Goal: Task Accomplishment & Management: Manage account settings

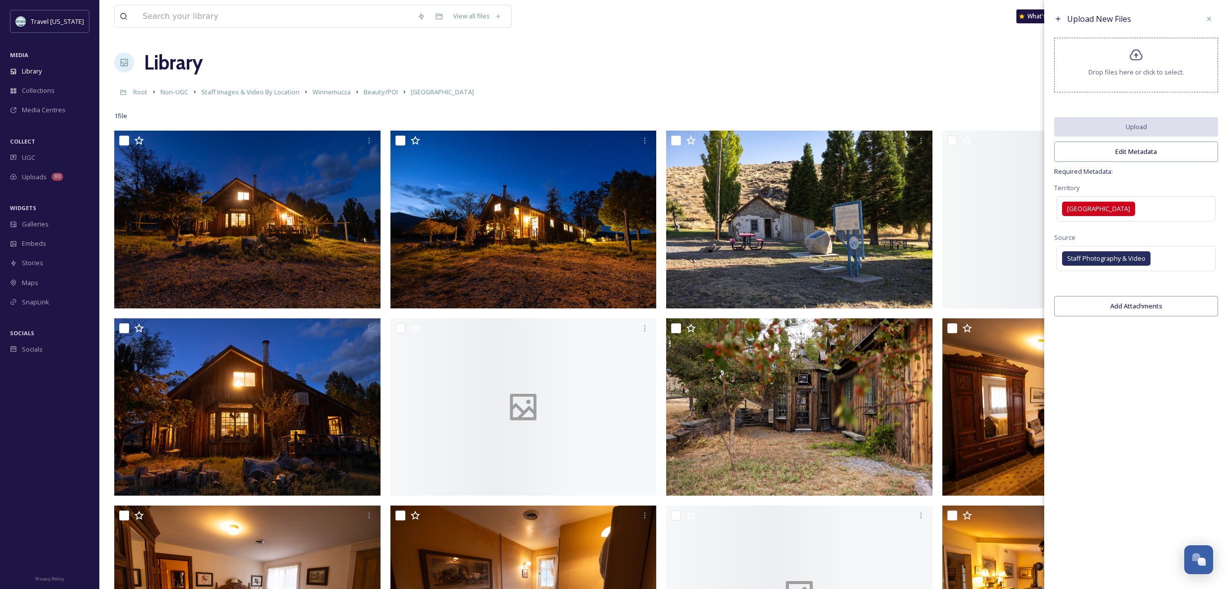
click at [566, 57] on div "Library Organise New" at bounding box center [663, 63] width 1099 height 30
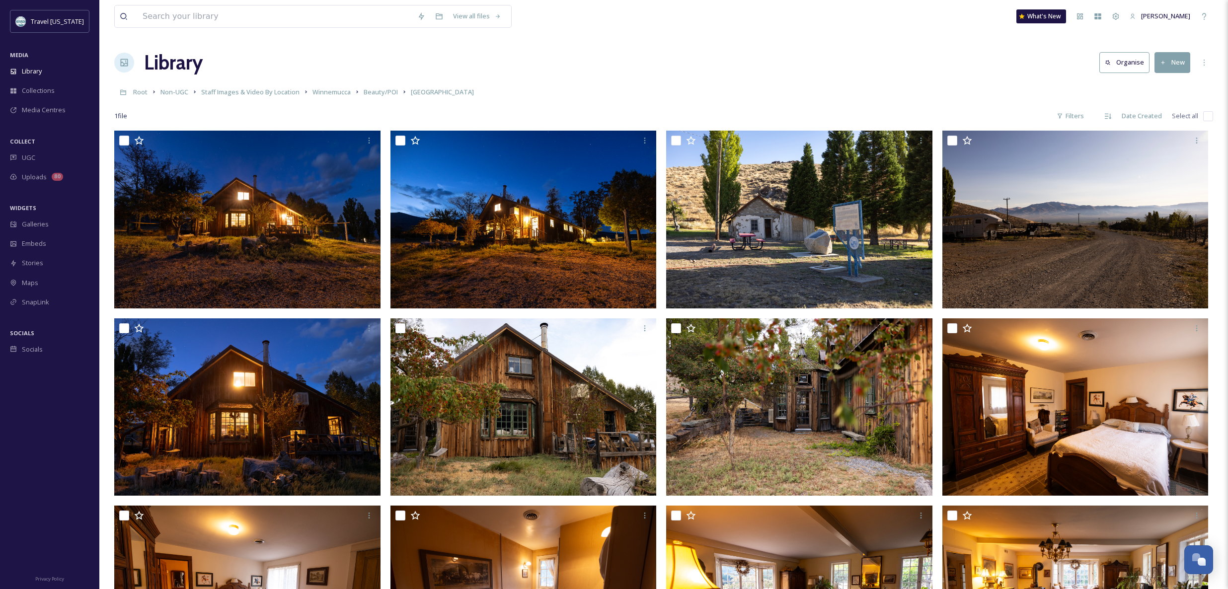
click at [1203, 117] on input "checkbox" at bounding box center [1208, 116] width 10 height 10
checkbox input "true"
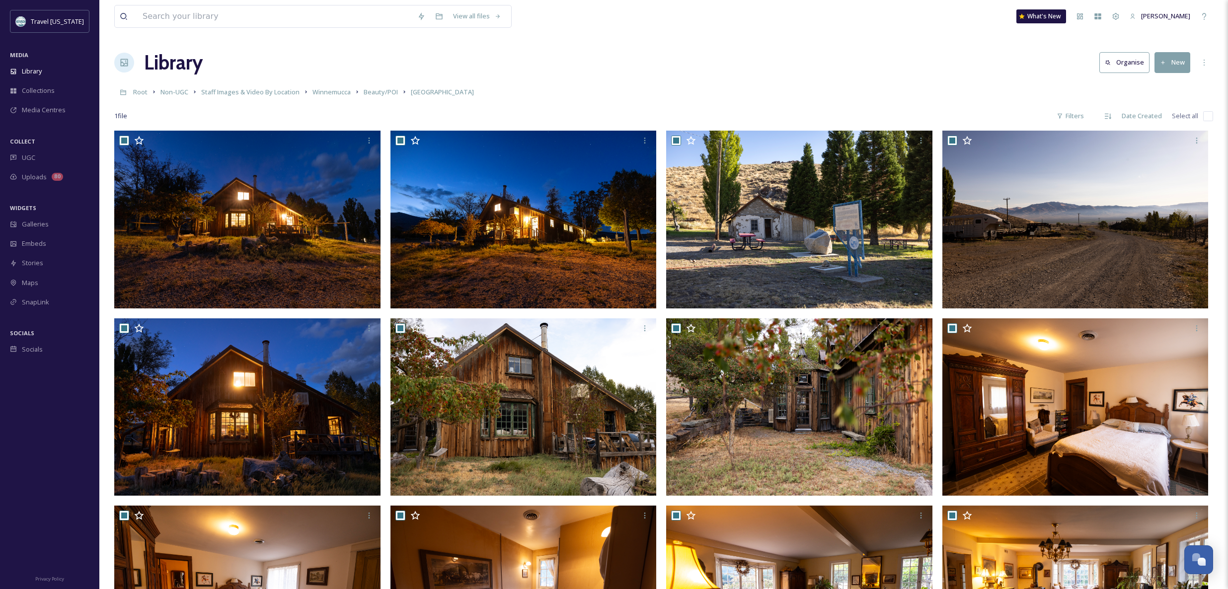
checkbox input "true"
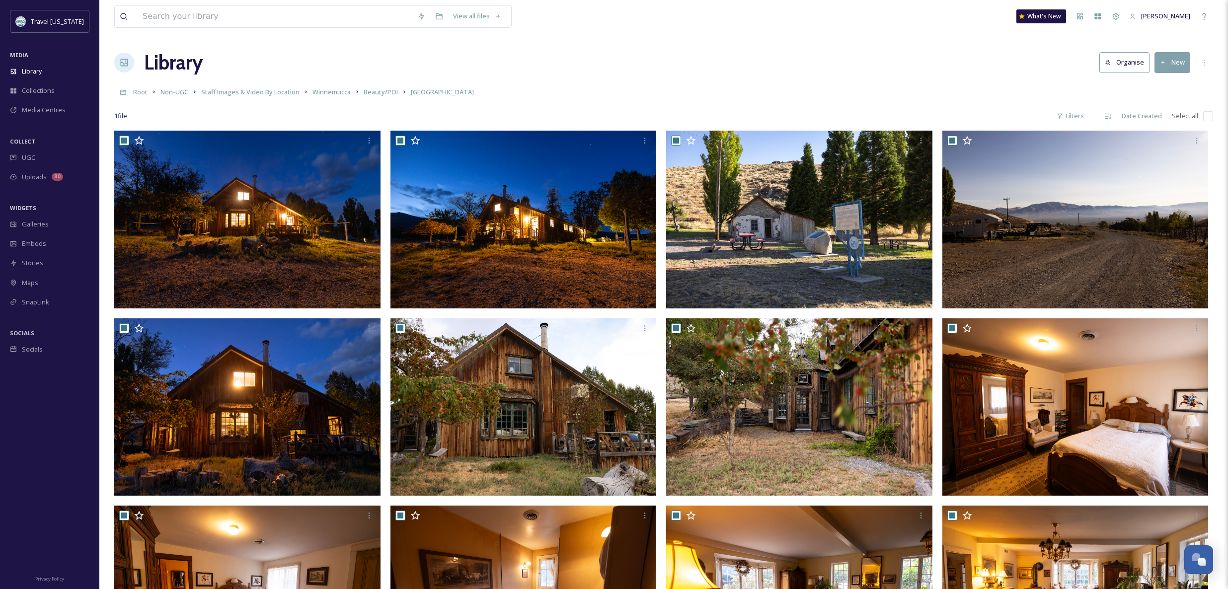
checkbox input "true"
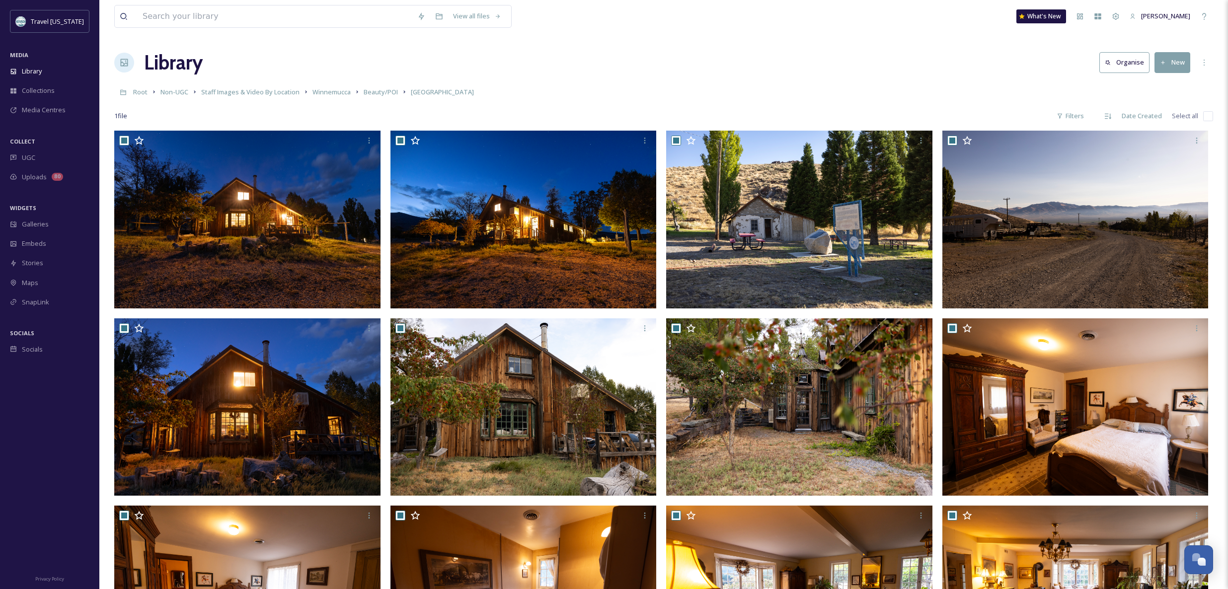
checkbox input "true"
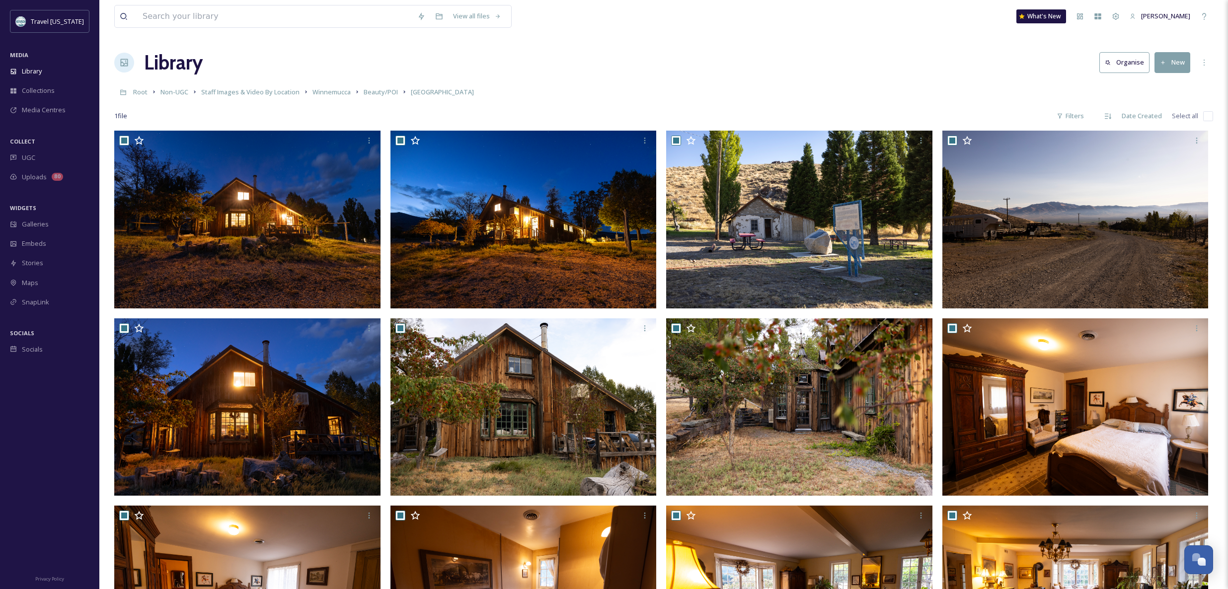
checkbox input "true"
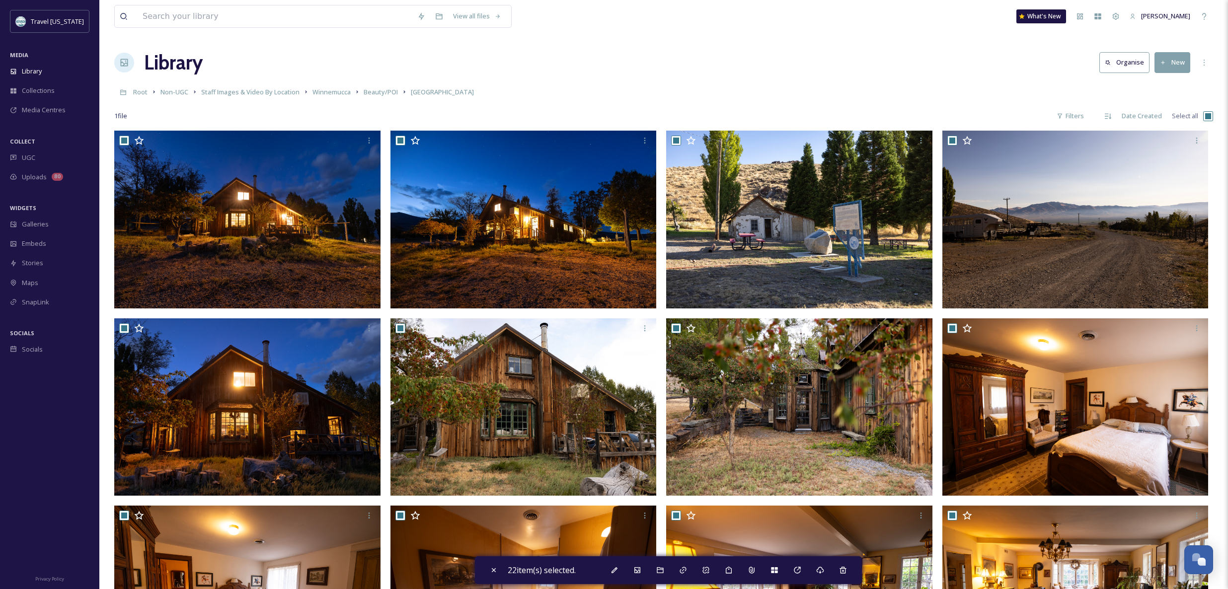
drag, startPoint x: 486, startPoint y: 109, endPoint x: 461, endPoint y: 107, distance: 25.9
click at [486, 109] on div "1 file Filters Date Created Select all" at bounding box center [663, 115] width 1099 height 19
click at [388, 95] on span "Beauty/POI" at bounding box center [381, 91] width 34 height 9
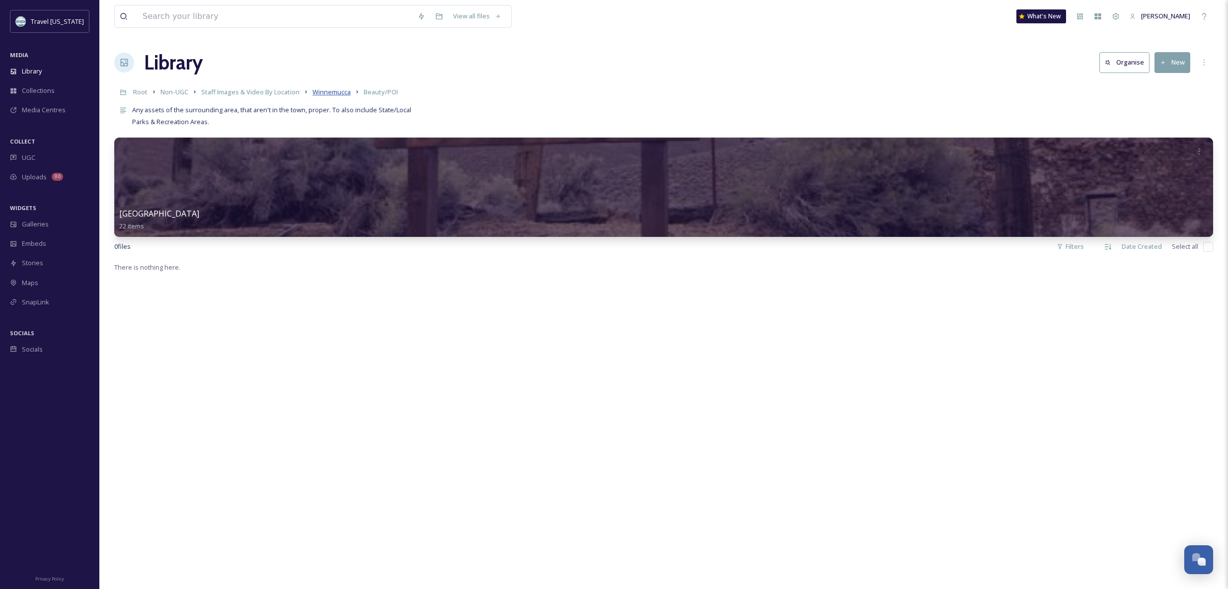
click at [331, 89] on span "Winnemucca" at bounding box center [331, 91] width 38 height 9
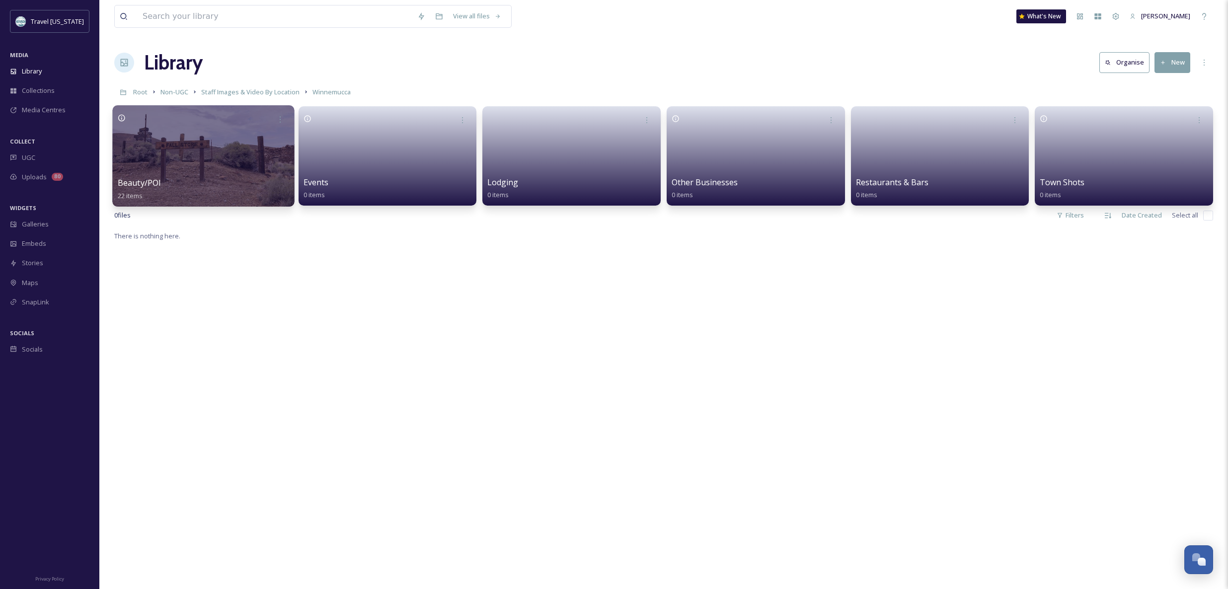
click at [181, 155] on div at bounding box center [203, 155] width 182 height 101
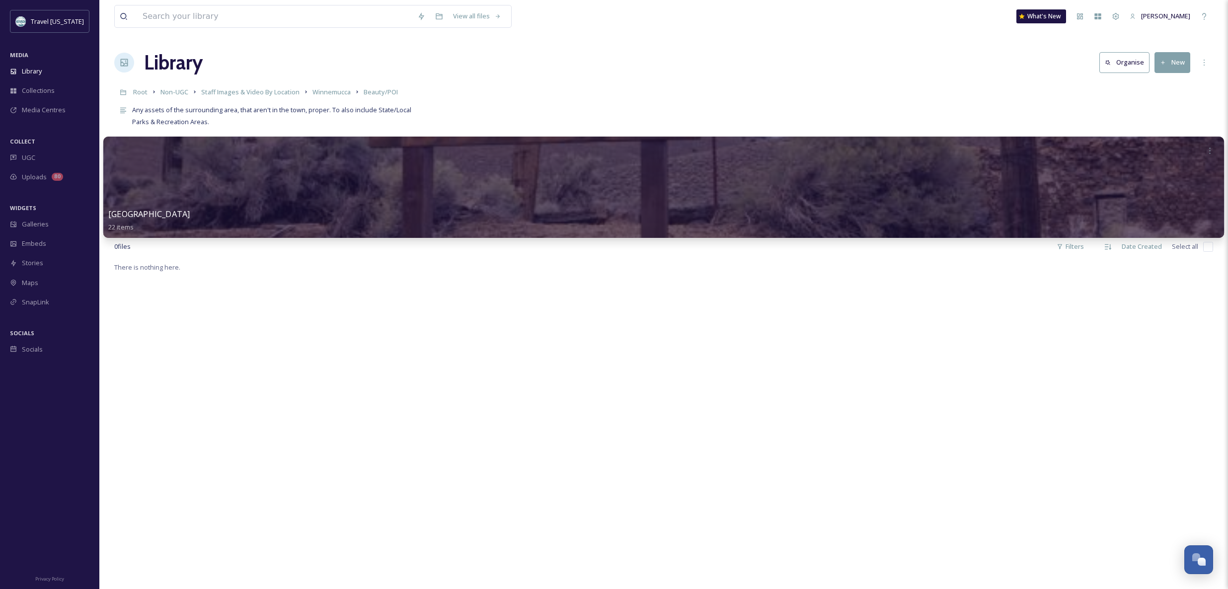
click at [291, 192] on div at bounding box center [663, 187] width 1121 height 101
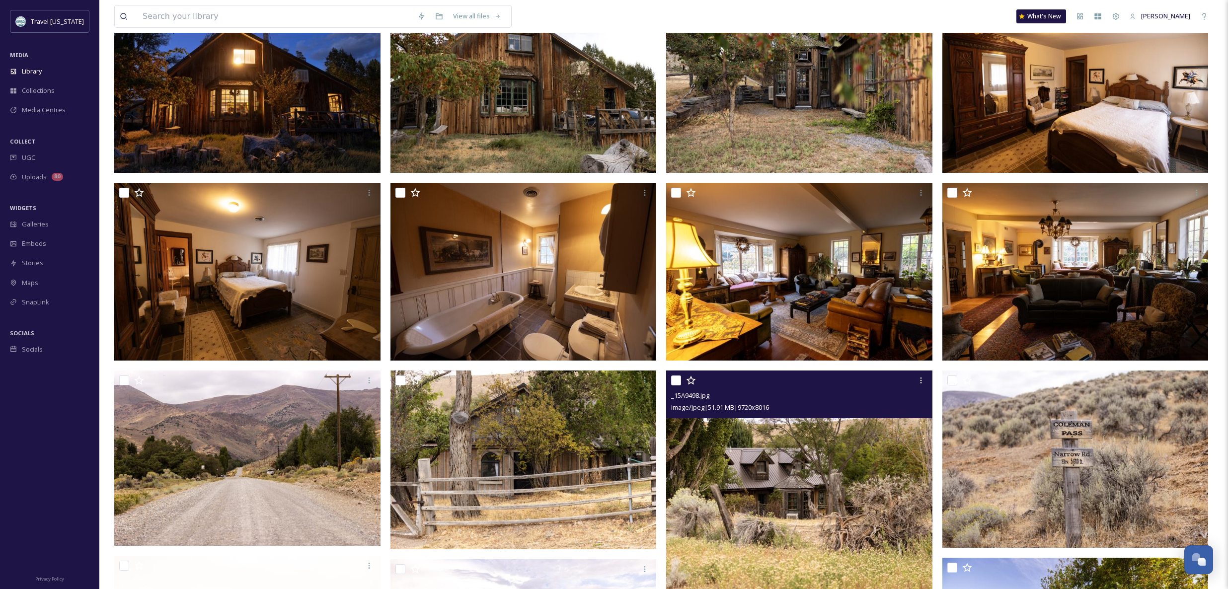
scroll to position [322, 0]
click at [718, 484] on img at bounding box center [799, 481] width 266 height 220
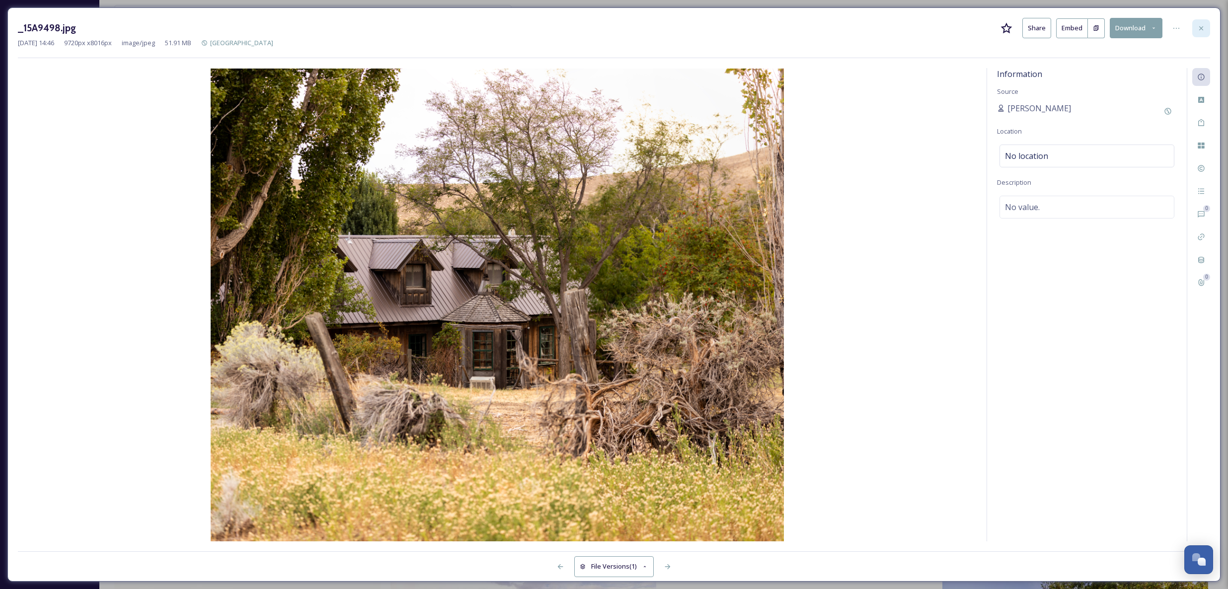
click at [1202, 32] on div at bounding box center [1201, 28] width 18 height 18
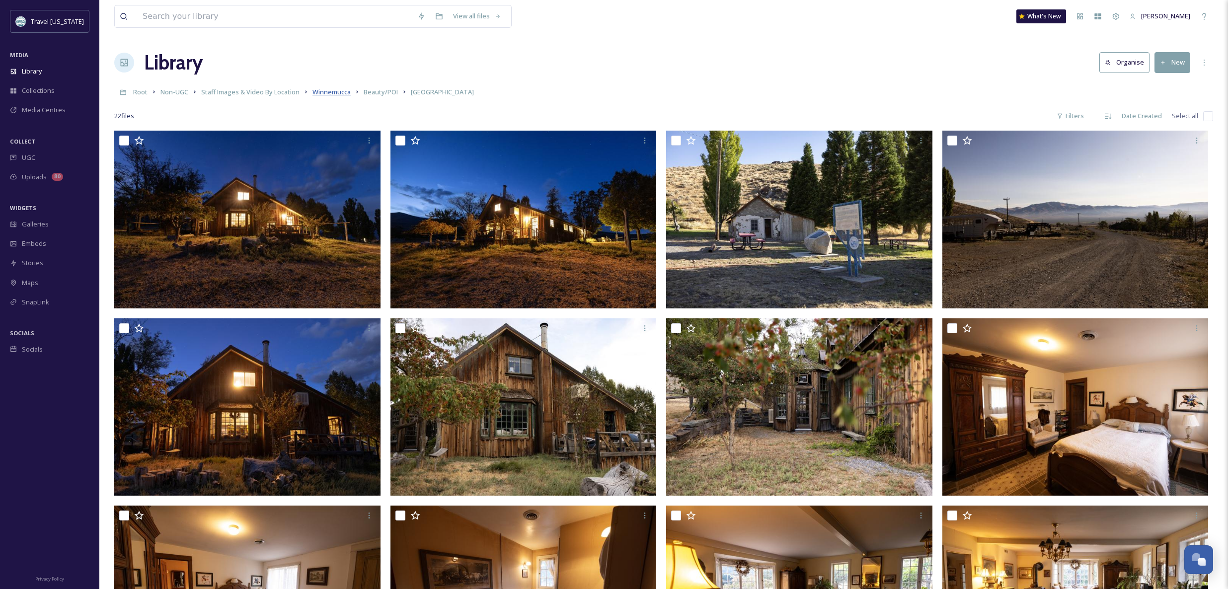
click at [327, 91] on span "Winnemucca" at bounding box center [331, 91] width 38 height 9
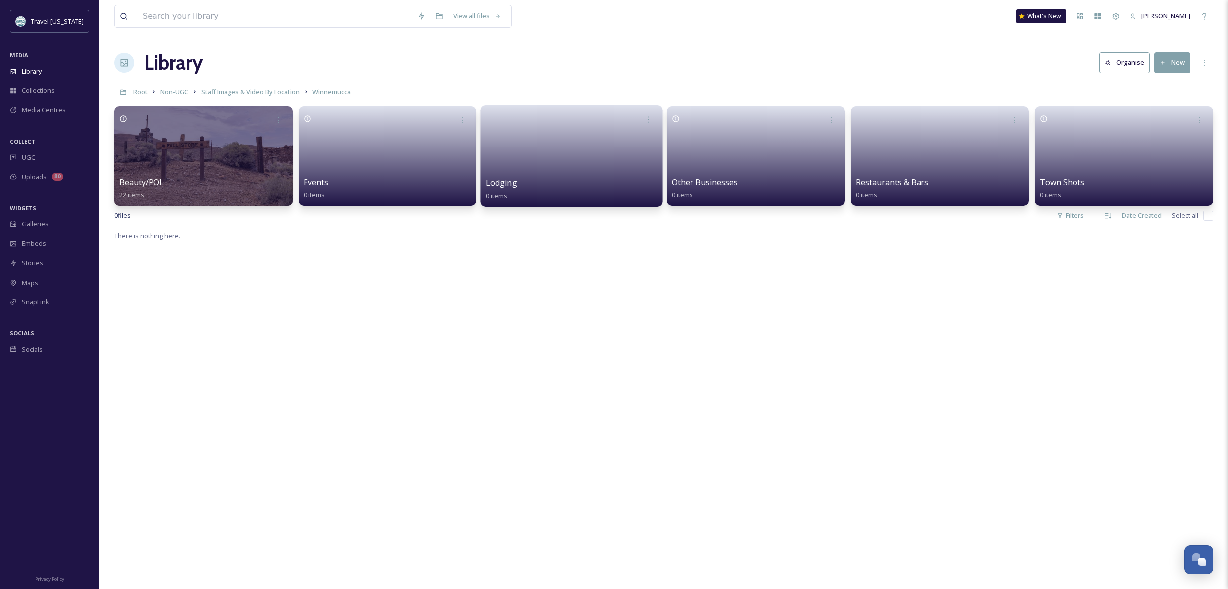
click at [547, 176] on link at bounding box center [571, 153] width 171 height 48
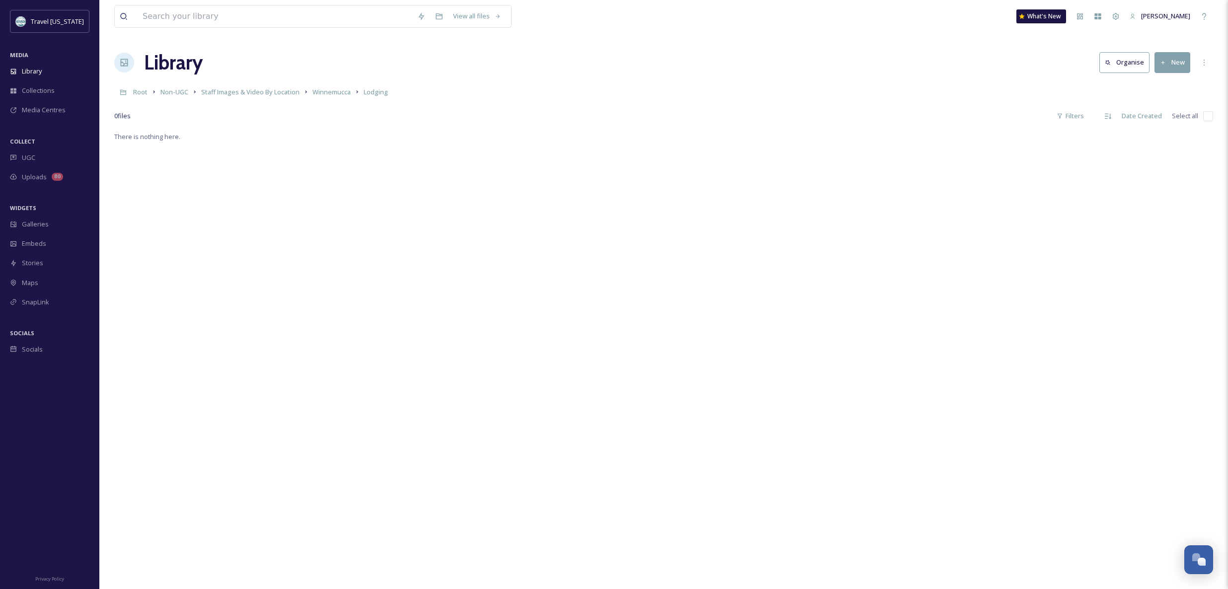
click at [1177, 60] on button "New" at bounding box center [1173, 62] width 36 height 20
click at [1170, 121] on div "Folder" at bounding box center [1162, 124] width 56 height 19
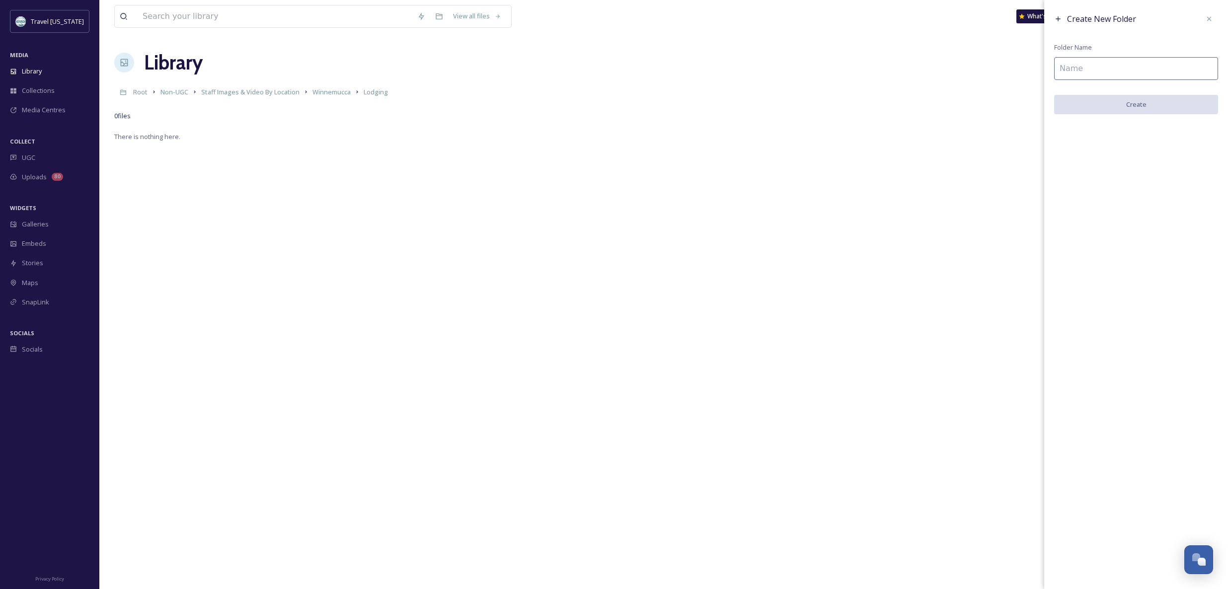
click at [1096, 61] on input at bounding box center [1136, 68] width 164 height 23
paste input "Old Pioneer Garden Country"
type input "[GEOGRAPHIC_DATA] - [GEOGRAPHIC_DATA]"
click at [1147, 107] on button "Create" at bounding box center [1136, 105] width 164 height 20
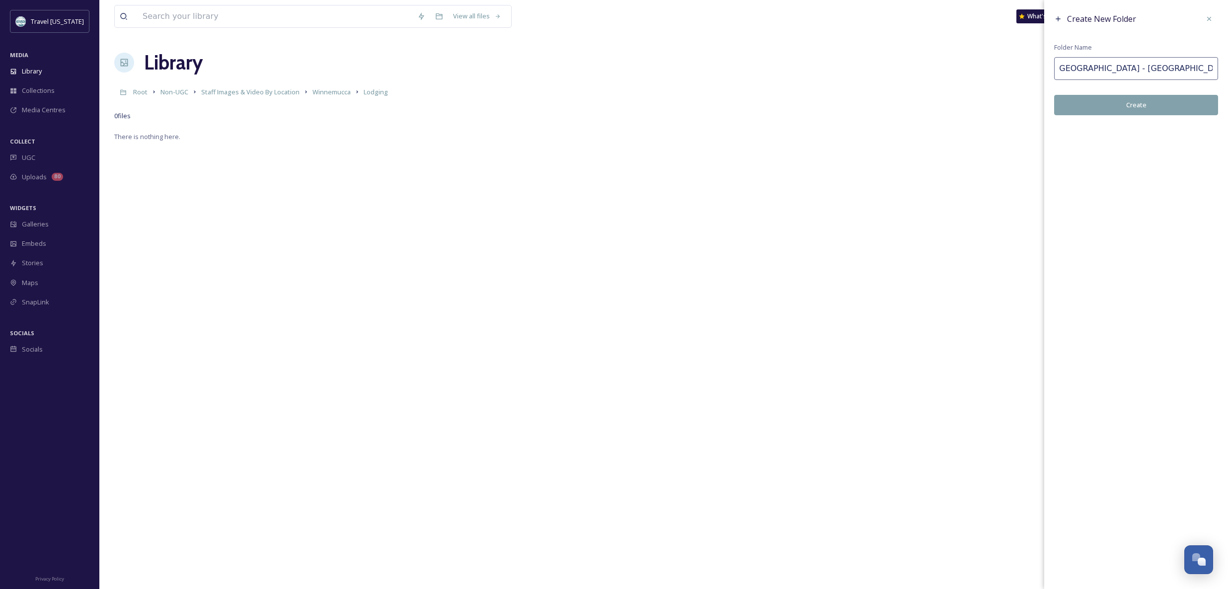
scroll to position [0, 0]
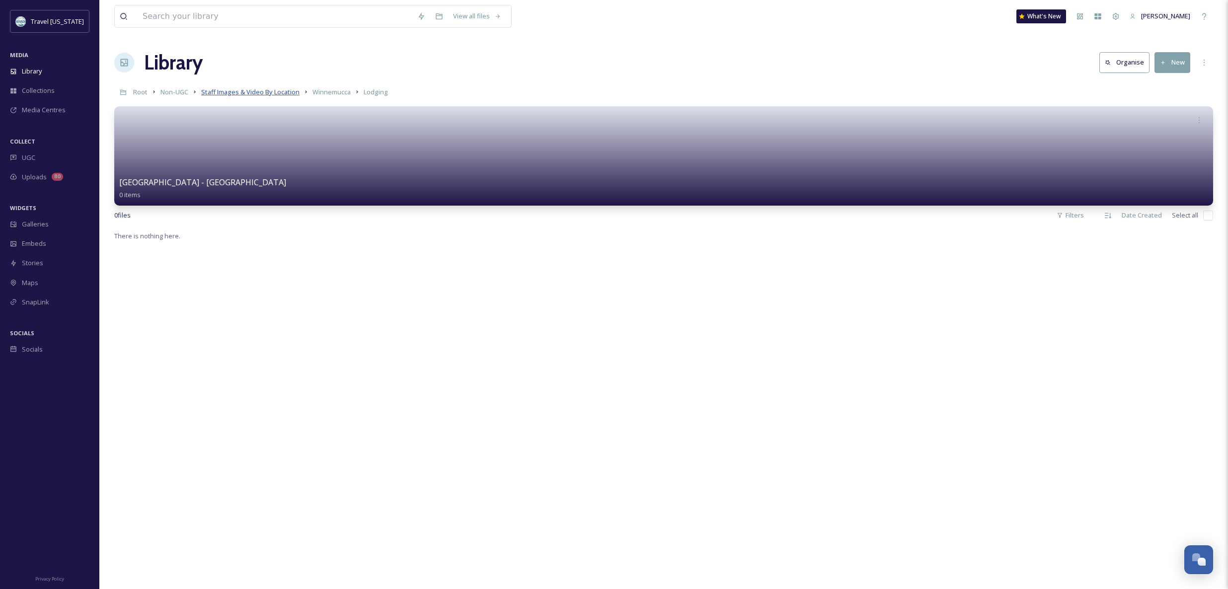
click at [258, 93] on span "Staff Images & Video By Location" at bounding box center [250, 91] width 98 height 9
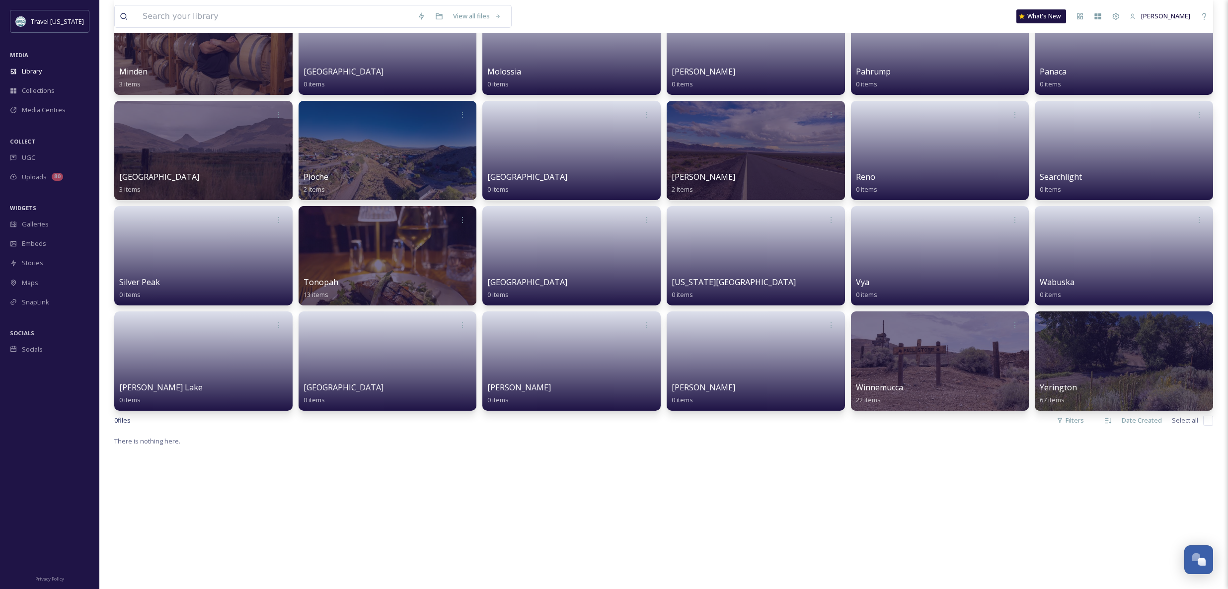
scroll to position [851, 0]
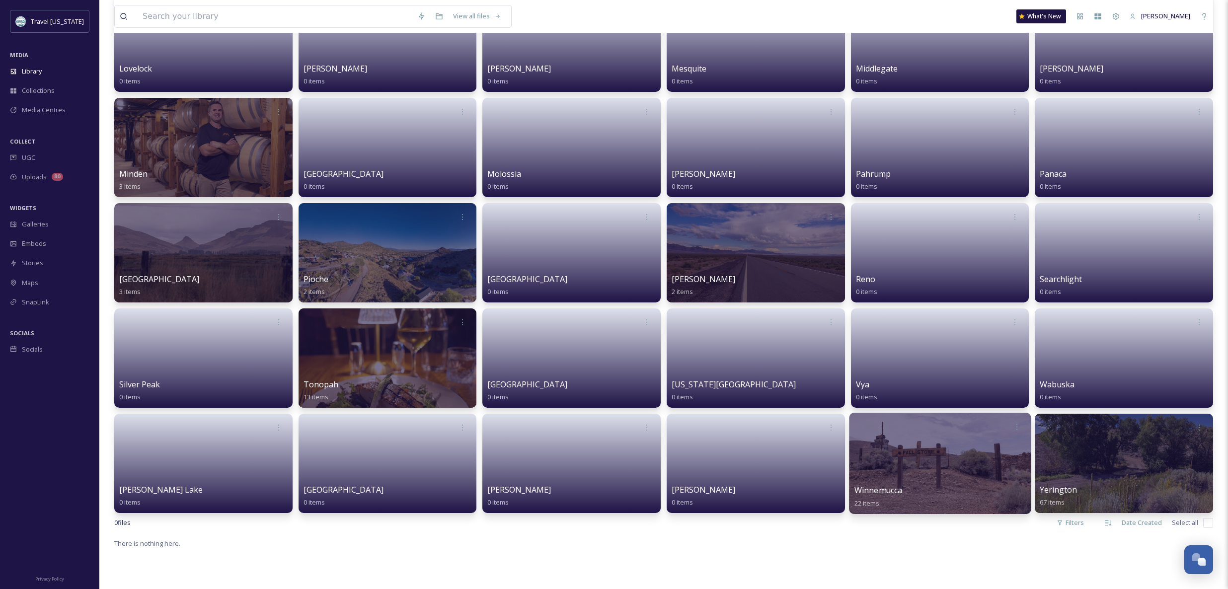
click at [918, 480] on div at bounding box center [940, 463] width 182 height 101
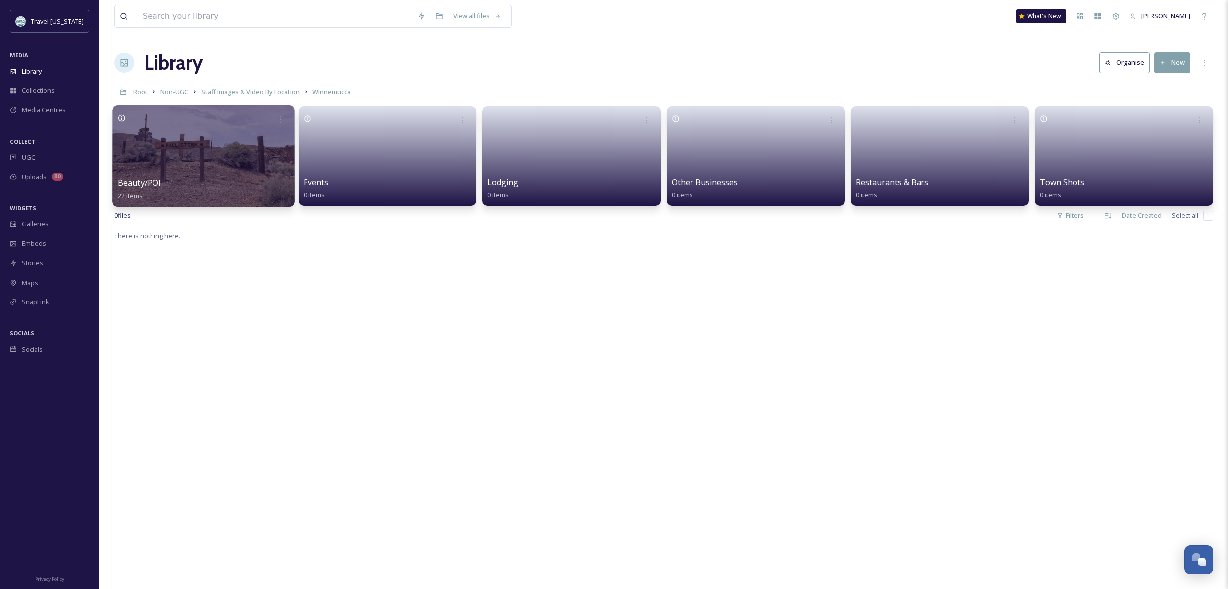
click at [211, 159] on div at bounding box center [203, 155] width 182 height 101
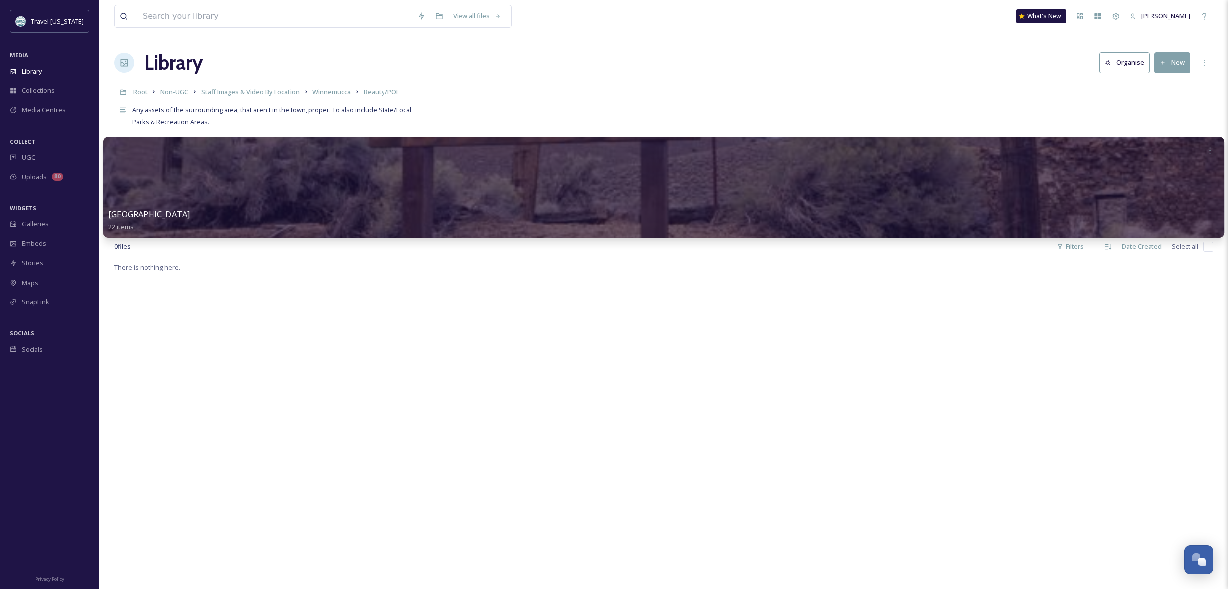
click at [358, 165] on div at bounding box center [663, 187] width 1121 height 101
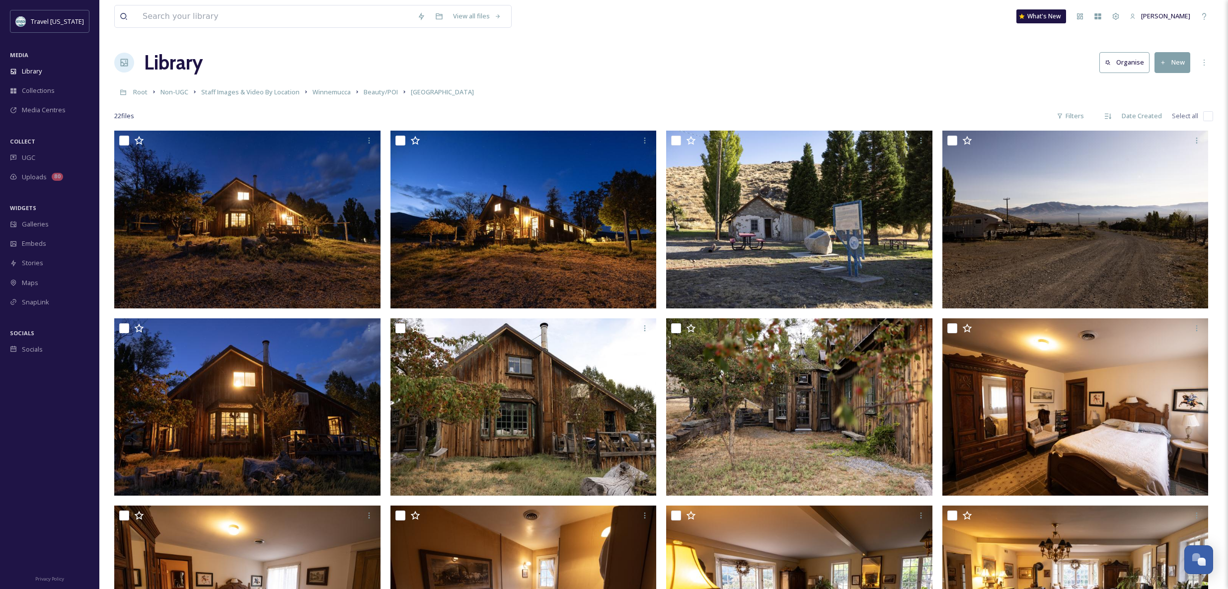
click at [1203, 117] on input "checkbox" at bounding box center [1208, 116] width 10 height 10
checkbox input "true"
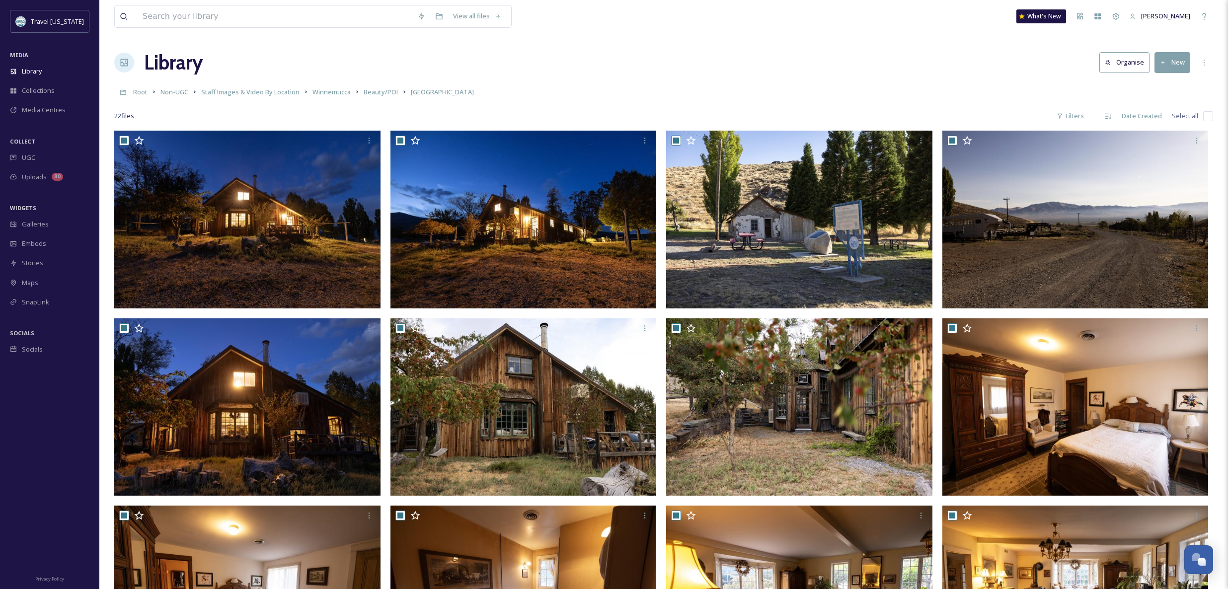
checkbox input "true"
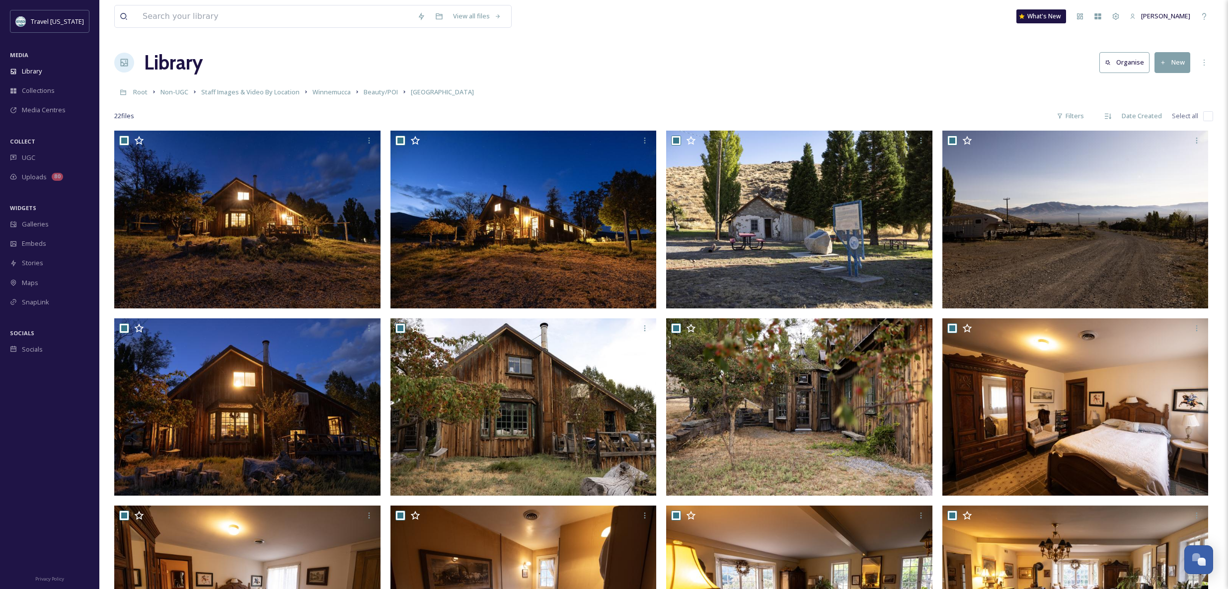
checkbox input "true"
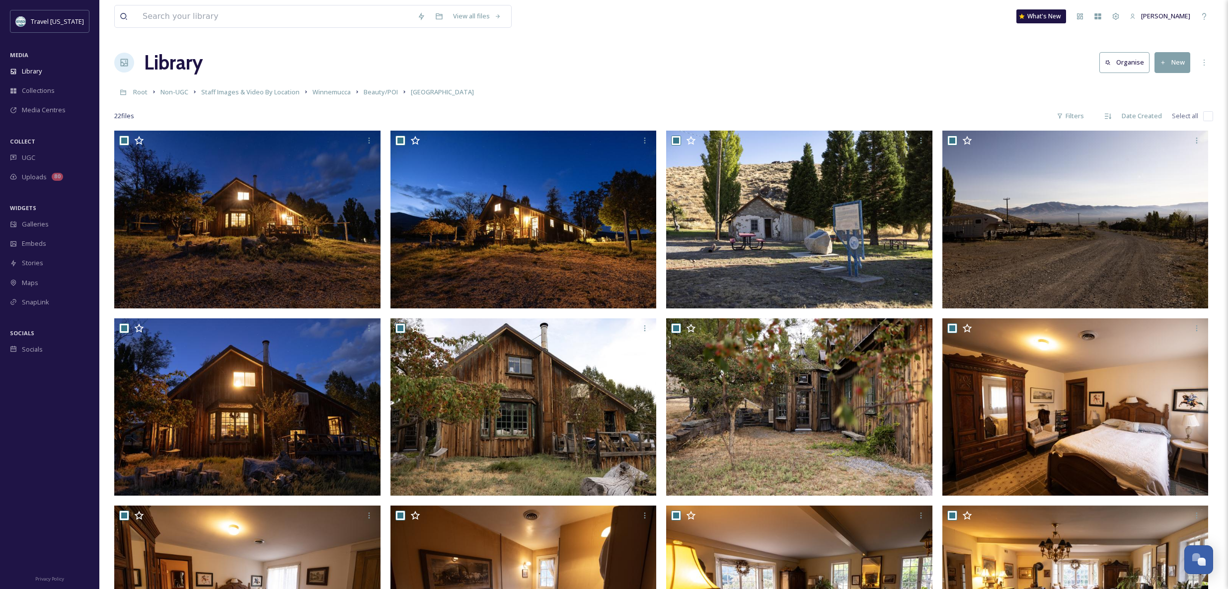
checkbox input "true"
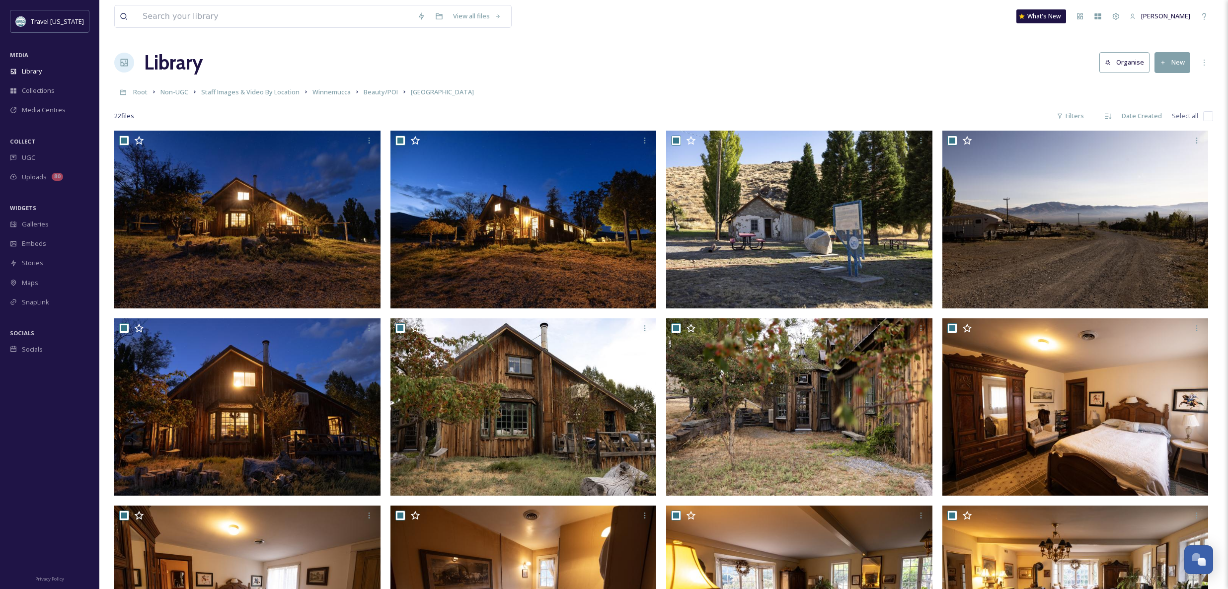
checkbox input "true"
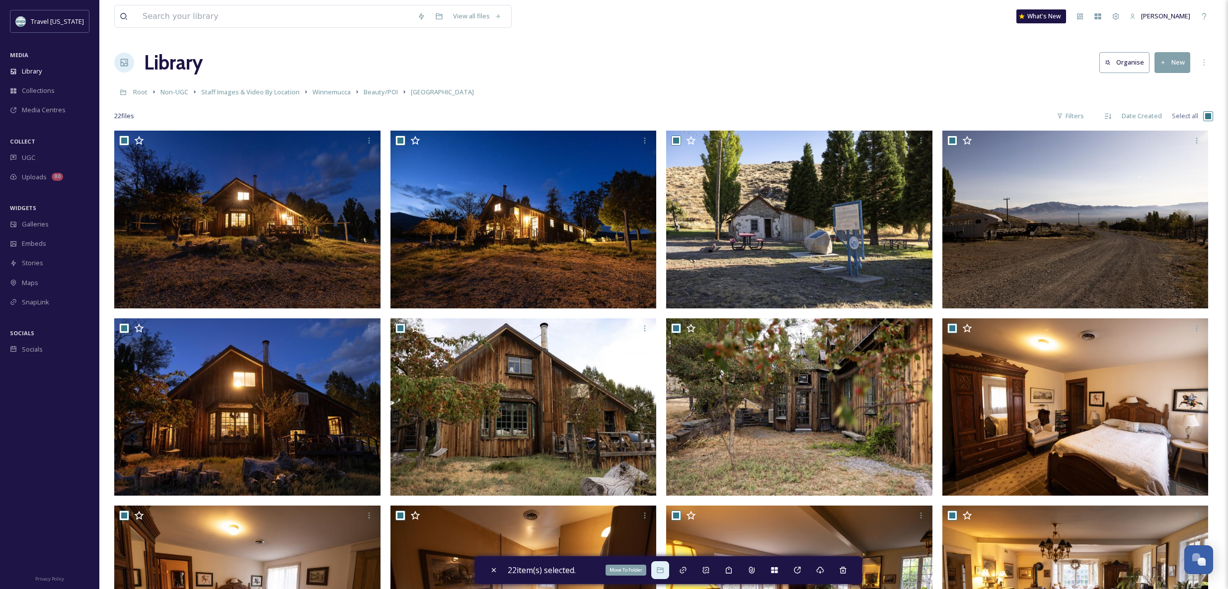
click at [659, 569] on icon at bounding box center [660, 570] width 8 height 8
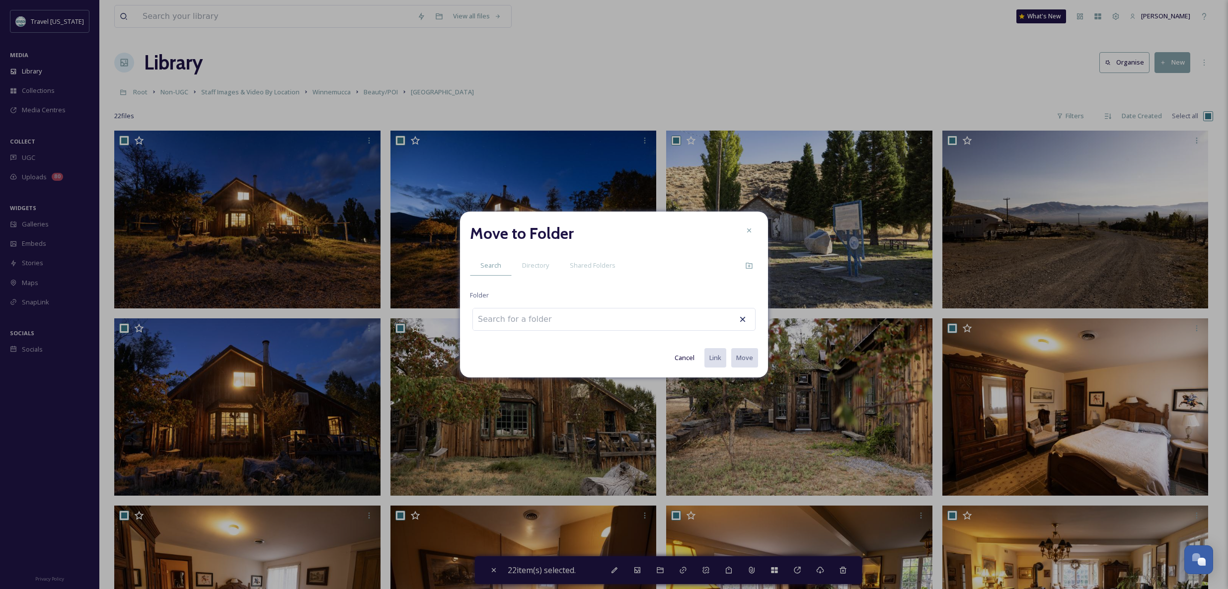
click at [627, 321] on div at bounding box center [613, 319] width 283 height 23
click at [582, 263] on span "Shared Folders" at bounding box center [593, 265] width 46 height 9
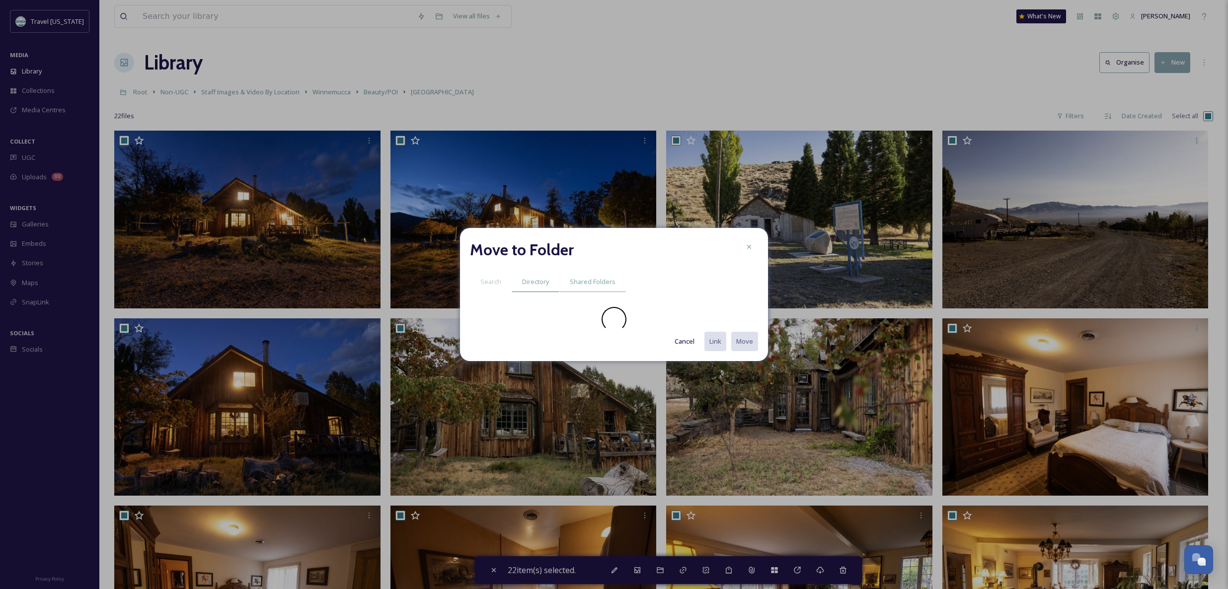
click at [535, 281] on span "Directory" at bounding box center [535, 281] width 27 height 9
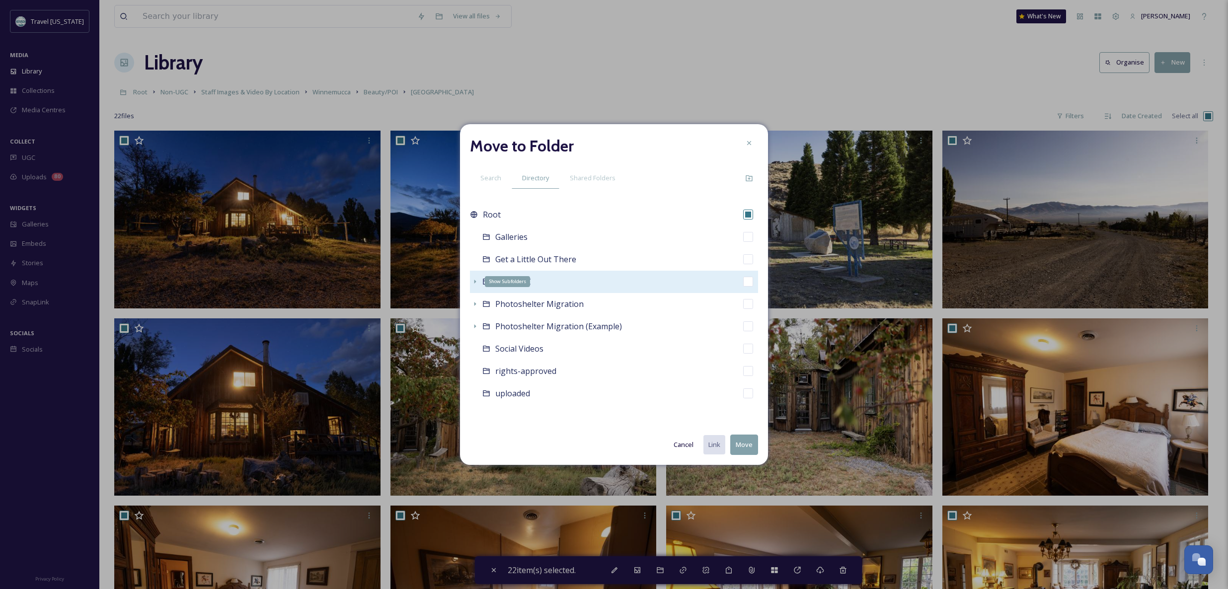
click at [473, 280] on icon at bounding box center [475, 282] width 8 height 8
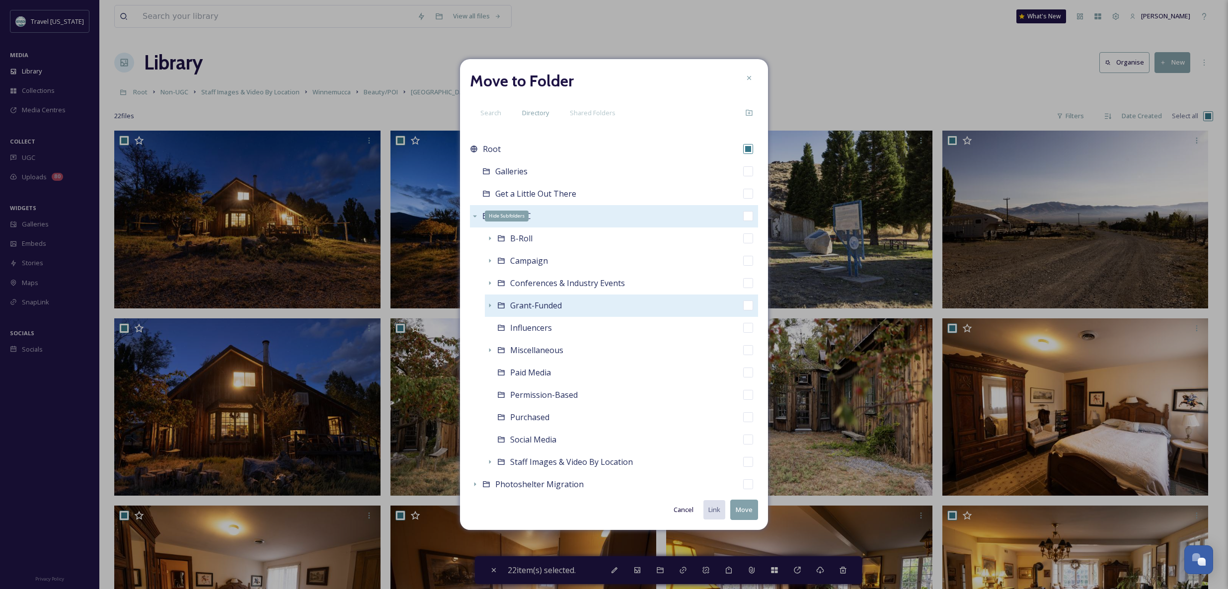
scroll to position [14, 0]
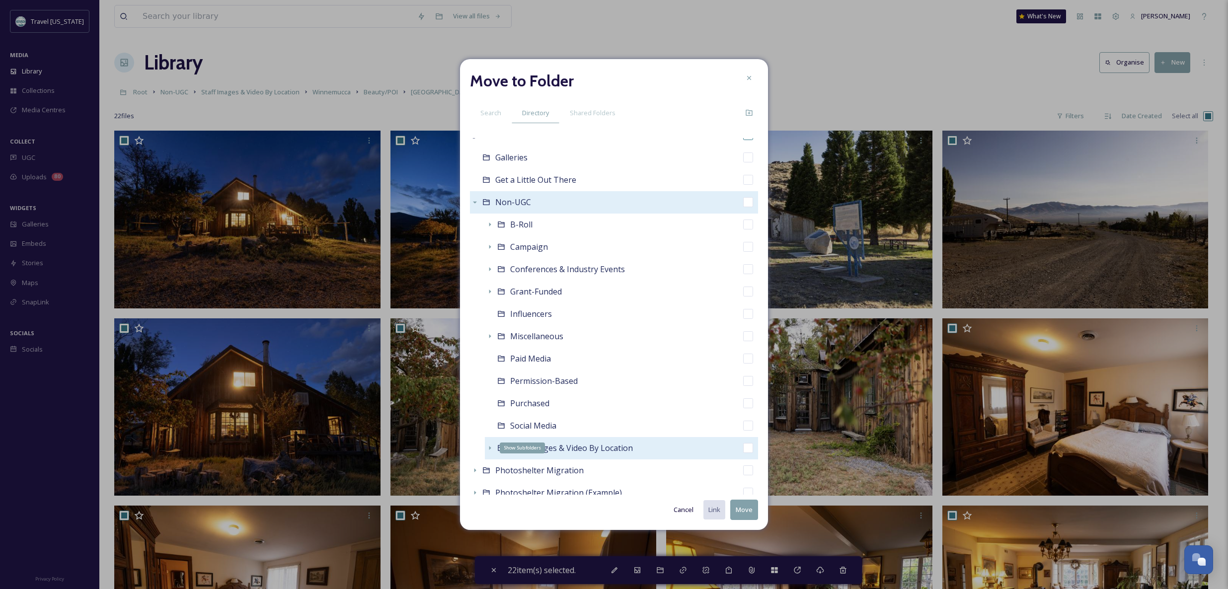
click at [488, 449] on icon at bounding box center [490, 448] width 8 height 8
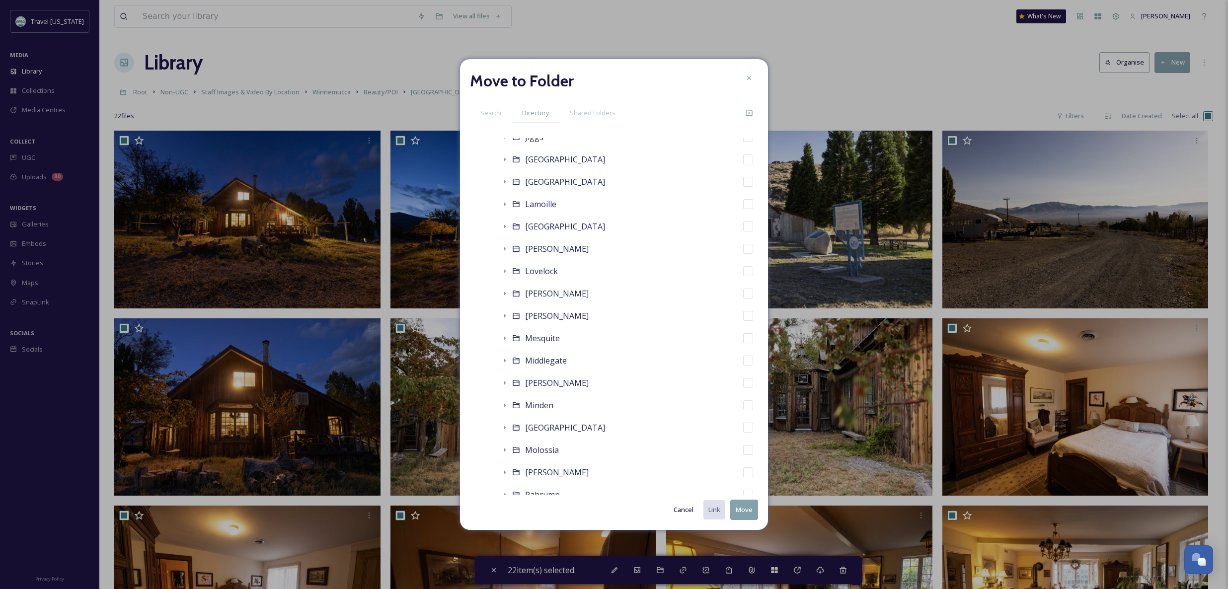
scroll to position [1724, 0]
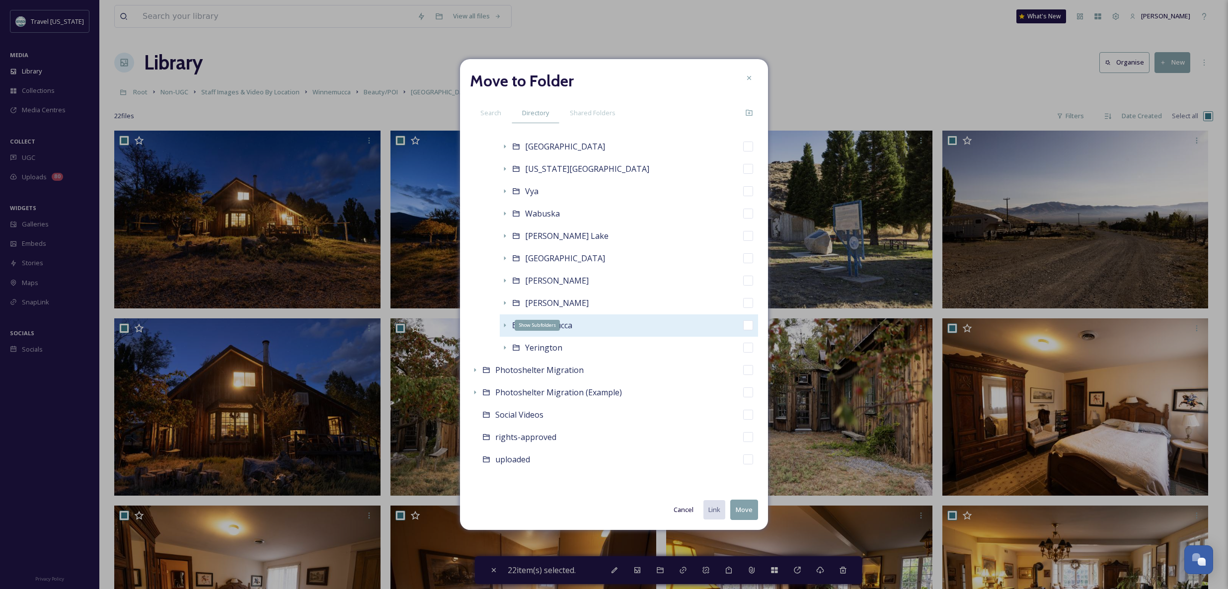
click at [508, 325] on icon at bounding box center [505, 325] width 8 height 8
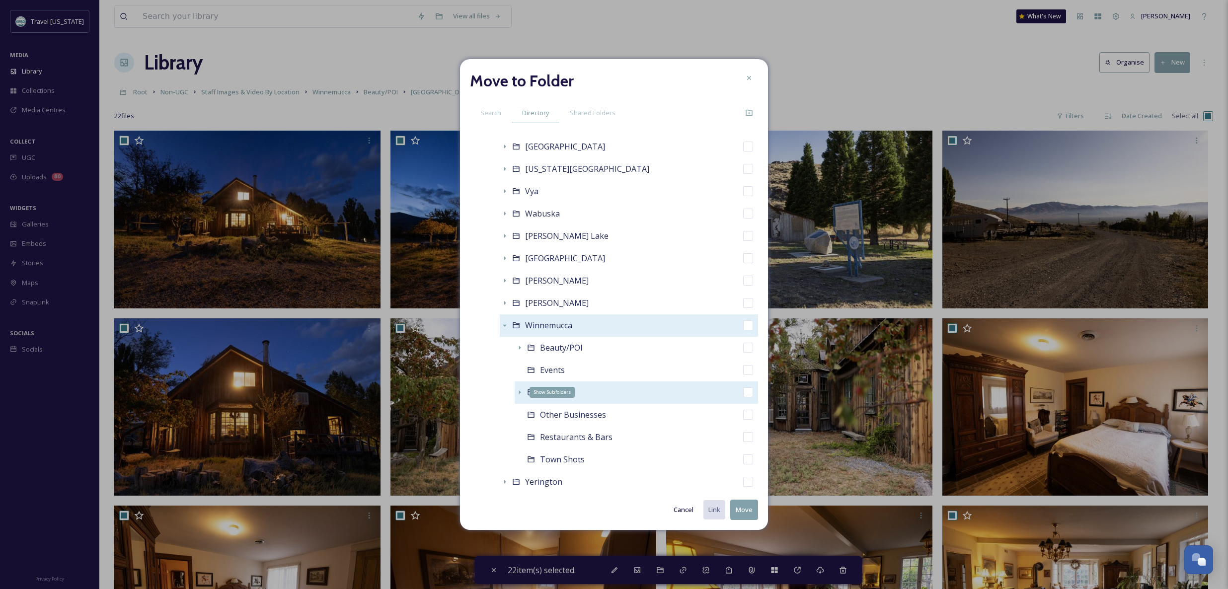
click at [521, 393] on icon at bounding box center [520, 393] width 8 height 8
click at [744, 416] on input "checkbox" at bounding box center [748, 415] width 10 height 10
checkbox input "true"
checkbox input "false"
drag, startPoint x: 748, startPoint y: 512, endPoint x: 681, endPoint y: 581, distance: 95.6
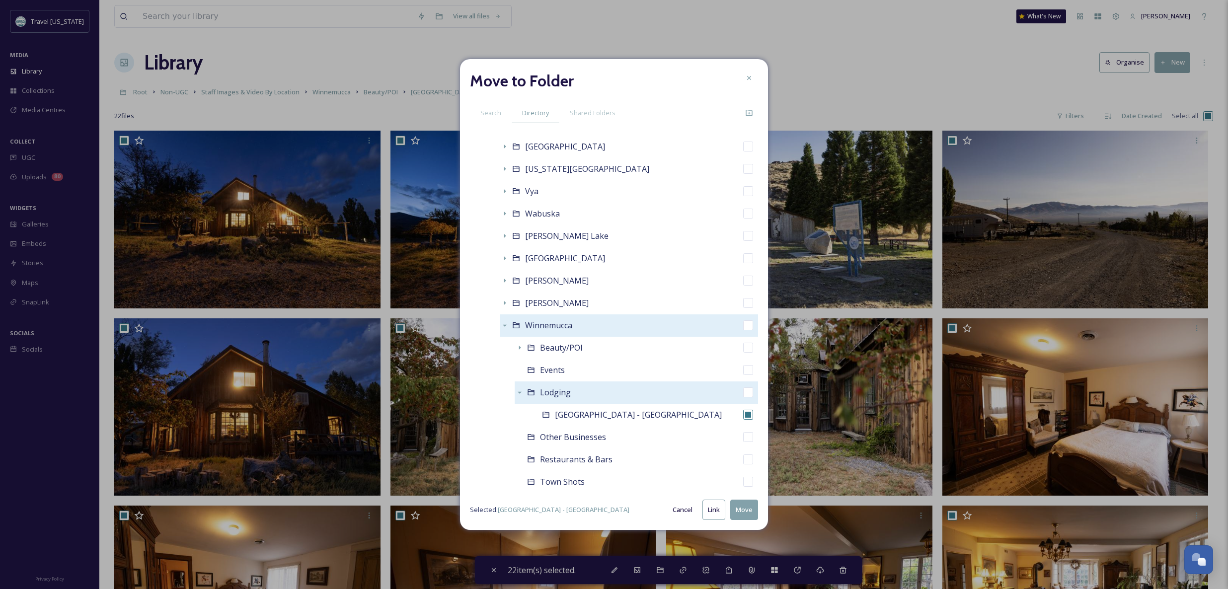
click at [748, 512] on button "Move" at bounding box center [744, 510] width 28 height 20
checkbox input "false"
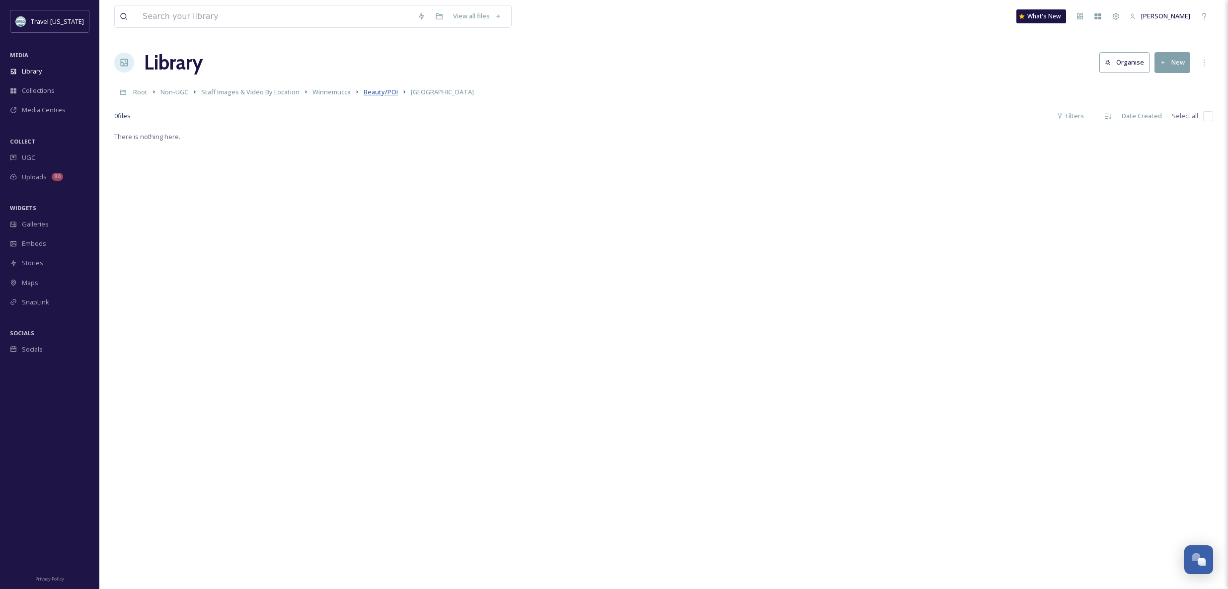
click at [387, 88] on span "Beauty/POI" at bounding box center [381, 91] width 34 height 9
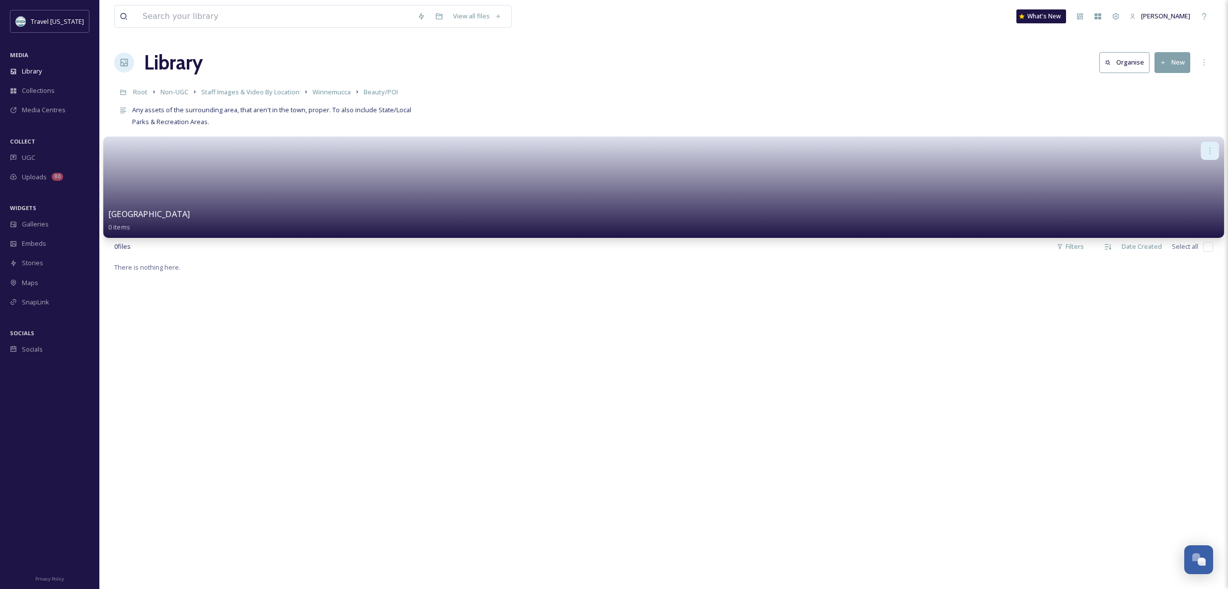
click at [1211, 148] on icon at bounding box center [1210, 151] width 8 height 8
click at [1196, 221] on div "Delete" at bounding box center [1191, 223] width 55 height 20
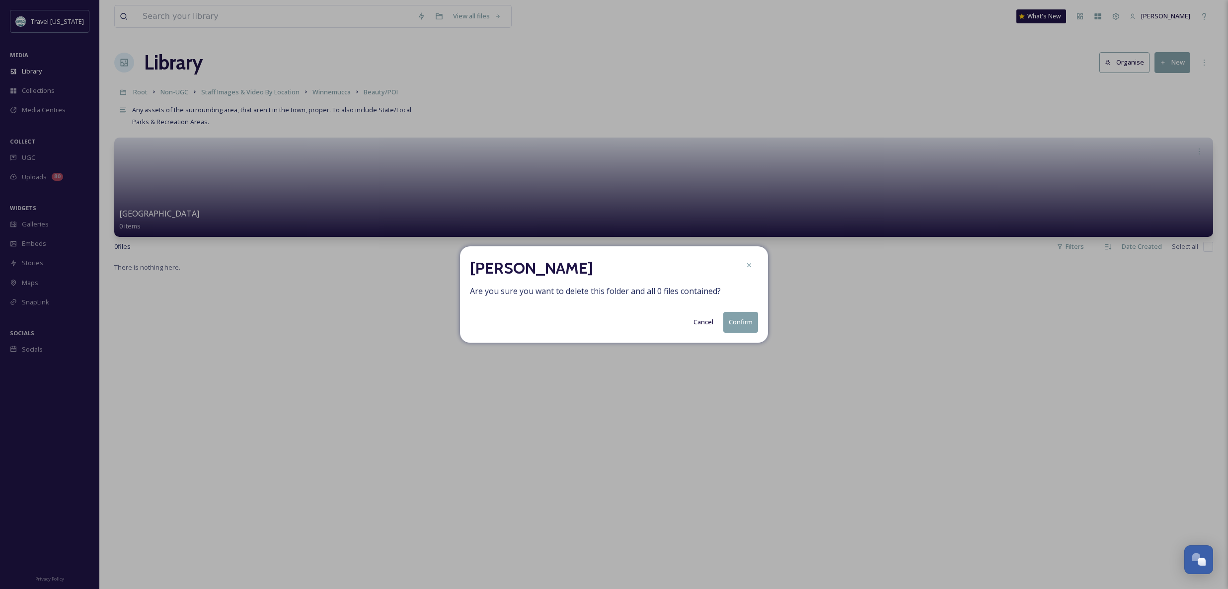
click at [737, 321] on button "Confirm" at bounding box center [740, 322] width 35 height 20
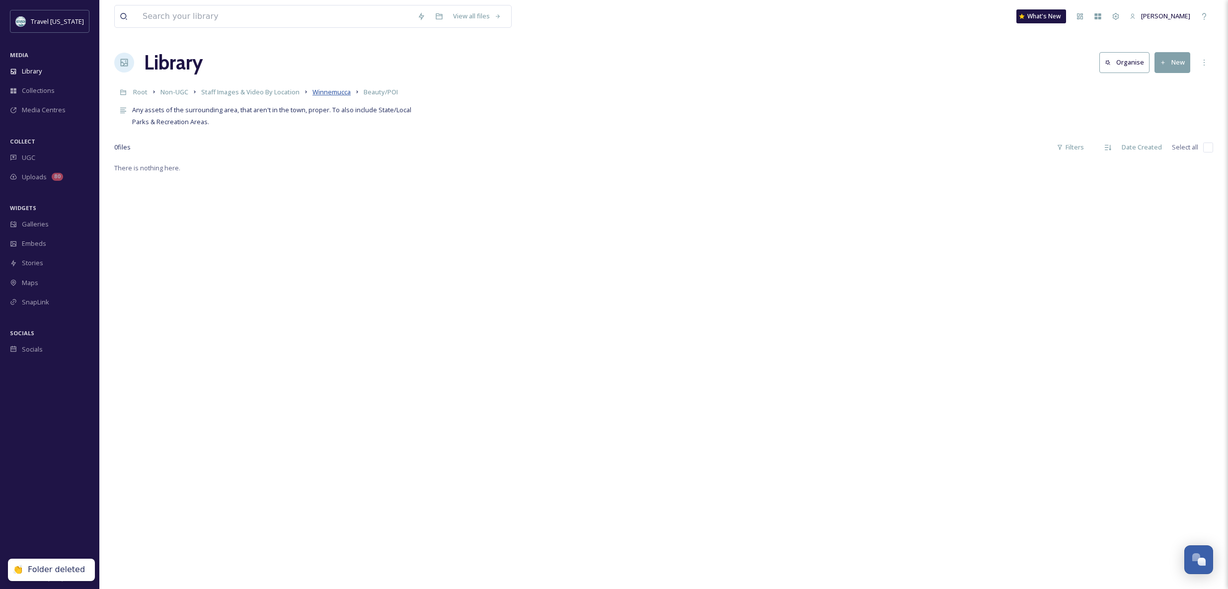
click at [347, 93] on span "Winnemucca" at bounding box center [331, 91] width 38 height 9
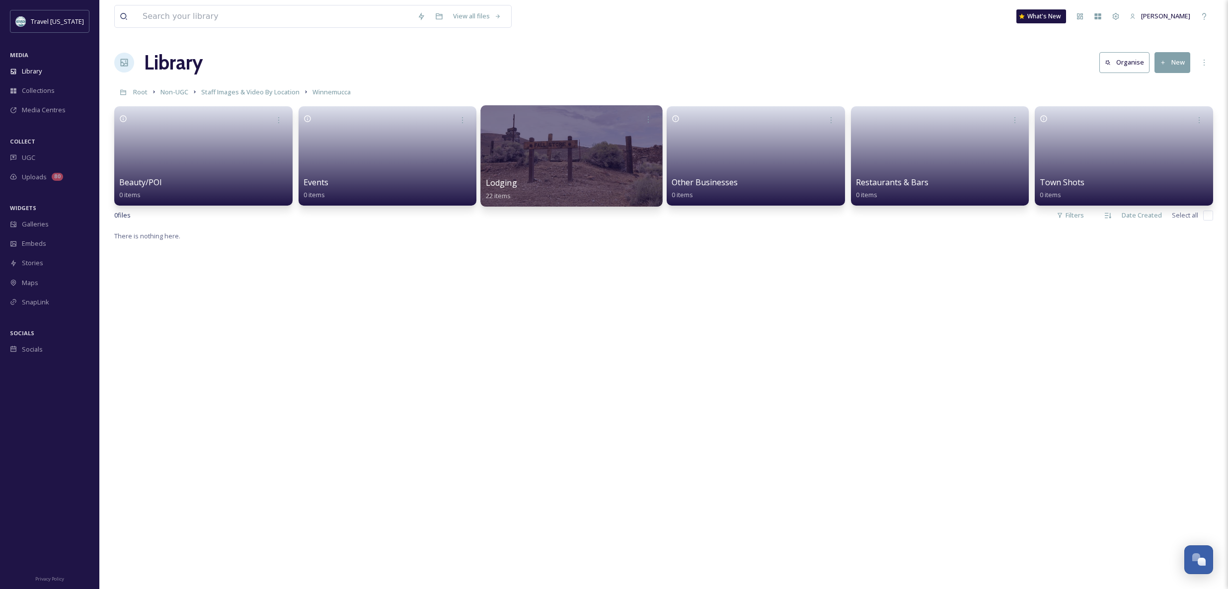
click at [552, 159] on div at bounding box center [572, 155] width 182 height 101
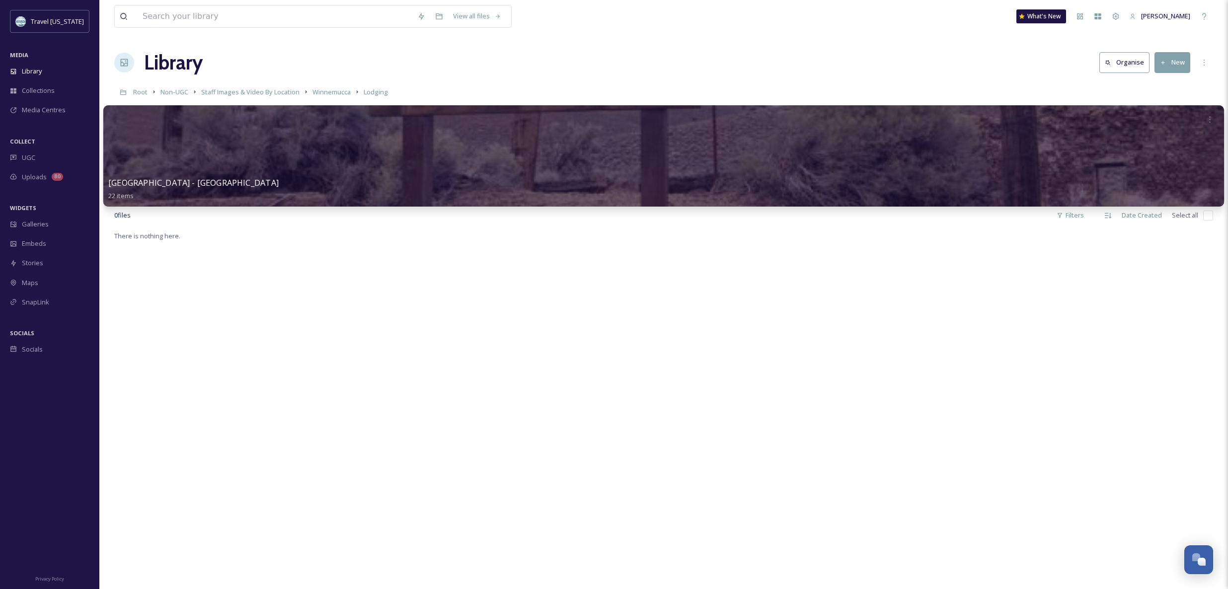
click at [332, 151] on div at bounding box center [663, 155] width 1121 height 101
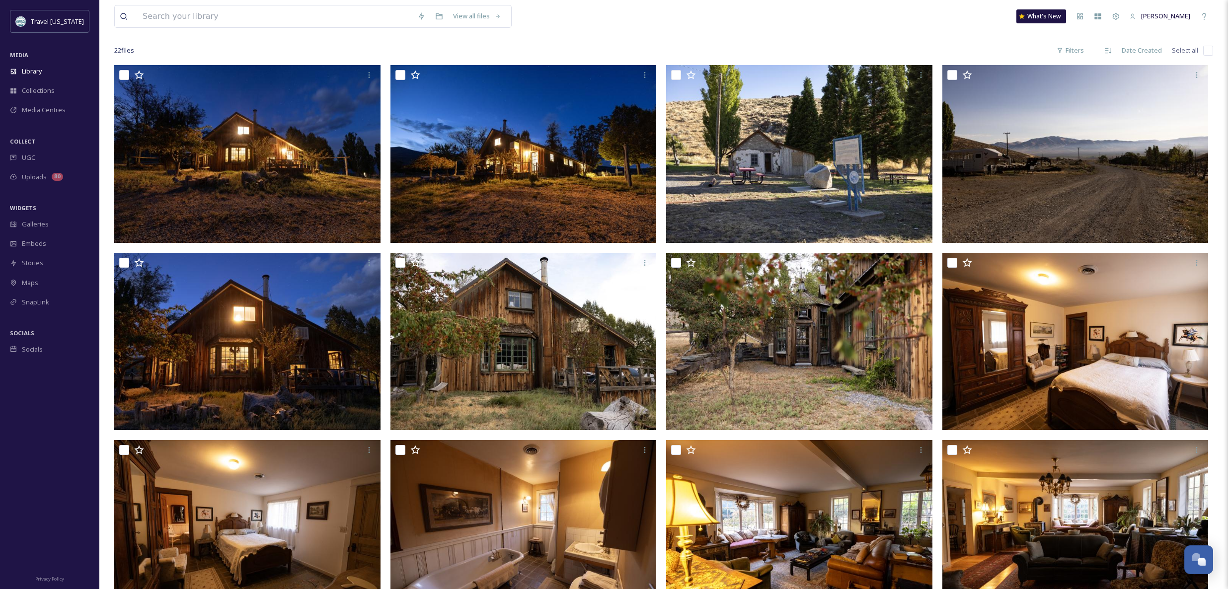
scroll to position [23, 0]
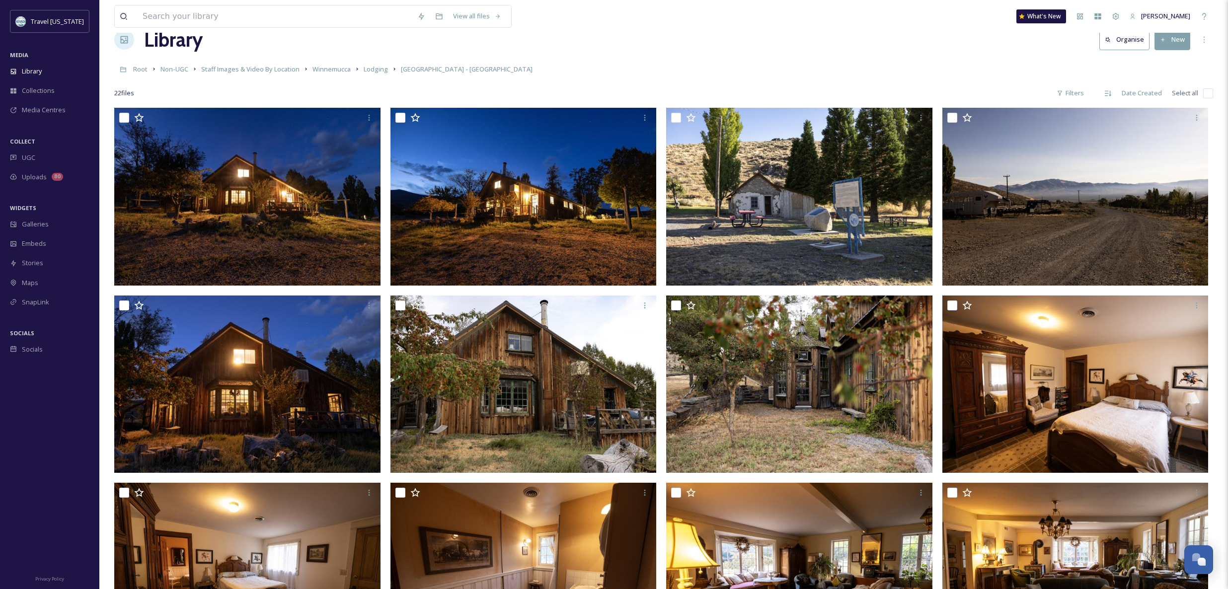
click at [1210, 95] on input "checkbox" at bounding box center [1208, 93] width 10 height 10
checkbox input "true"
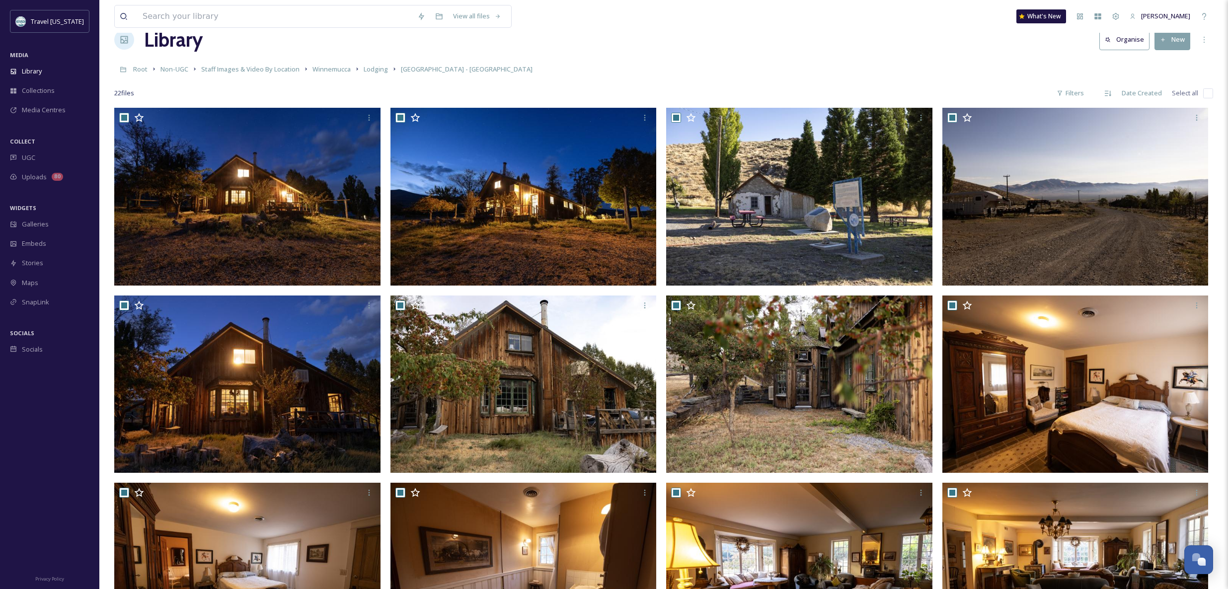
checkbox input "true"
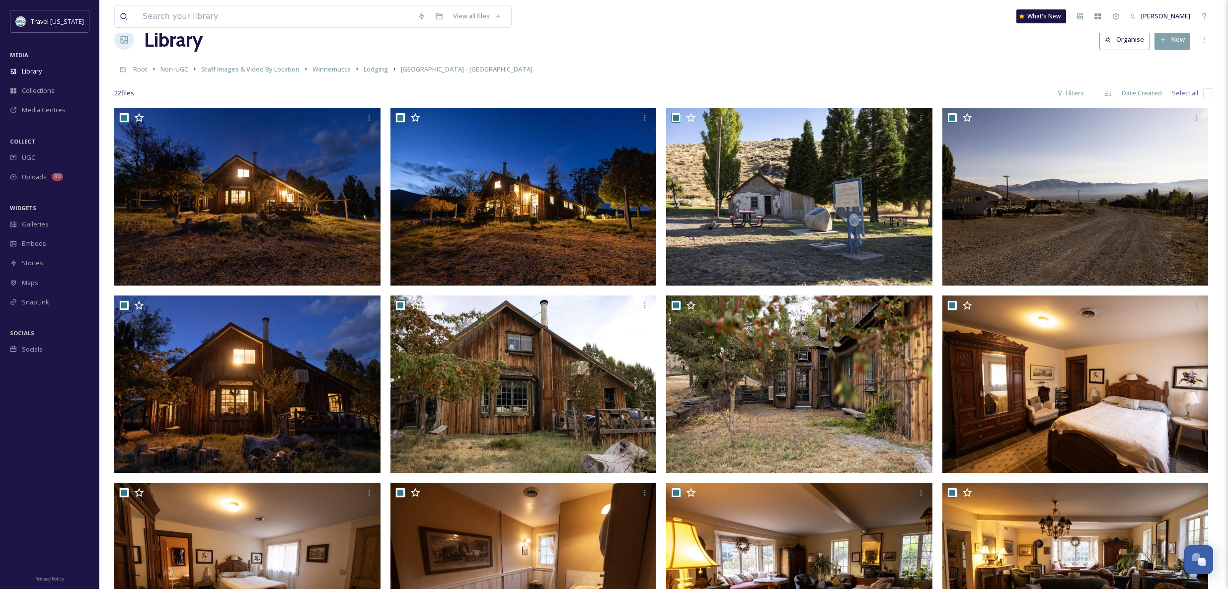
checkbox input "true"
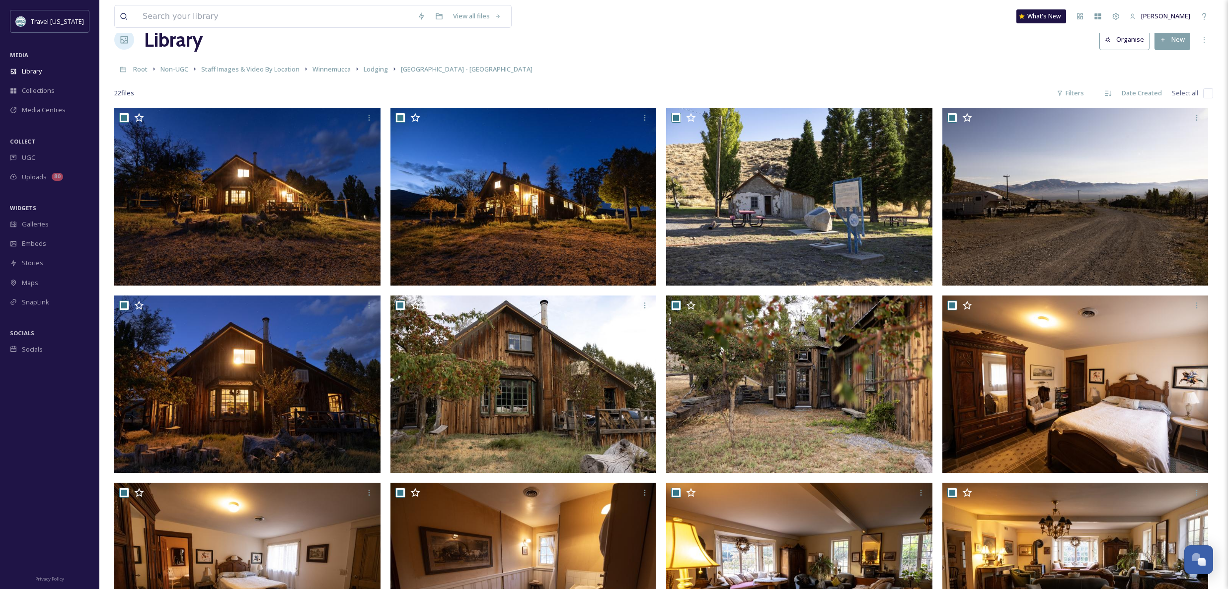
checkbox input "true"
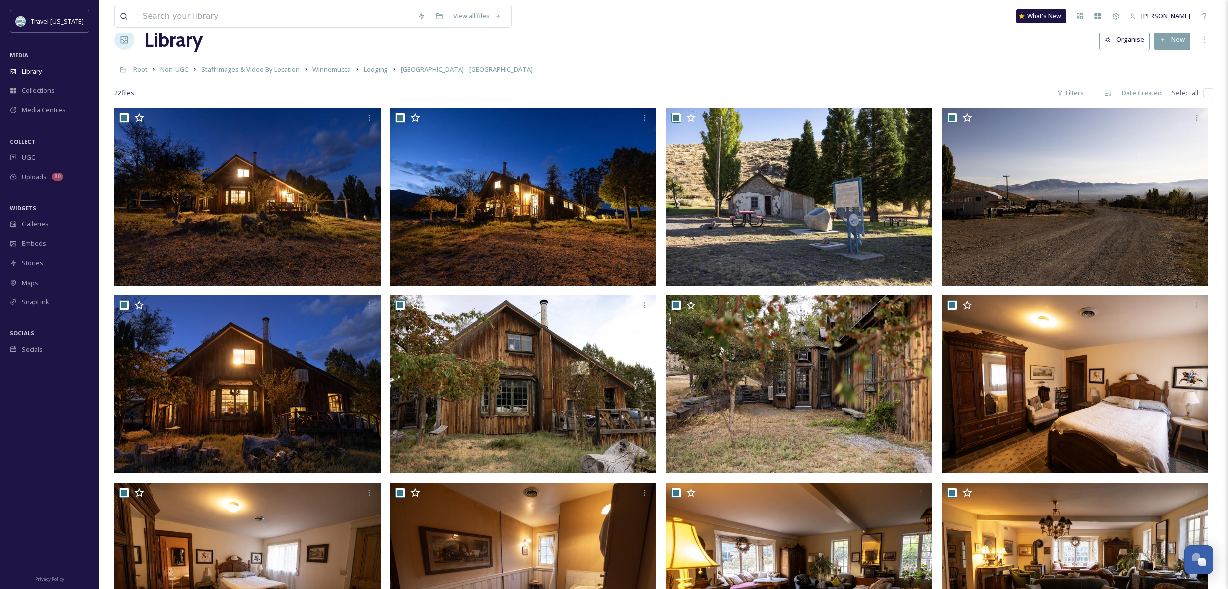
checkbox input "true"
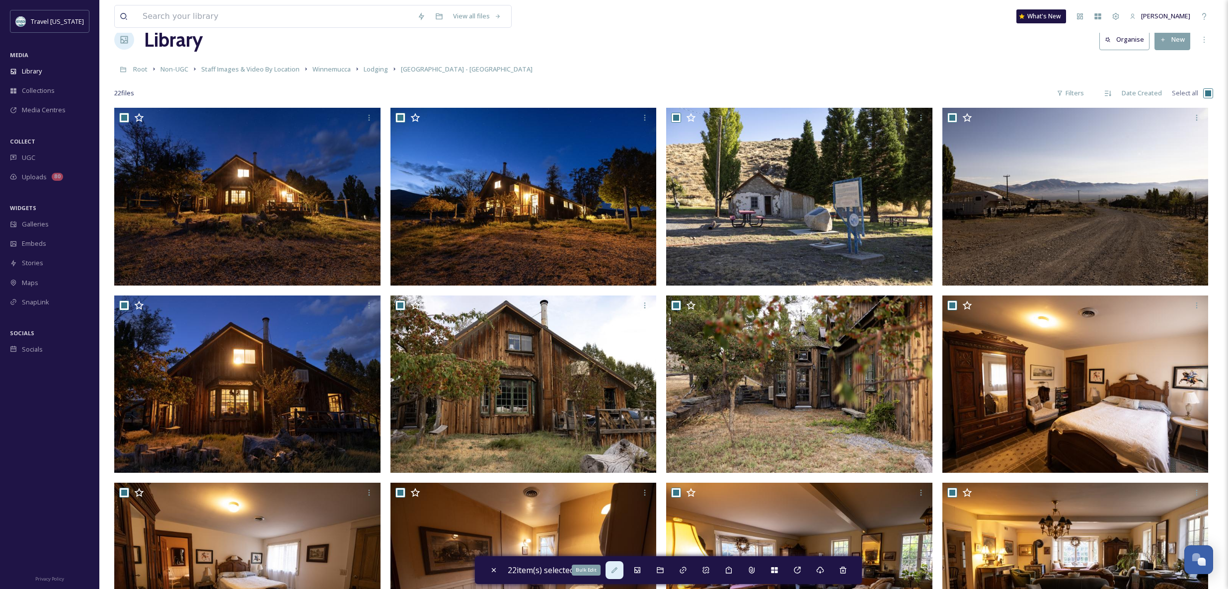
click at [612, 573] on div "Bulk Edit" at bounding box center [615, 570] width 18 height 18
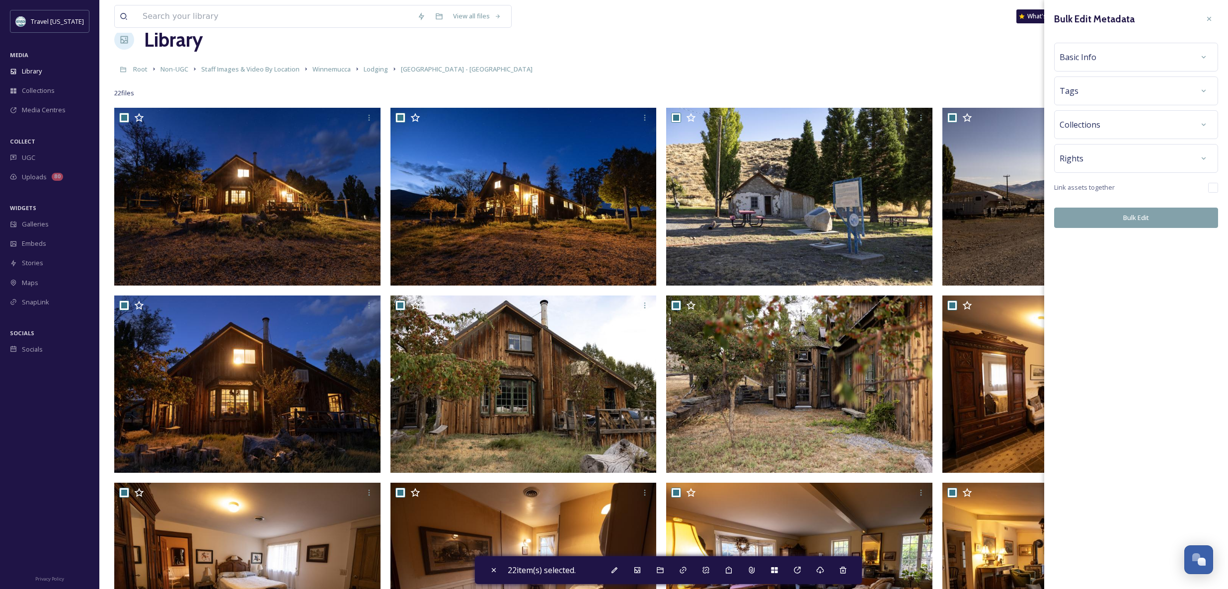
click at [1099, 58] on div "Basic Info" at bounding box center [1136, 57] width 153 height 18
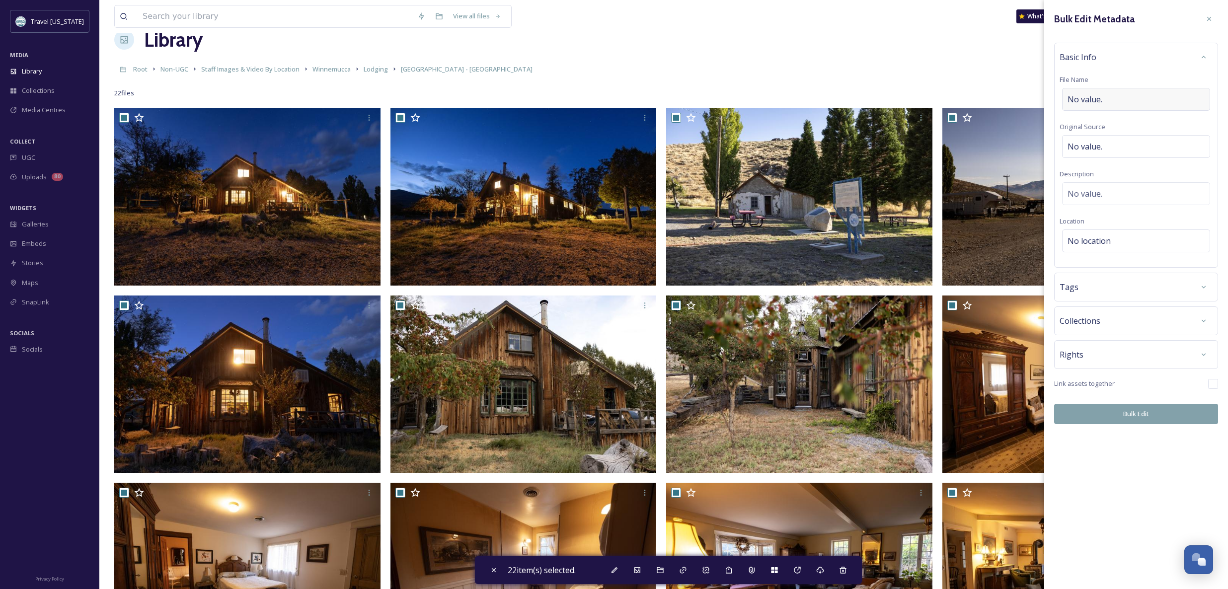
click at [1102, 104] on span "No value." at bounding box center [1085, 99] width 35 height 12
type input "P"
type input "[GEOGRAPHIC_DATA]"
click at [1130, 232] on div "No location" at bounding box center [1136, 241] width 148 height 23
click at [1133, 238] on input at bounding box center [1136, 241] width 147 height 22
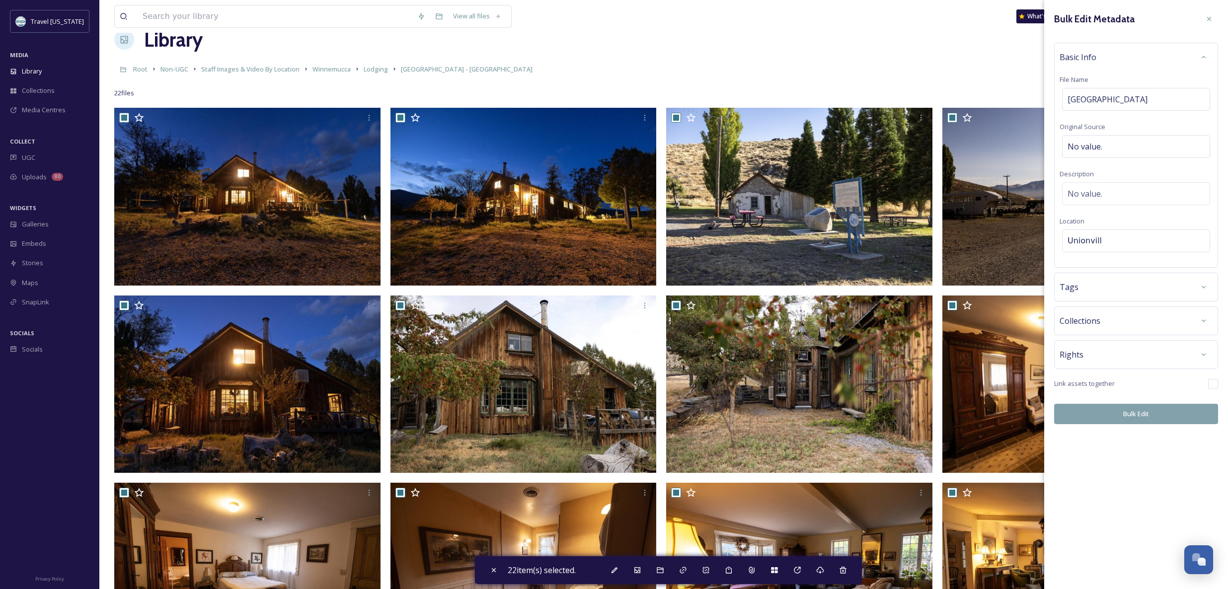
type input "[GEOGRAPHIC_DATA]"
click at [1197, 387] on div "Link assets together" at bounding box center [1136, 384] width 164 height 10
click at [1134, 251] on div "No location" at bounding box center [1136, 241] width 148 height 23
click at [1126, 316] on div "Collections" at bounding box center [1136, 321] width 153 height 18
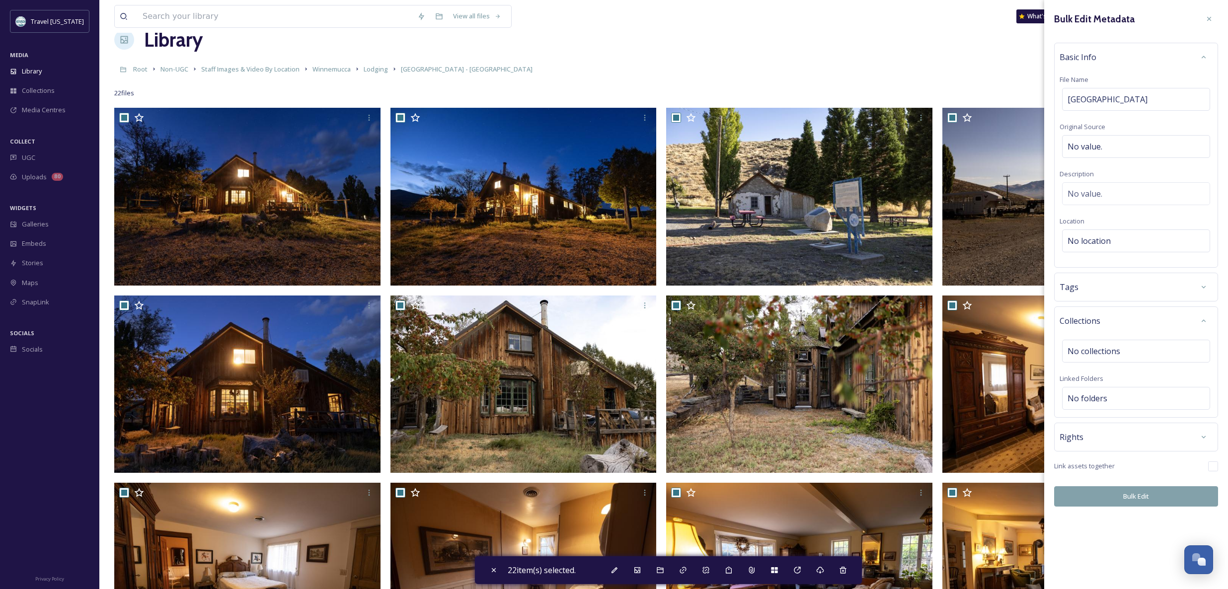
click at [1110, 289] on div "Tags" at bounding box center [1136, 287] width 153 height 18
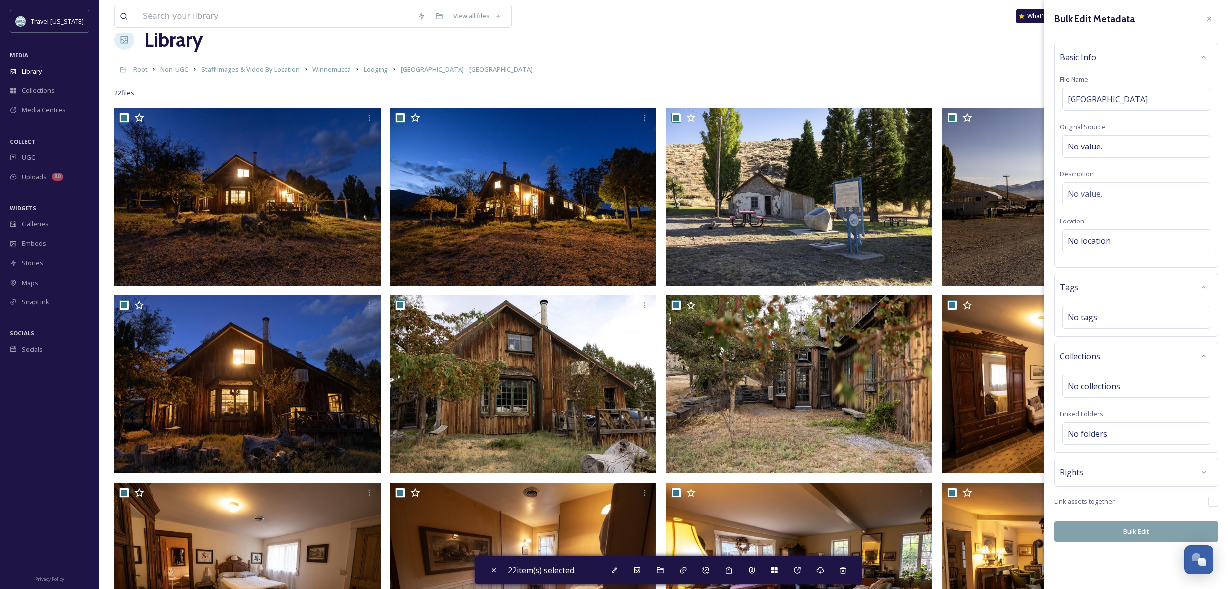
drag, startPoint x: 1145, startPoint y: 476, endPoint x: 1143, endPoint y: 469, distance: 7.2
click at [1145, 476] on div "Rights" at bounding box center [1136, 473] width 153 height 18
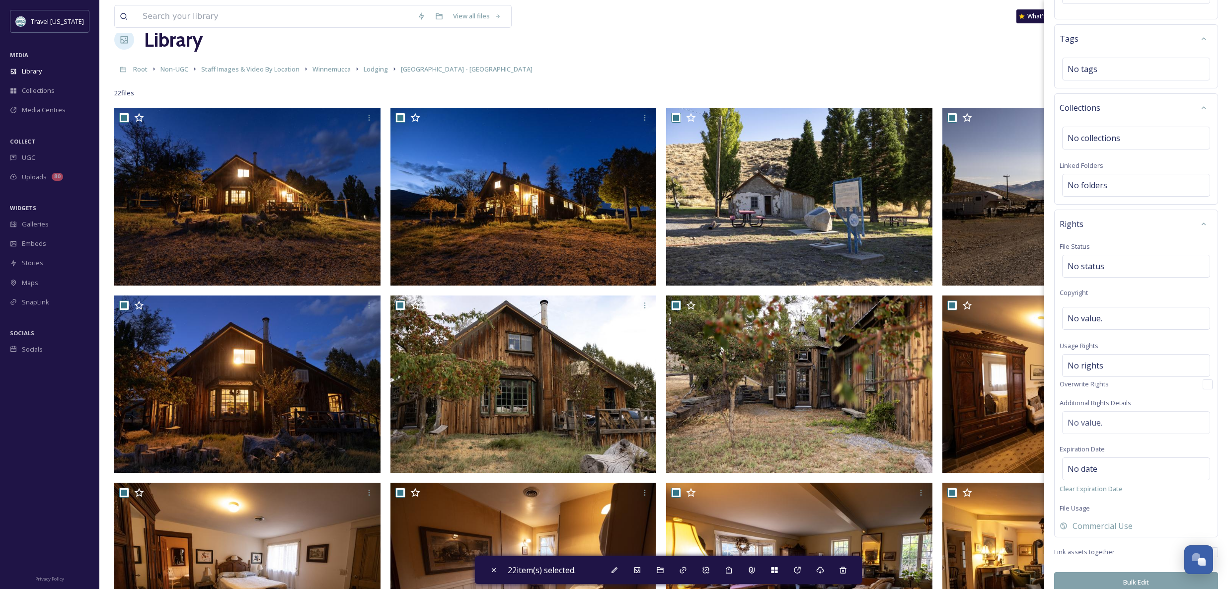
scroll to position [261, 0]
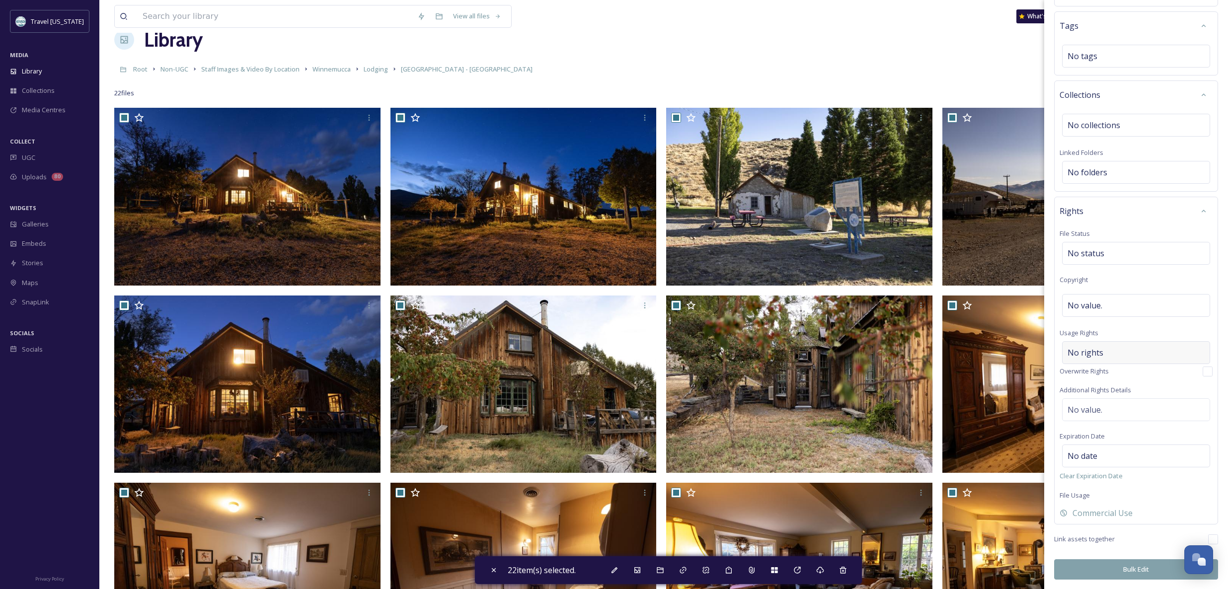
click at [1095, 354] on span "No rights" at bounding box center [1086, 353] width 36 height 12
click at [1098, 355] on input at bounding box center [1119, 355] width 109 height 22
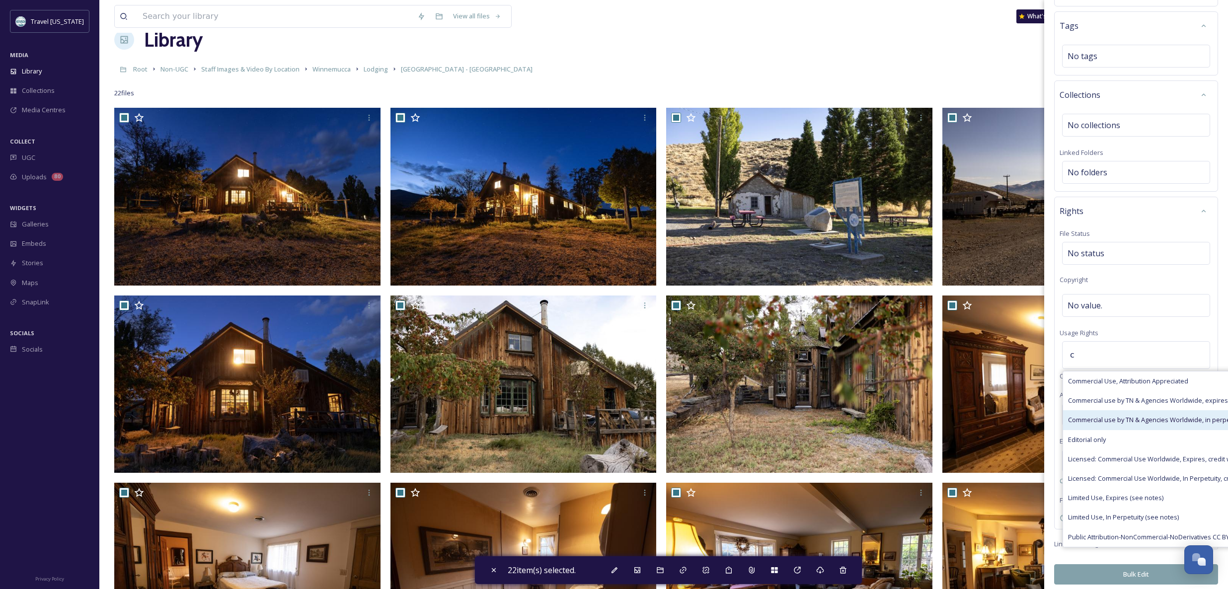
type input "c"
click at [1118, 419] on span "Commercial use by TN & Agencies Worldwide, in perpetuity" at bounding box center [1155, 419] width 175 height 9
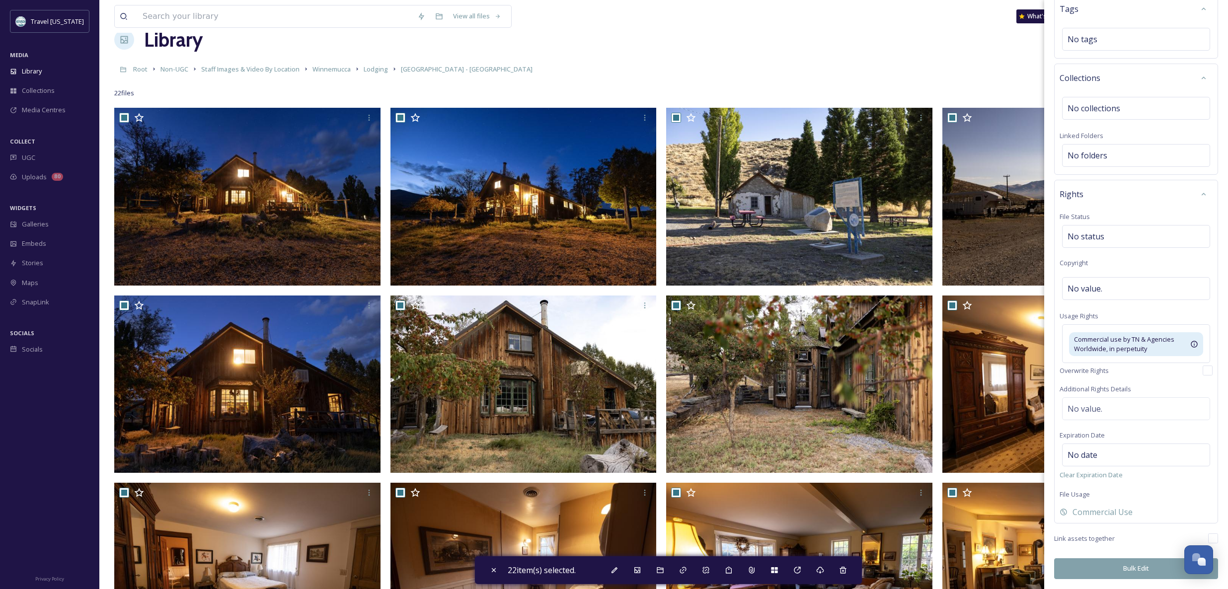
scroll to position [277, 0]
click at [1112, 571] on button "Bulk Edit" at bounding box center [1136, 569] width 164 height 20
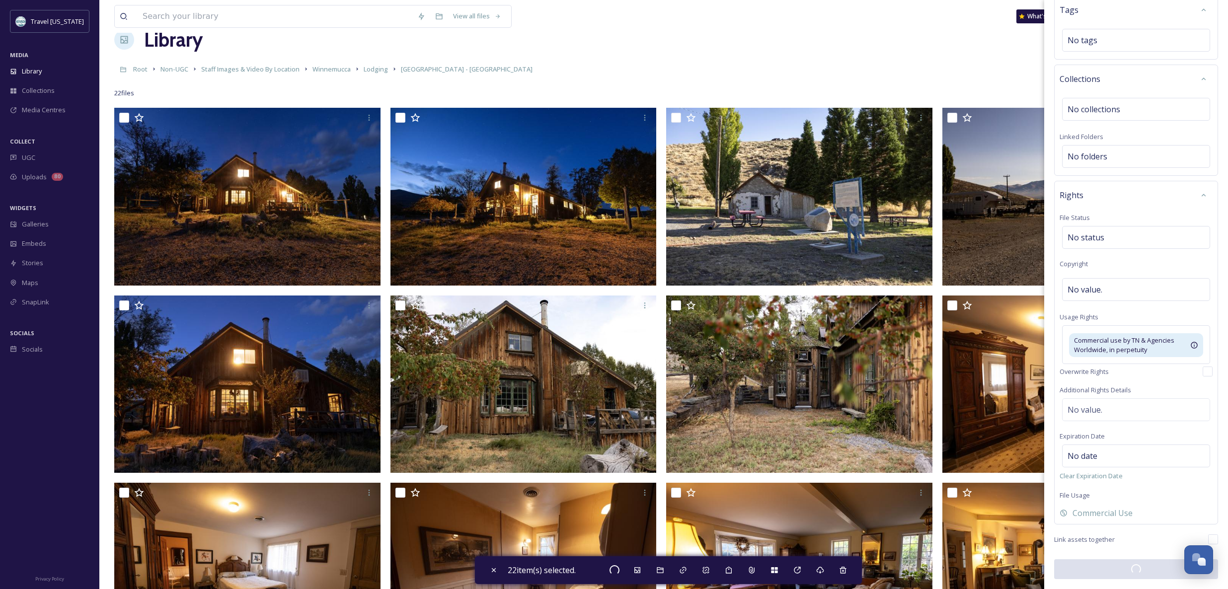
checkbox input "false"
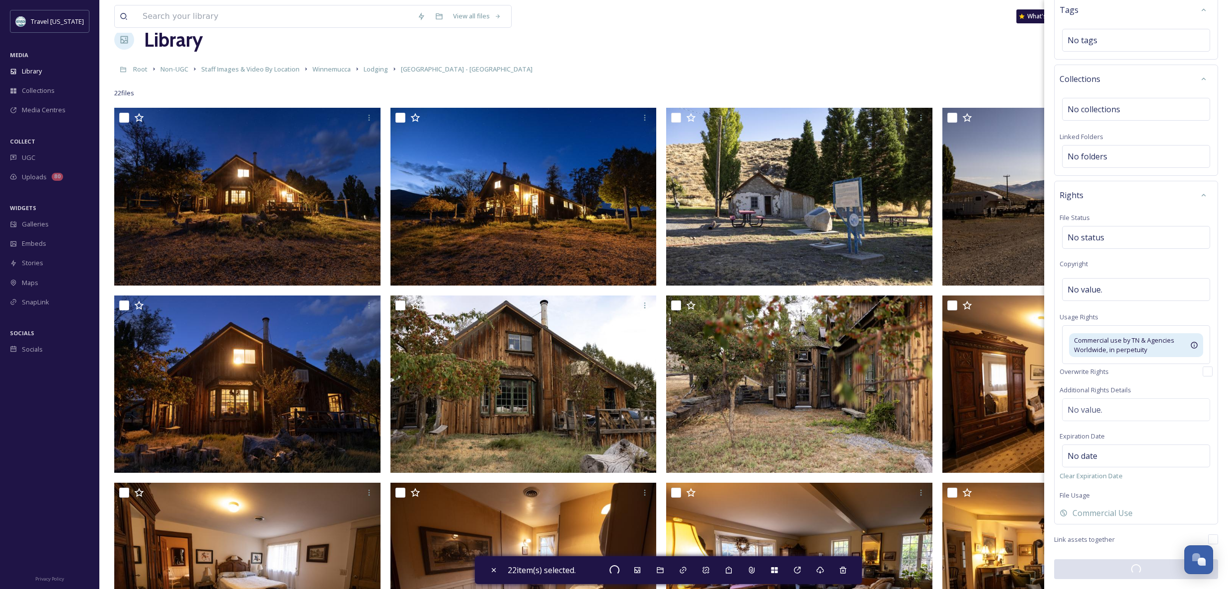
checkbox input "false"
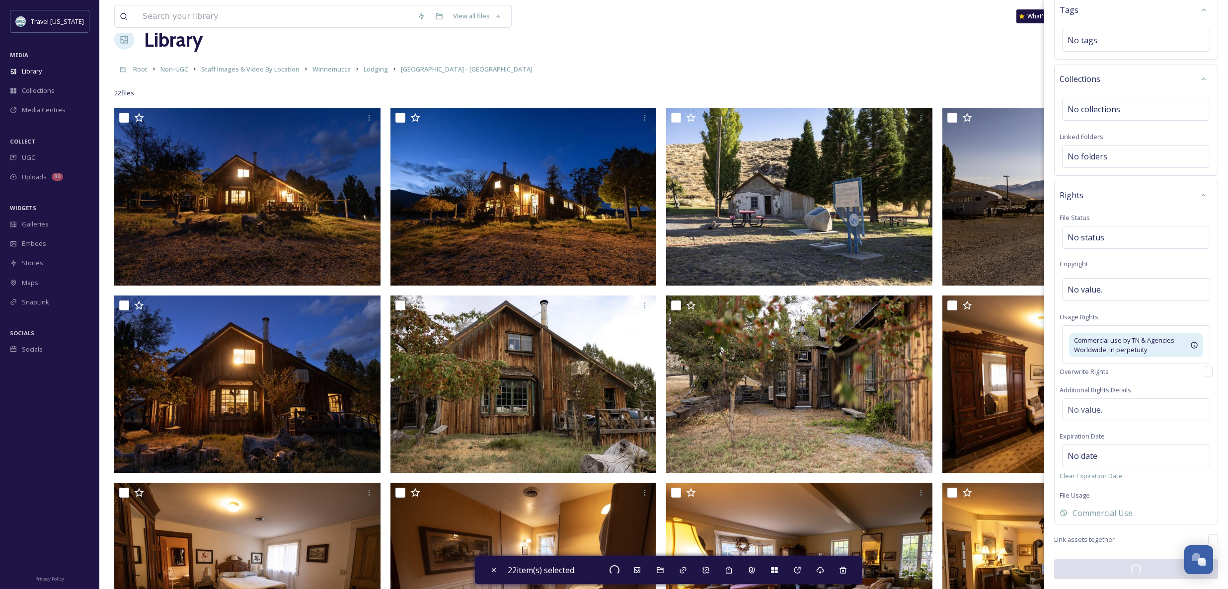
checkbox input "false"
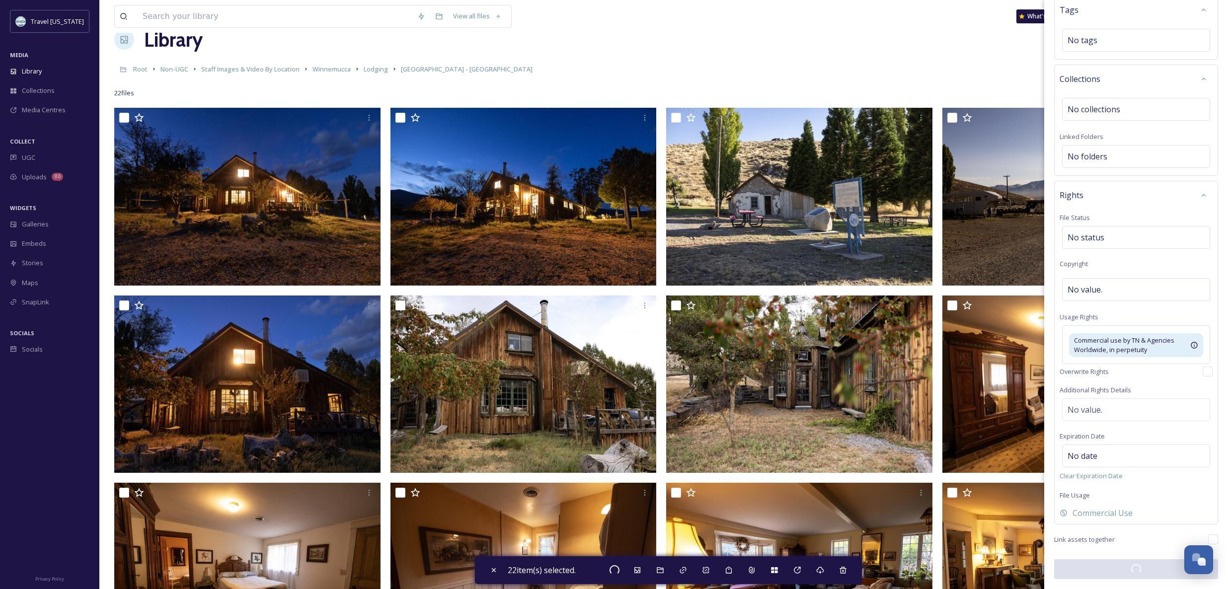
checkbox input "false"
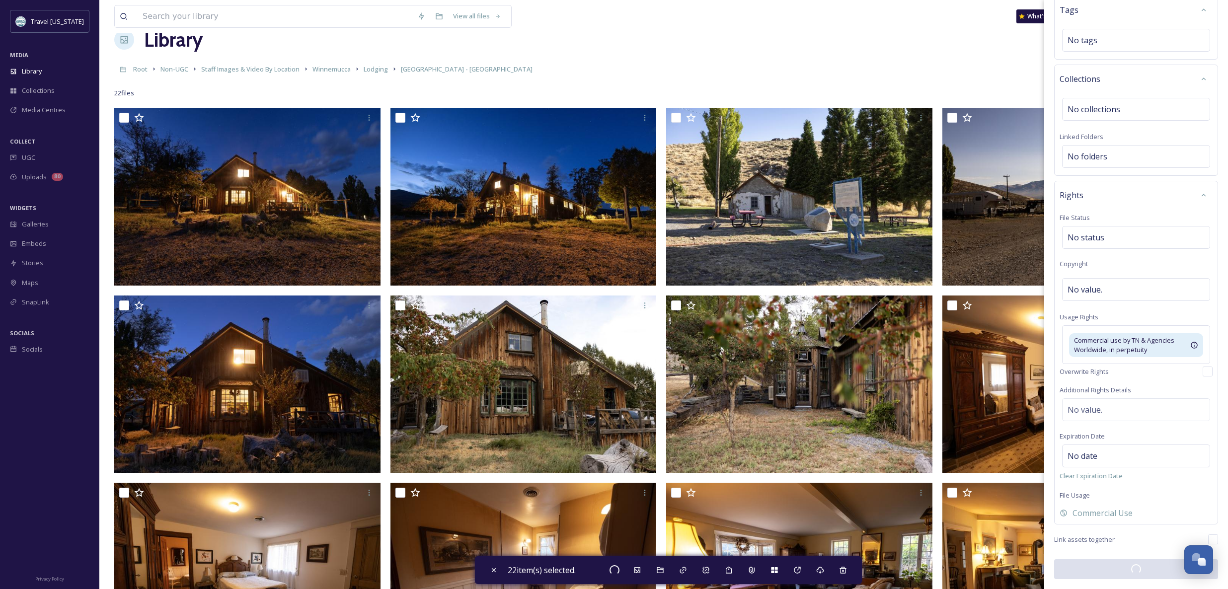
checkbox input "false"
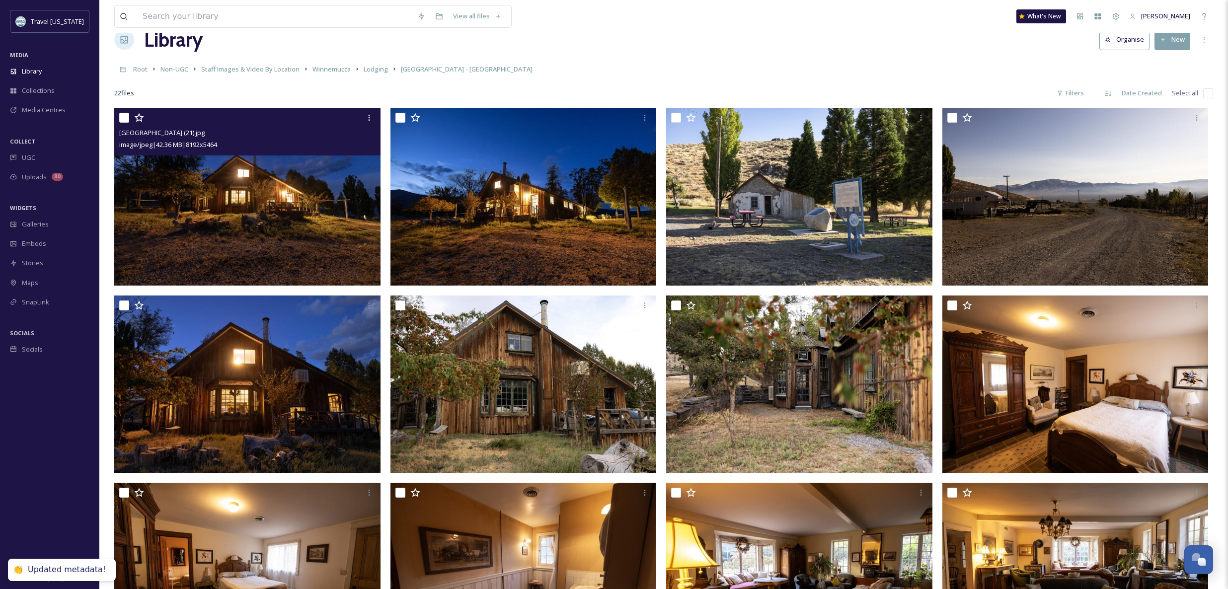
click at [131, 191] on img at bounding box center [247, 197] width 266 height 178
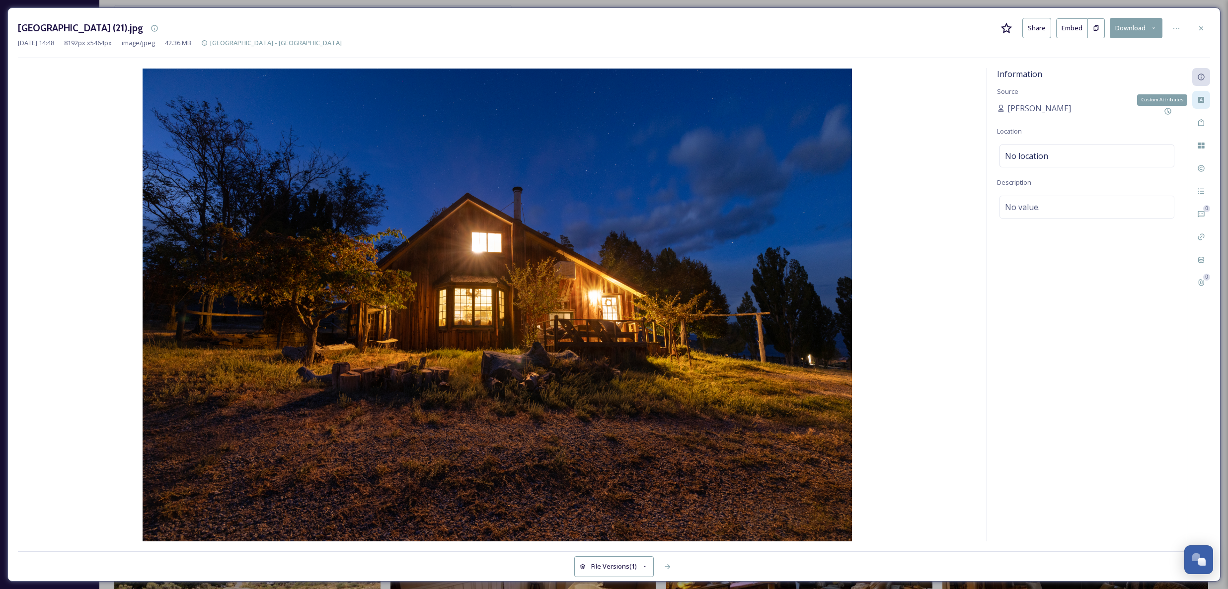
click at [1204, 97] on icon at bounding box center [1201, 100] width 6 height 6
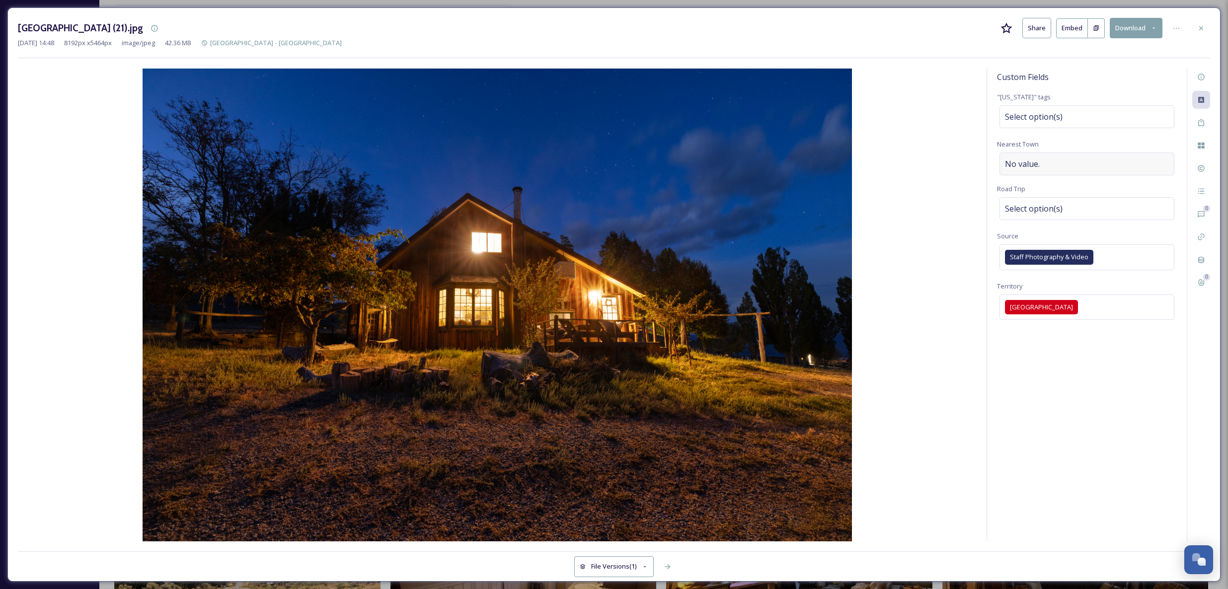
click at [1051, 164] on div "No value." at bounding box center [1087, 164] width 175 height 23
click at [1068, 163] on input at bounding box center [1087, 164] width 180 height 23
type input "Winnemucca"
click at [1056, 208] on span "Select option(s)" at bounding box center [1034, 209] width 58 height 12
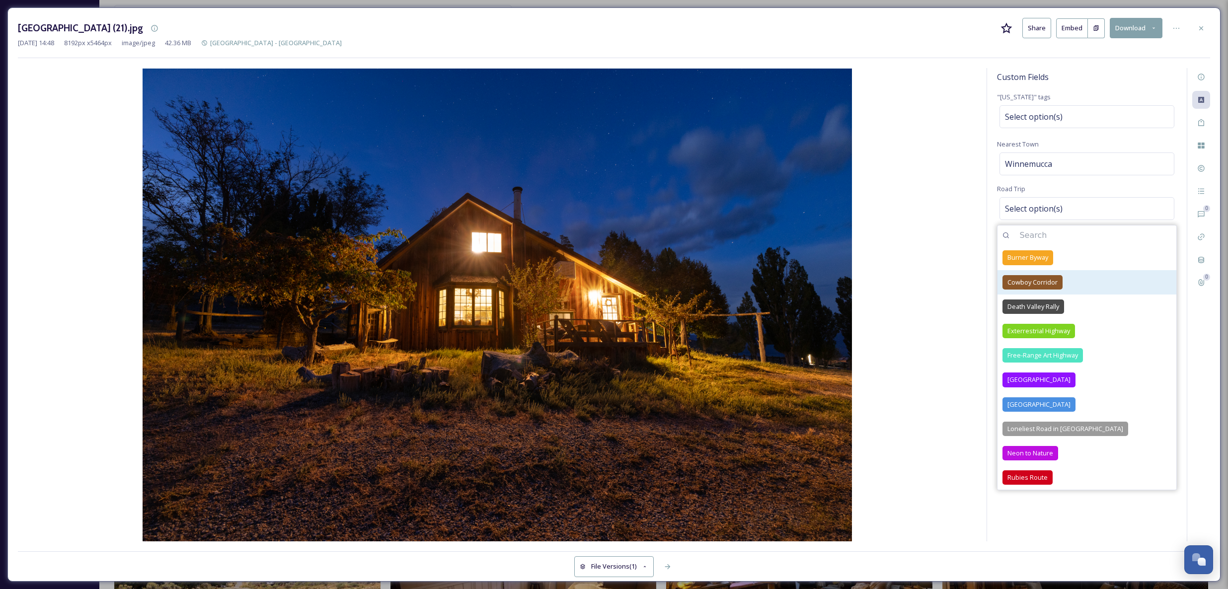
click at [1053, 285] on span "Cowboy Corridor" at bounding box center [1033, 282] width 50 height 9
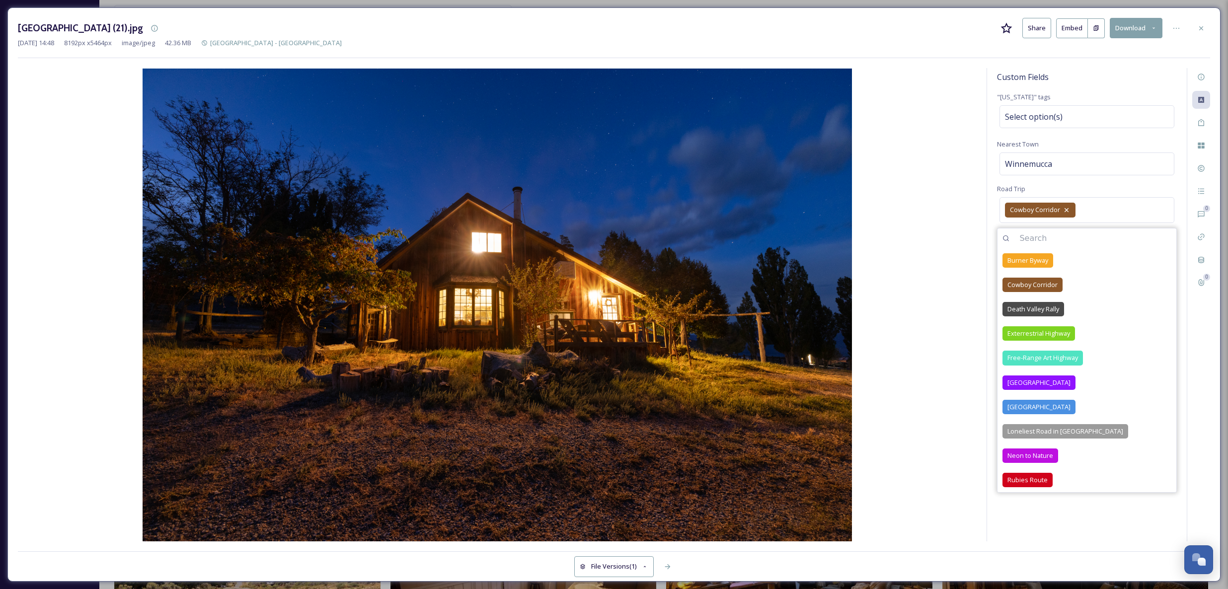
click at [1076, 536] on div "Custom Fields "[US_STATE]" tags Select option(s) Nearest Town [GEOGRAPHIC_DATA]…" at bounding box center [1087, 304] width 200 height 473
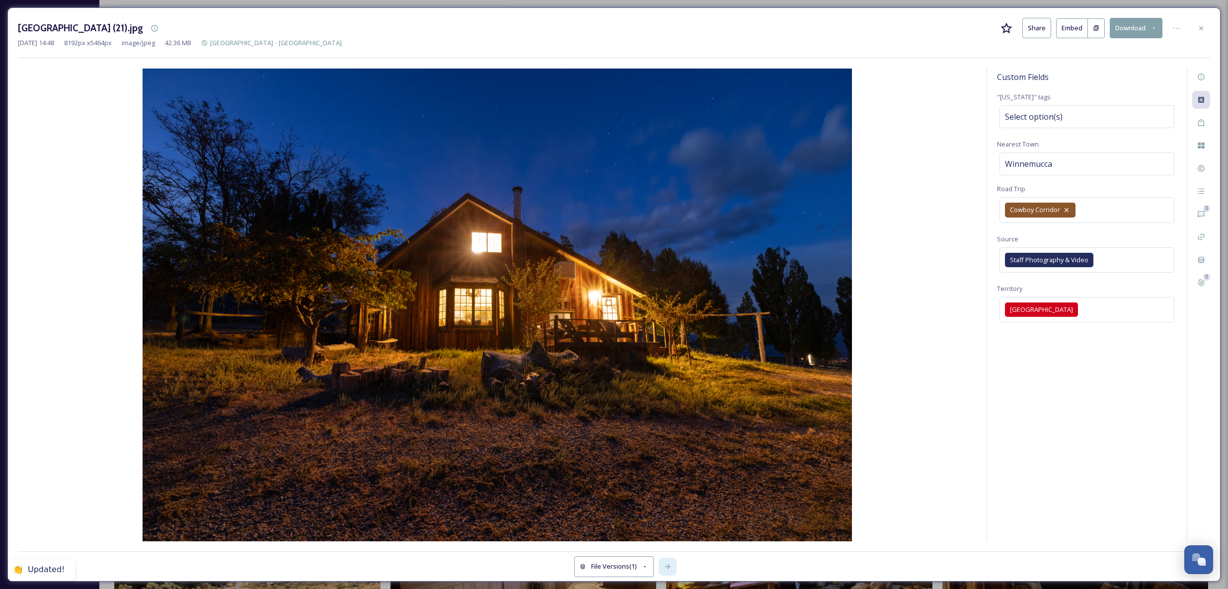
drag, startPoint x: 671, startPoint y: 570, endPoint x: 665, endPoint y: 569, distance: 6.0
click at [671, 570] on icon at bounding box center [668, 567] width 8 height 8
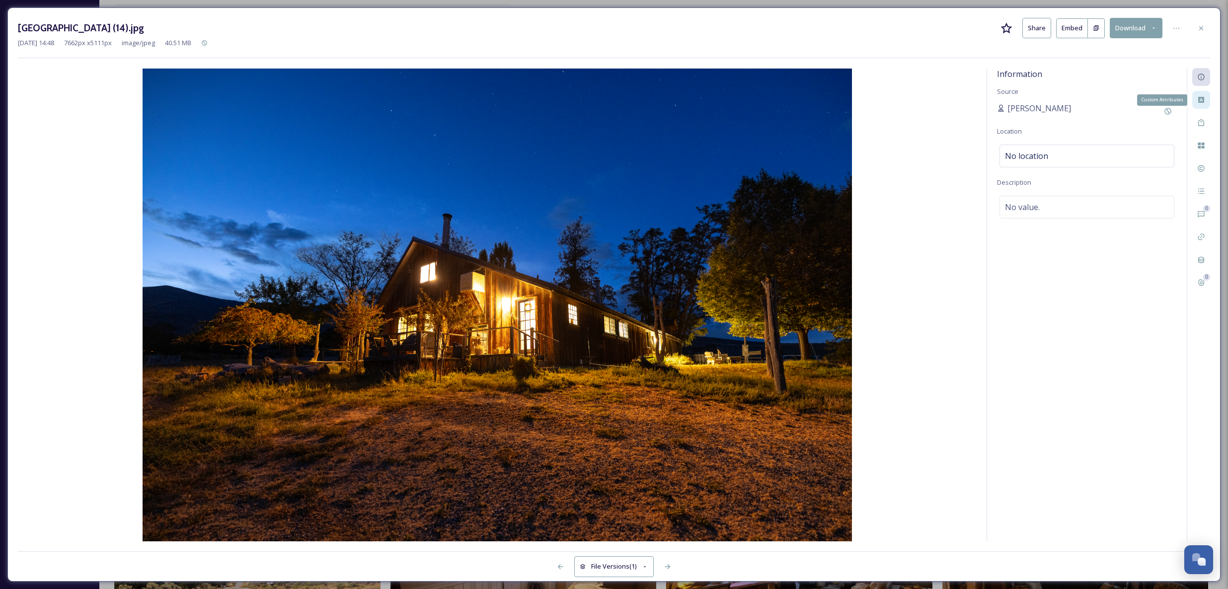
click at [1202, 99] on icon at bounding box center [1201, 100] width 6 height 6
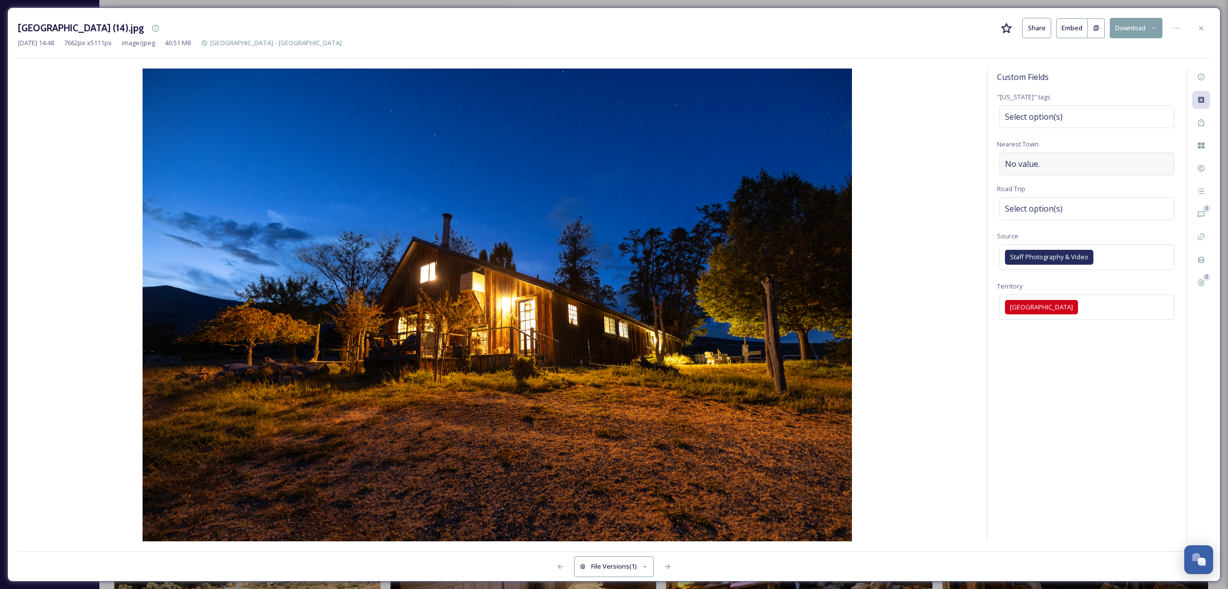
click at [1024, 162] on span "No value." at bounding box center [1022, 164] width 35 height 12
type input "Winnemucca"
click at [1040, 207] on span "Select option(s)" at bounding box center [1034, 209] width 58 height 12
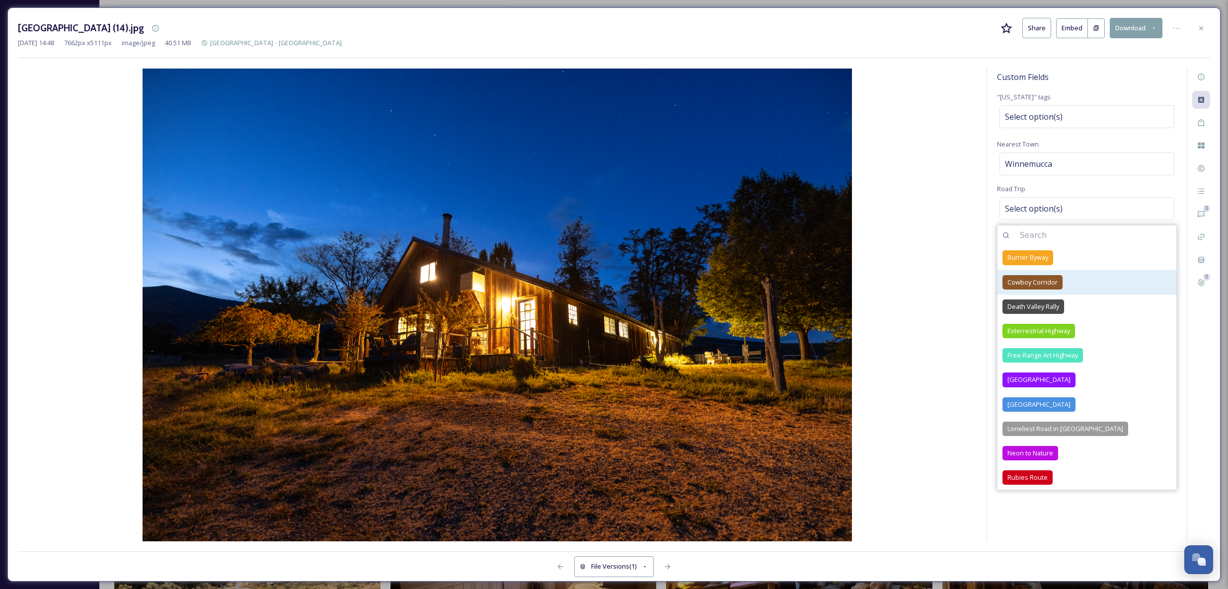
click at [1047, 287] on div "Cowboy Corridor" at bounding box center [1033, 282] width 60 height 14
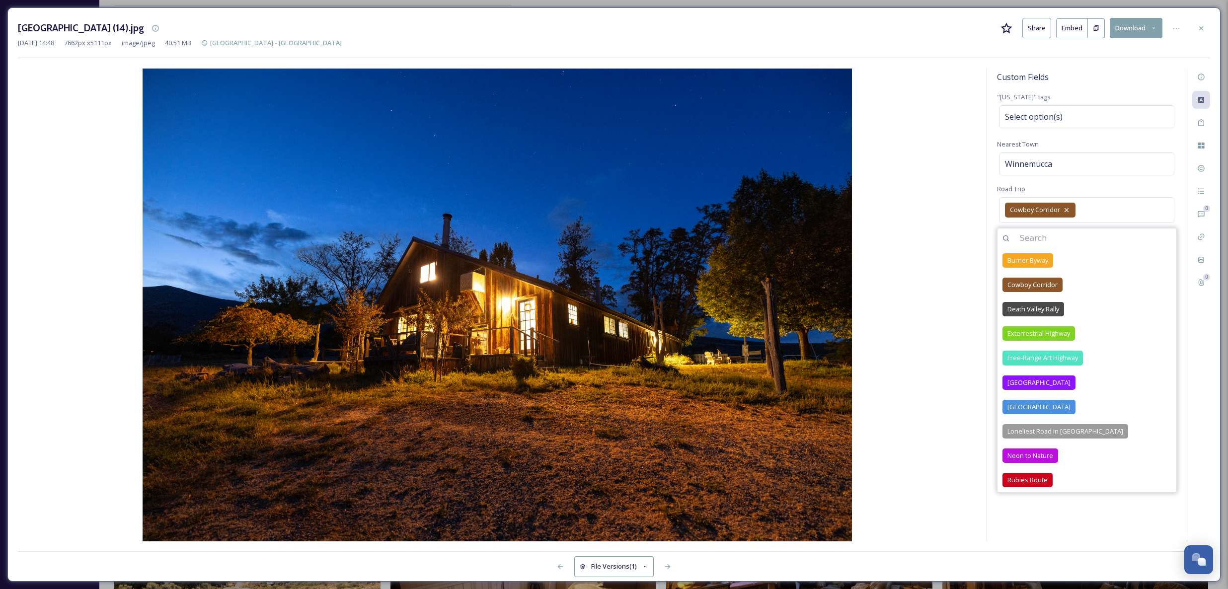
click at [1210, 376] on div "[GEOGRAPHIC_DATA] (14).jpg Share Embed Download [DATE] 14:48 7662 px x 5111 px …" at bounding box center [613, 294] width 1213 height 574
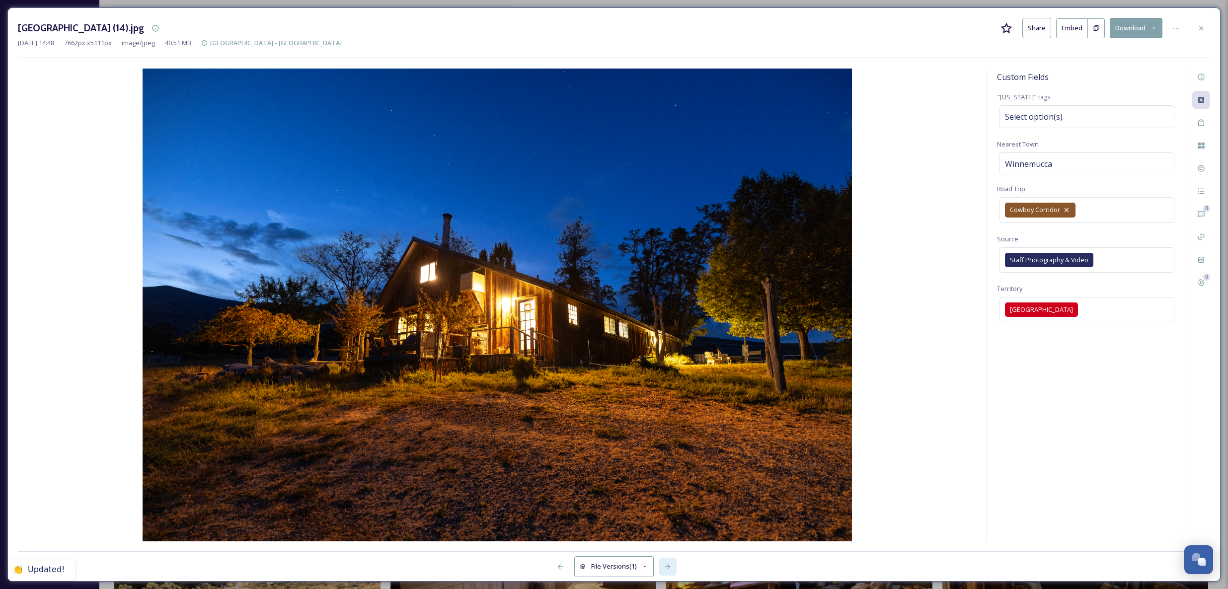
click at [667, 568] on icon at bounding box center [668, 567] width 8 height 8
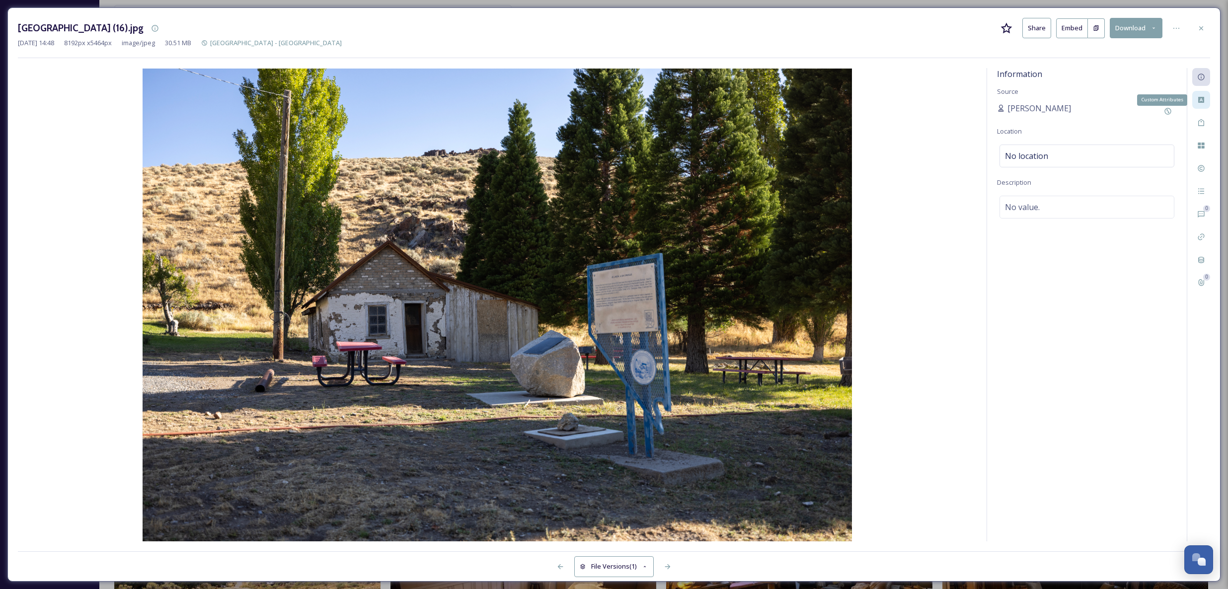
click at [1202, 101] on icon at bounding box center [1201, 100] width 6 height 6
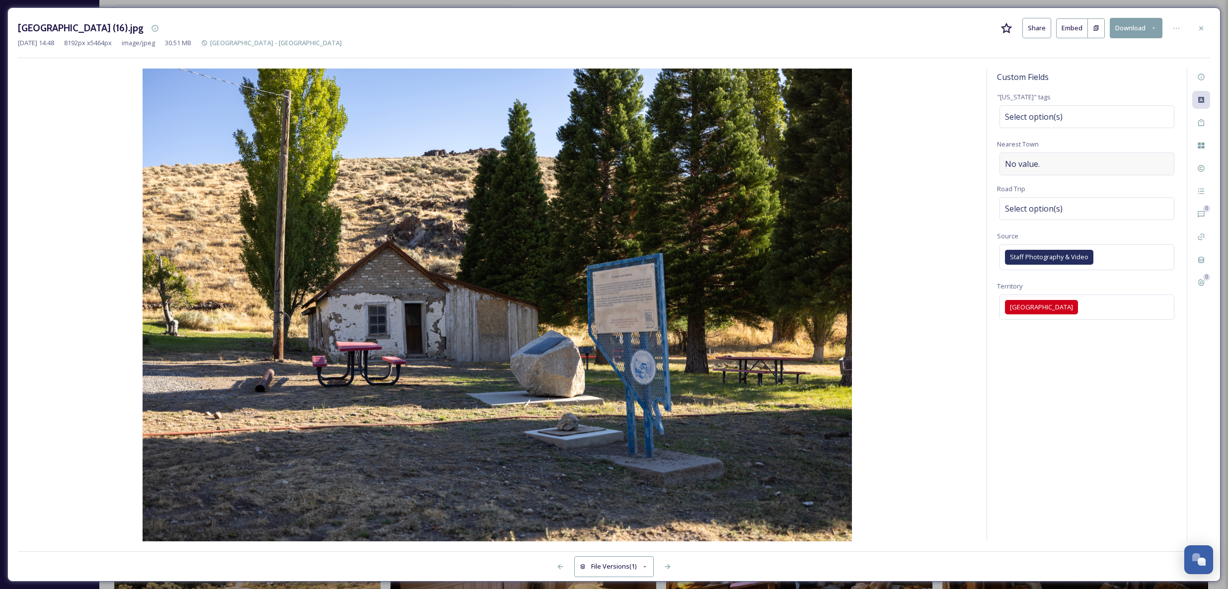
click at [1045, 167] on div "No value." at bounding box center [1087, 164] width 175 height 23
click at [1045, 167] on input at bounding box center [1087, 164] width 180 height 23
type input "Winnemucca"
click at [1055, 208] on span "Select option(s)" at bounding box center [1034, 209] width 58 height 12
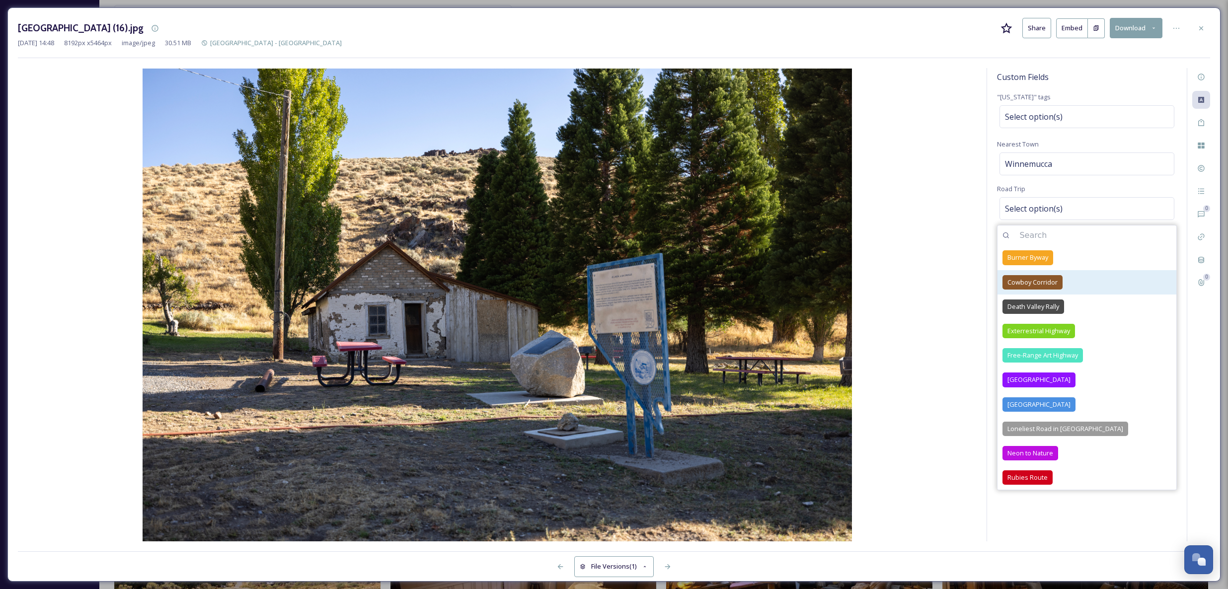
click at [1050, 279] on span "Cowboy Corridor" at bounding box center [1033, 282] width 50 height 9
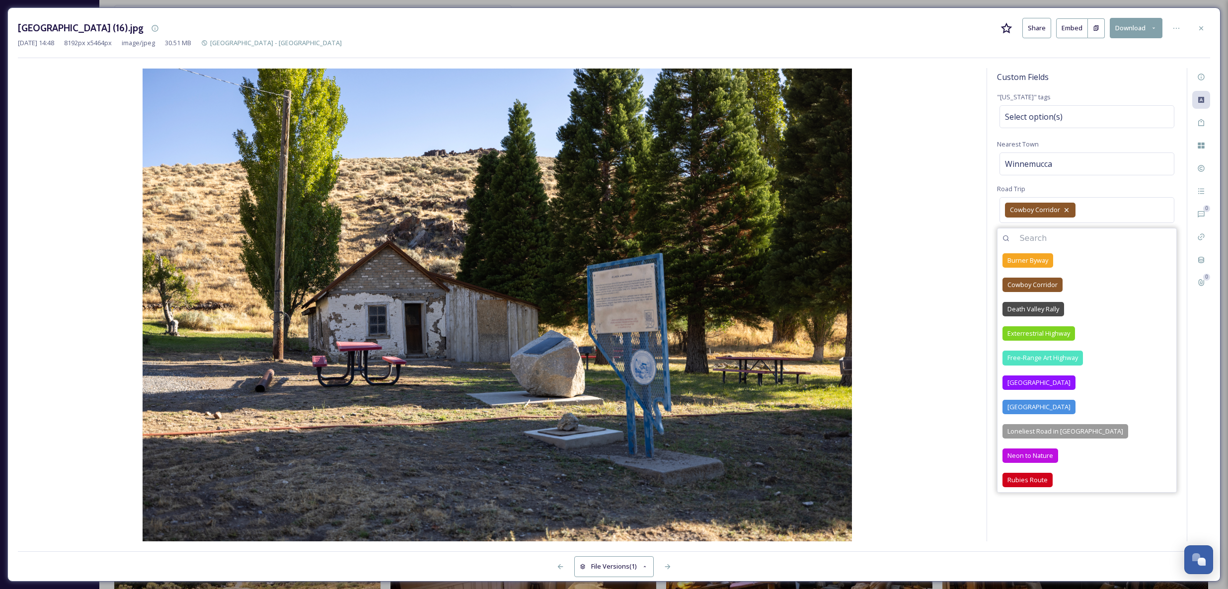
click at [945, 292] on img at bounding box center [497, 305] width 959 height 473
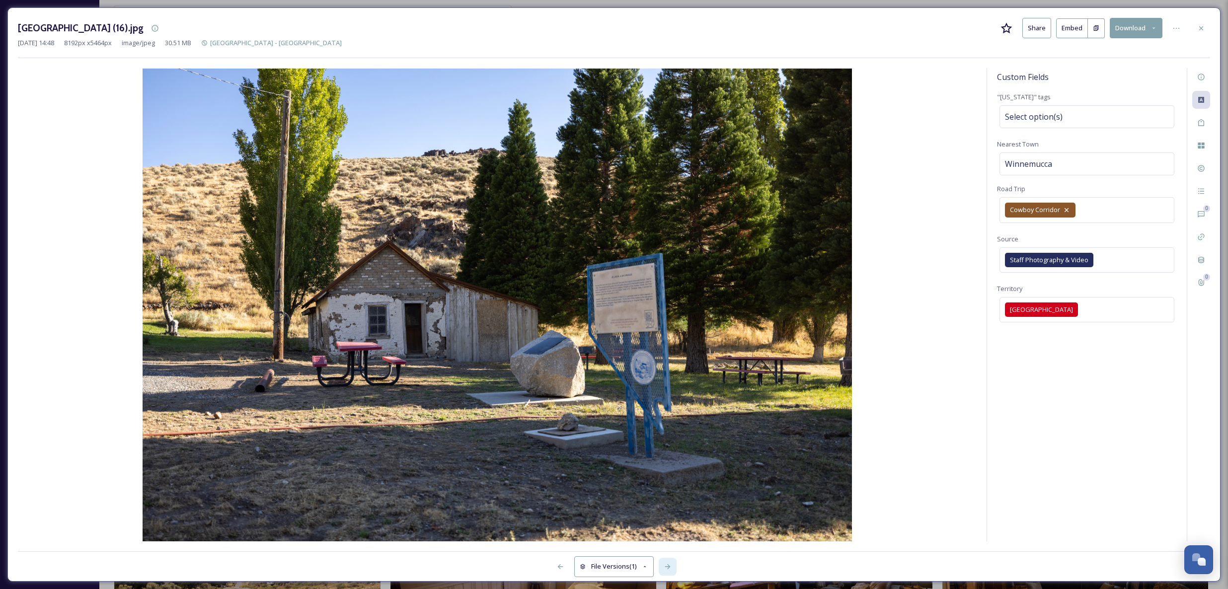
click at [671, 567] on icon at bounding box center [668, 567] width 8 height 8
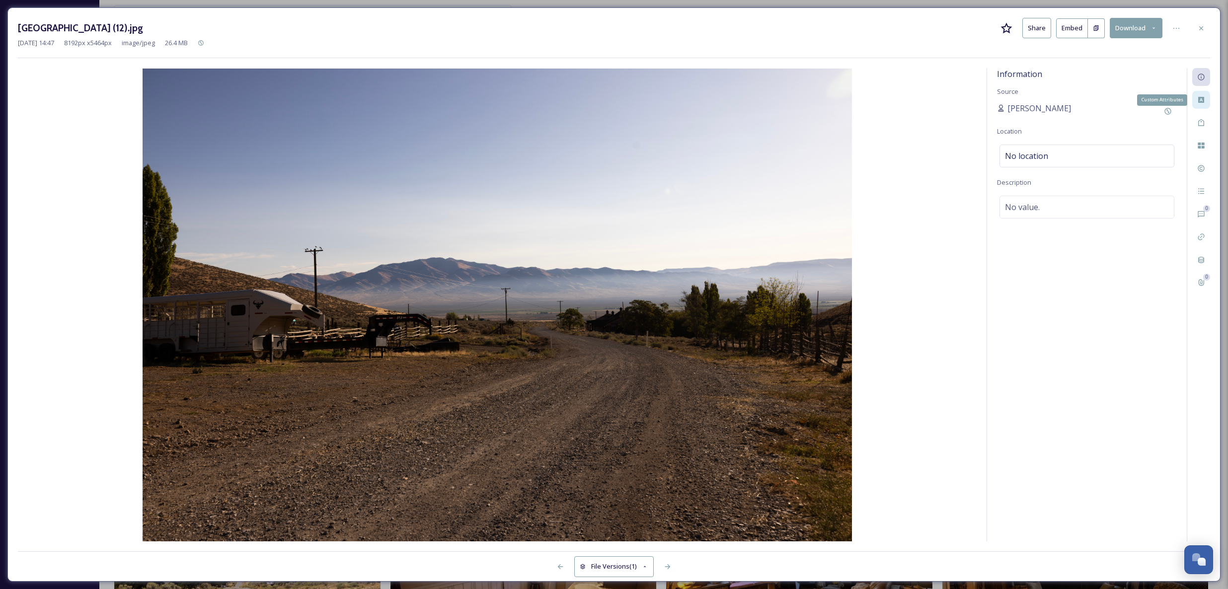
click at [1202, 100] on icon at bounding box center [1201, 100] width 8 height 8
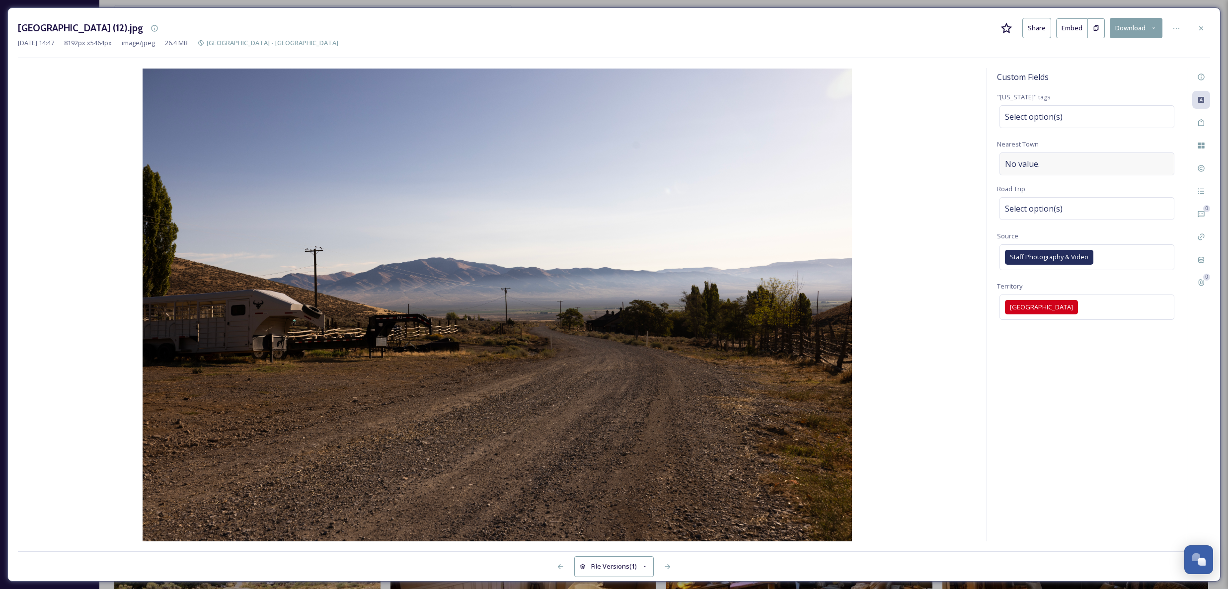
click at [1038, 167] on span "No value." at bounding box center [1022, 164] width 35 height 12
click at [1052, 165] on input at bounding box center [1087, 164] width 180 height 23
type input "Winnemucca"
click at [1068, 211] on div "Select option(s)" at bounding box center [1087, 208] width 175 height 23
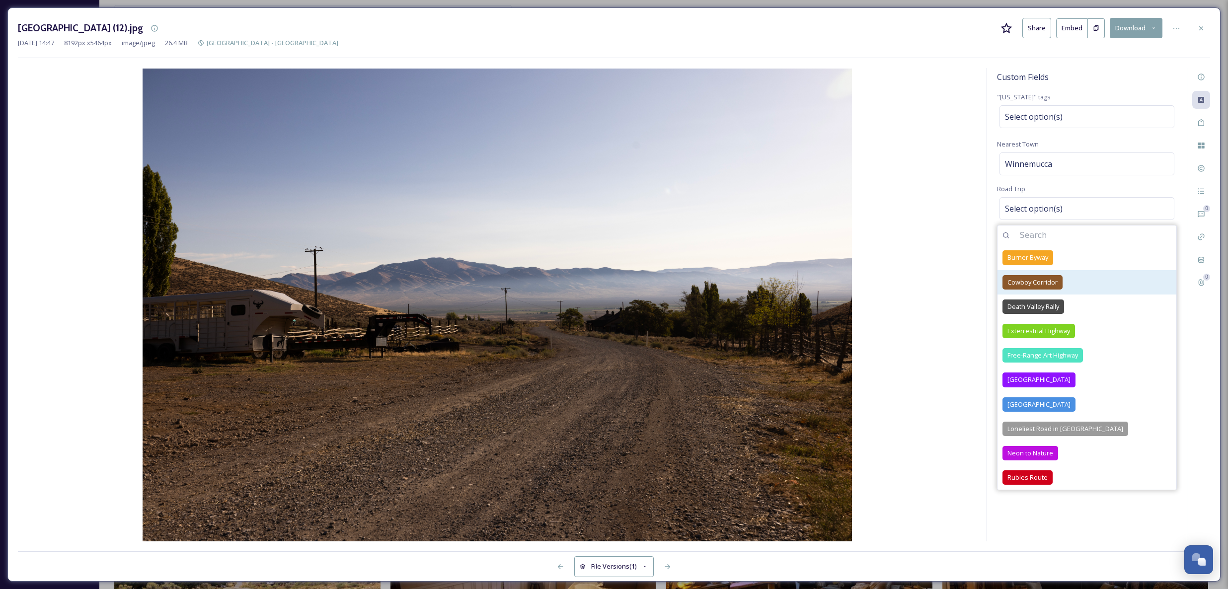
drag, startPoint x: 1053, startPoint y: 282, endPoint x: 1047, endPoint y: 281, distance: 6.0
click at [1053, 282] on span "Cowboy Corridor" at bounding box center [1033, 282] width 50 height 9
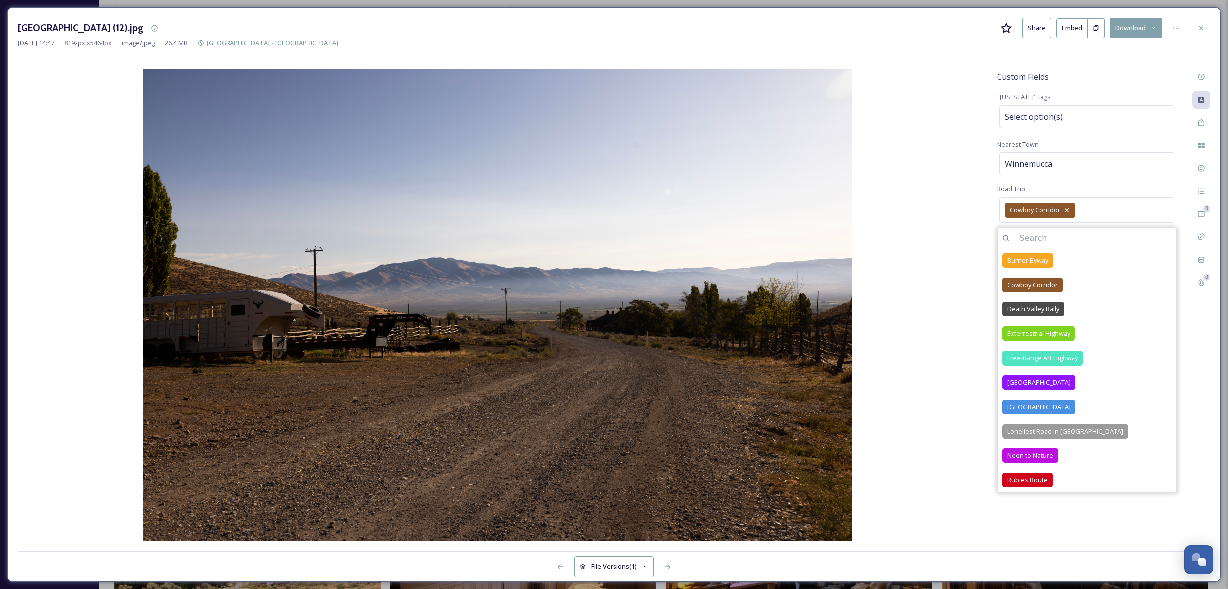
click at [1191, 388] on div "0 0" at bounding box center [1198, 304] width 23 height 473
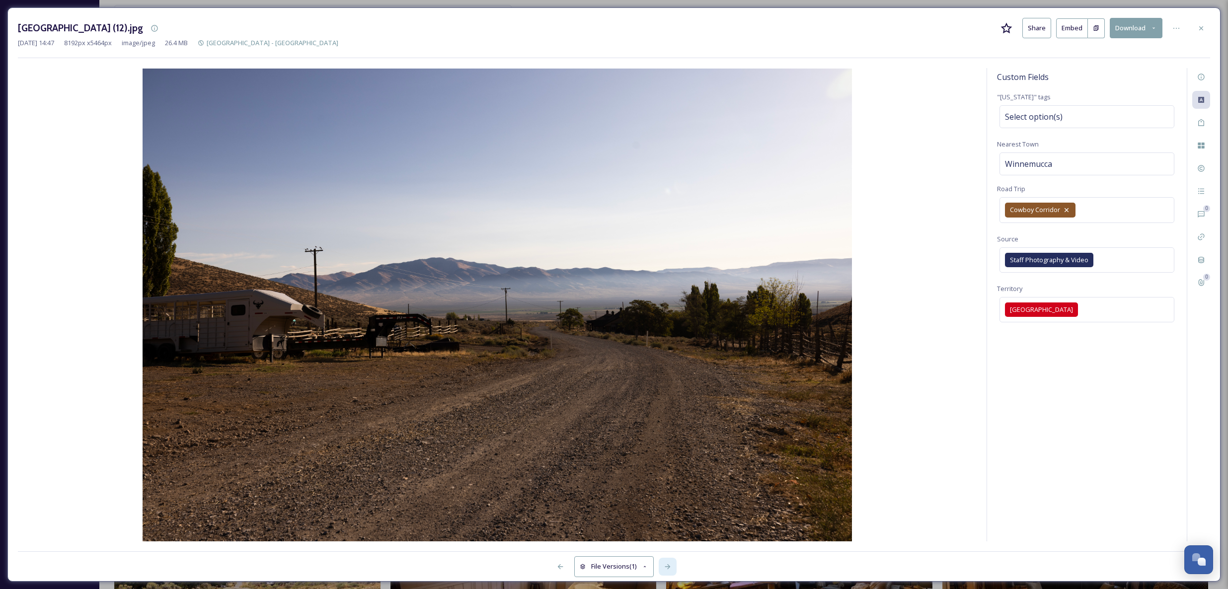
click at [666, 566] on icon at bounding box center [668, 567] width 8 height 8
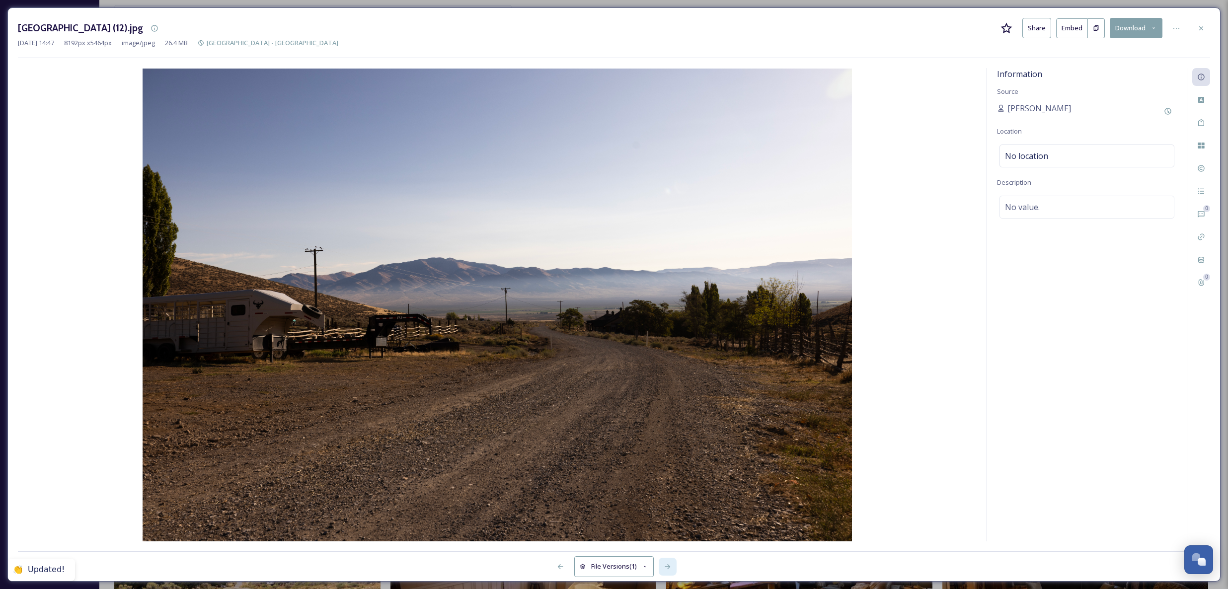
drag, startPoint x: 667, startPoint y: 565, endPoint x: 661, endPoint y: 566, distance: 6.0
click at [667, 564] on icon at bounding box center [668, 567] width 8 height 8
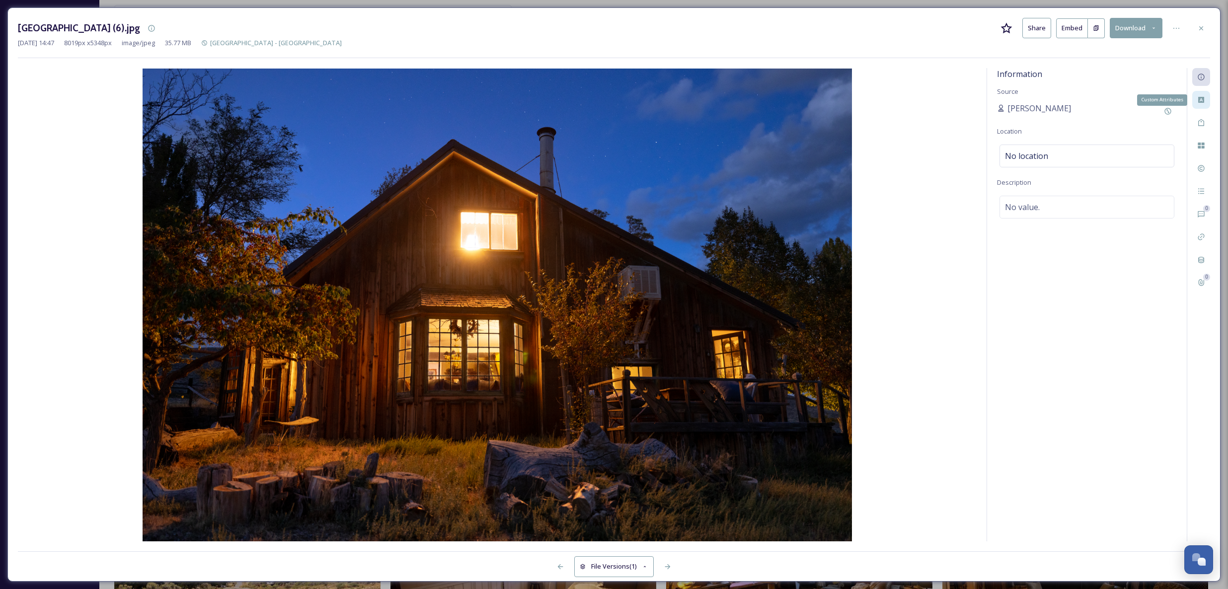
click at [1201, 100] on icon at bounding box center [1201, 100] width 6 height 6
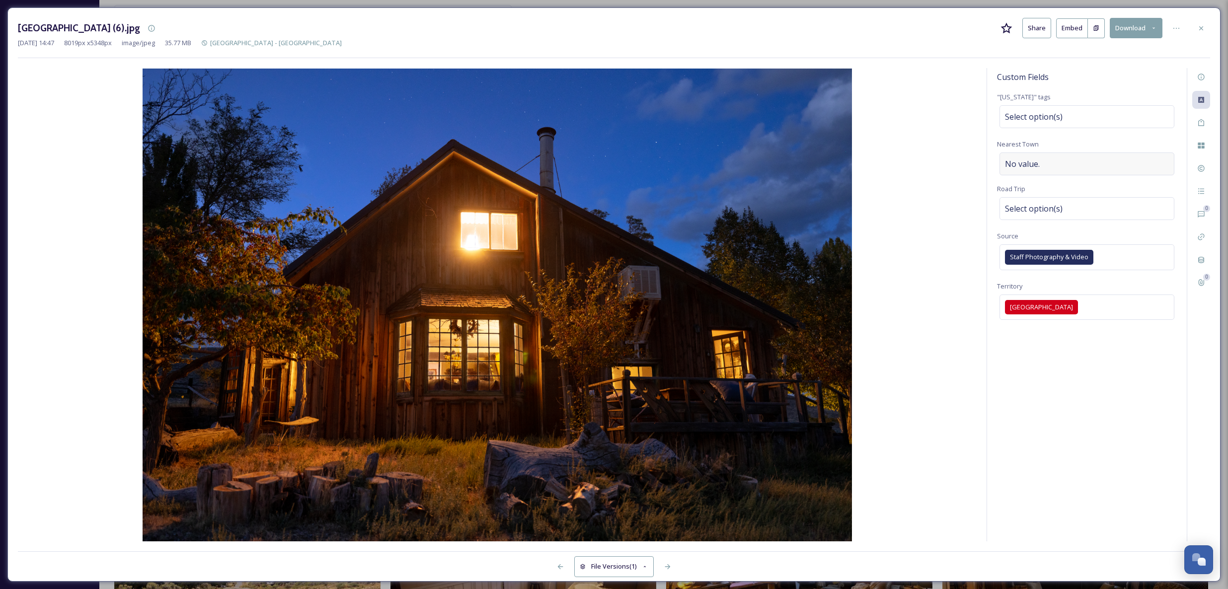
click at [1053, 167] on div "No value." at bounding box center [1087, 164] width 175 height 23
type input "Winnemucca"
click at [1039, 211] on span "Select option(s)" at bounding box center [1034, 209] width 58 height 12
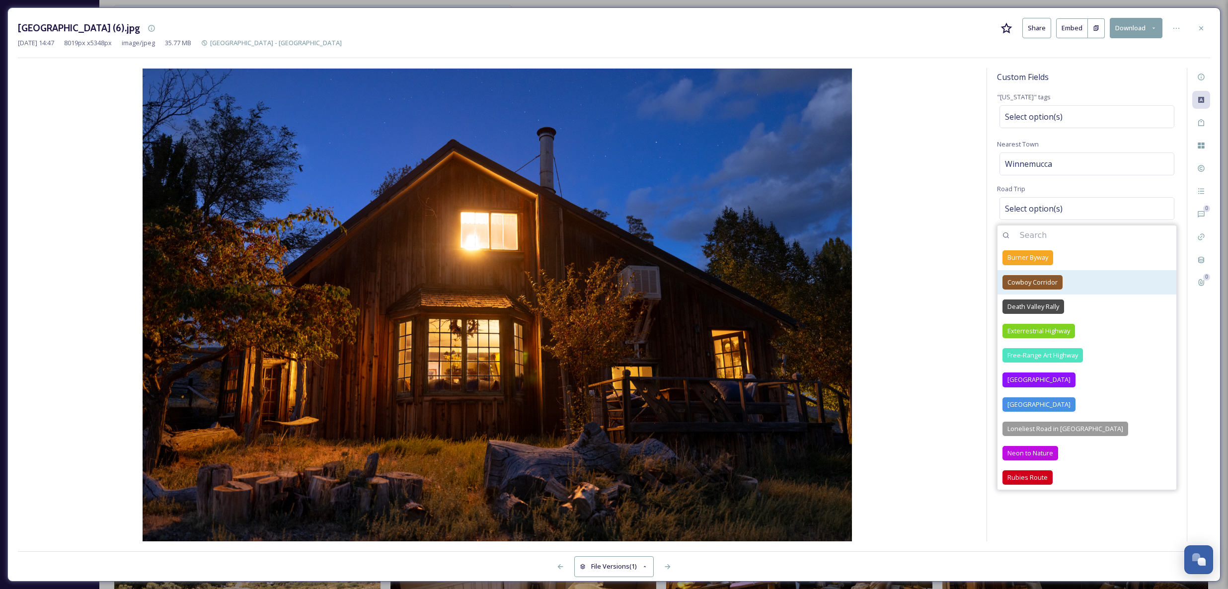
click at [1043, 287] on div "Cowboy Corridor" at bounding box center [1033, 282] width 60 height 14
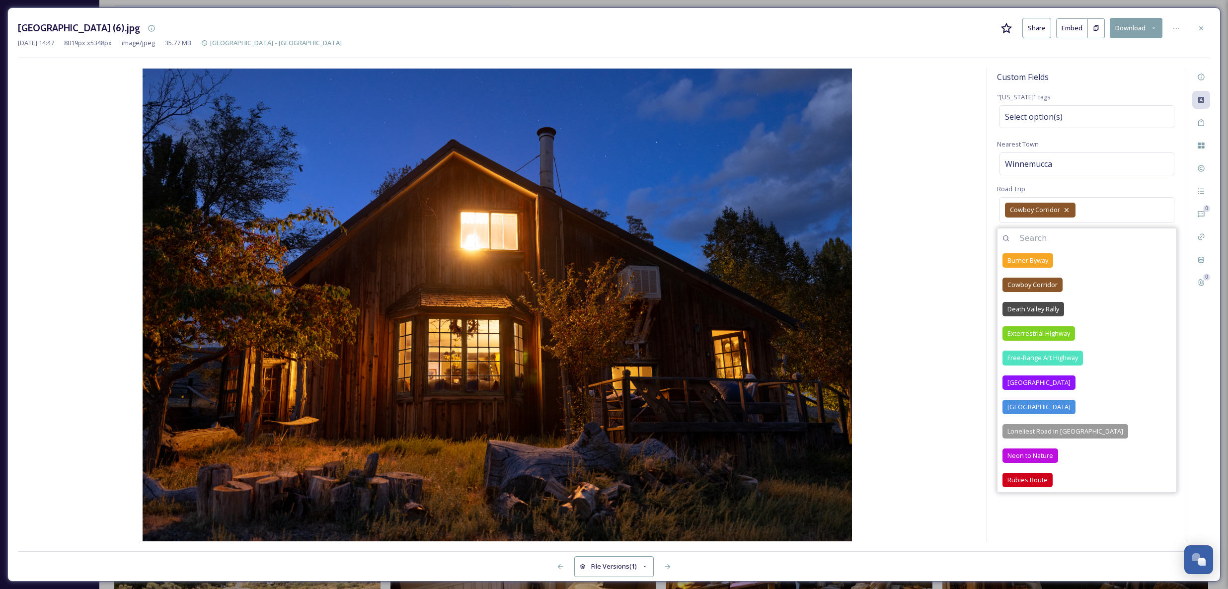
click at [957, 267] on img at bounding box center [497, 305] width 959 height 473
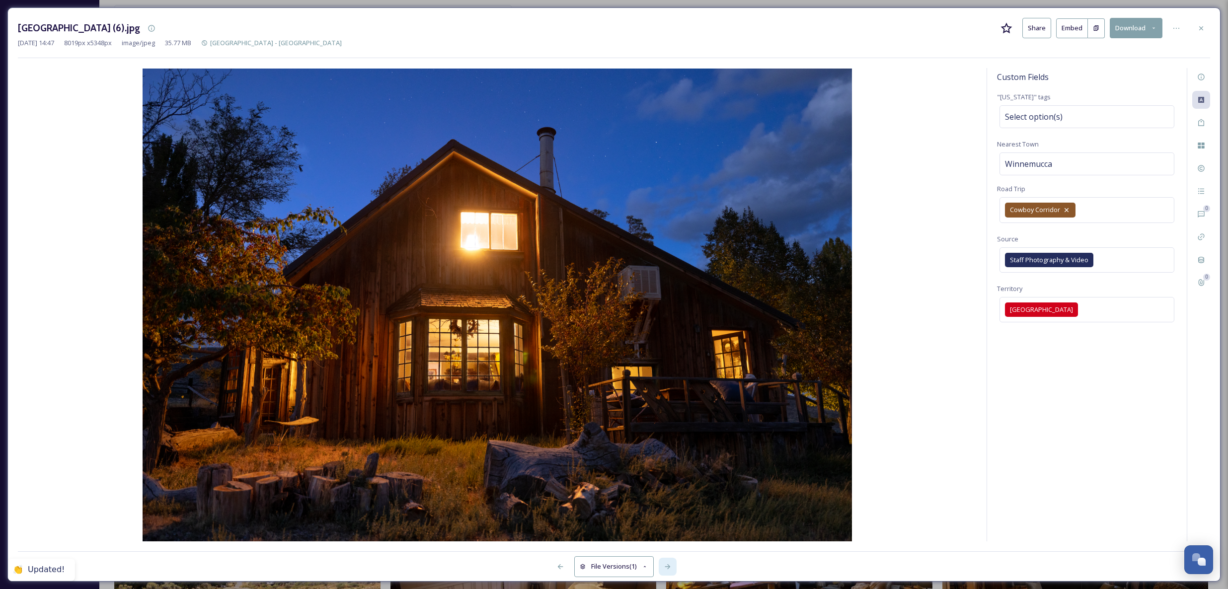
click at [671, 568] on icon at bounding box center [668, 567] width 8 height 8
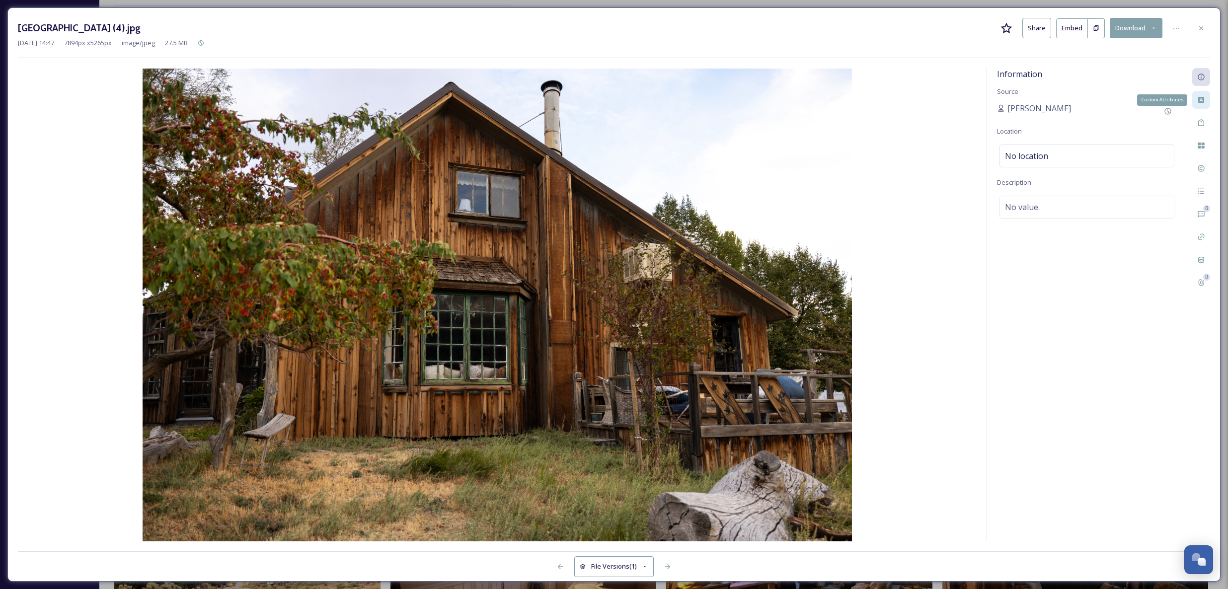
click at [1201, 98] on icon at bounding box center [1201, 100] width 6 height 6
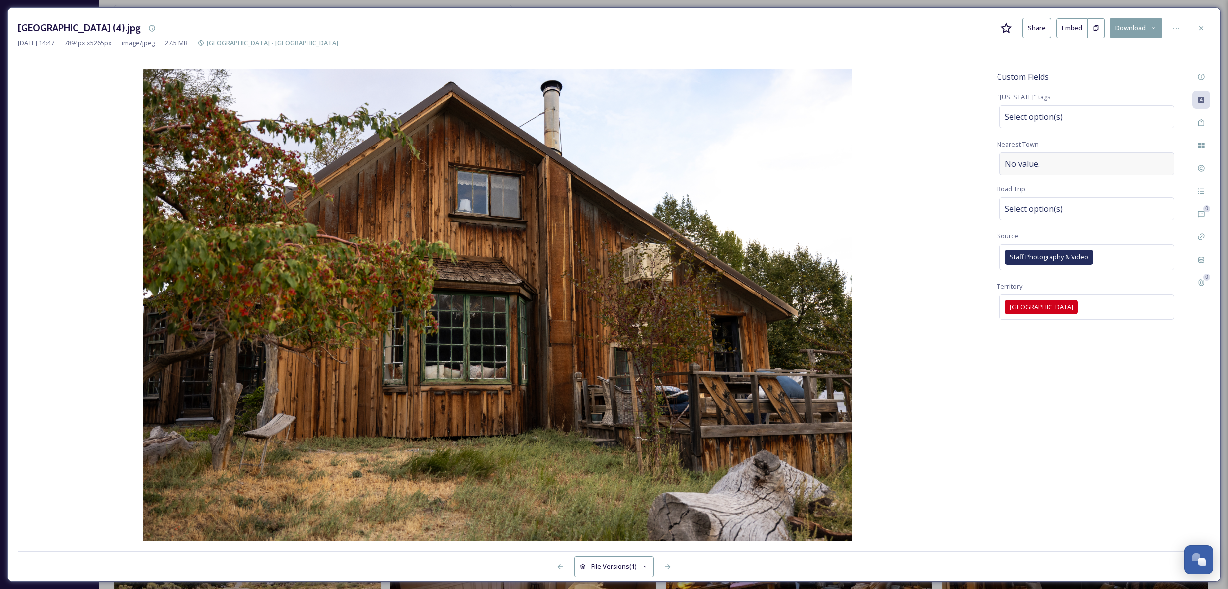
click at [1032, 153] on div "No value." at bounding box center [1087, 164] width 175 height 23
click at [1034, 164] on input at bounding box center [1087, 164] width 180 height 23
type input "Winnemucca"
click at [1075, 211] on div "Select option(s)" at bounding box center [1087, 208] width 175 height 23
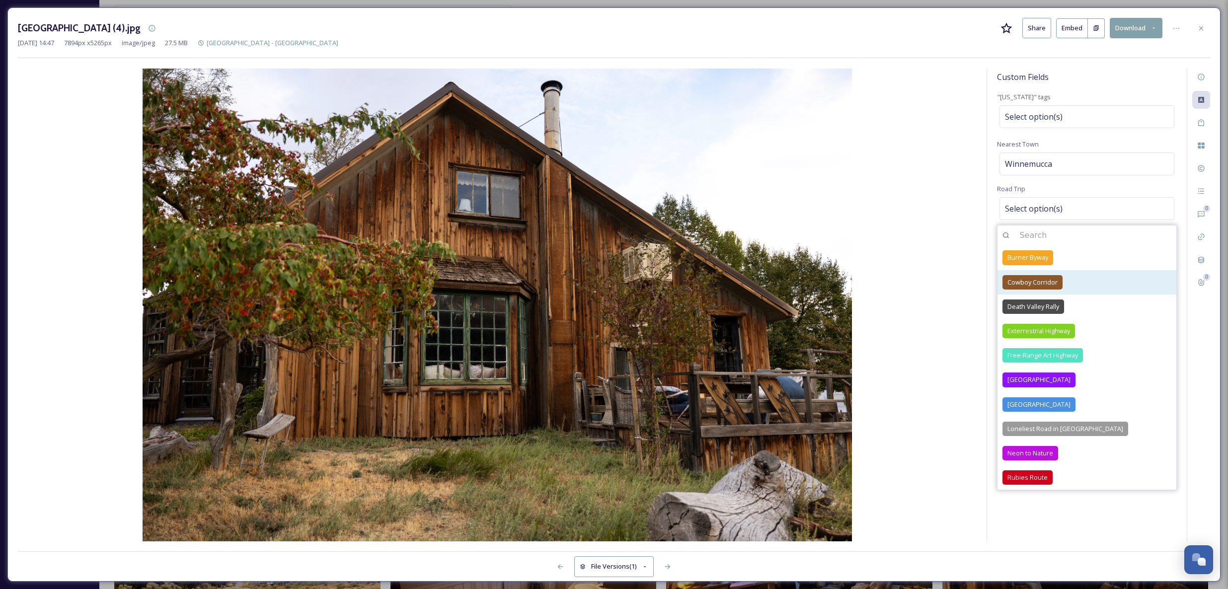
click at [1039, 276] on div "Cowboy Corridor" at bounding box center [1033, 282] width 60 height 14
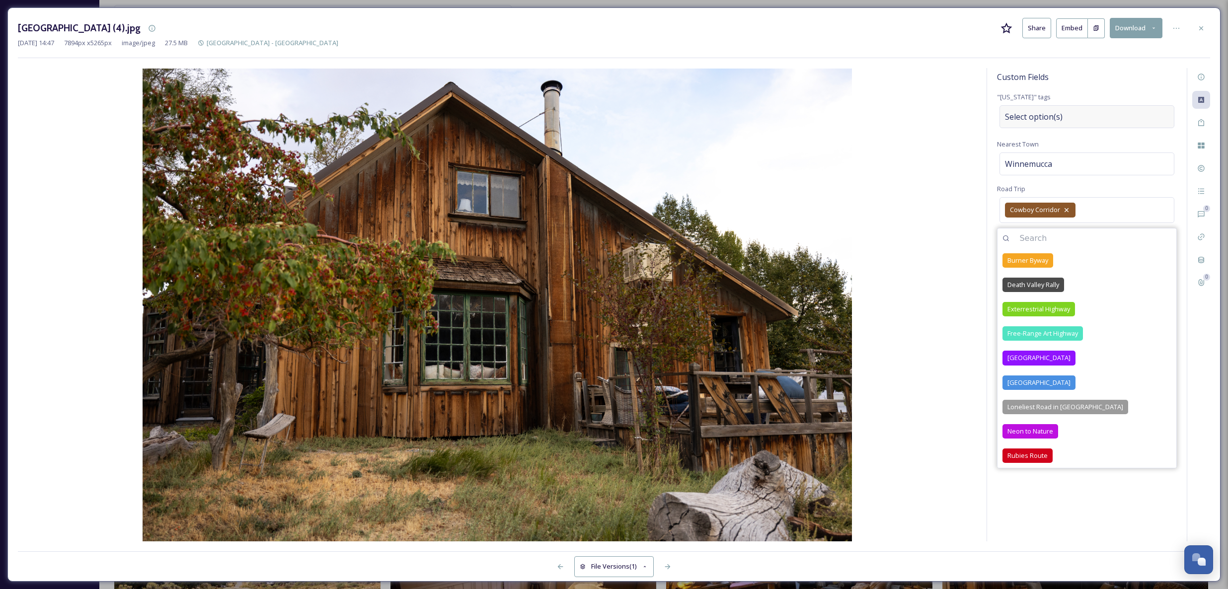
click at [1039, 119] on span "Select option(s)" at bounding box center [1034, 117] width 58 height 12
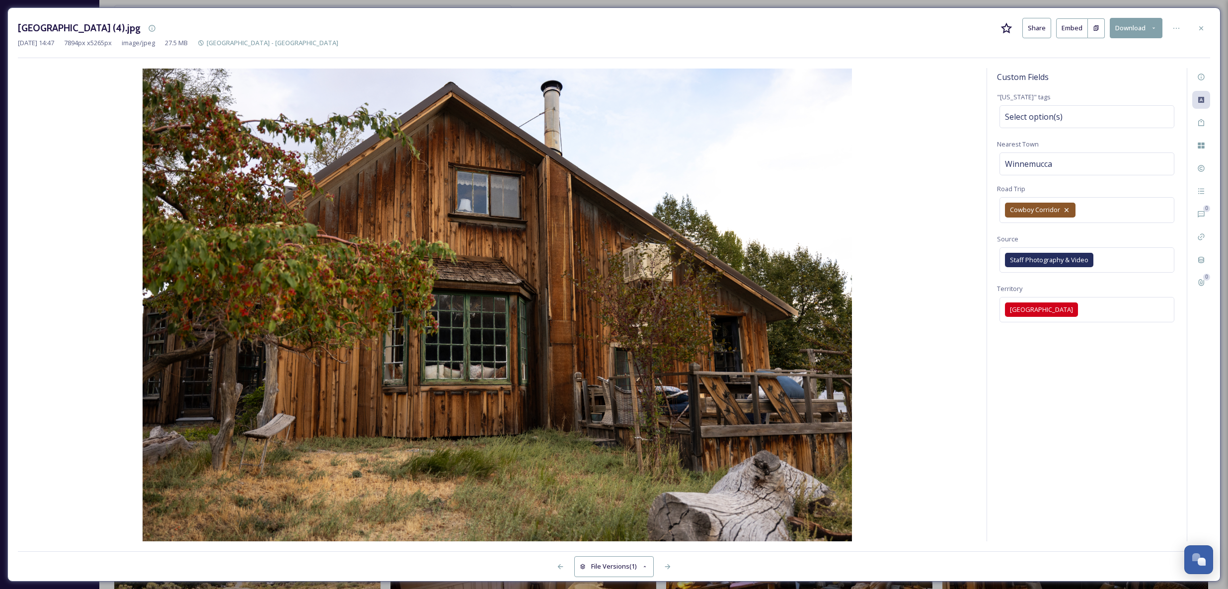
click at [1106, 511] on div "Custom Fields "[US_STATE]" tags Select option(s) Nearest Town [GEOGRAPHIC_DATA]…" at bounding box center [1087, 304] width 200 height 473
drag, startPoint x: 670, startPoint y: 566, endPoint x: 706, endPoint y: 525, distance: 54.9
click at [670, 566] on icon at bounding box center [668, 567] width 8 height 8
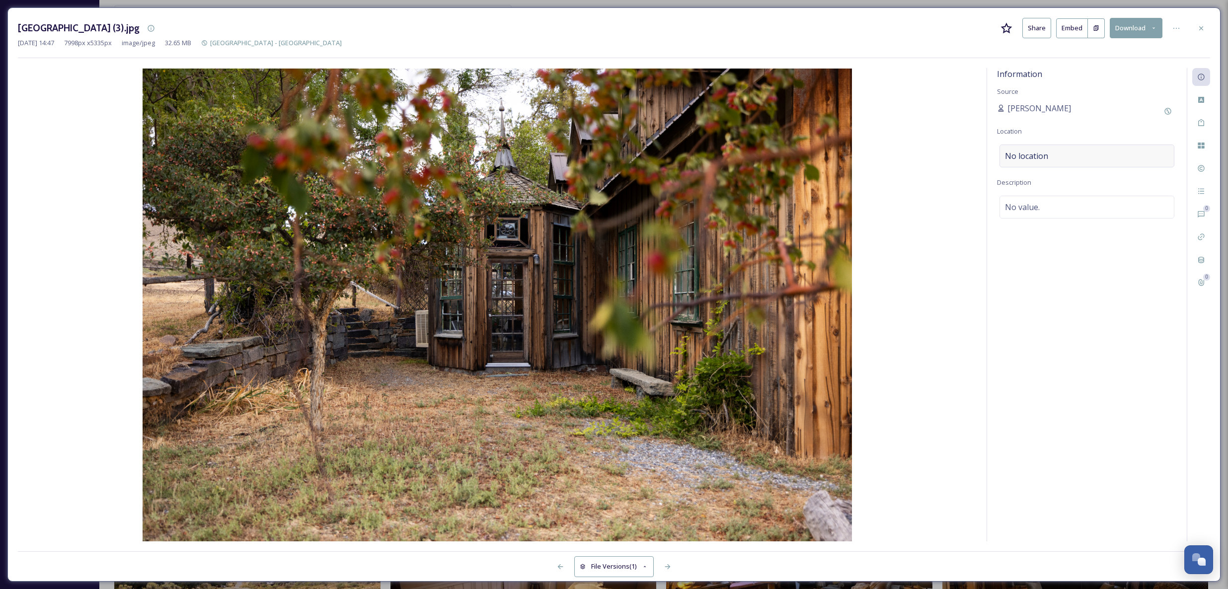
click at [1038, 155] on span "No location" at bounding box center [1026, 156] width 43 height 12
click at [1076, 158] on input at bounding box center [1087, 156] width 174 height 22
type input "I"
type input "[GEOGRAPHIC_DATA]"
click at [1115, 349] on div "Information Source [GEOGRAPHIC_DATA][PERSON_NAME][GEOGRAPHIC_DATA] Location No …" at bounding box center [1087, 304] width 200 height 473
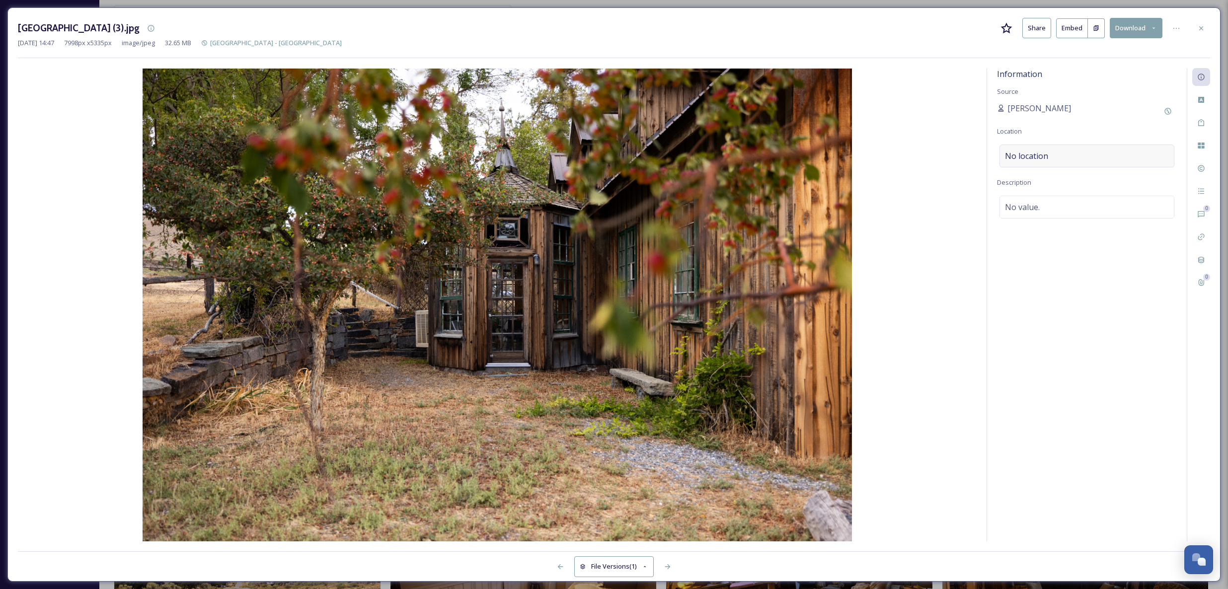
click at [1049, 152] on div "No location" at bounding box center [1087, 156] width 175 height 23
click at [1048, 155] on input "[GEOGRAPHIC_DATA]" at bounding box center [1087, 156] width 174 height 22
click at [1048, 155] on div "No location" at bounding box center [1087, 156] width 175 height 23
click at [1074, 156] on input at bounding box center [1087, 156] width 174 height 22
click at [1100, 311] on div "Information Source [GEOGRAPHIC_DATA][PERSON_NAME][GEOGRAPHIC_DATA] Location Des…" at bounding box center [1087, 304] width 200 height 473
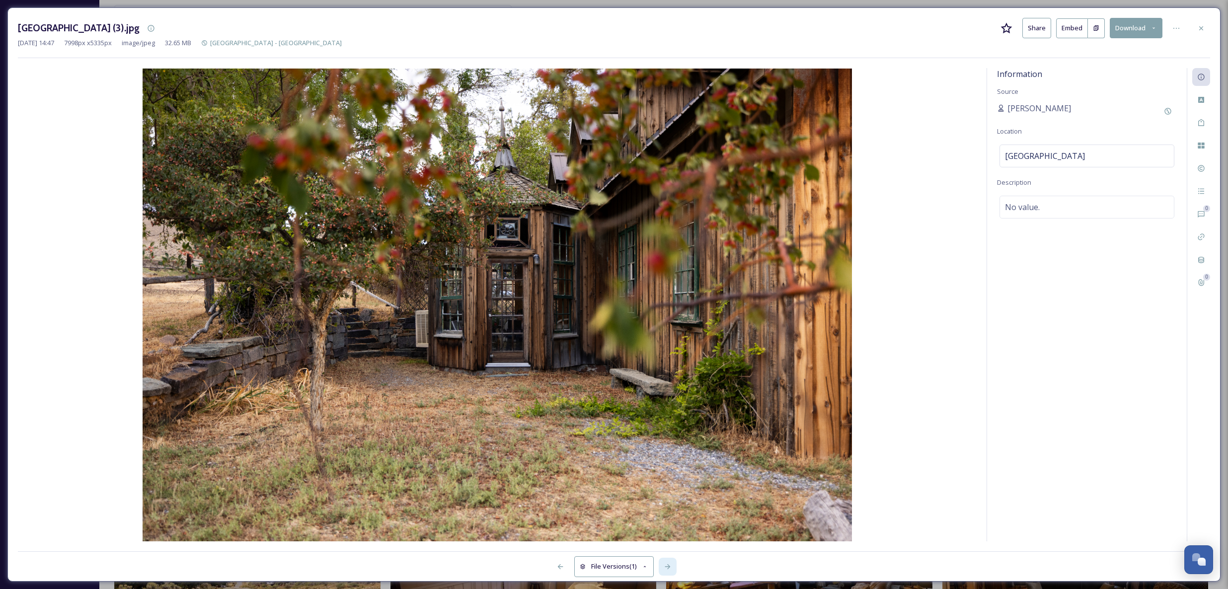
click at [669, 566] on icon at bounding box center [667, 566] width 5 height 5
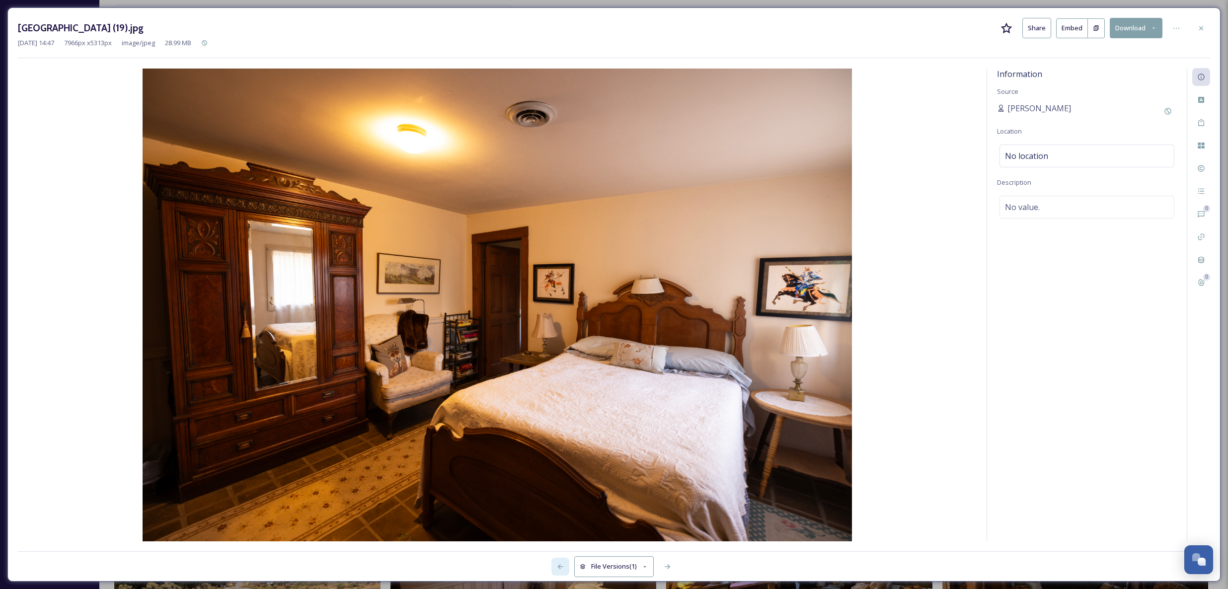
click at [558, 566] on icon at bounding box center [560, 566] width 5 height 5
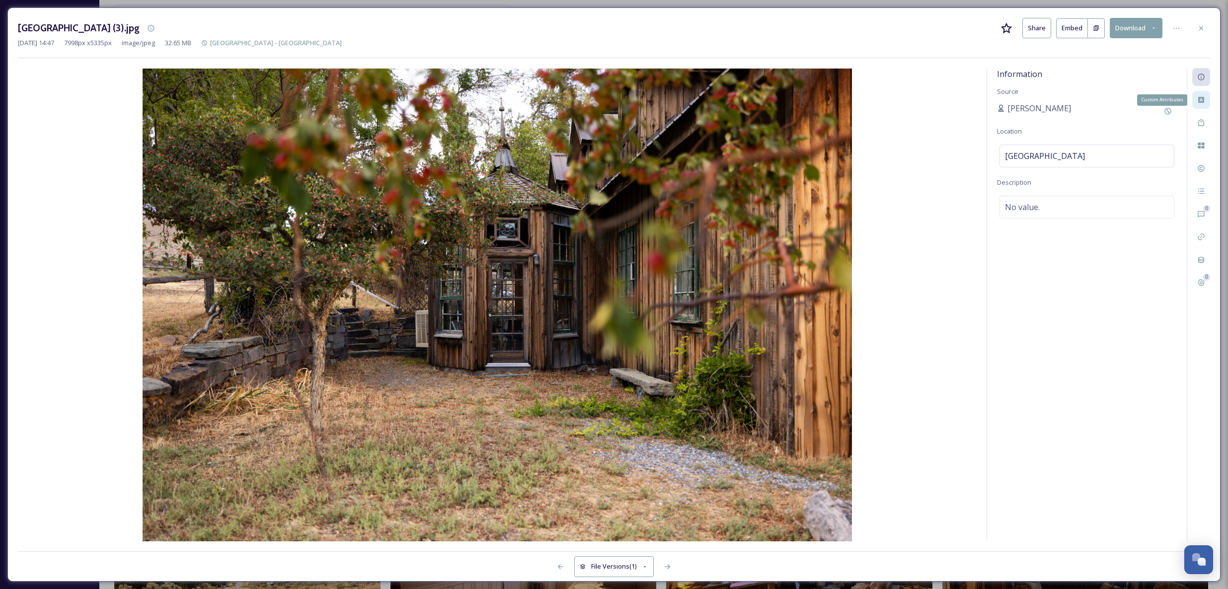
click at [1209, 99] on div "Custom Attributes" at bounding box center [1201, 100] width 18 height 18
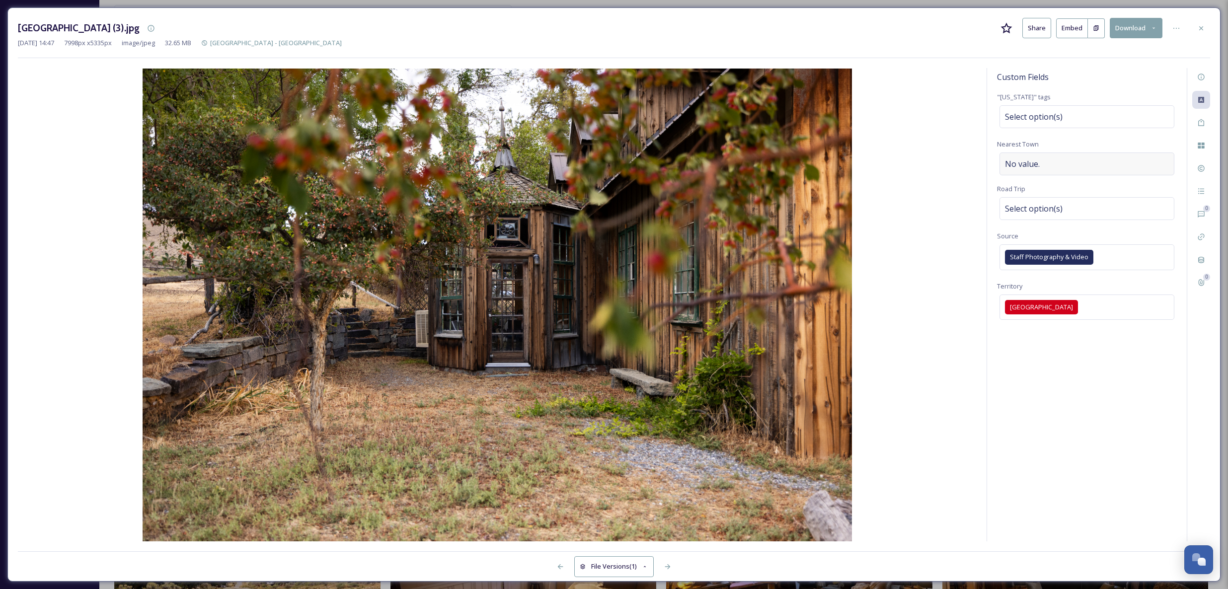
click at [1022, 162] on span "No value." at bounding box center [1022, 164] width 35 height 12
type input "Winnemucca"
click at [1037, 208] on span "Select option(s)" at bounding box center [1034, 209] width 58 height 12
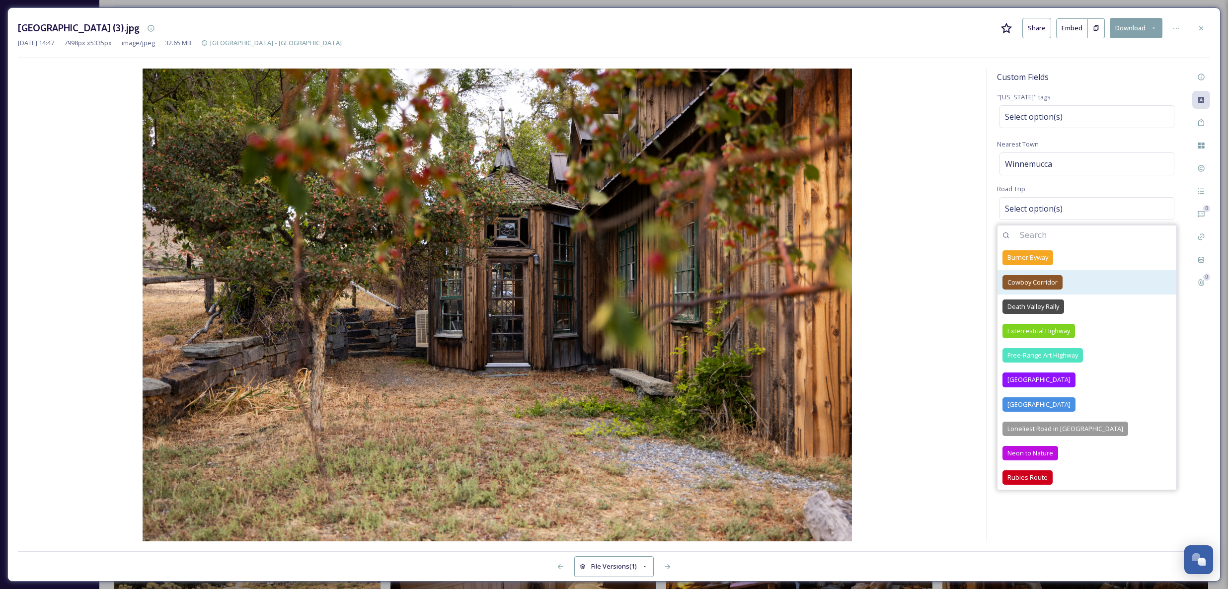
click at [1037, 281] on span "Cowboy Corridor" at bounding box center [1033, 282] width 50 height 9
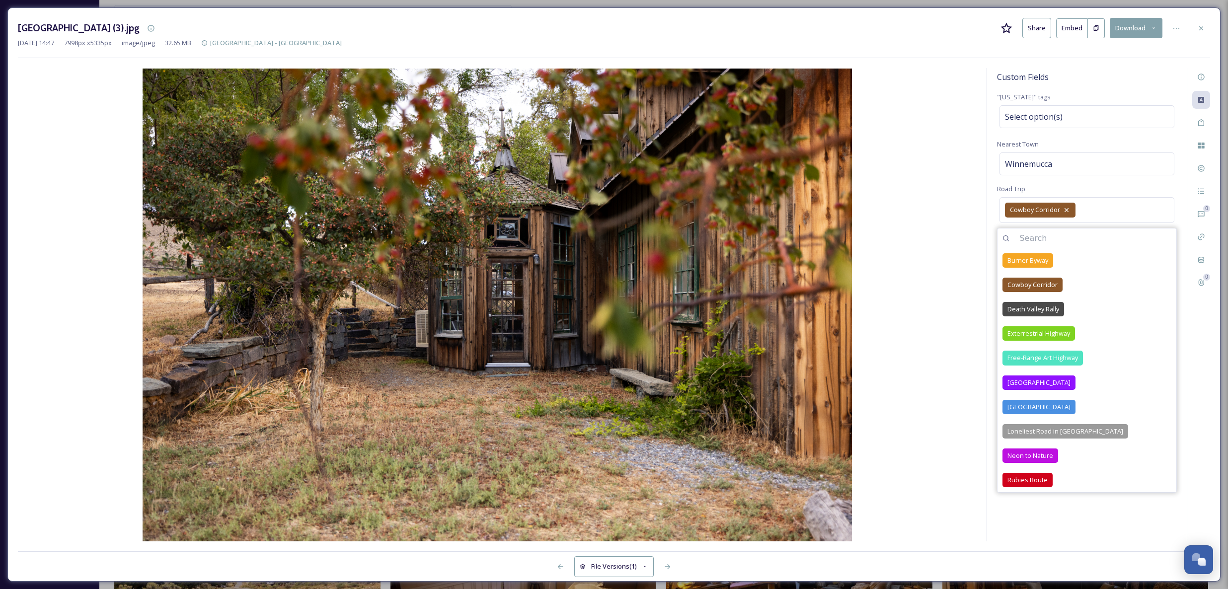
click at [885, 384] on img at bounding box center [497, 305] width 959 height 473
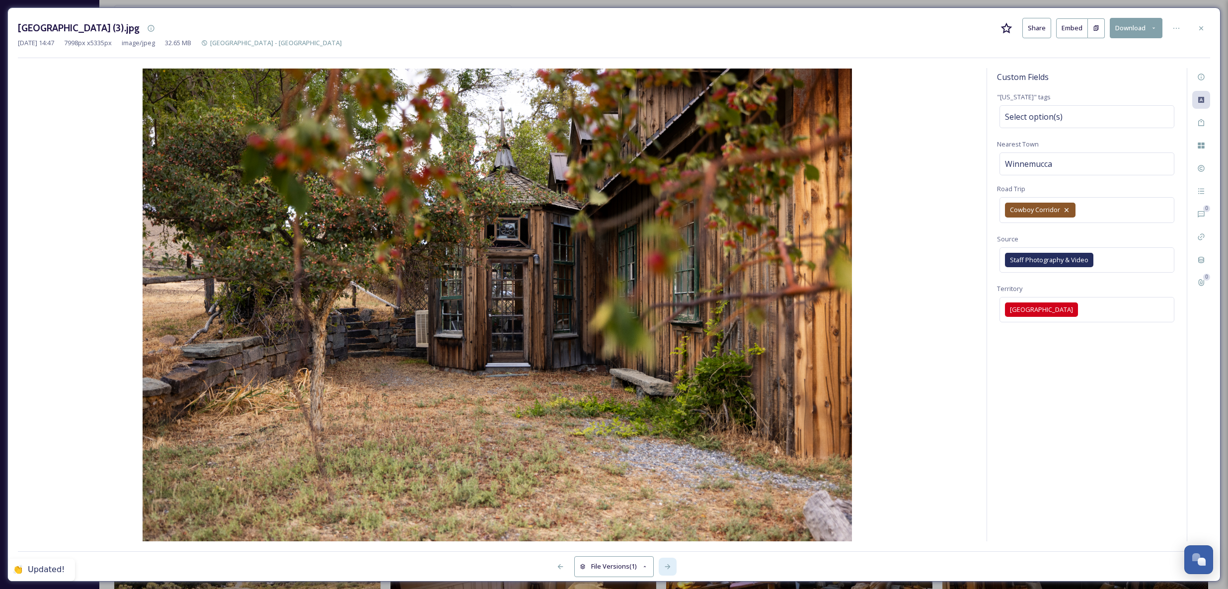
click at [667, 567] on icon at bounding box center [668, 567] width 8 height 8
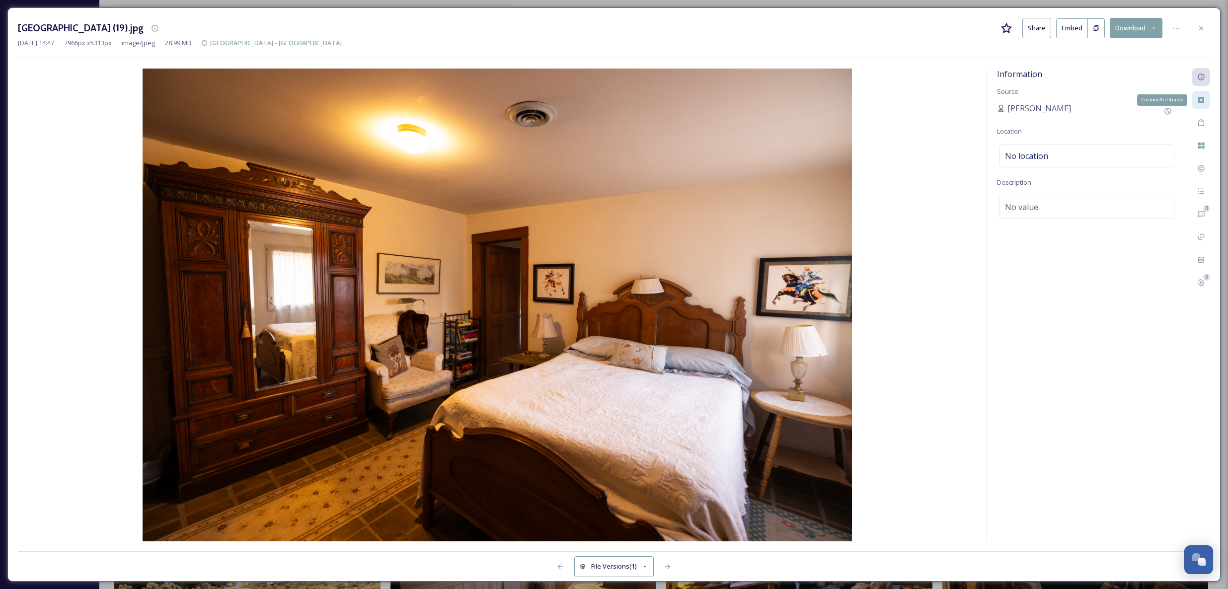
click at [1202, 102] on icon at bounding box center [1201, 100] width 6 height 6
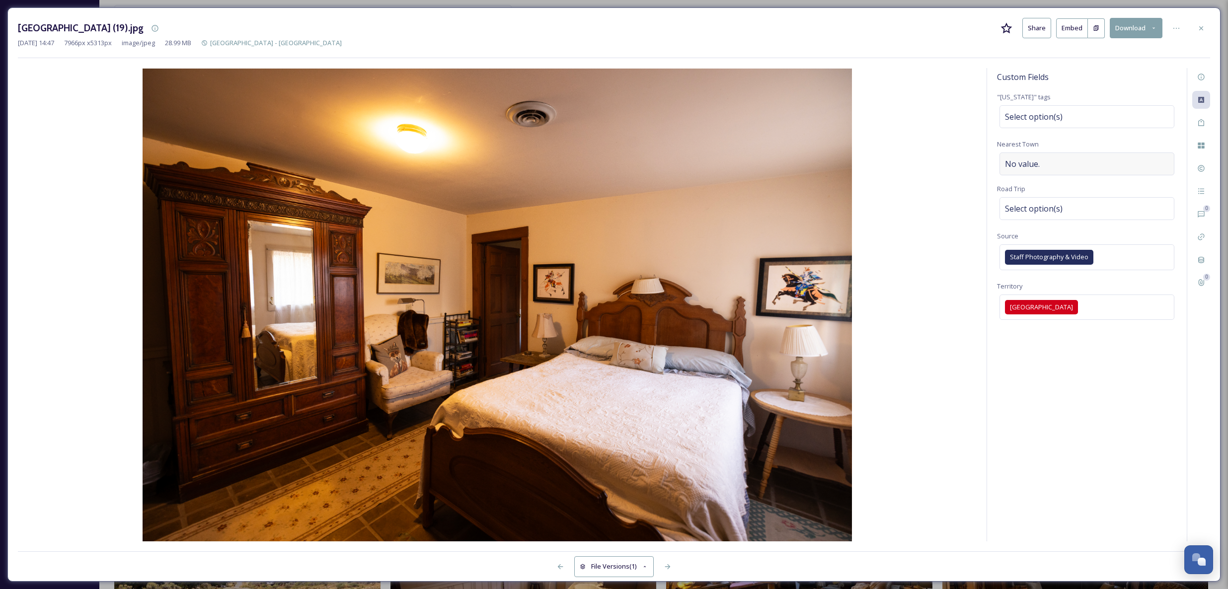
click at [1037, 158] on span "No value." at bounding box center [1022, 164] width 35 height 12
type input "Winnemucca"
click at [1050, 217] on div "Select option(s)" at bounding box center [1087, 208] width 175 height 23
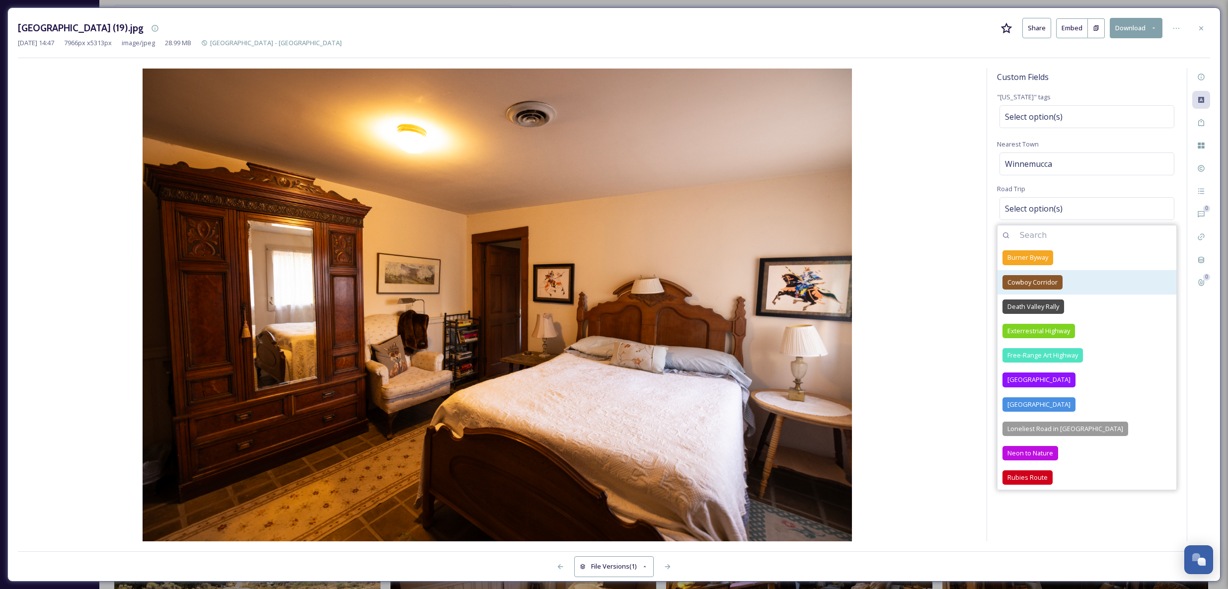
click at [1044, 280] on span "Cowboy Corridor" at bounding box center [1033, 282] width 50 height 9
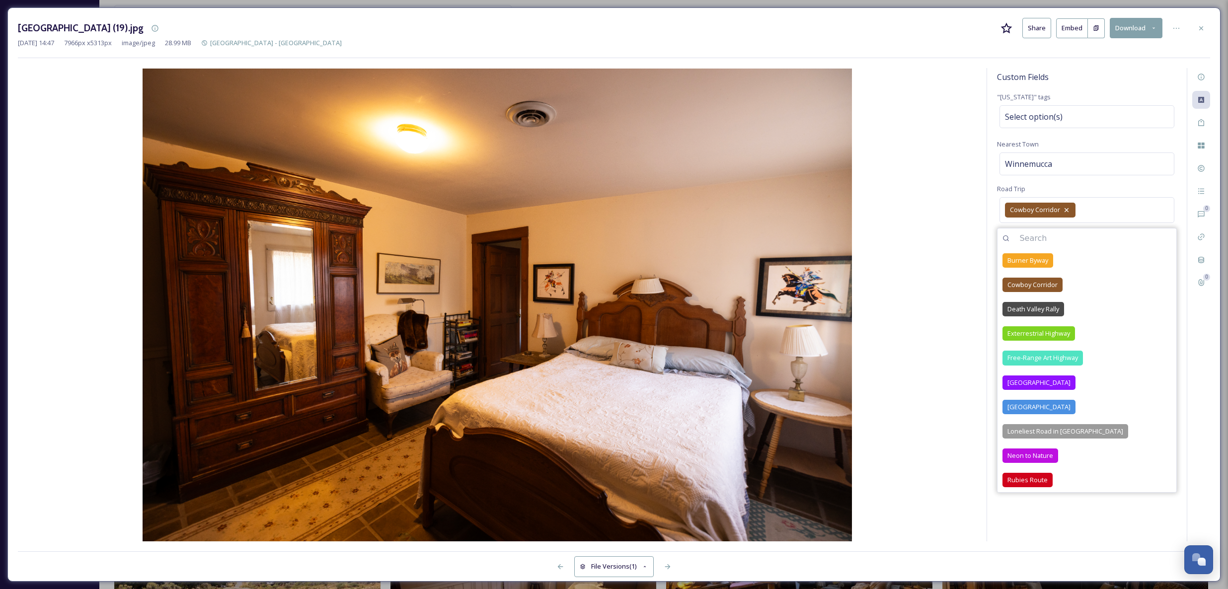
click at [913, 299] on img at bounding box center [497, 305] width 959 height 473
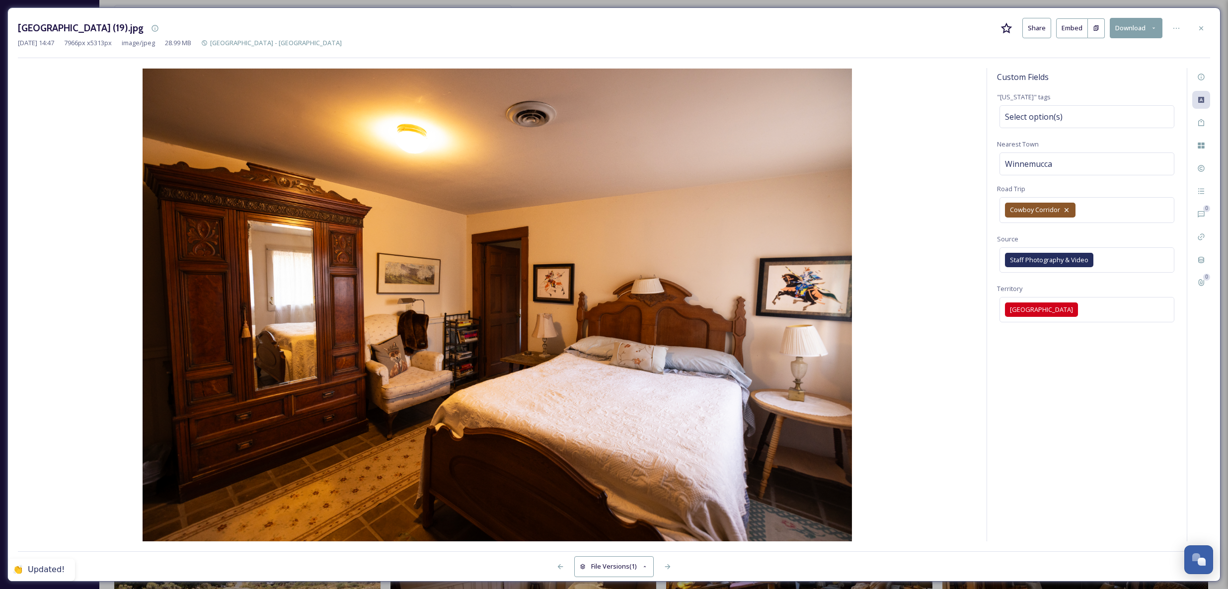
click at [700, 562] on div at bounding box center [932, 567] width 556 height 18
click at [666, 568] on icon at bounding box center [668, 567] width 8 height 8
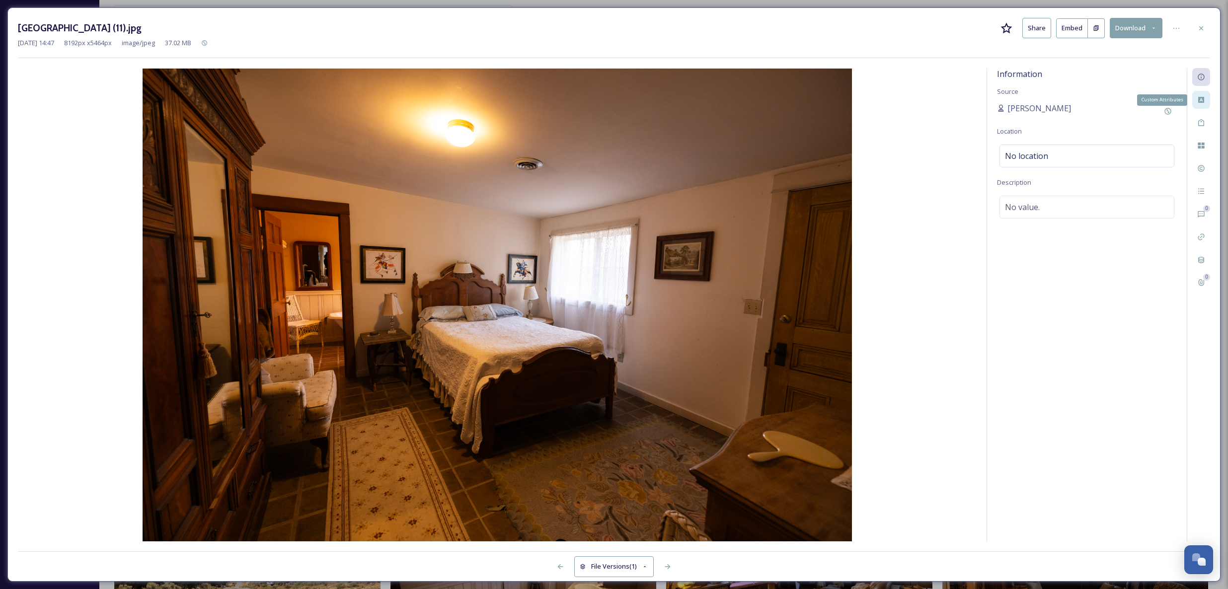
click at [1205, 95] on div "Custom Attributes" at bounding box center [1201, 100] width 18 height 18
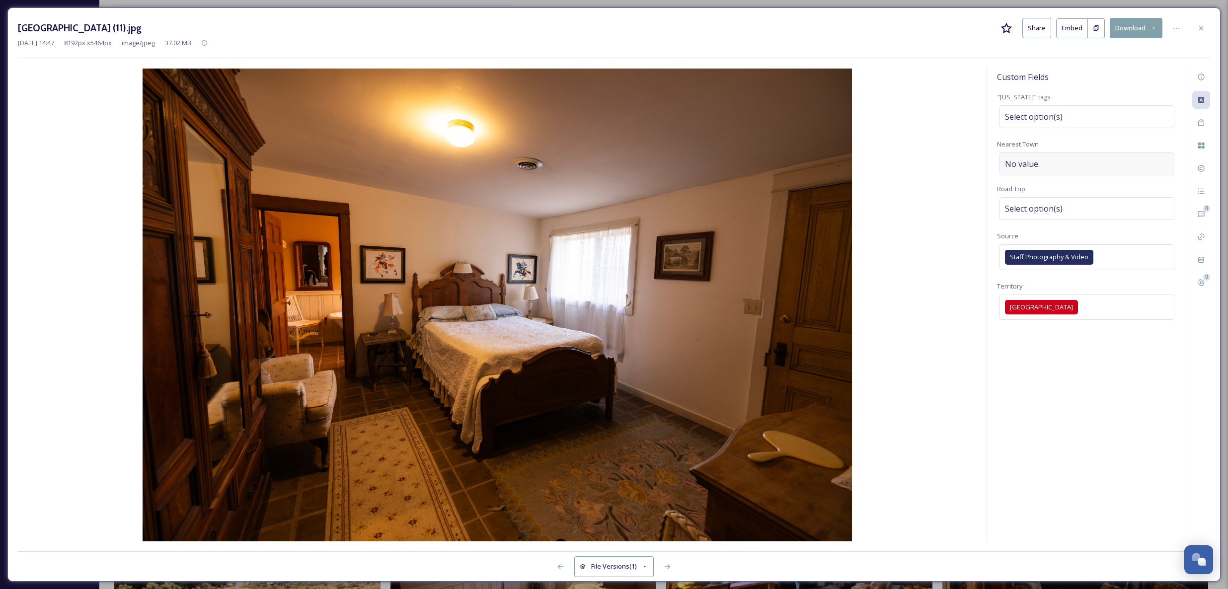
click at [1055, 164] on div "No value." at bounding box center [1087, 164] width 175 height 23
type input "w"
click at [1049, 170] on input "w" at bounding box center [1087, 164] width 180 height 23
click at [1039, 163] on input "w" at bounding box center [1087, 164] width 180 height 23
type input "Winnemucca"
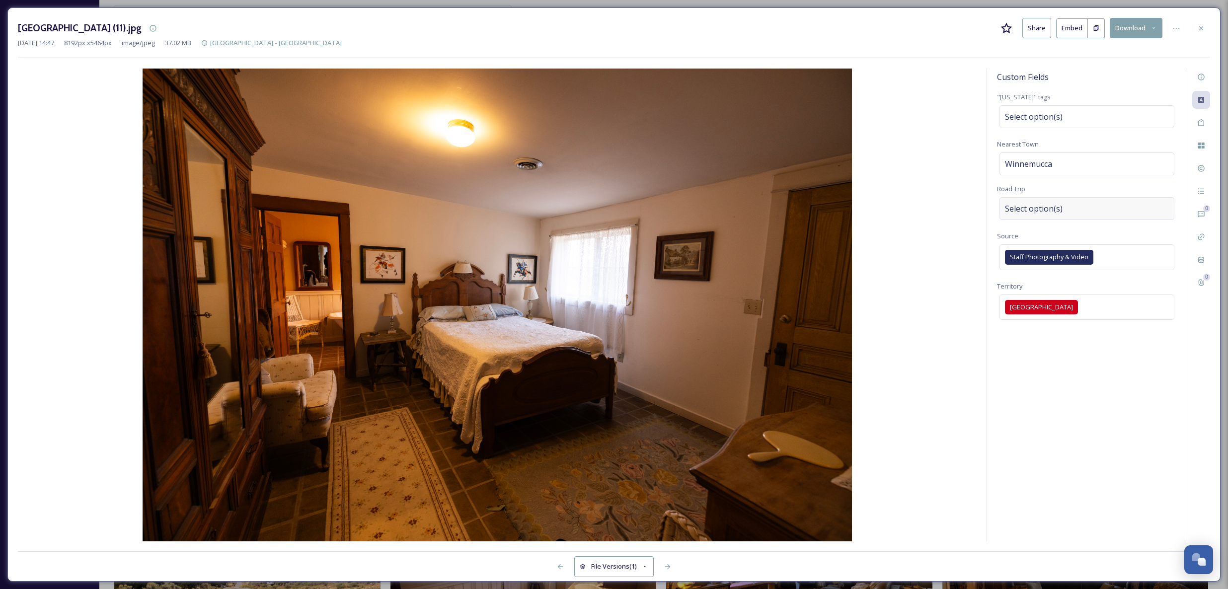
click at [1048, 207] on span "Select option(s)" at bounding box center [1034, 209] width 58 height 12
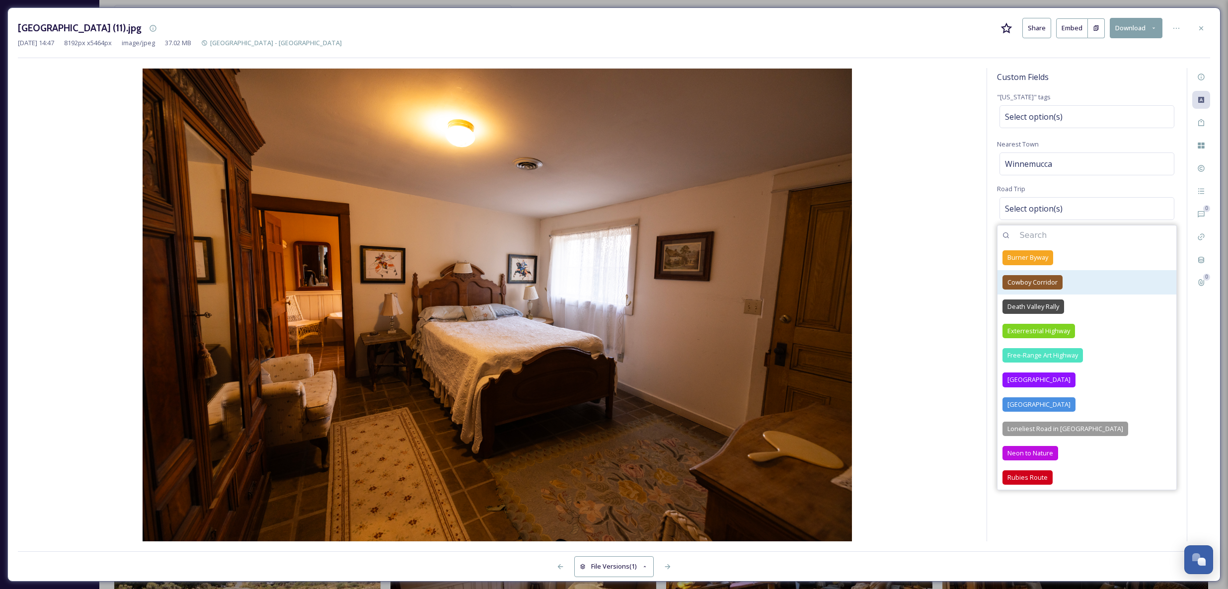
click at [1038, 285] on span "Cowboy Corridor" at bounding box center [1033, 282] width 50 height 9
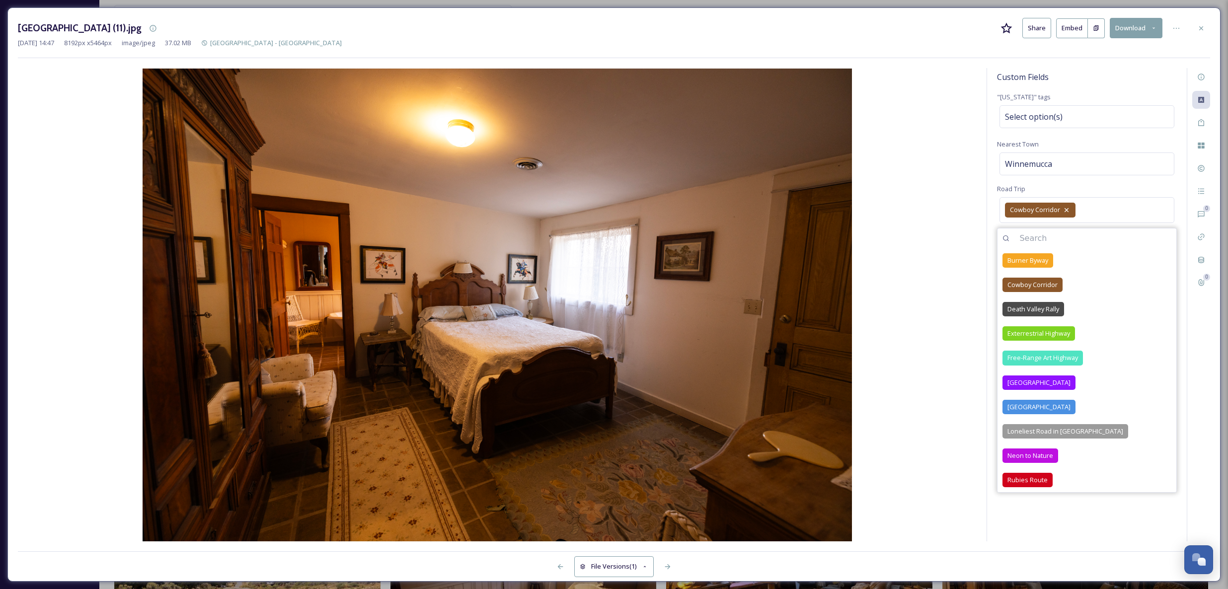
click at [922, 275] on img at bounding box center [497, 305] width 959 height 473
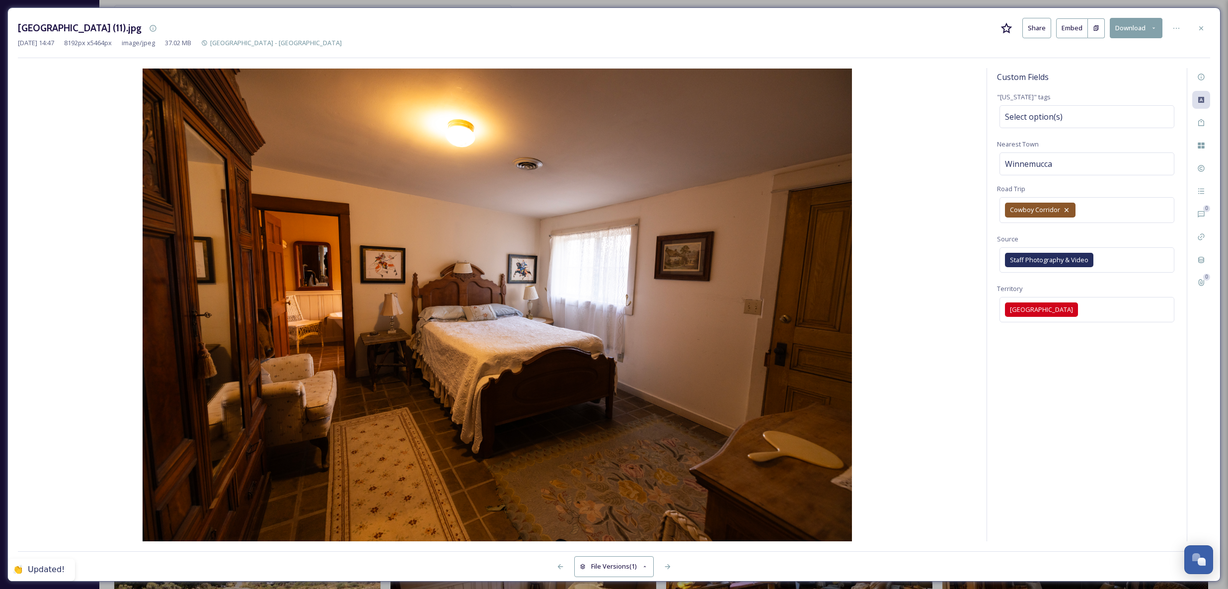
drag, startPoint x: 672, startPoint y: 563, endPoint x: 429, endPoint y: 53, distance: 565.1
click at [672, 563] on icon at bounding box center [668, 567] width 8 height 8
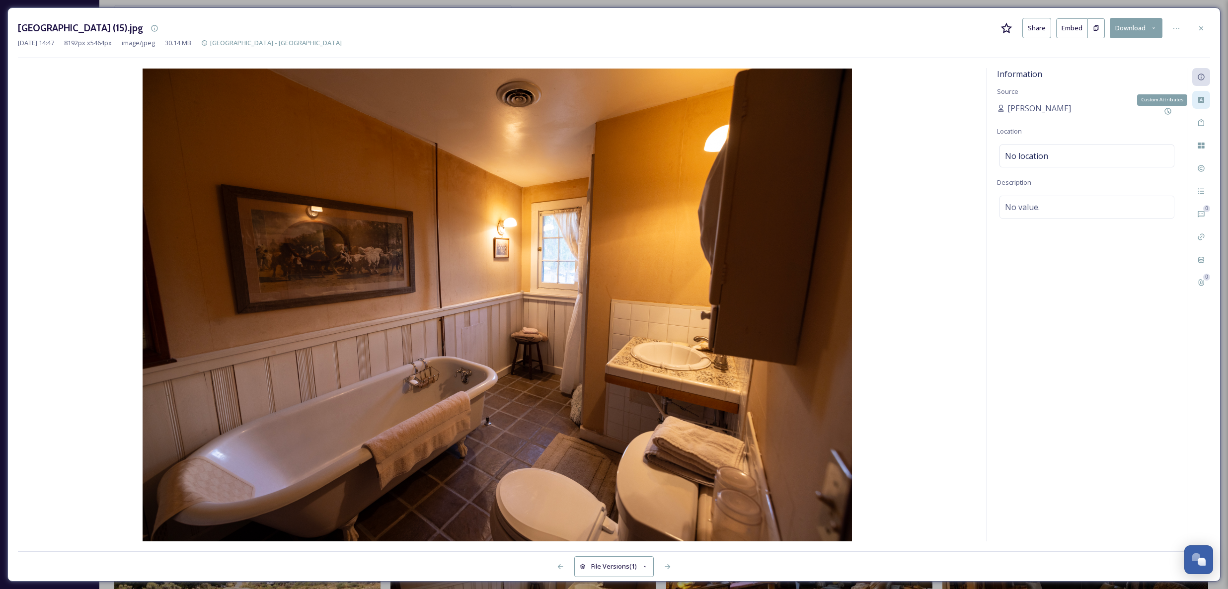
drag, startPoint x: 1199, startPoint y: 97, endPoint x: 1192, endPoint y: 100, distance: 7.4
click at [1199, 97] on icon at bounding box center [1201, 100] width 6 height 6
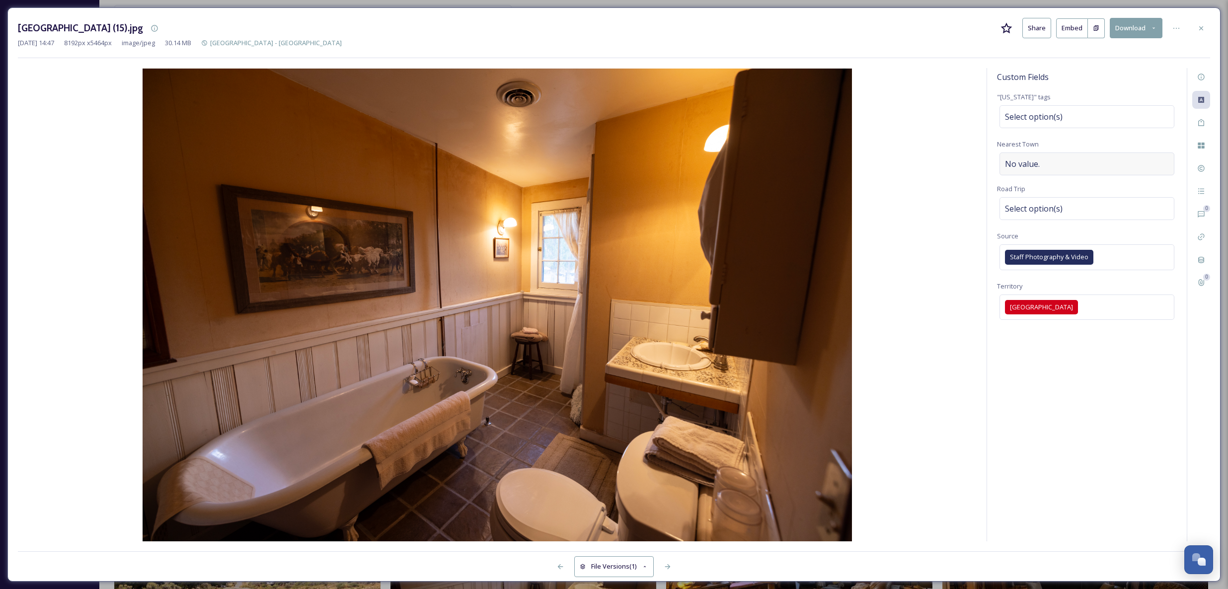
click at [1036, 158] on span "No value." at bounding box center [1022, 164] width 35 height 12
type input "Winnemucca"
click at [1066, 204] on div "Select option(s)" at bounding box center [1087, 208] width 175 height 23
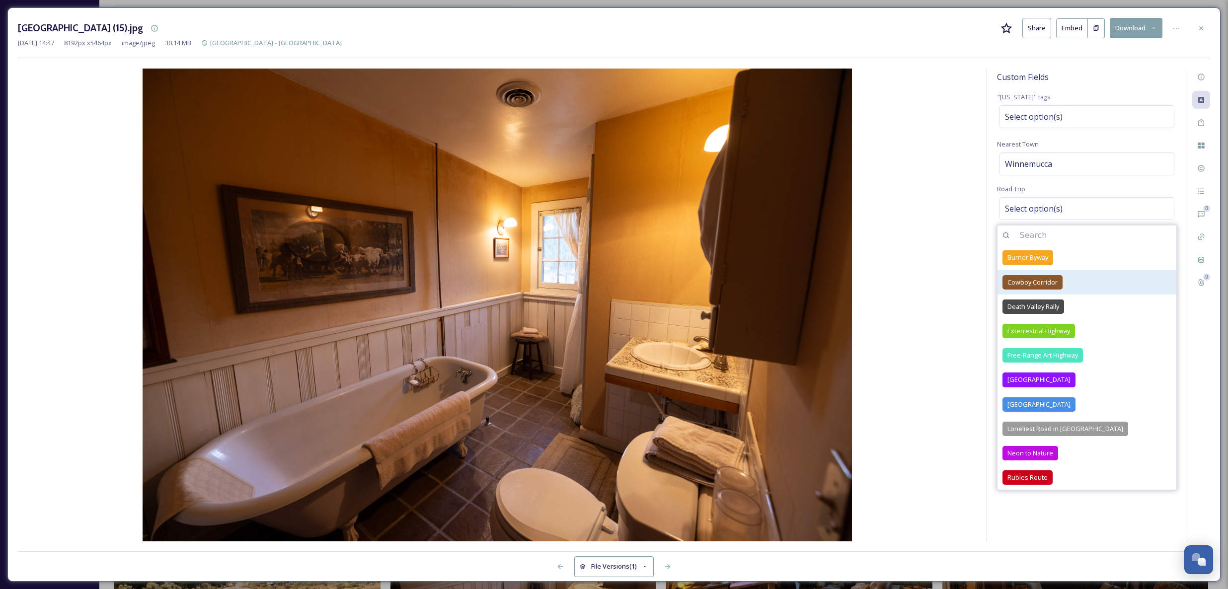
click at [1029, 281] on span "Cowboy Corridor" at bounding box center [1033, 282] width 50 height 9
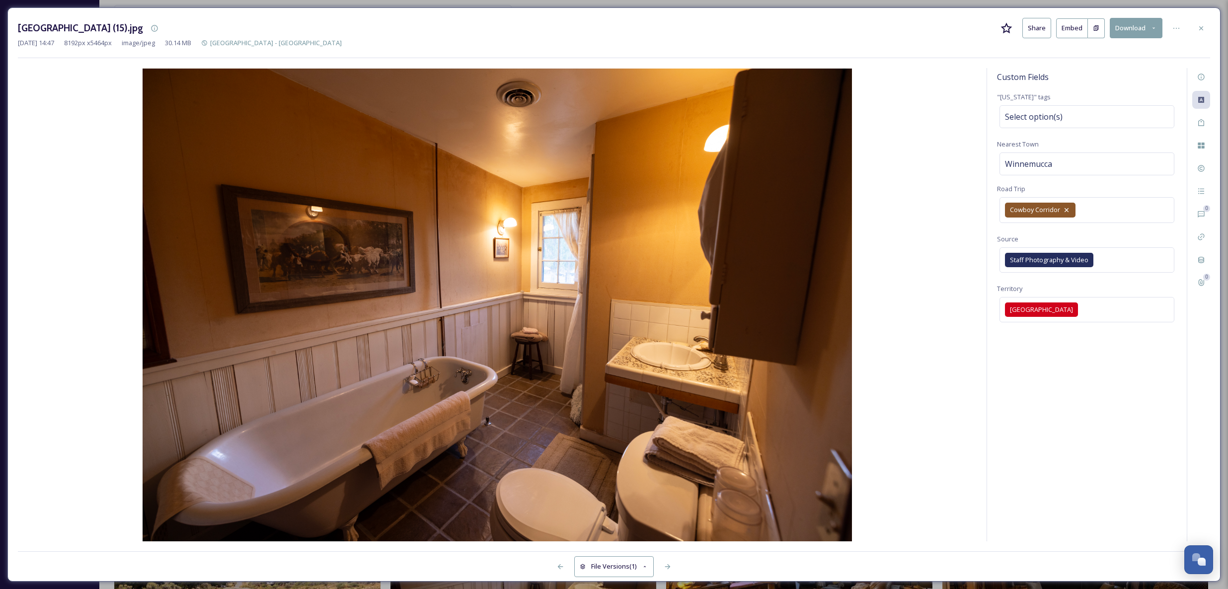
drag, startPoint x: 851, startPoint y: 553, endPoint x: 846, endPoint y: 552, distance: 5.5
click at [851, 553] on div "File Versions (1)" at bounding box center [614, 561] width 1192 height 20
drag, startPoint x: 667, startPoint y: 566, endPoint x: 681, endPoint y: 554, distance: 18.3
click at [667, 566] on icon at bounding box center [668, 567] width 8 height 8
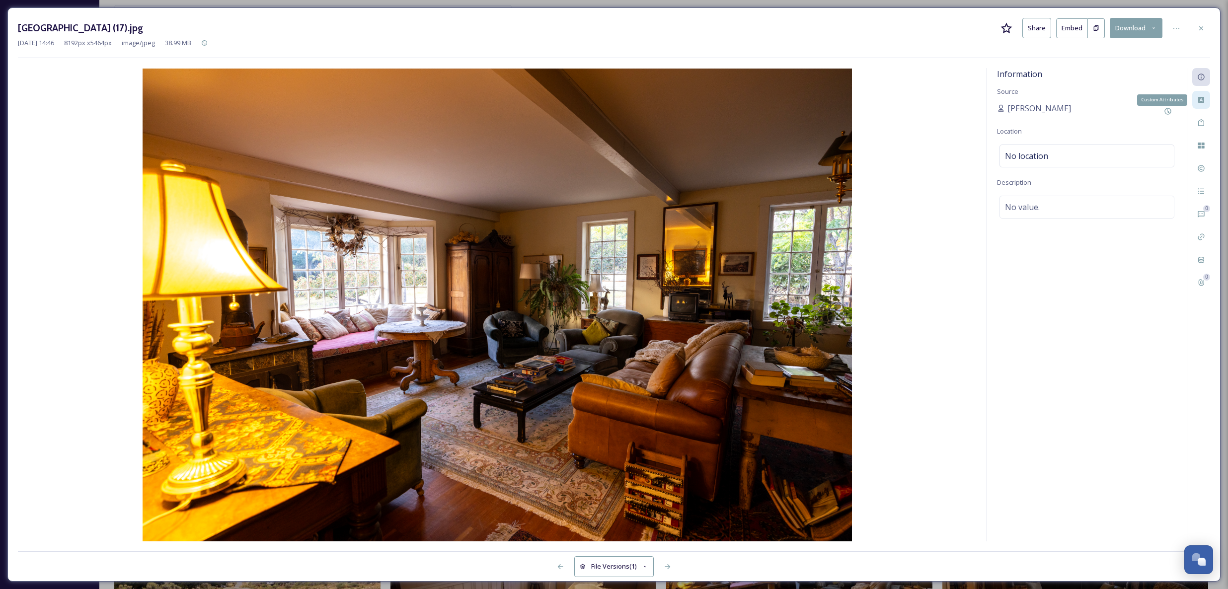
click at [1205, 99] on icon at bounding box center [1201, 100] width 8 height 8
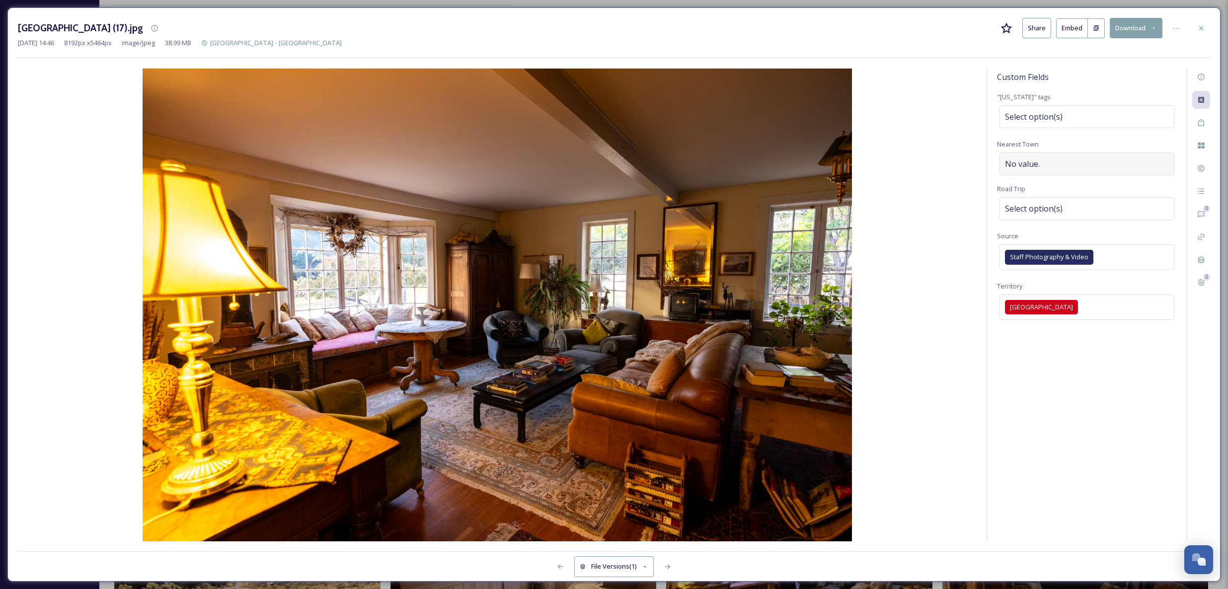
click at [1043, 156] on div "No value." at bounding box center [1087, 164] width 175 height 23
type input "Winnemucca"
click at [1046, 206] on span "Select option(s)" at bounding box center [1034, 209] width 58 height 12
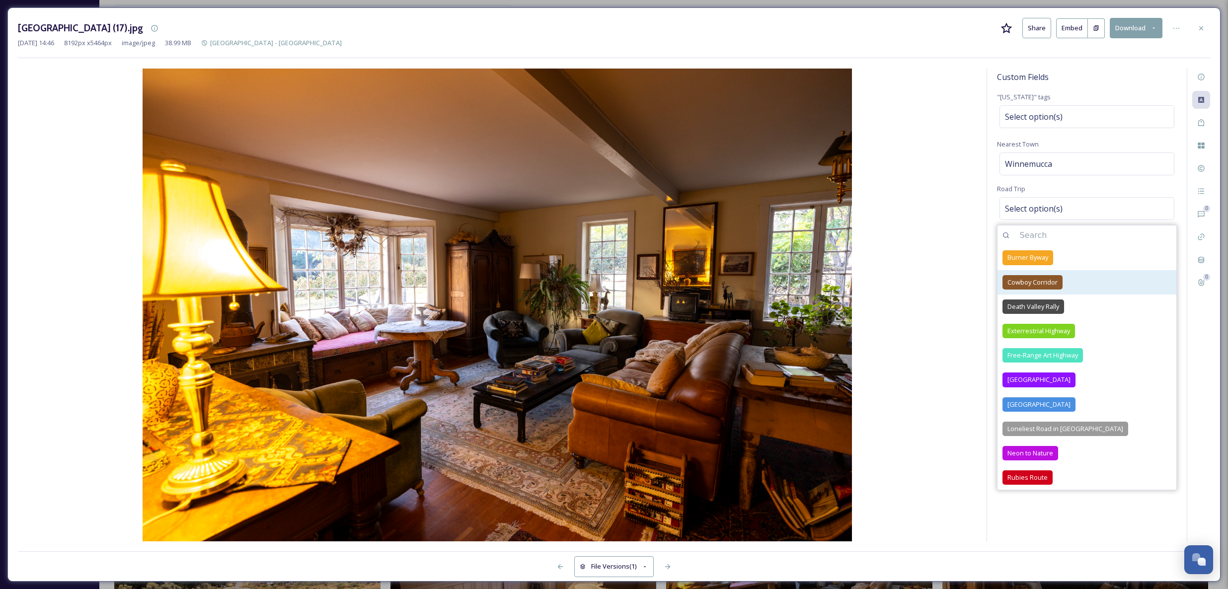
click at [1034, 275] on div "Cowboy Corridor" at bounding box center [1033, 282] width 60 height 14
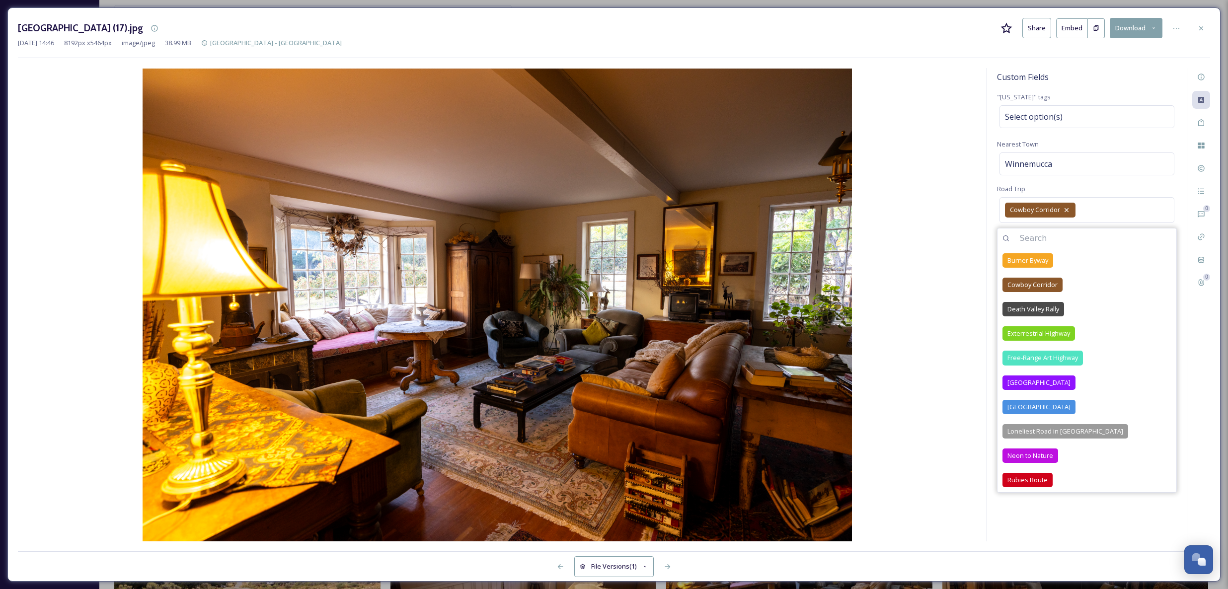
click at [929, 268] on img at bounding box center [497, 305] width 959 height 473
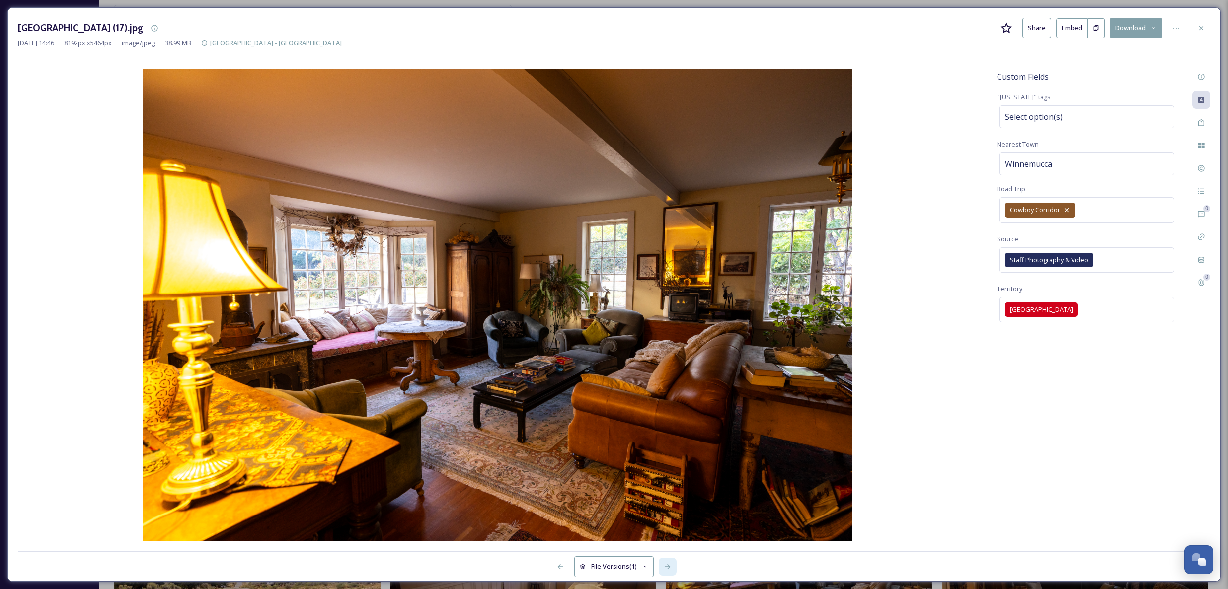
click at [666, 561] on div at bounding box center [668, 567] width 18 height 18
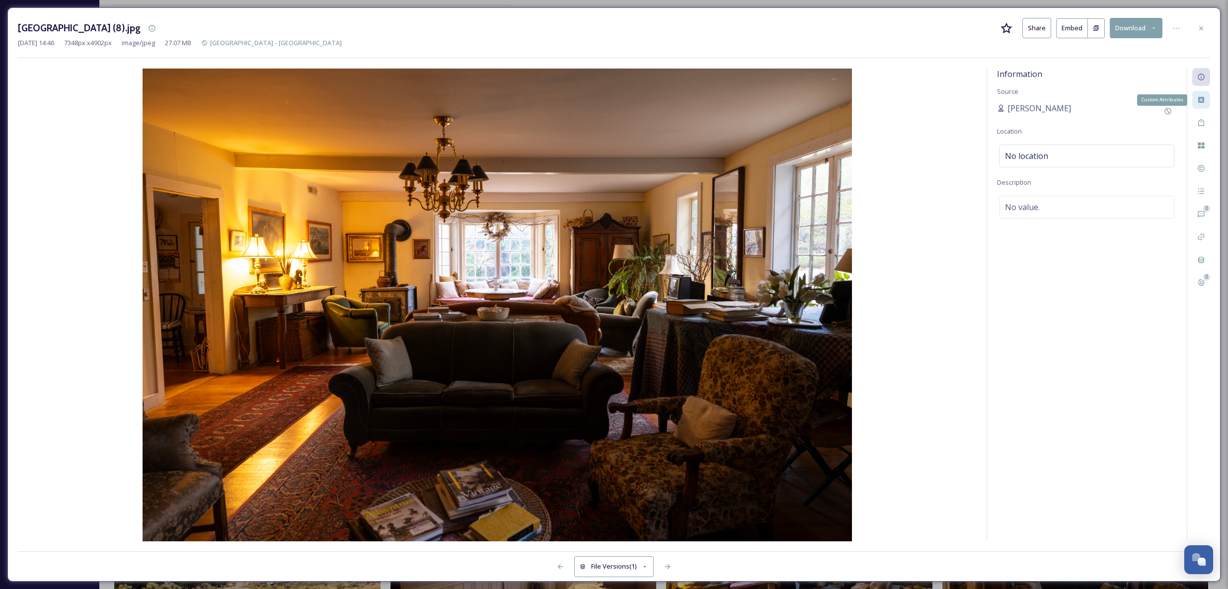
click at [1200, 97] on icon at bounding box center [1201, 100] width 6 height 6
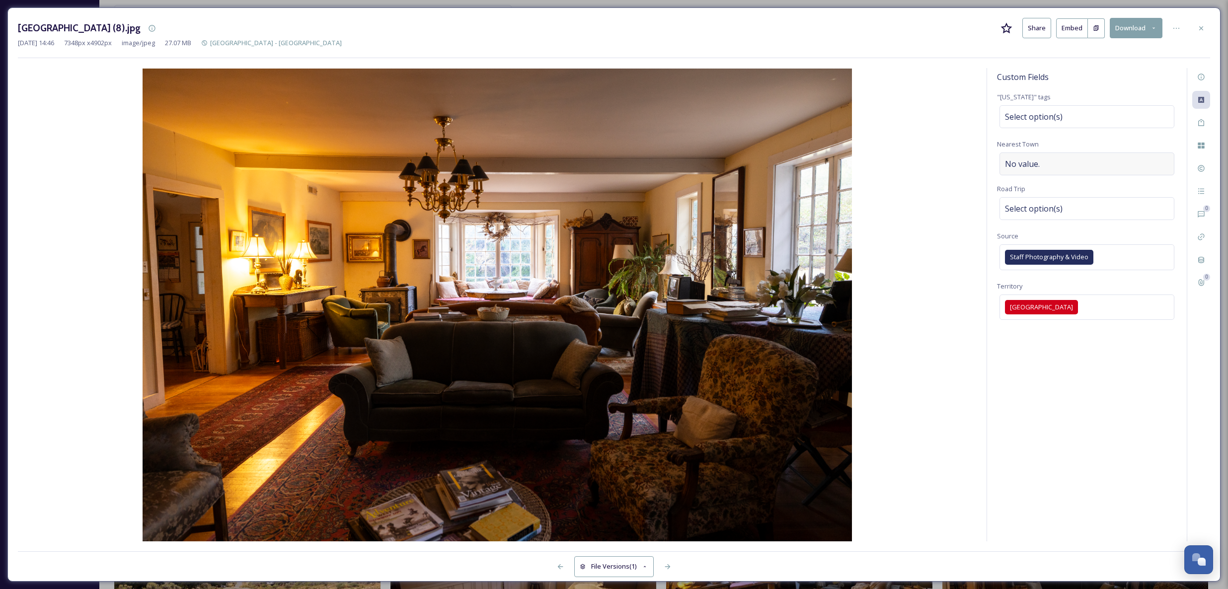
click at [1044, 167] on div "No value." at bounding box center [1087, 164] width 175 height 23
type input "Winnemucca"
click at [1036, 206] on span "Select option(s)" at bounding box center [1034, 209] width 58 height 12
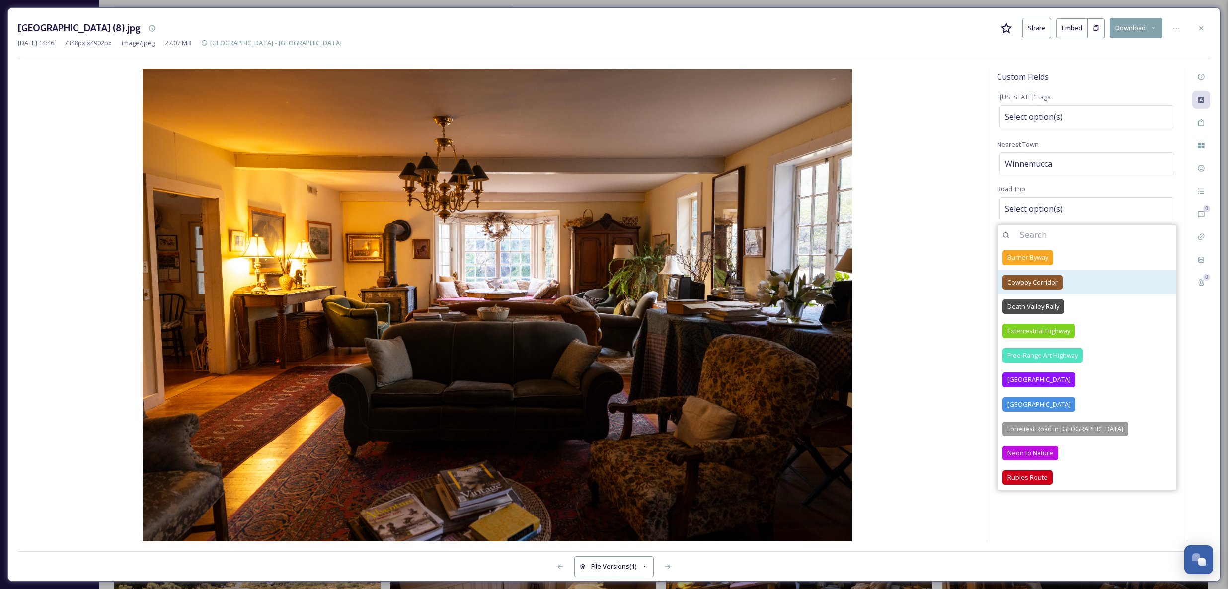
click at [1050, 281] on span "Cowboy Corridor" at bounding box center [1033, 282] width 50 height 9
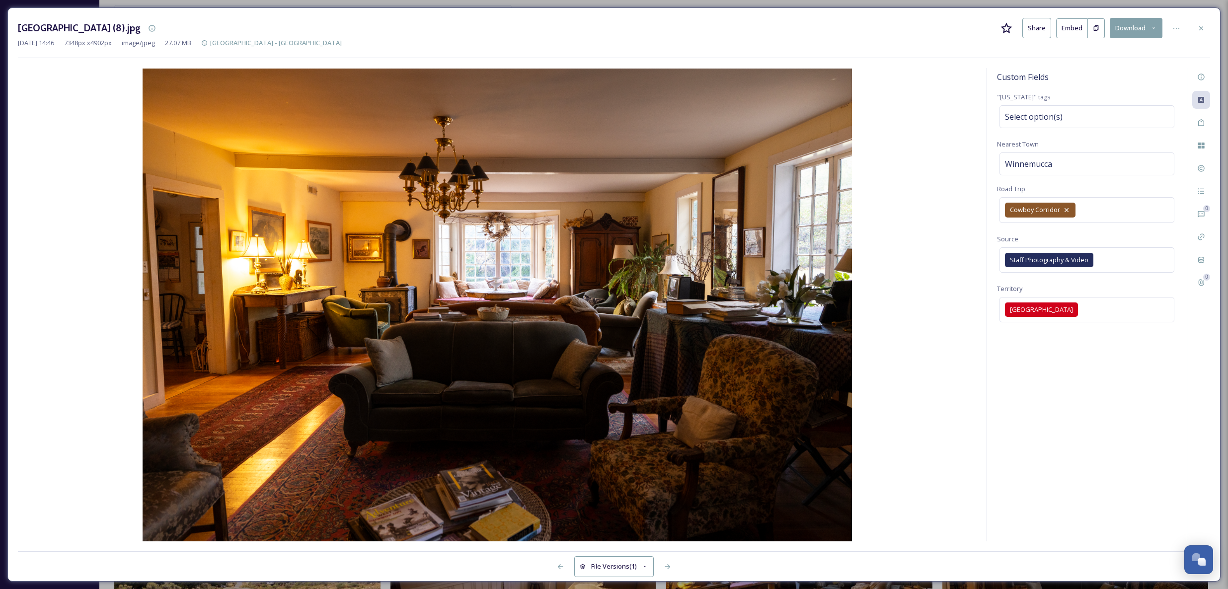
click at [685, 565] on div at bounding box center [932, 567] width 556 height 18
click at [666, 566] on icon at bounding box center [668, 567] width 8 height 8
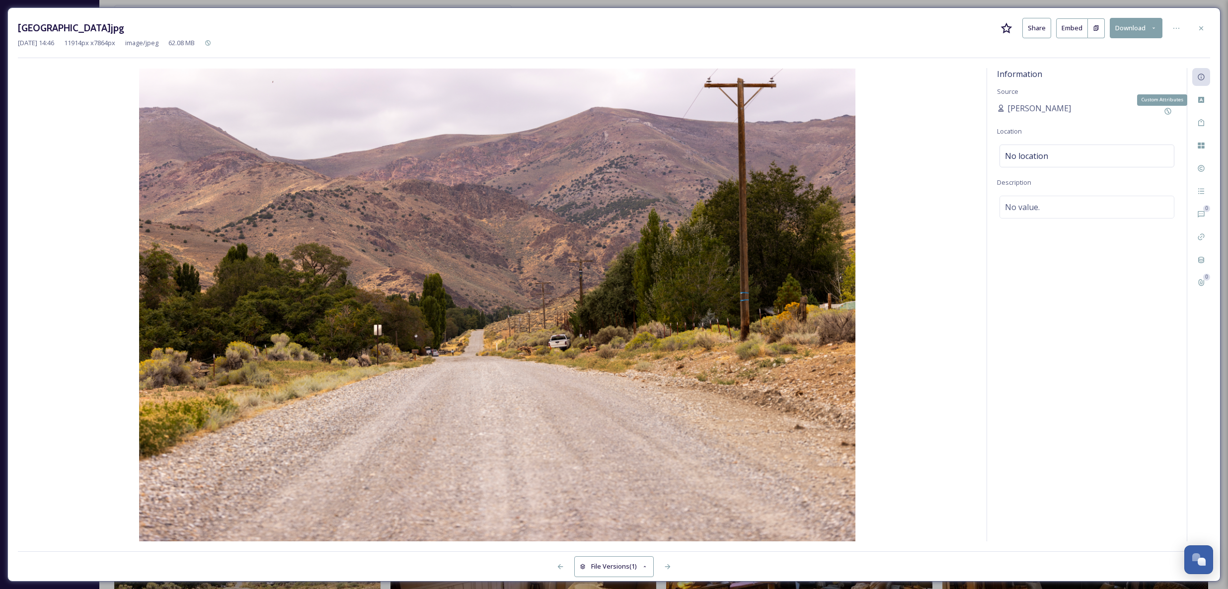
drag, startPoint x: 1205, startPoint y: 102, endPoint x: 1213, endPoint y: 99, distance: 9.0
click at [1205, 102] on icon at bounding box center [1201, 100] width 8 height 8
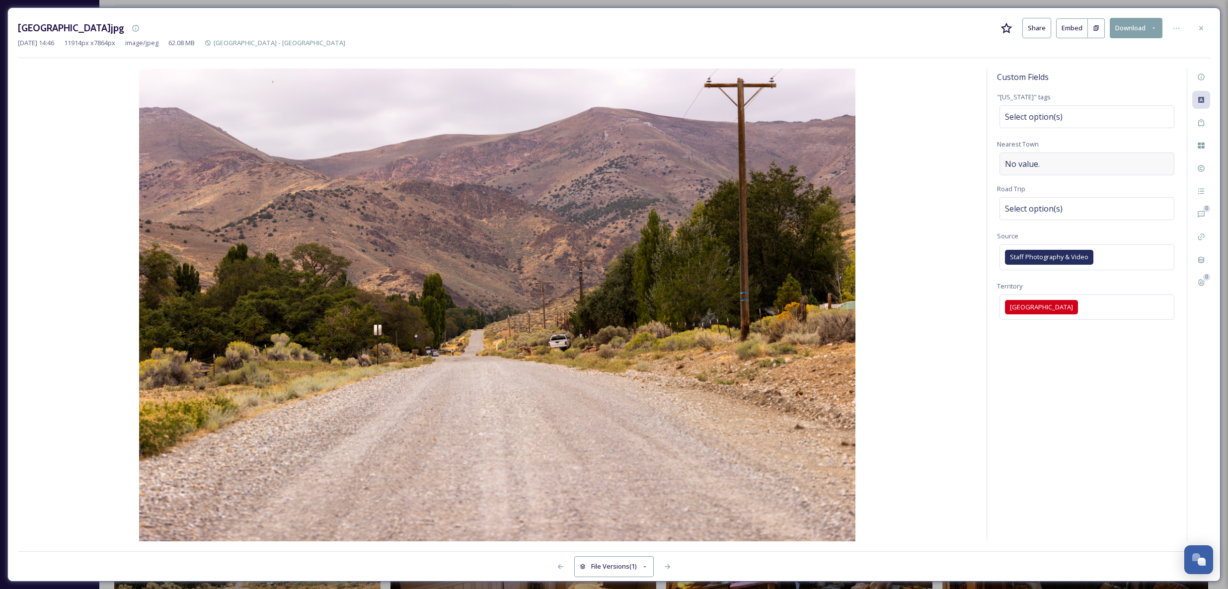
click at [1089, 158] on div "No value." at bounding box center [1087, 164] width 175 height 23
type input "Winnemucca"
click at [1056, 213] on span "Select option(s)" at bounding box center [1034, 209] width 58 height 12
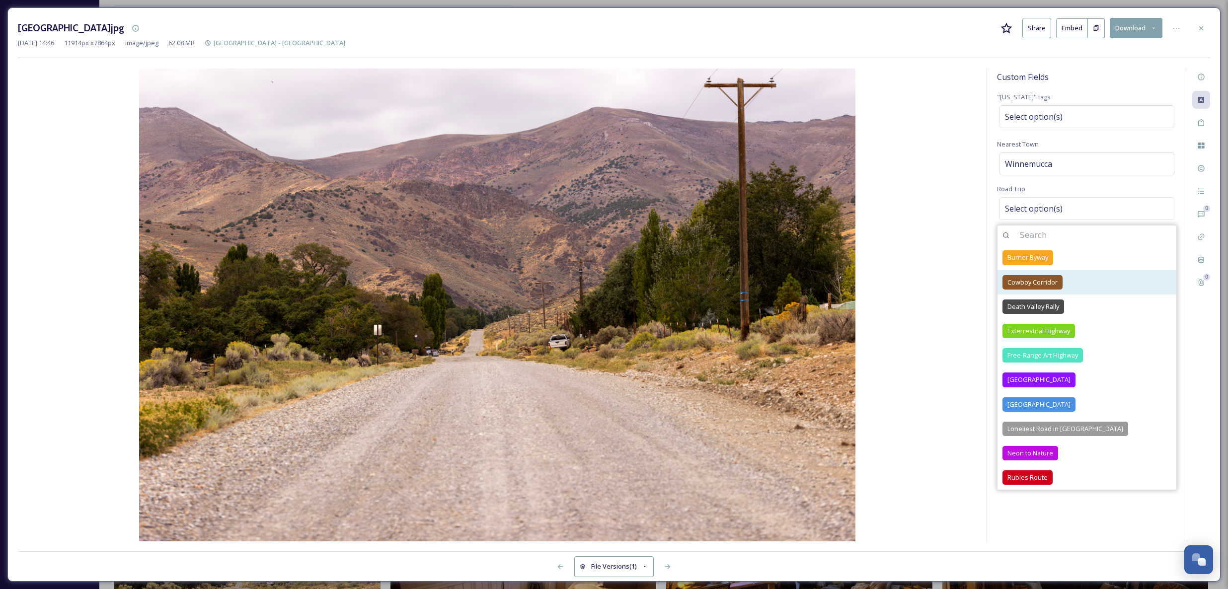
click at [1041, 279] on span "Cowboy Corridor" at bounding box center [1033, 282] width 50 height 9
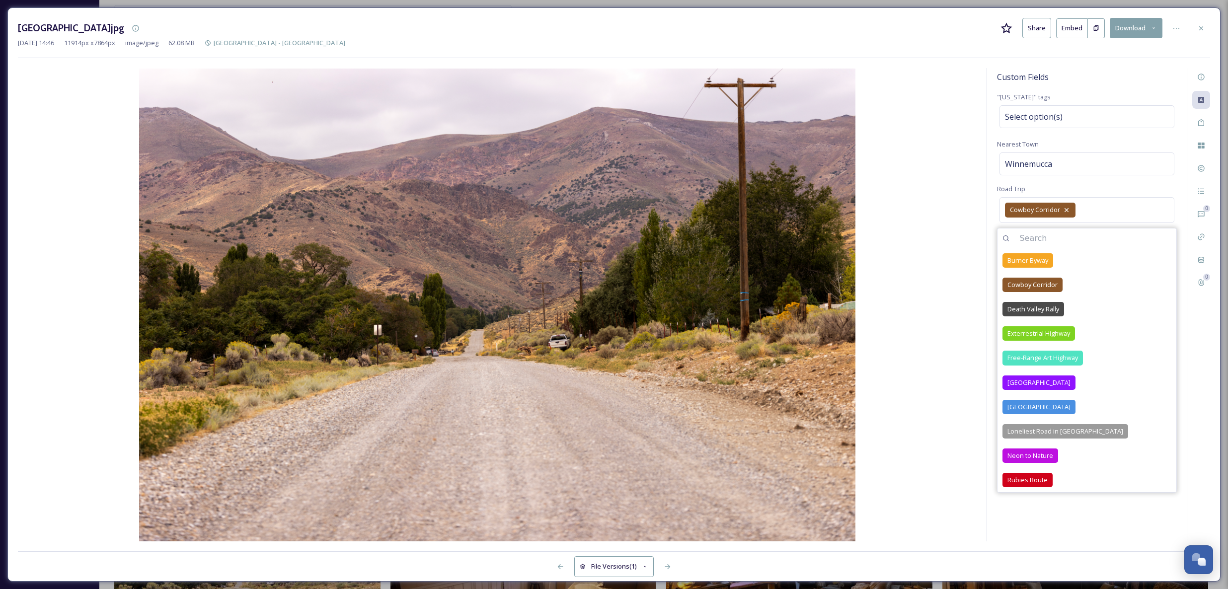
click at [904, 299] on img at bounding box center [497, 305] width 959 height 473
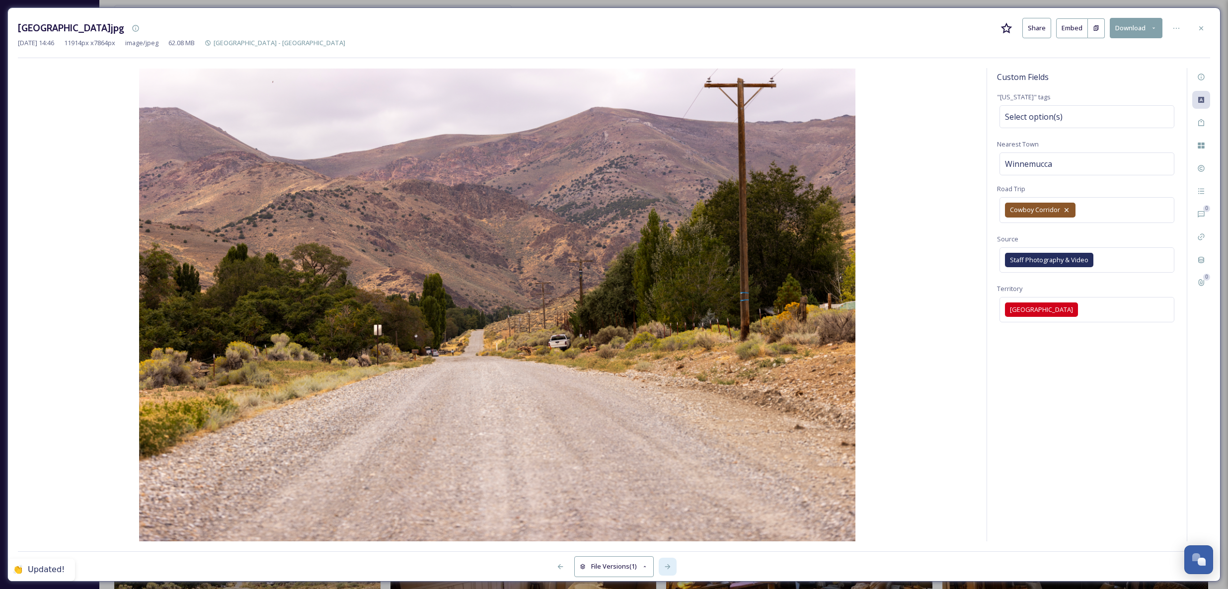
click at [668, 569] on icon at bounding box center [667, 566] width 5 height 5
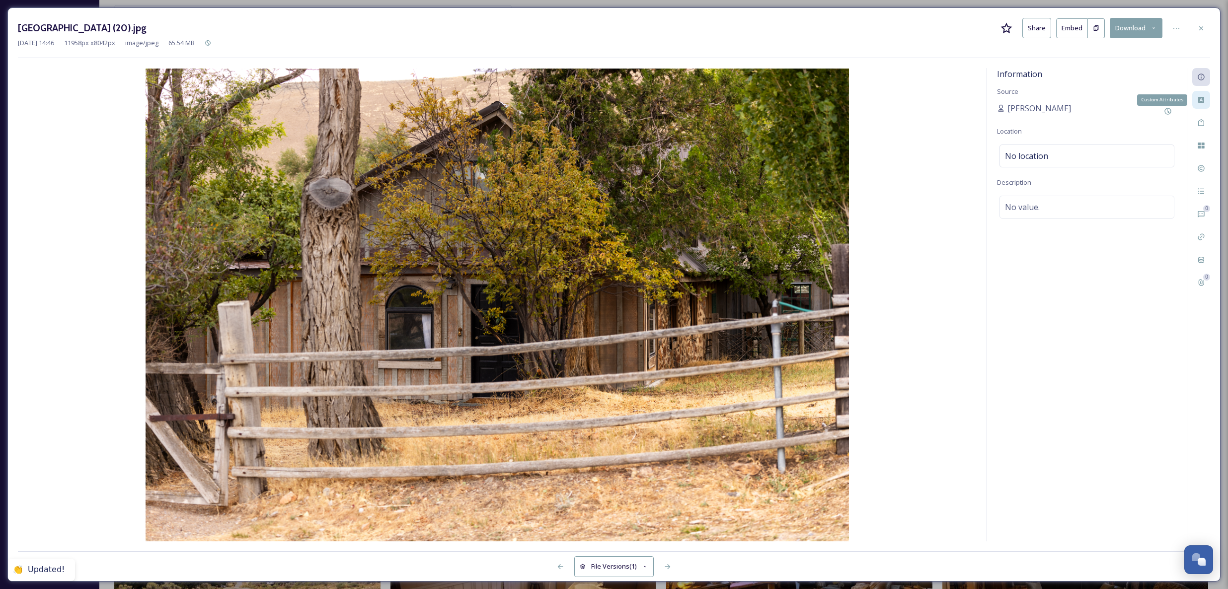
click at [1200, 94] on div "Custom Attributes" at bounding box center [1201, 100] width 18 height 18
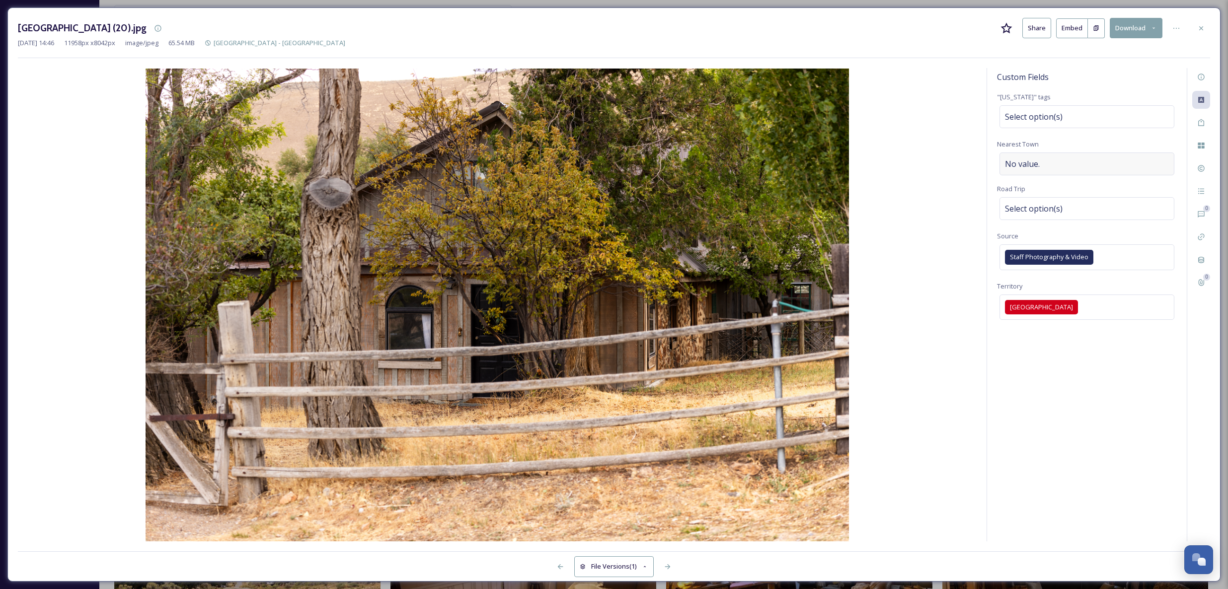
click at [1049, 166] on div "No value." at bounding box center [1087, 164] width 175 height 23
type input "Winnemucca"
click at [1055, 210] on span "Select option(s)" at bounding box center [1034, 209] width 58 height 12
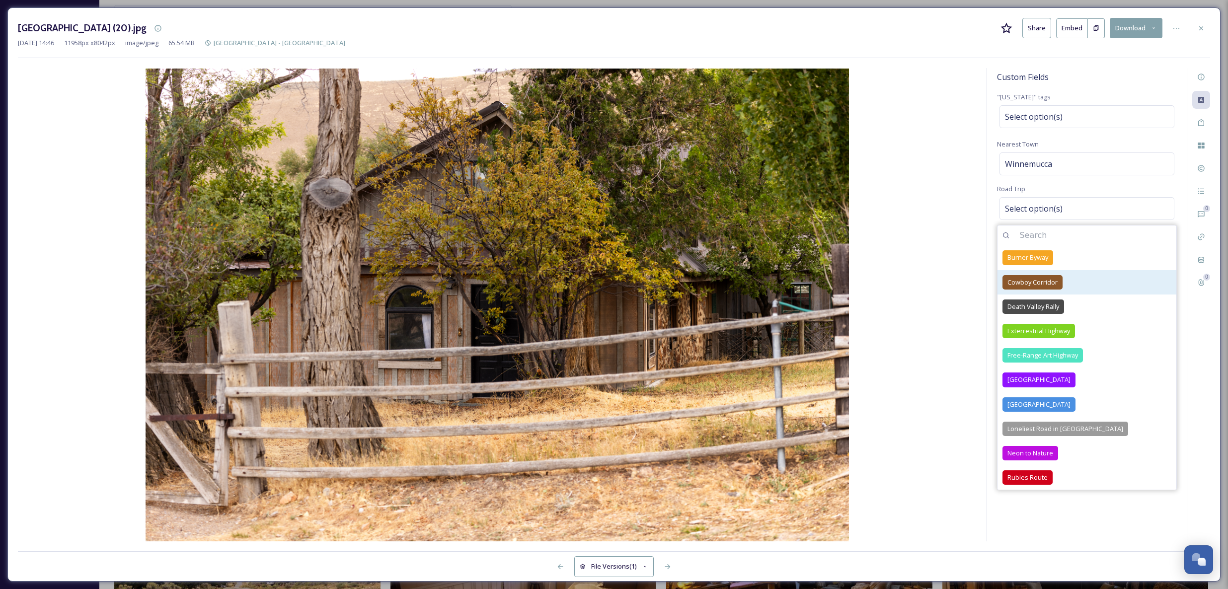
click at [1034, 284] on span "Cowboy Corridor" at bounding box center [1033, 282] width 50 height 9
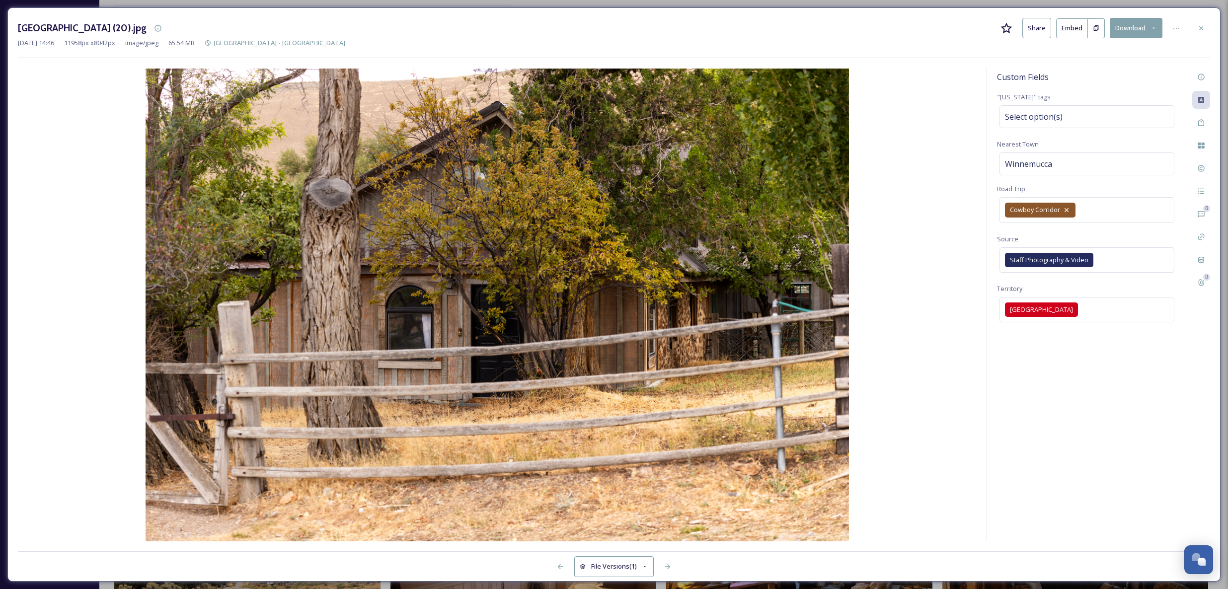
click at [906, 327] on img at bounding box center [497, 305] width 959 height 473
click at [668, 564] on icon at bounding box center [668, 567] width 8 height 8
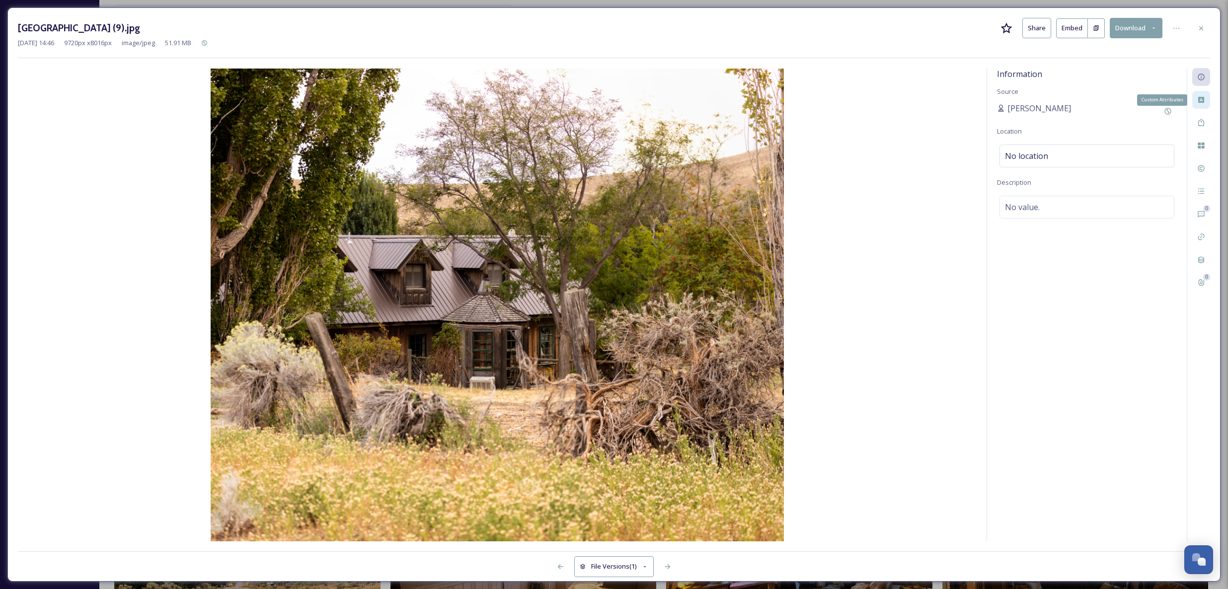
click at [1204, 93] on div "Custom Attributes" at bounding box center [1201, 100] width 18 height 18
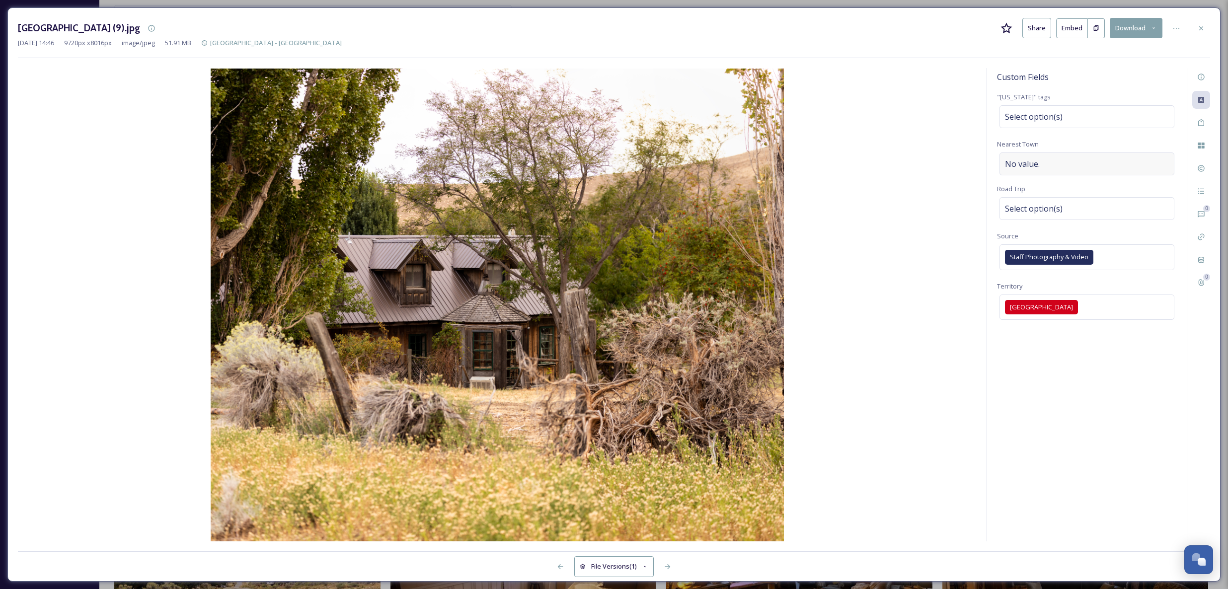
click at [1055, 163] on div "No value." at bounding box center [1087, 164] width 175 height 23
type input "Winnemucca"
drag, startPoint x: 1043, startPoint y: 213, endPoint x: 1038, endPoint y: 207, distance: 7.8
click at [1043, 213] on span "Select option(s)" at bounding box center [1034, 209] width 58 height 12
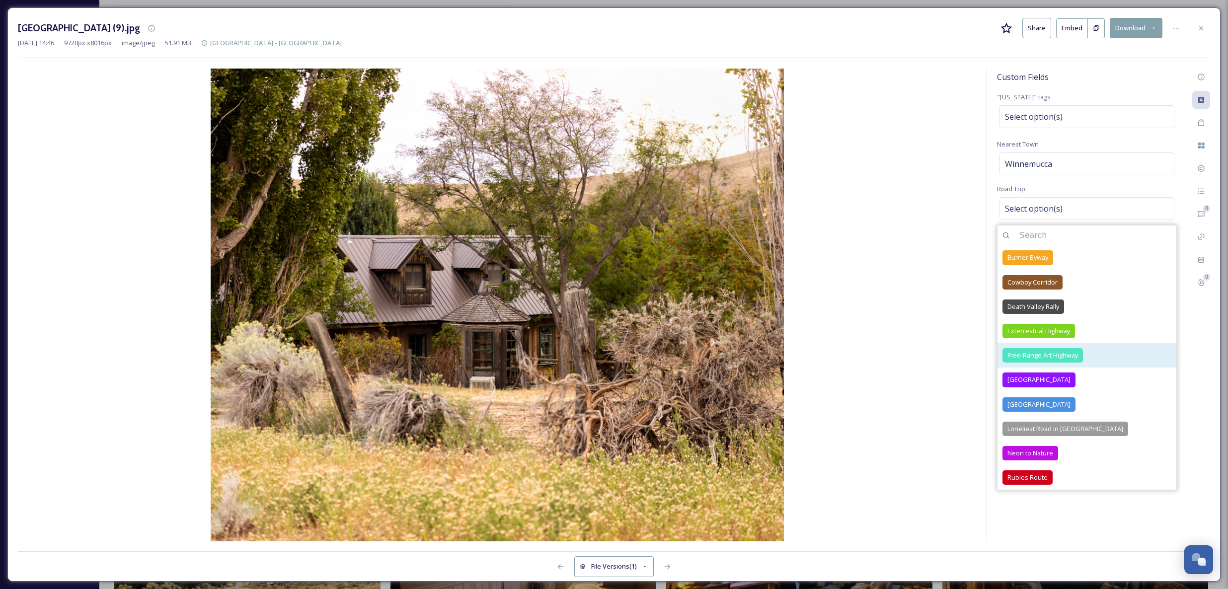
drag, startPoint x: 1040, startPoint y: 277, endPoint x: 1097, endPoint y: 367, distance: 106.3
click at [1040, 278] on span "Cowboy Corridor" at bounding box center [1033, 282] width 50 height 9
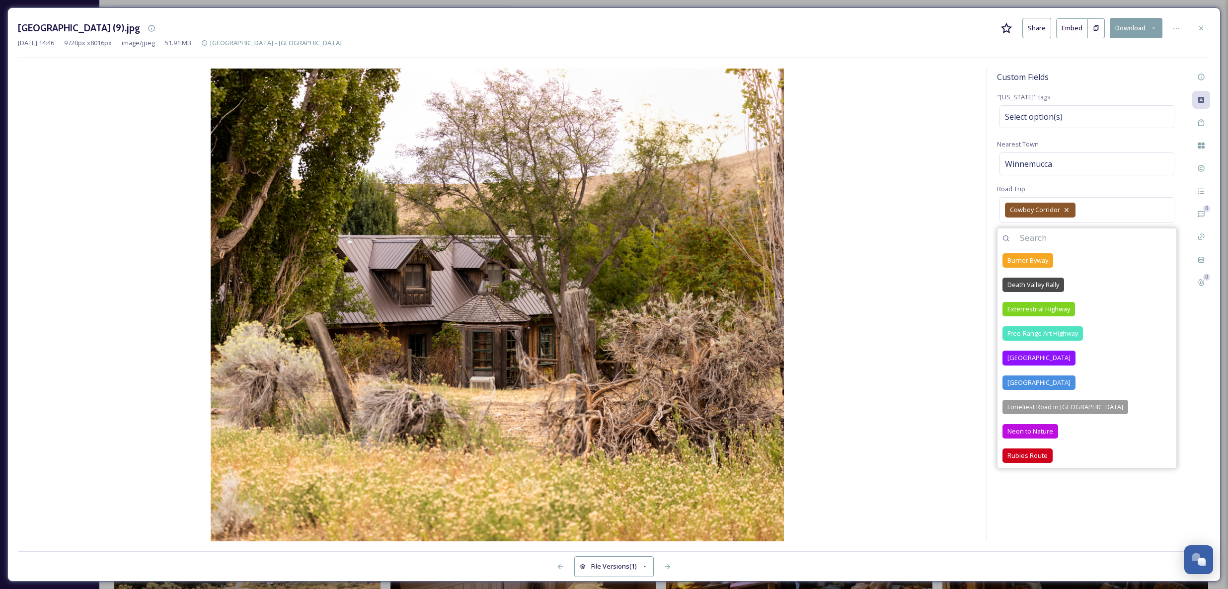
drag, startPoint x: 927, startPoint y: 269, endPoint x: 933, endPoint y: 269, distance: 6.0
click at [927, 269] on img at bounding box center [497, 305] width 959 height 473
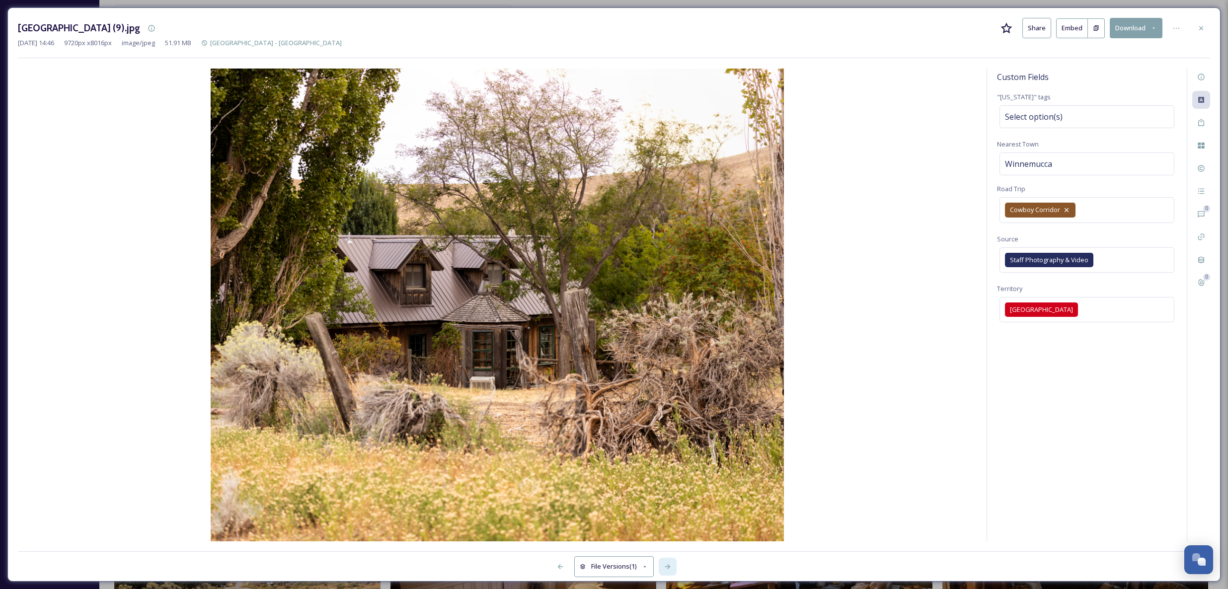
click at [669, 564] on icon at bounding box center [668, 567] width 8 height 8
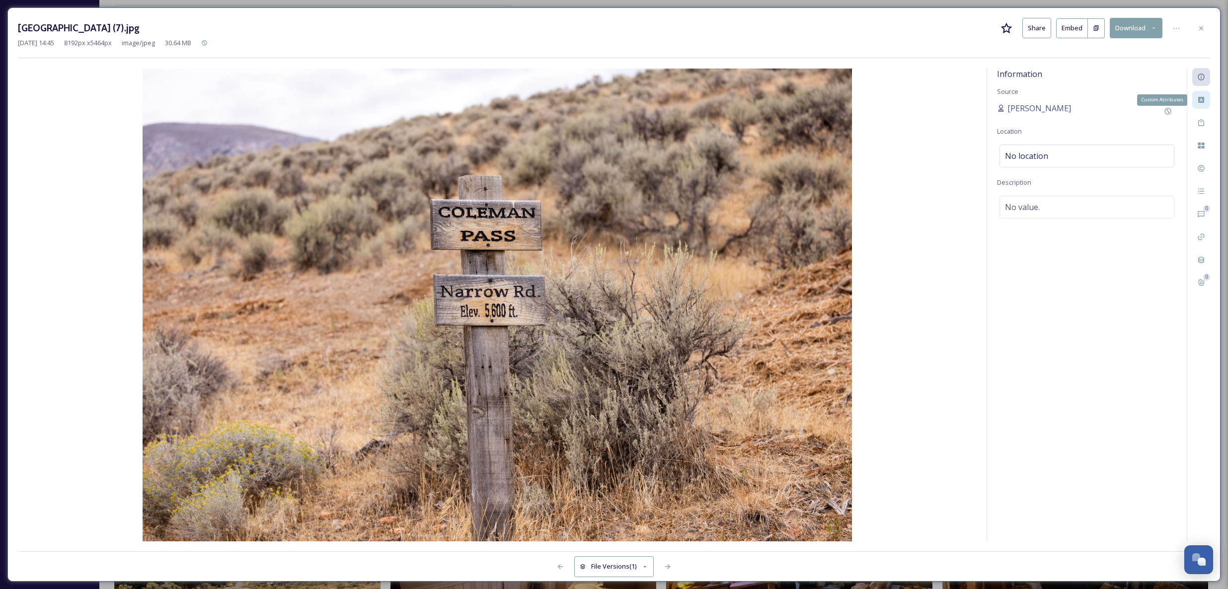
click at [1200, 97] on icon at bounding box center [1201, 100] width 6 height 6
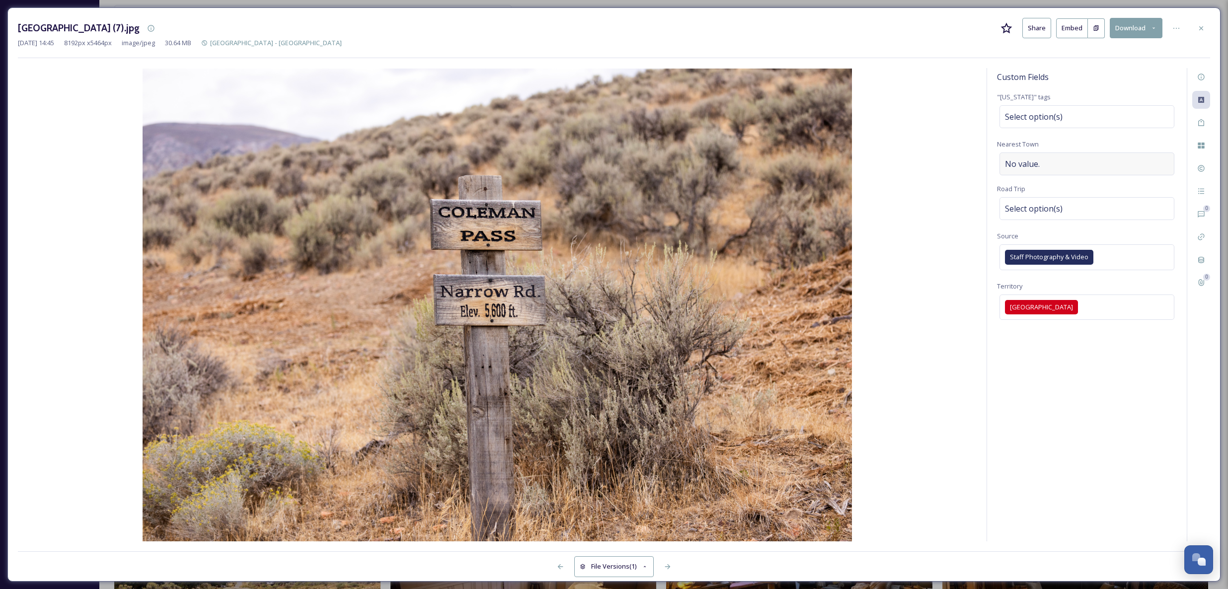
click at [1080, 163] on div "No value." at bounding box center [1087, 164] width 175 height 23
type input "Winnemucca"
click at [1051, 210] on span "Select option(s)" at bounding box center [1034, 209] width 58 height 12
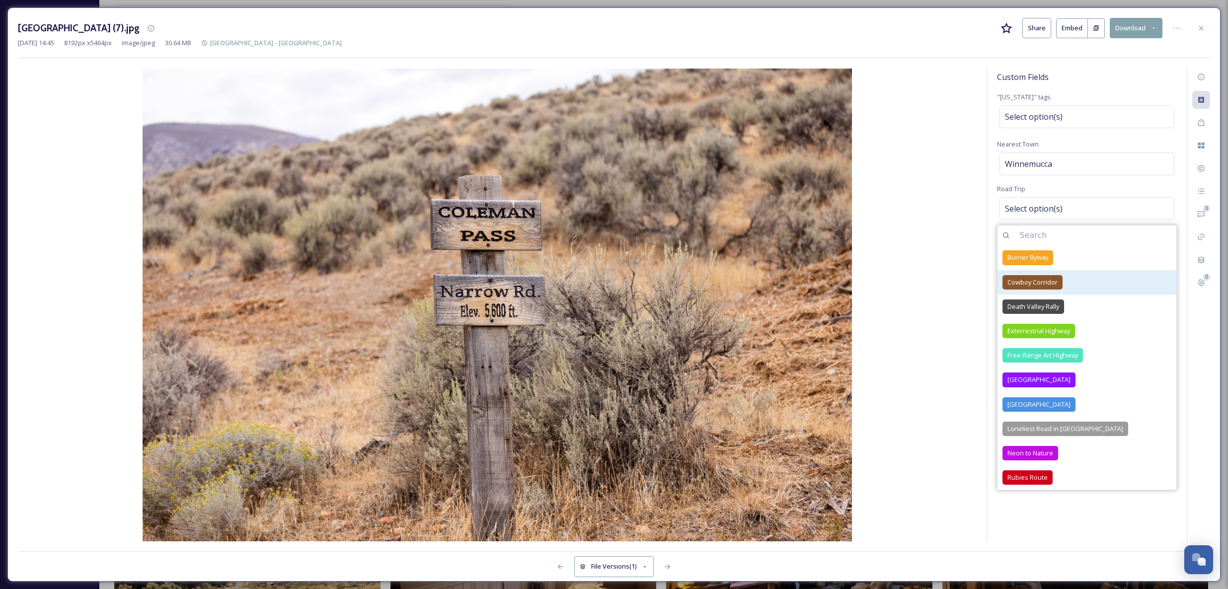
click at [1045, 281] on span "Cowboy Corridor" at bounding box center [1033, 282] width 50 height 9
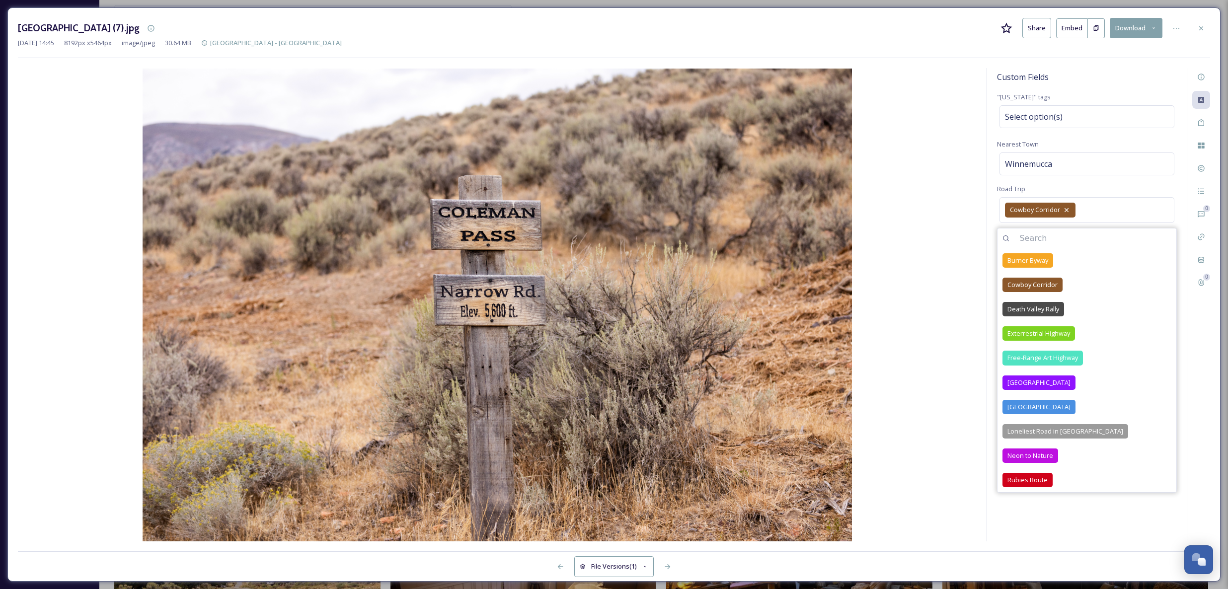
click at [916, 230] on img at bounding box center [497, 305] width 959 height 473
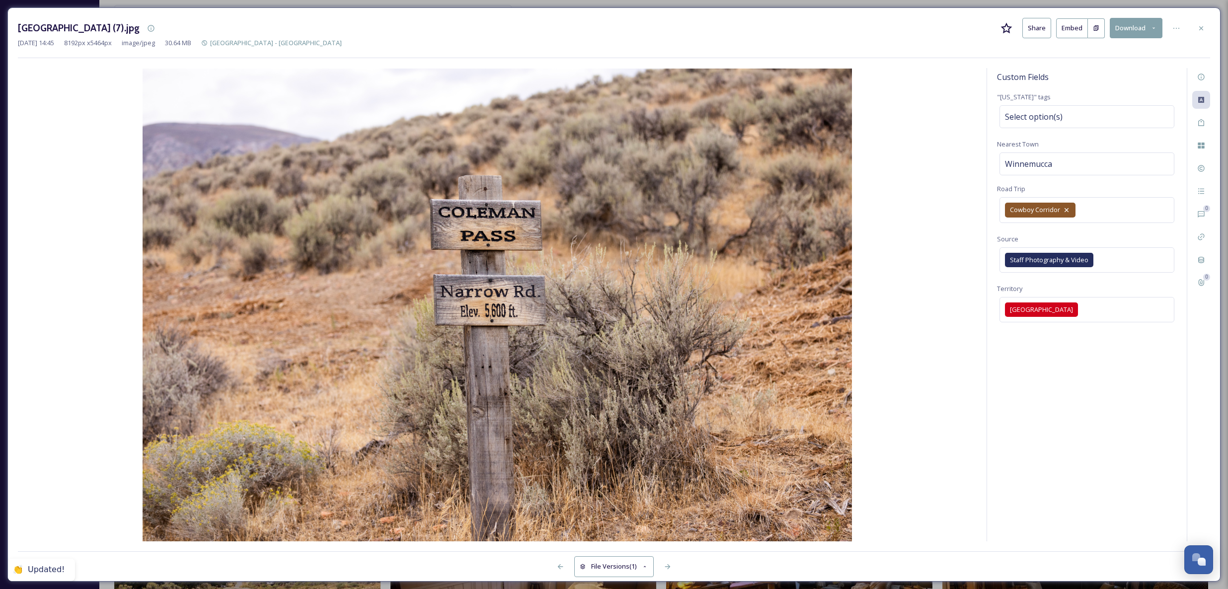
drag, startPoint x: 674, startPoint y: 562, endPoint x: 686, endPoint y: 550, distance: 17.2
click at [674, 562] on div at bounding box center [668, 567] width 18 height 18
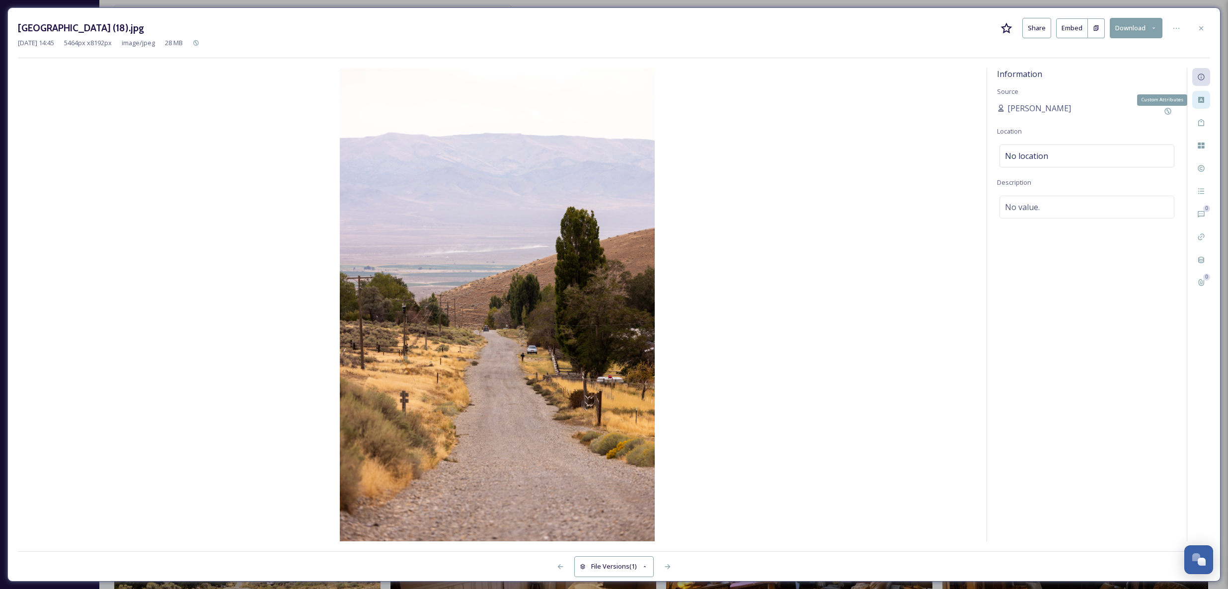
click at [1199, 102] on icon at bounding box center [1201, 100] width 6 height 6
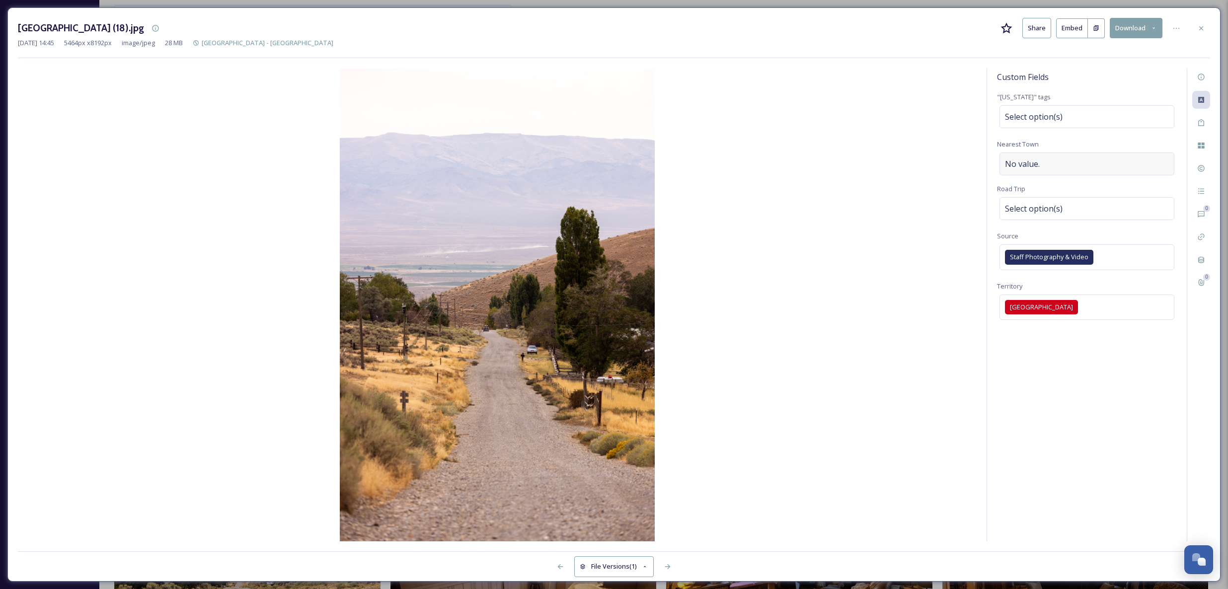
click at [1039, 157] on div "No value." at bounding box center [1087, 164] width 175 height 23
type input "Winnemucca"
click at [1038, 213] on span "Select option(s)" at bounding box center [1034, 209] width 58 height 12
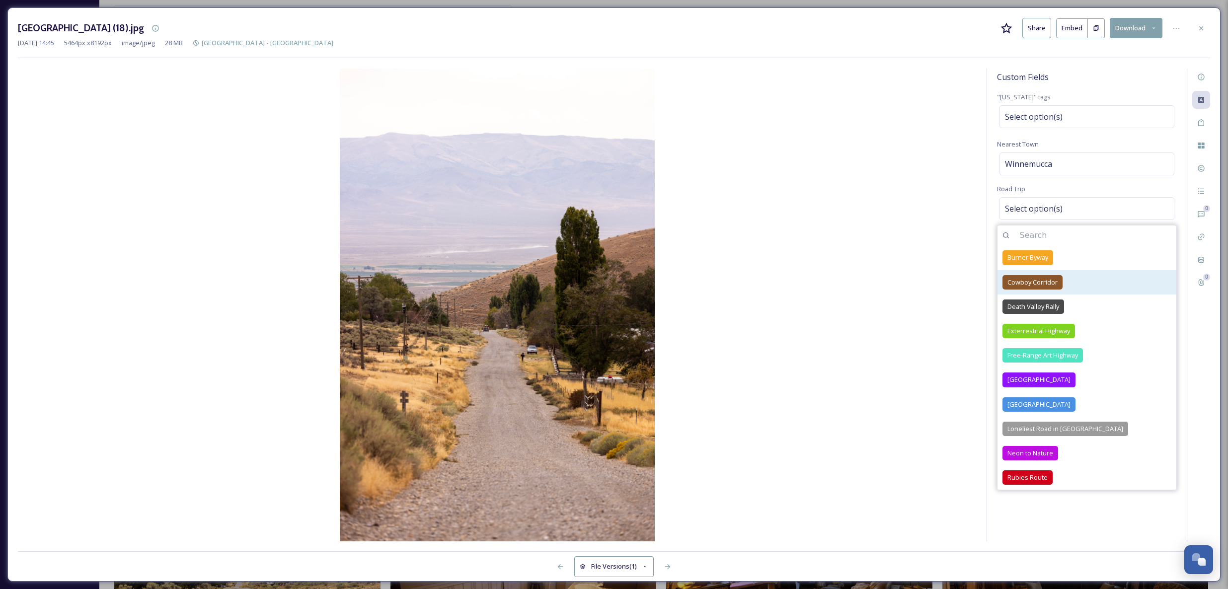
drag, startPoint x: 1045, startPoint y: 278, endPoint x: 1044, endPoint y: 272, distance: 5.6
click at [1045, 278] on span "Cowboy Corridor" at bounding box center [1033, 282] width 50 height 9
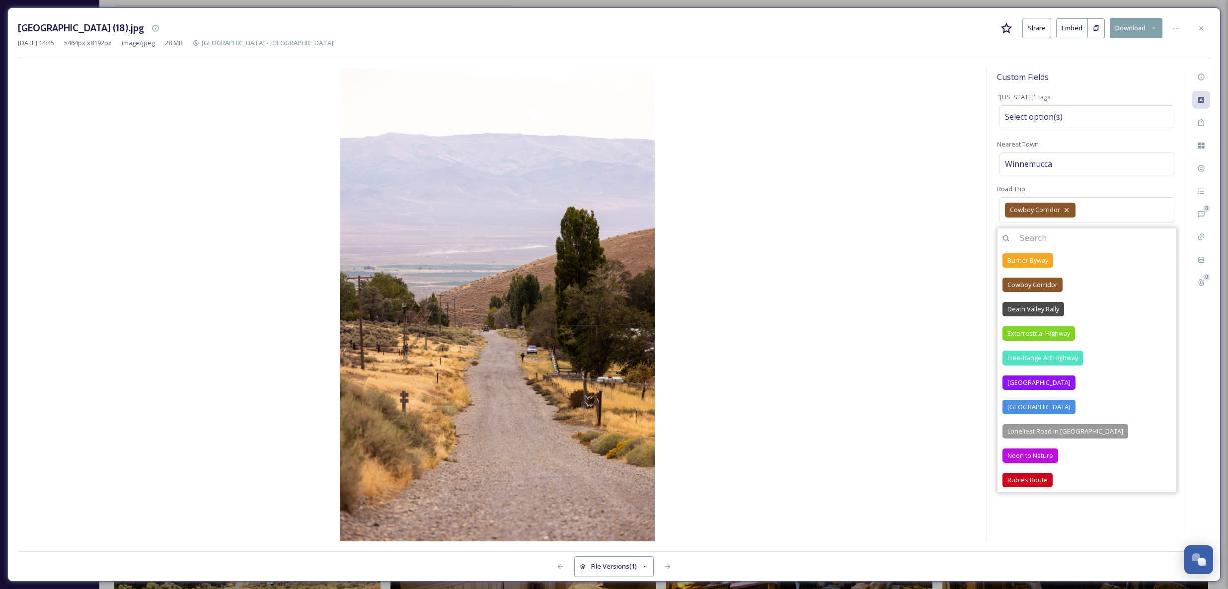
click at [834, 281] on img at bounding box center [497, 305] width 959 height 473
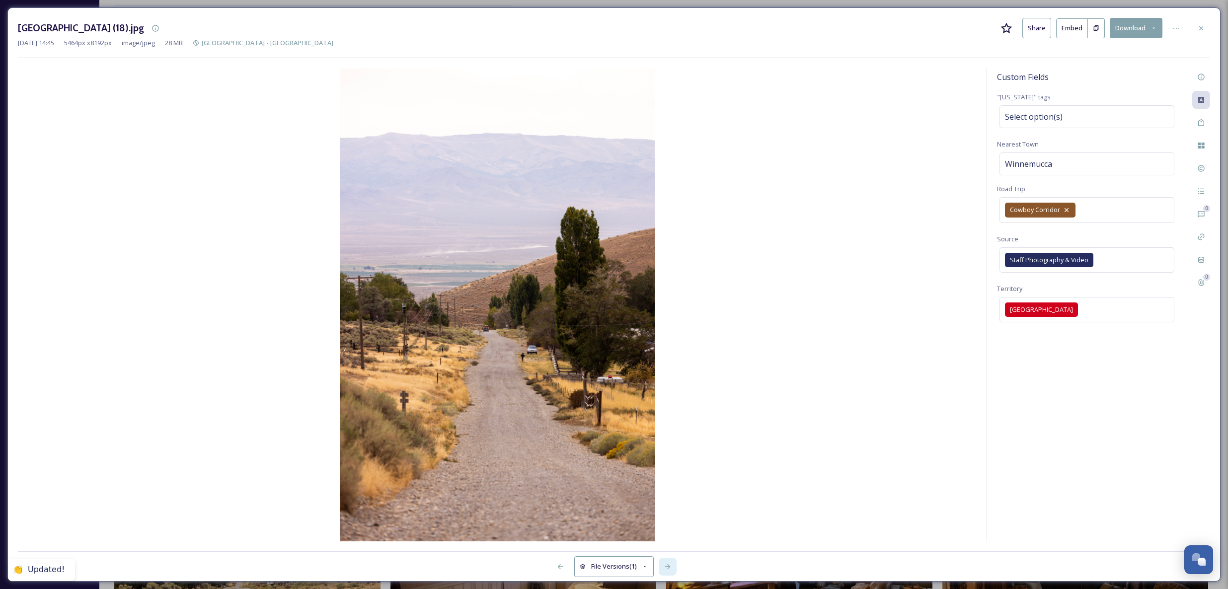
click at [672, 567] on div at bounding box center [668, 567] width 18 height 18
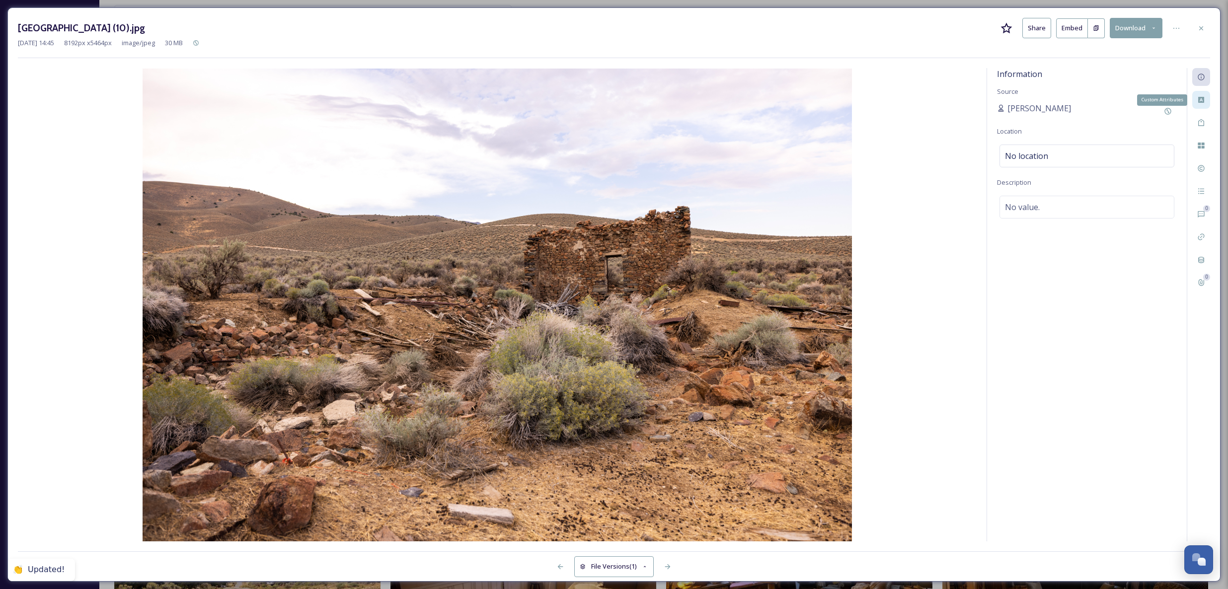
click at [1200, 100] on icon at bounding box center [1201, 100] width 8 height 8
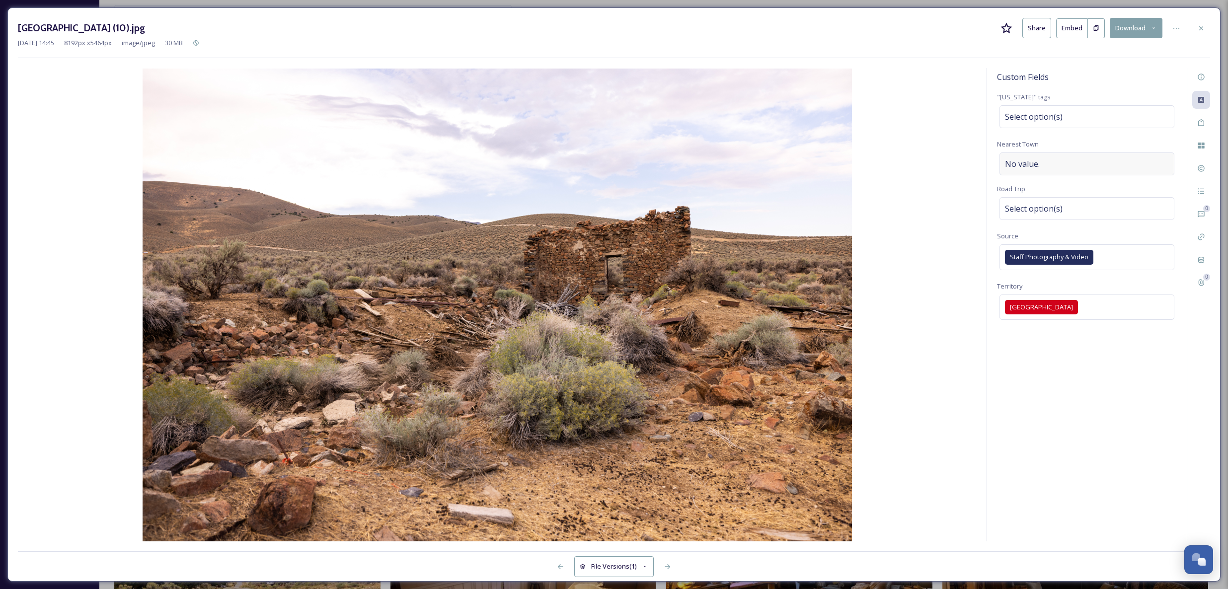
click at [1061, 159] on div "No value." at bounding box center [1087, 164] width 175 height 23
type input "Winnemucca"
drag, startPoint x: 1055, startPoint y: 205, endPoint x: 1053, endPoint y: 200, distance: 6.0
click at [1055, 205] on span "Select option(s)" at bounding box center [1034, 209] width 58 height 12
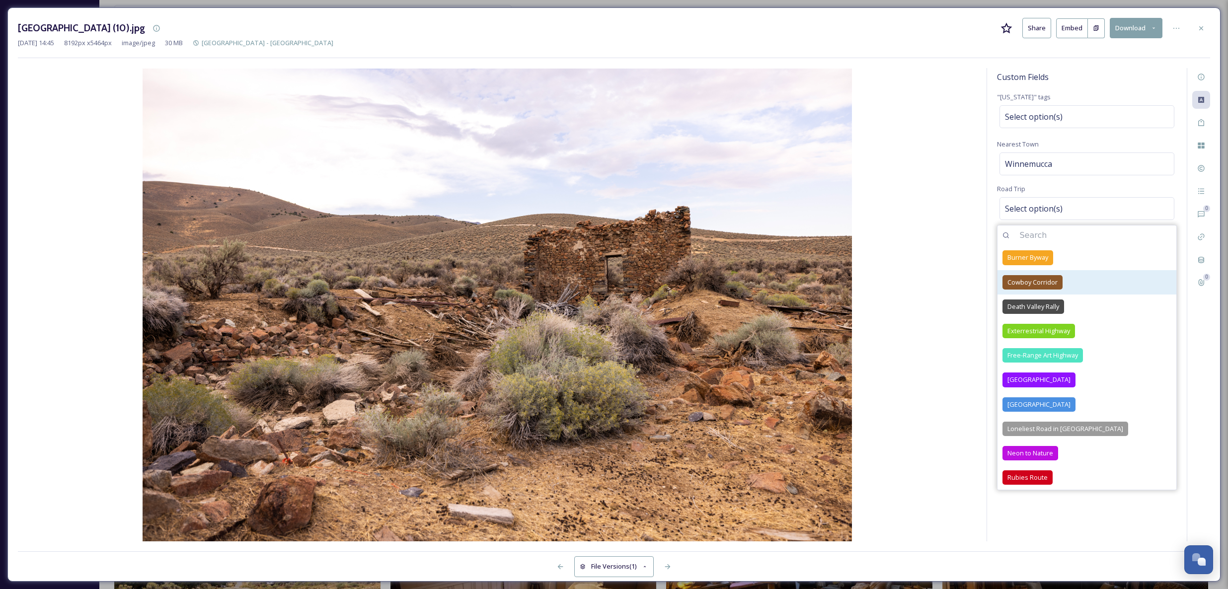
click at [1052, 278] on span "Cowboy Corridor" at bounding box center [1033, 282] width 50 height 9
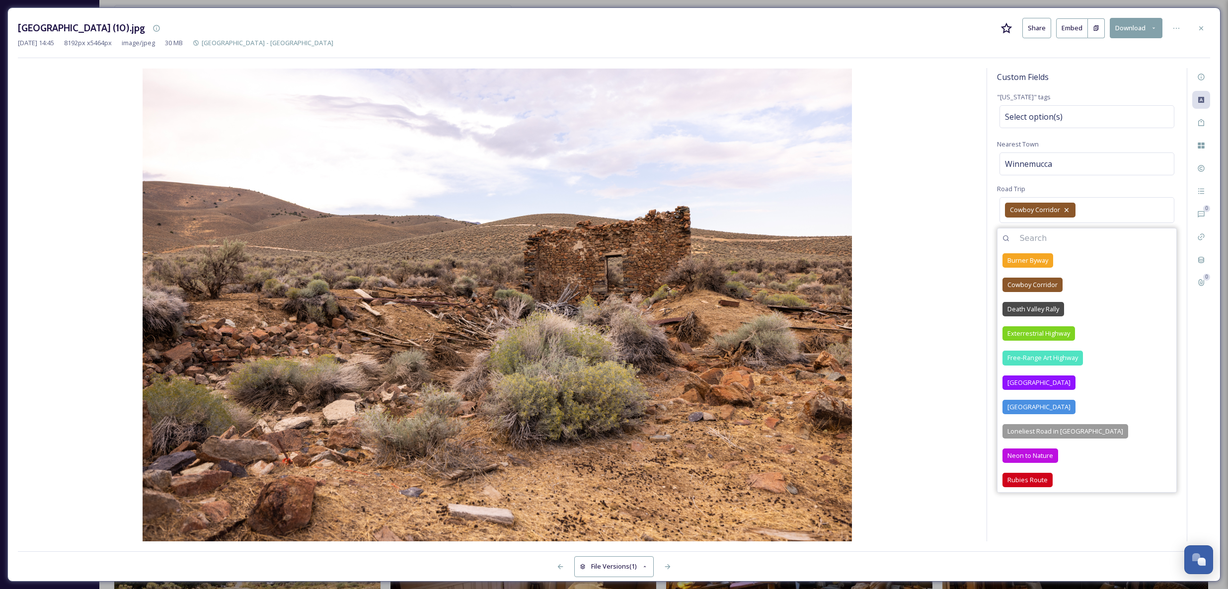
click at [915, 218] on img at bounding box center [497, 305] width 959 height 473
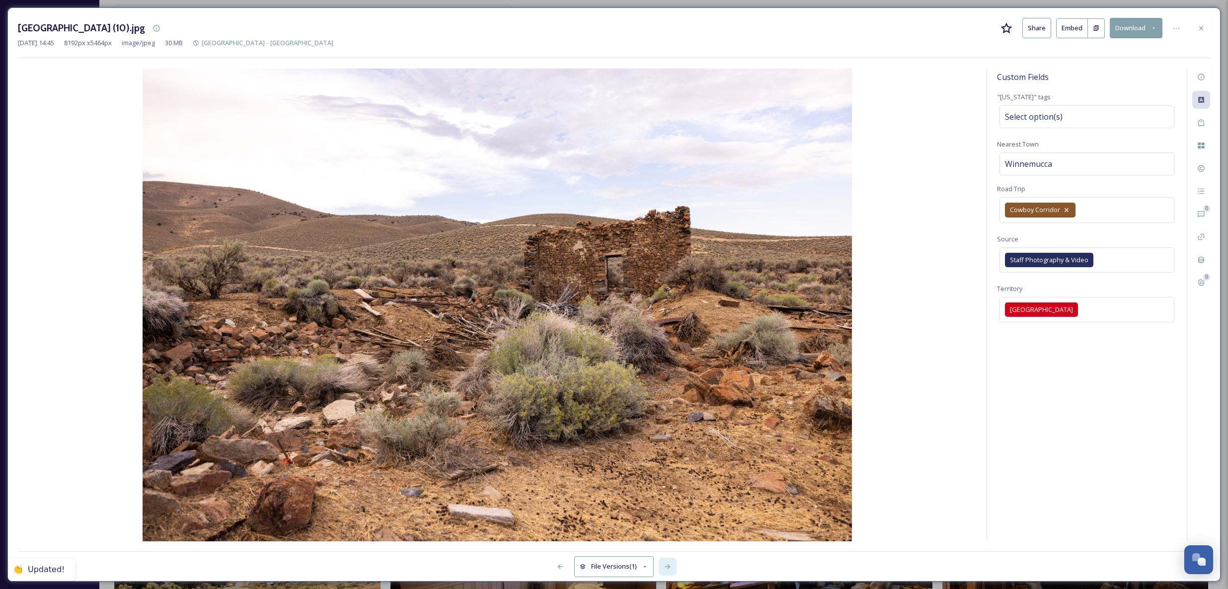
click at [672, 563] on div at bounding box center [668, 567] width 18 height 18
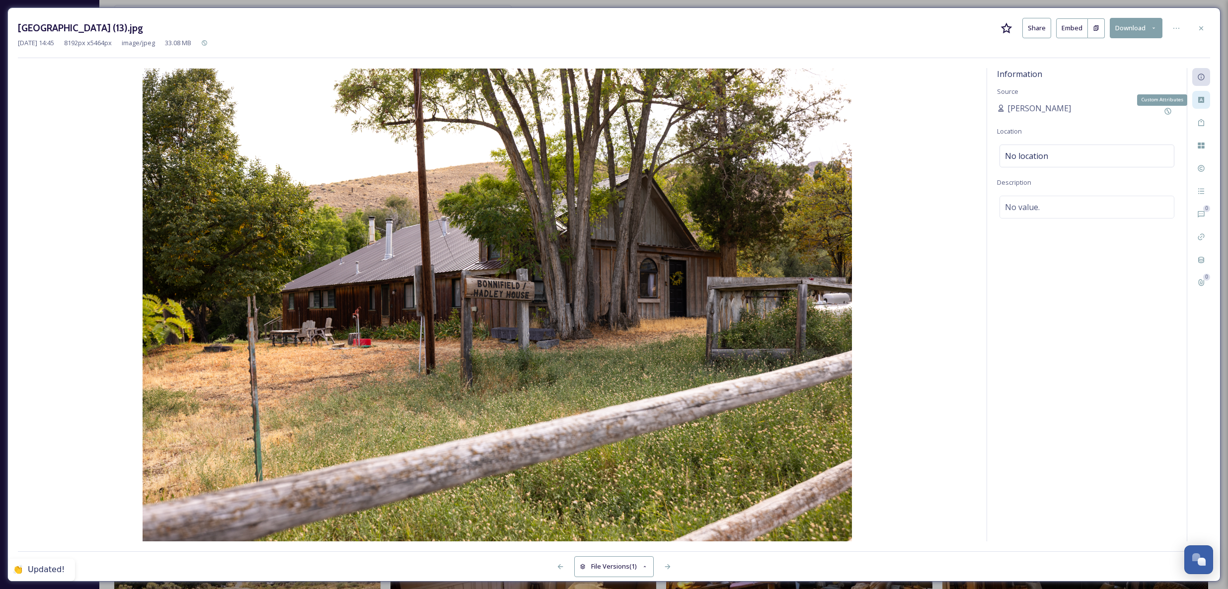
click at [1203, 102] on icon at bounding box center [1201, 100] width 6 height 6
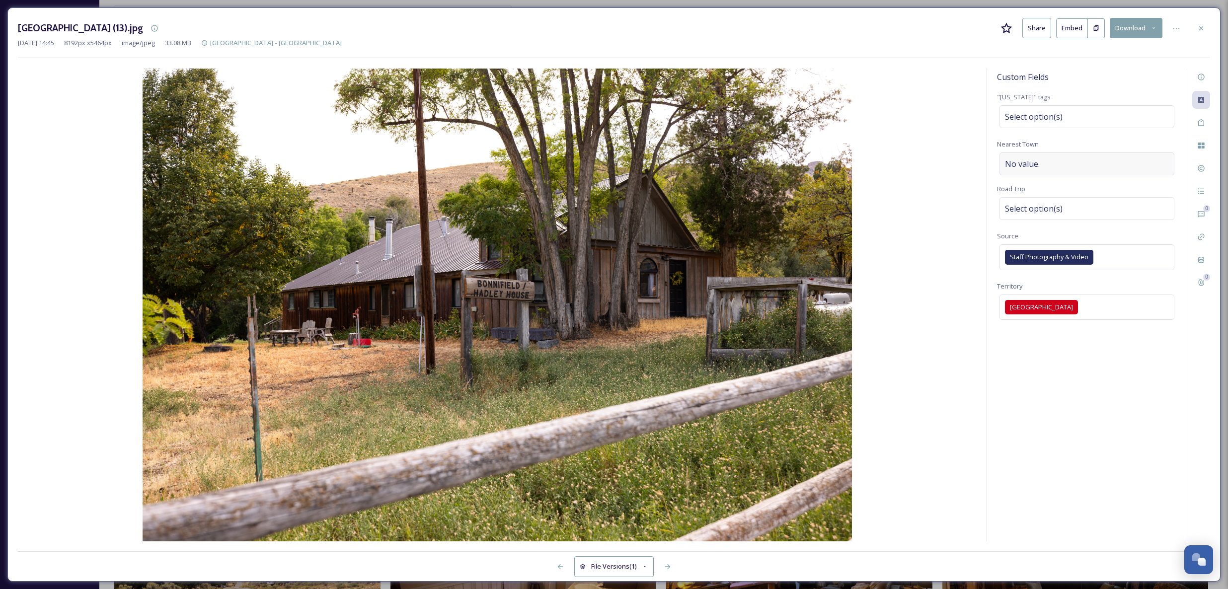
click at [1038, 158] on span "No value." at bounding box center [1022, 164] width 35 height 12
type input "Winnemucca"
drag, startPoint x: 1051, startPoint y: 208, endPoint x: 1048, endPoint y: 202, distance: 6.0
click at [1050, 208] on span "Select option(s)" at bounding box center [1034, 209] width 58 height 12
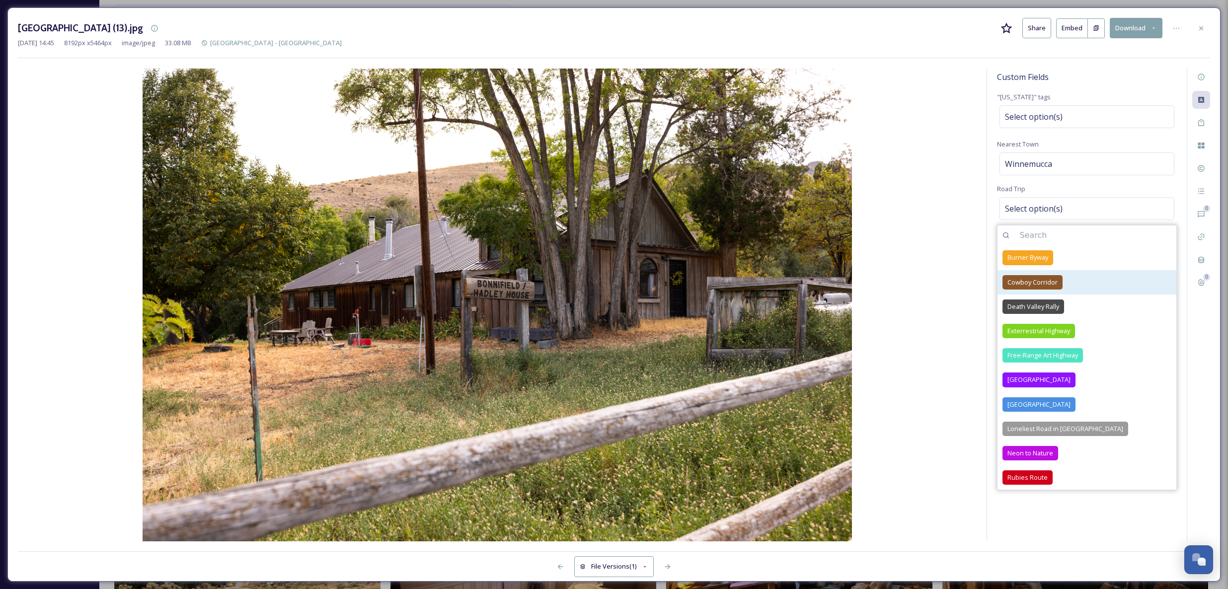
click at [1051, 284] on span "Cowboy Corridor" at bounding box center [1033, 282] width 50 height 9
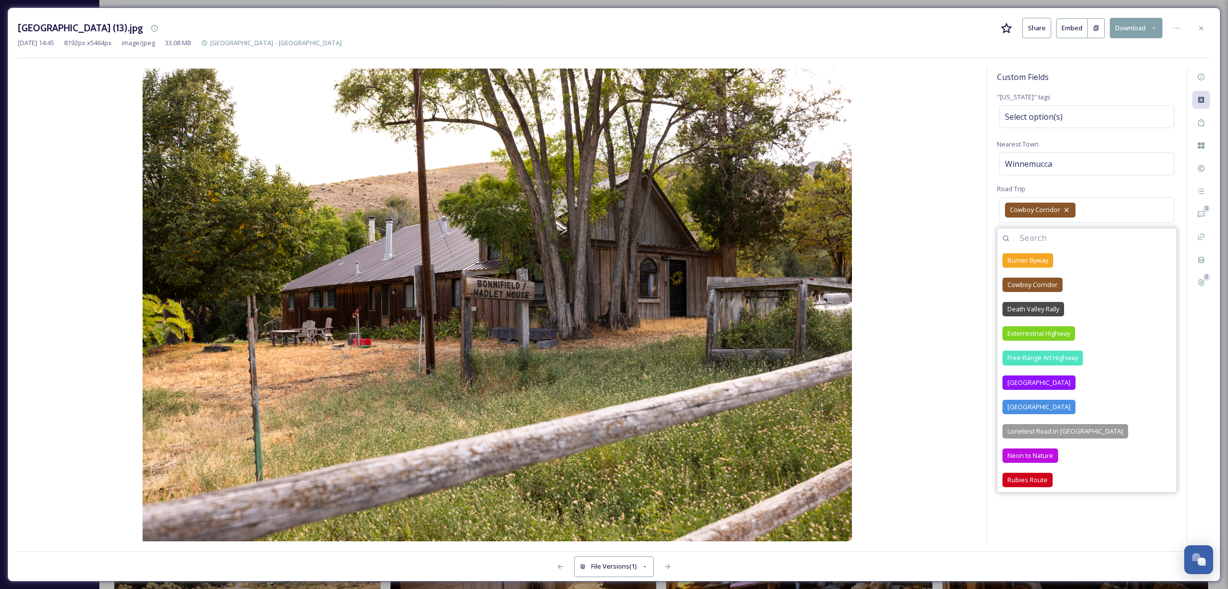
click at [929, 223] on img at bounding box center [497, 305] width 959 height 473
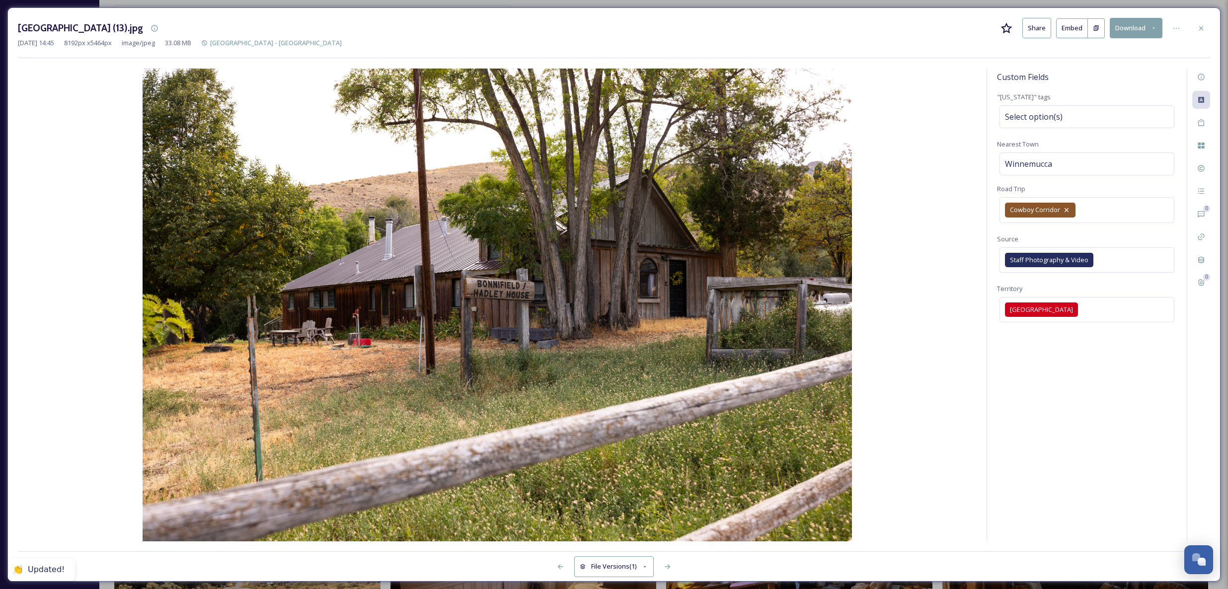
click at [929, 223] on img at bounding box center [497, 305] width 959 height 473
click at [667, 564] on icon at bounding box center [668, 567] width 8 height 8
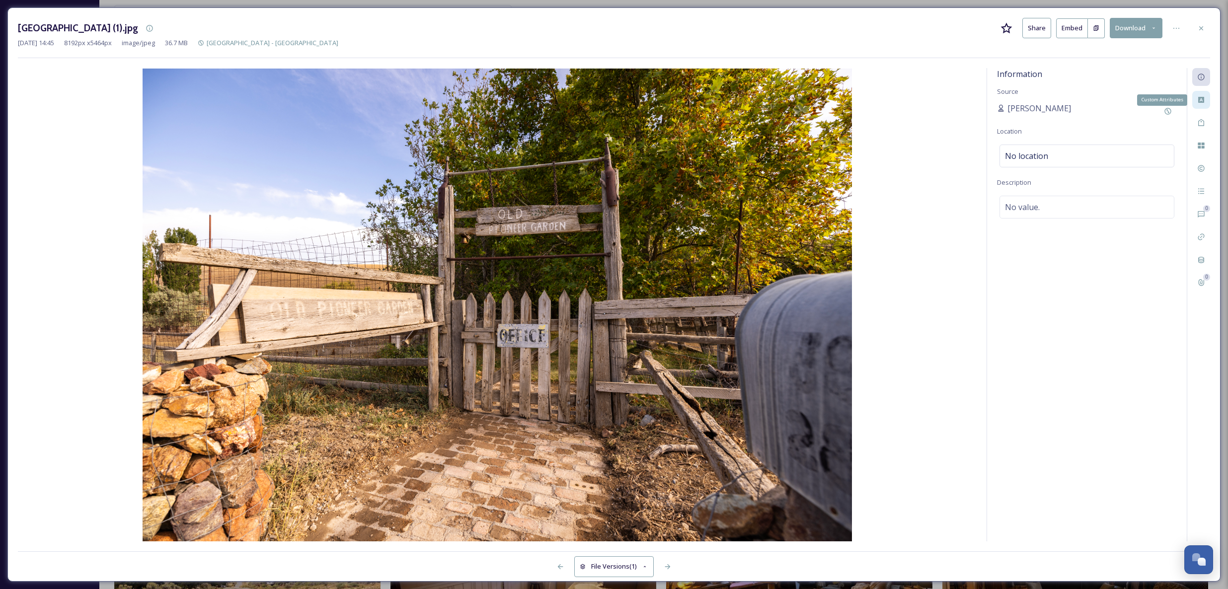
click at [1210, 99] on div "Custom Attributes" at bounding box center [1201, 100] width 18 height 18
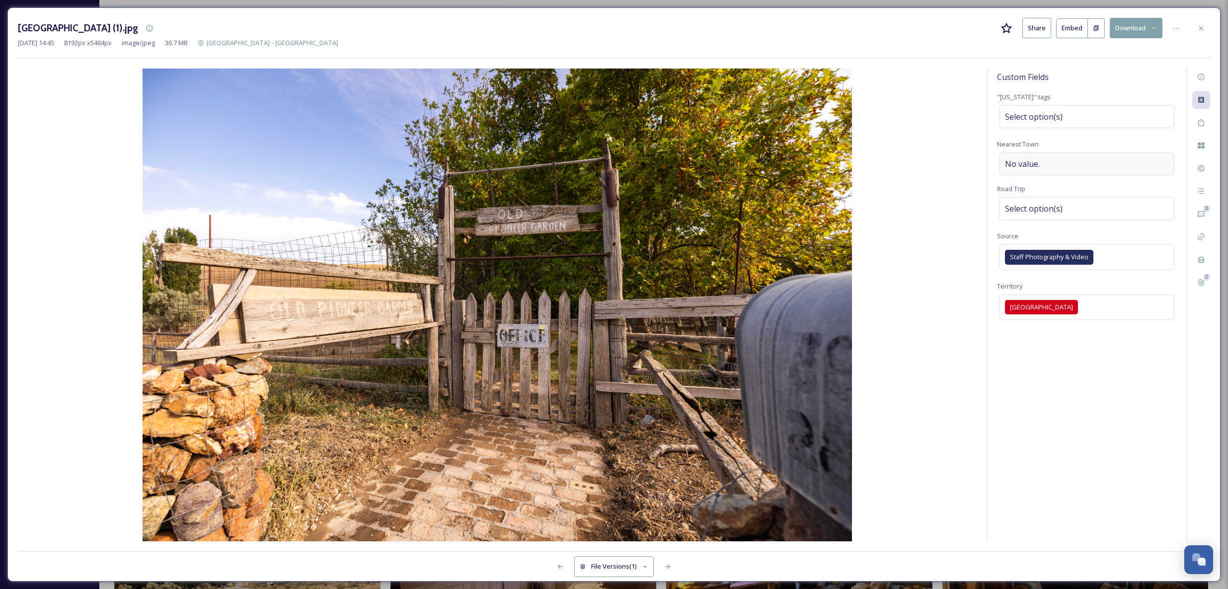
click at [1050, 169] on div "No value." at bounding box center [1087, 164] width 175 height 23
type input "Winnemucca"
click at [1041, 212] on span "Select option(s)" at bounding box center [1034, 209] width 58 height 12
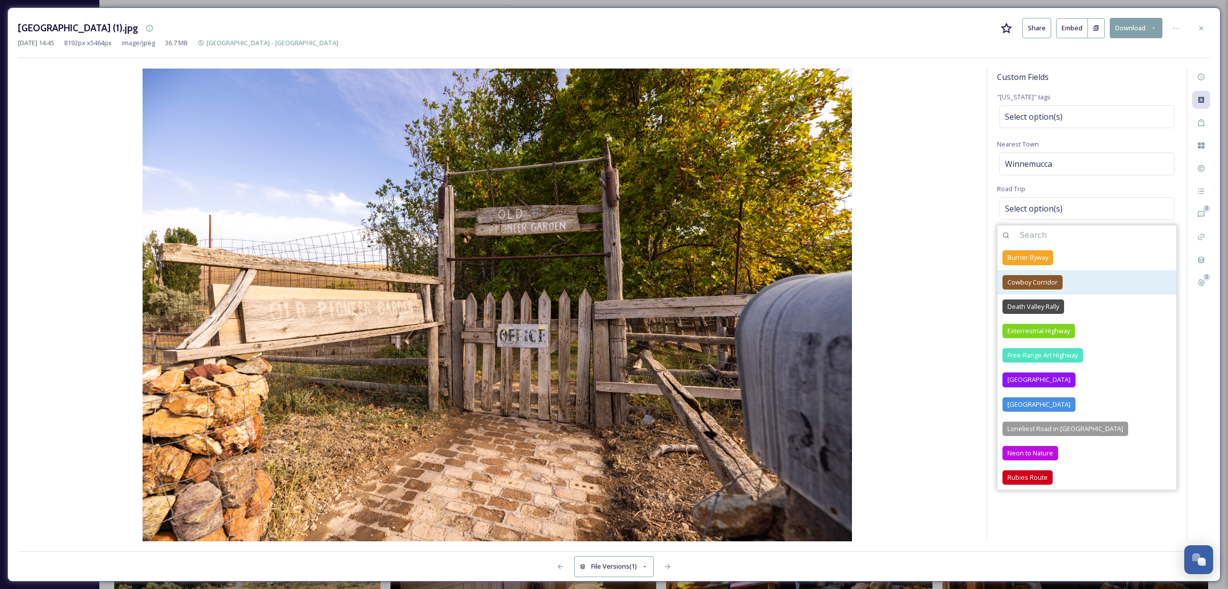
click at [1043, 278] on span "Cowboy Corridor" at bounding box center [1033, 282] width 50 height 9
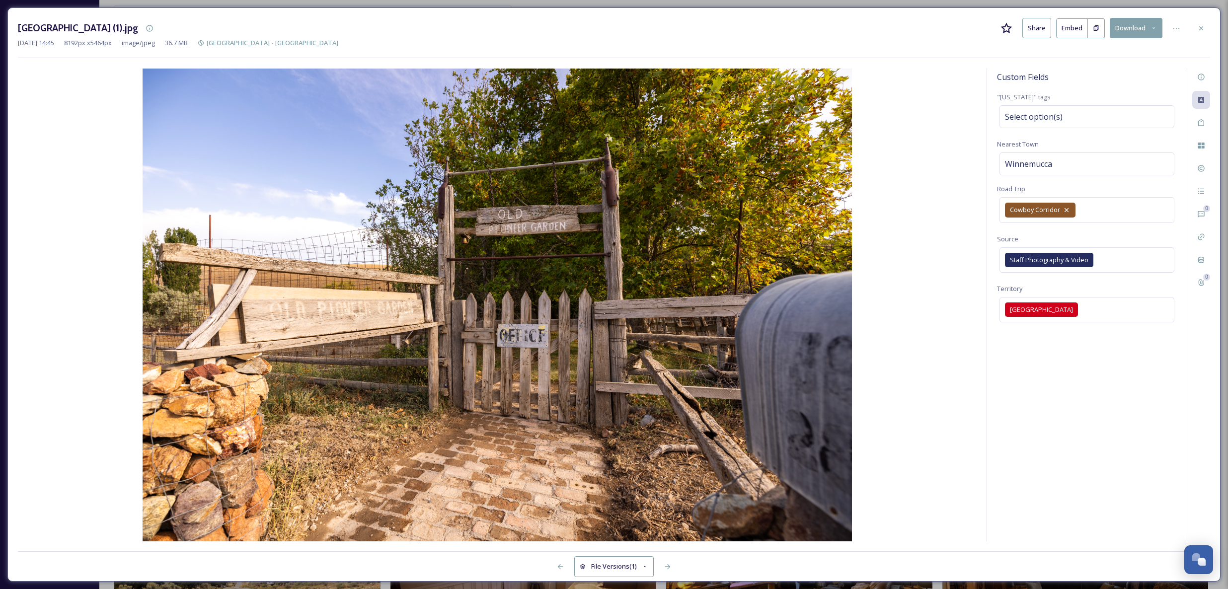
click at [930, 312] on img at bounding box center [497, 305] width 959 height 473
click at [671, 565] on icon at bounding box center [668, 567] width 8 height 8
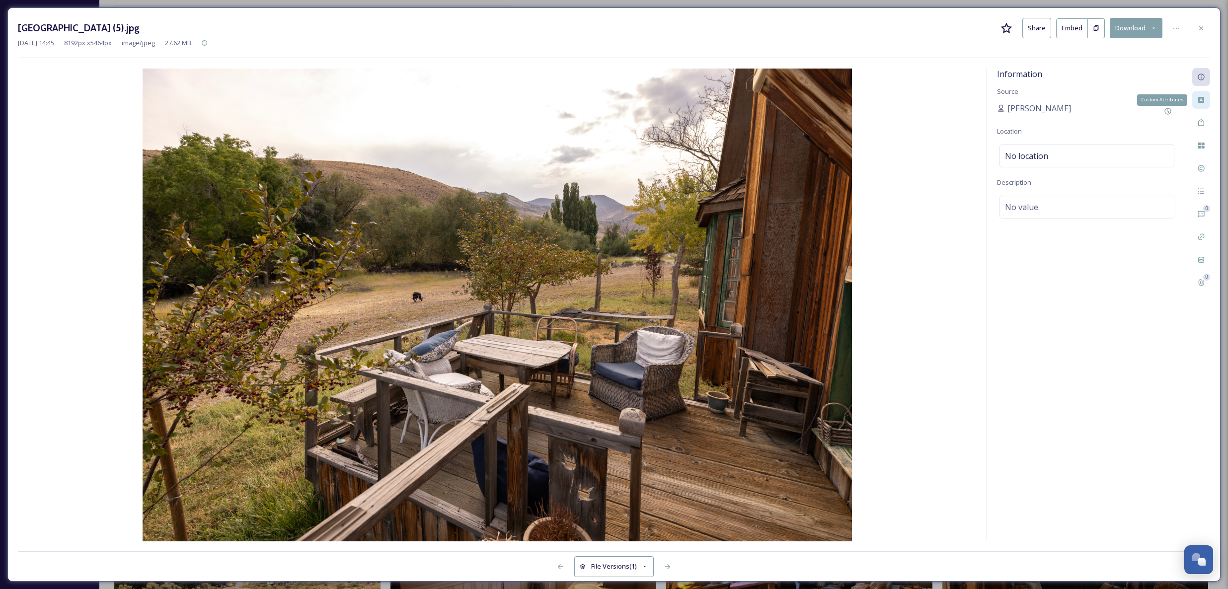
click at [1198, 104] on div "Custom Attributes" at bounding box center [1201, 100] width 18 height 18
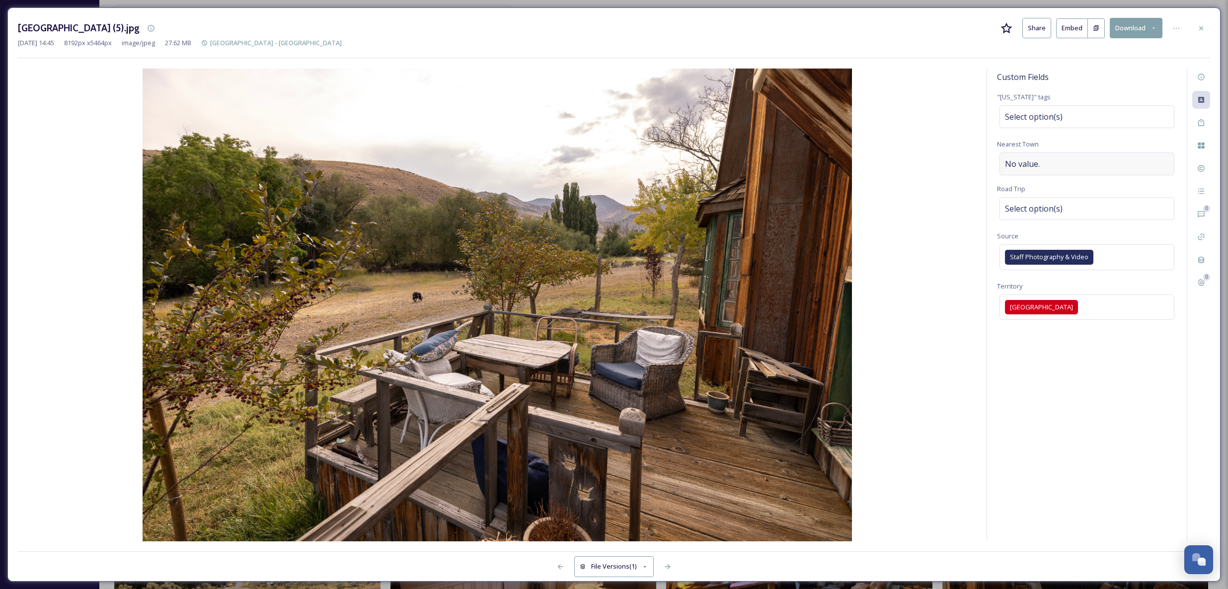
click at [1040, 166] on div "No value." at bounding box center [1087, 164] width 175 height 23
type input "Winnemucca"
click at [1063, 205] on div "Select option(s)" at bounding box center [1087, 208] width 175 height 23
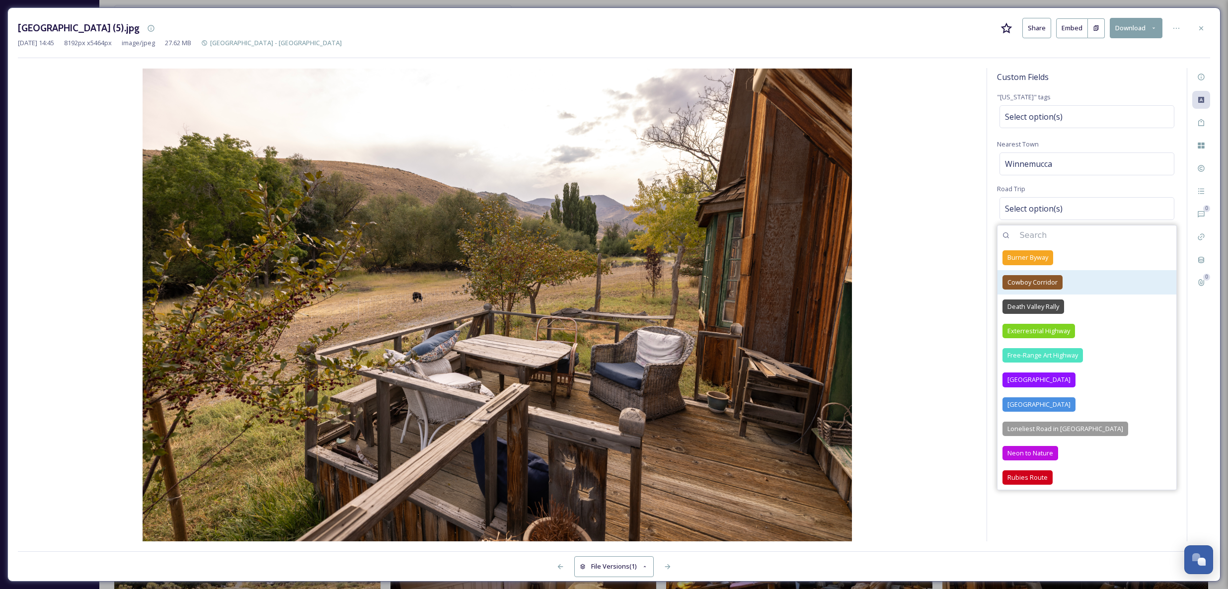
drag, startPoint x: 1023, startPoint y: 281, endPoint x: 1002, endPoint y: 276, distance: 22.1
click at [1023, 281] on span "Cowboy Corridor" at bounding box center [1033, 282] width 50 height 9
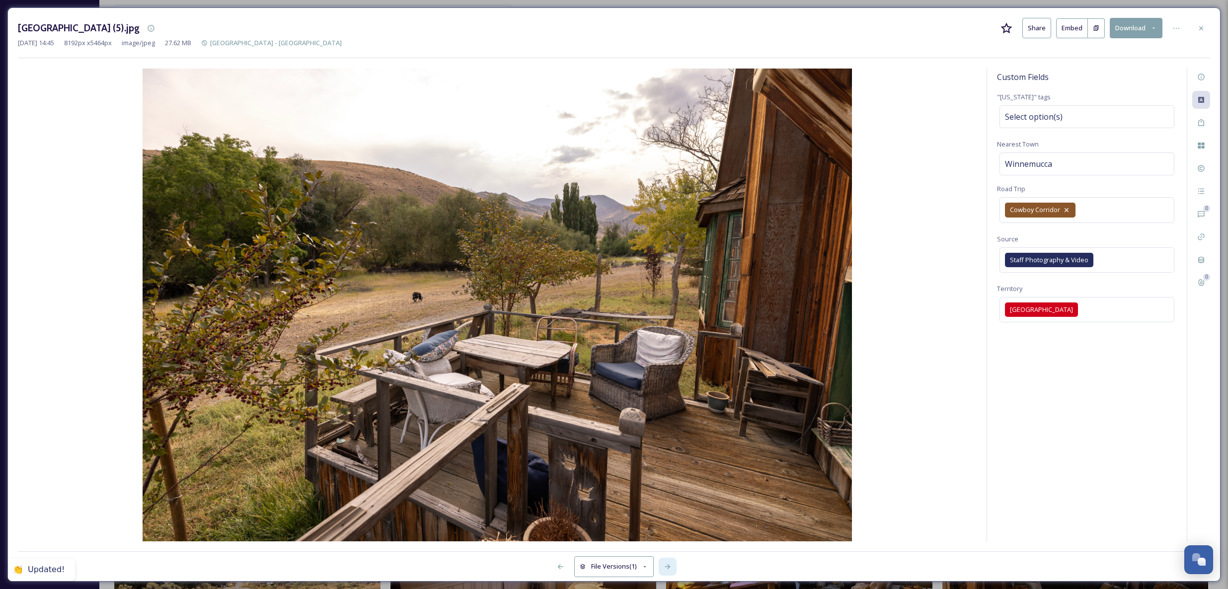
click at [667, 564] on icon at bounding box center [668, 567] width 8 height 8
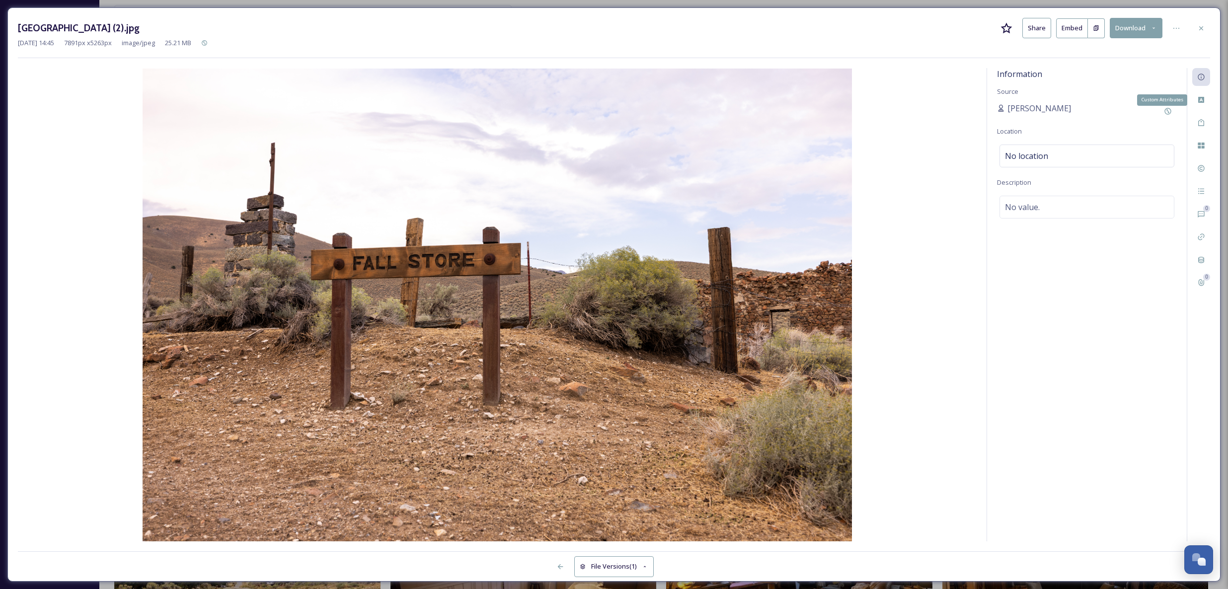
drag, startPoint x: 1203, startPoint y: 103, endPoint x: 1197, endPoint y: 110, distance: 9.5
click at [1203, 103] on icon at bounding box center [1201, 100] width 8 height 8
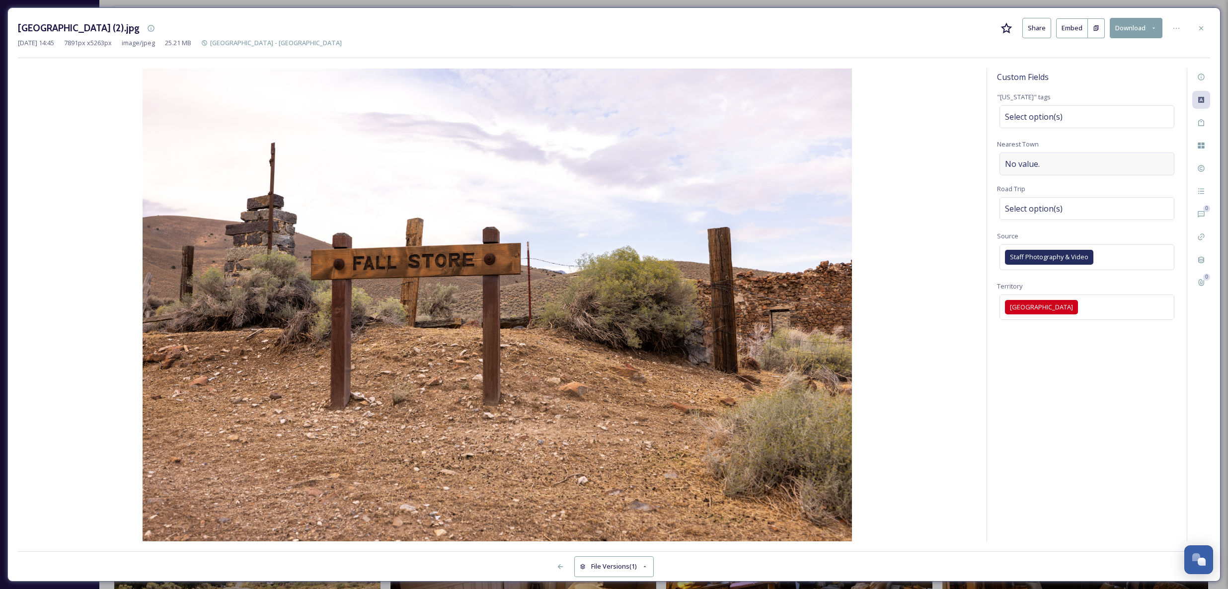
click at [1042, 162] on div "No value." at bounding box center [1087, 164] width 175 height 23
type input "Winnemucca"
click at [1032, 218] on div "Select option(s)" at bounding box center [1087, 208] width 175 height 23
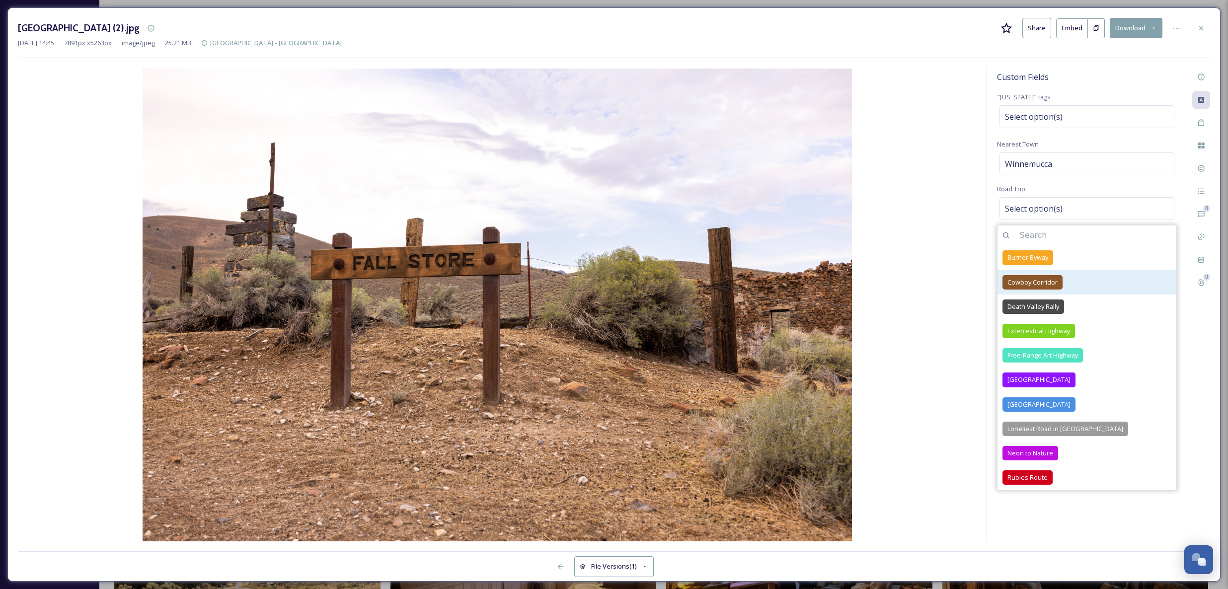
drag, startPoint x: 1050, startPoint y: 282, endPoint x: 1043, endPoint y: 276, distance: 9.5
click at [1050, 282] on span "Cowboy Corridor" at bounding box center [1033, 282] width 50 height 9
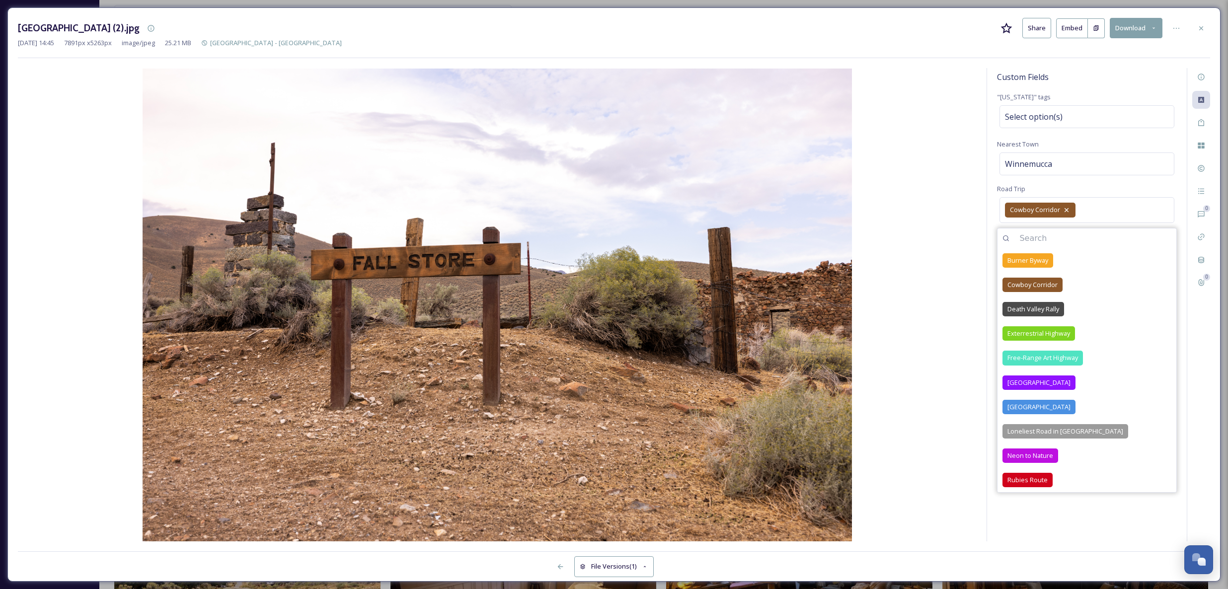
click at [895, 477] on img at bounding box center [497, 305] width 959 height 473
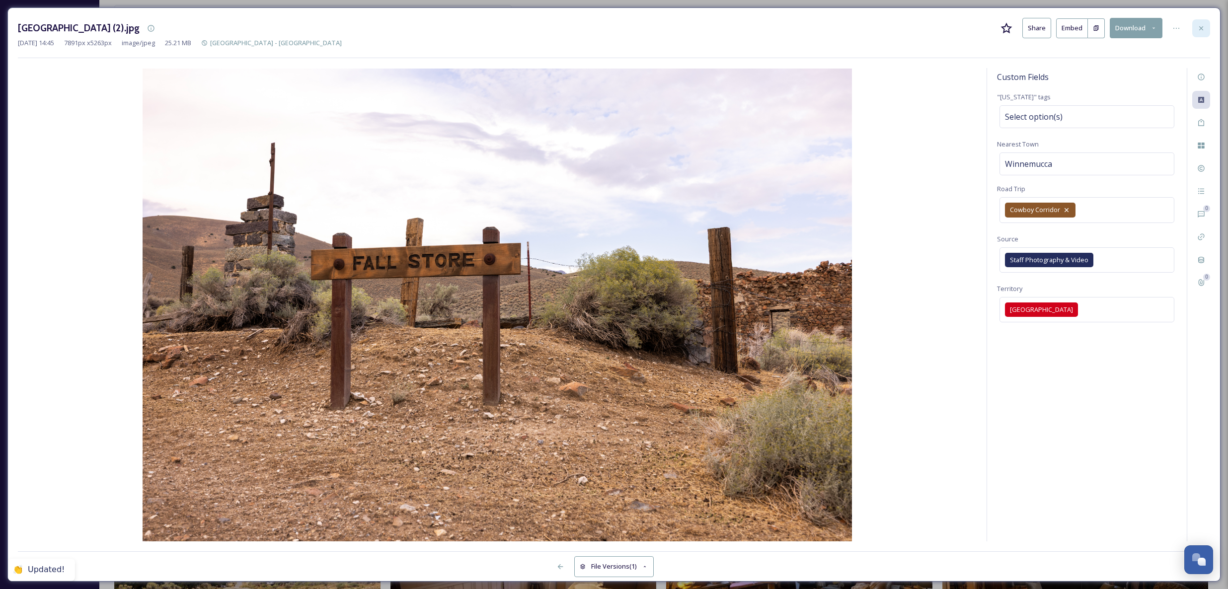
click at [1203, 24] on icon at bounding box center [1201, 28] width 8 height 8
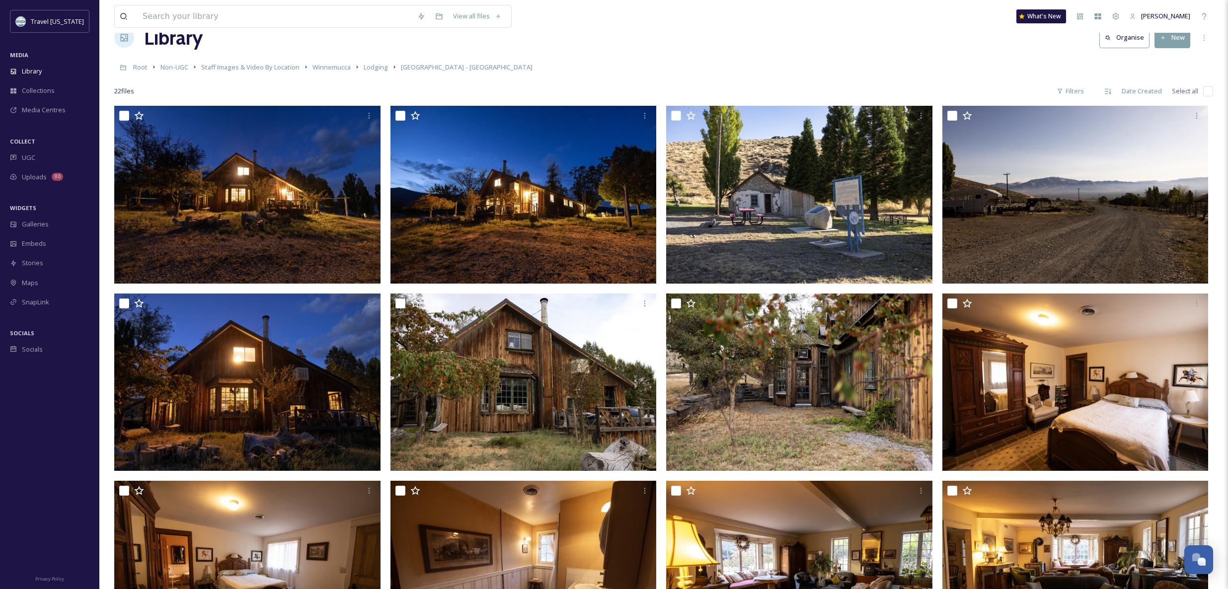
click at [1211, 91] on input "checkbox" at bounding box center [1208, 91] width 10 height 10
checkbox input "true"
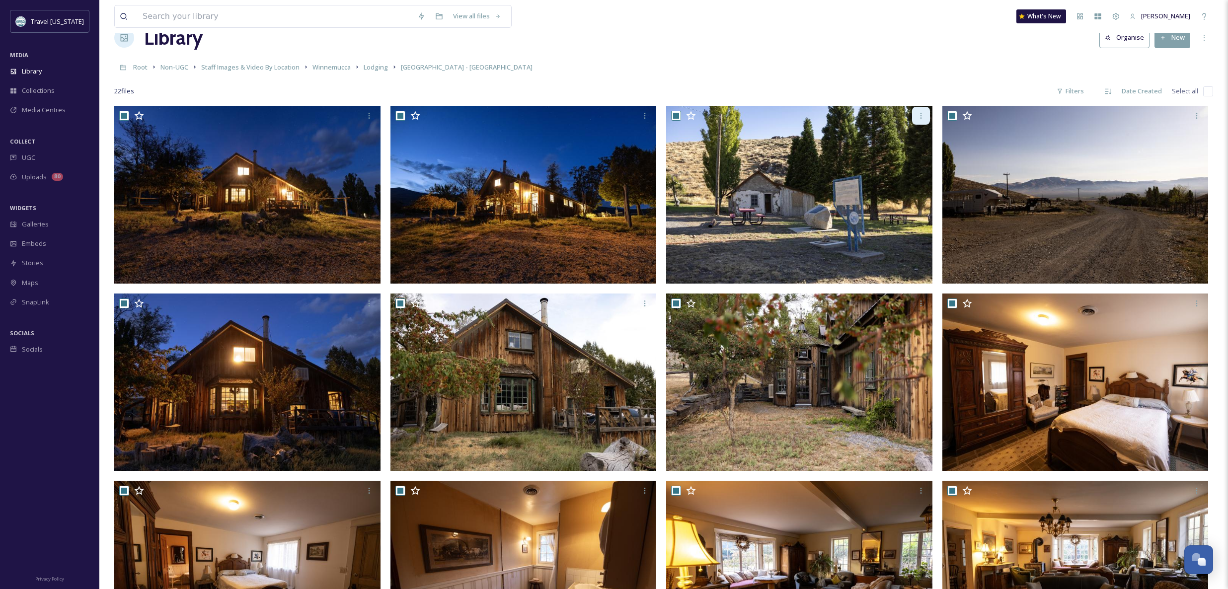
checkbox input "true"
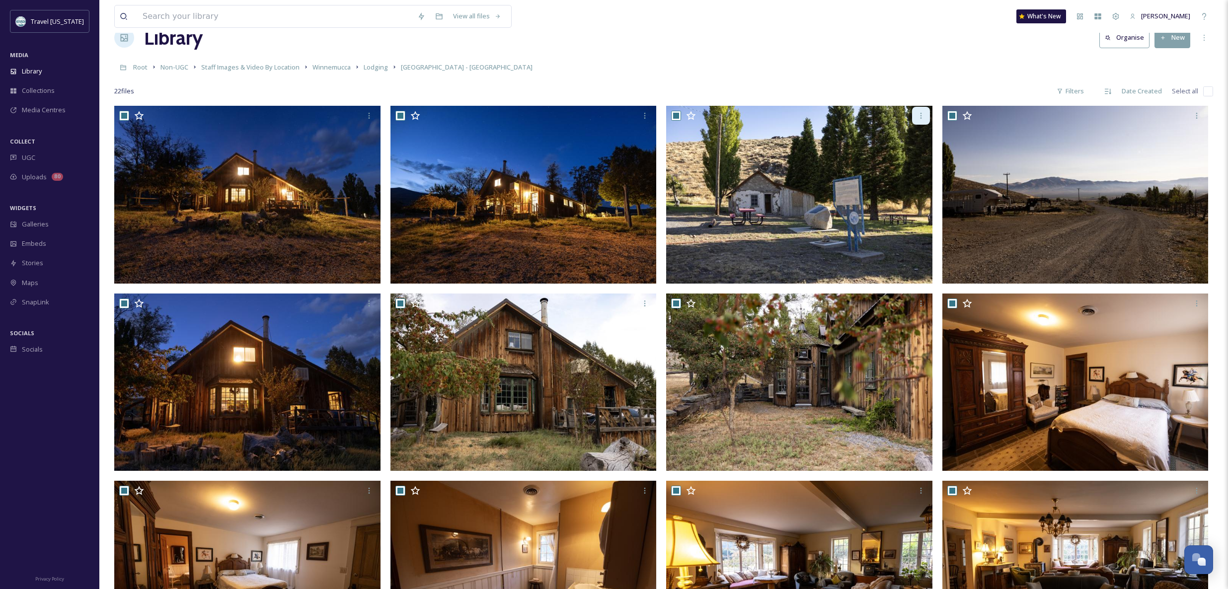
checkbox input "true"
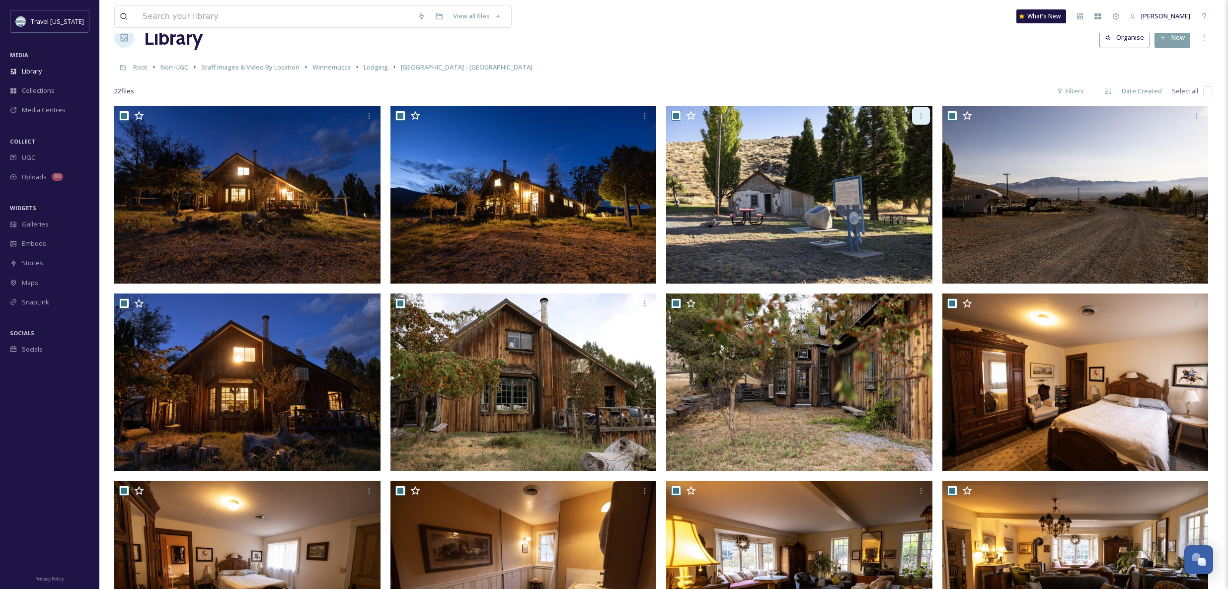
checkbox input "true"
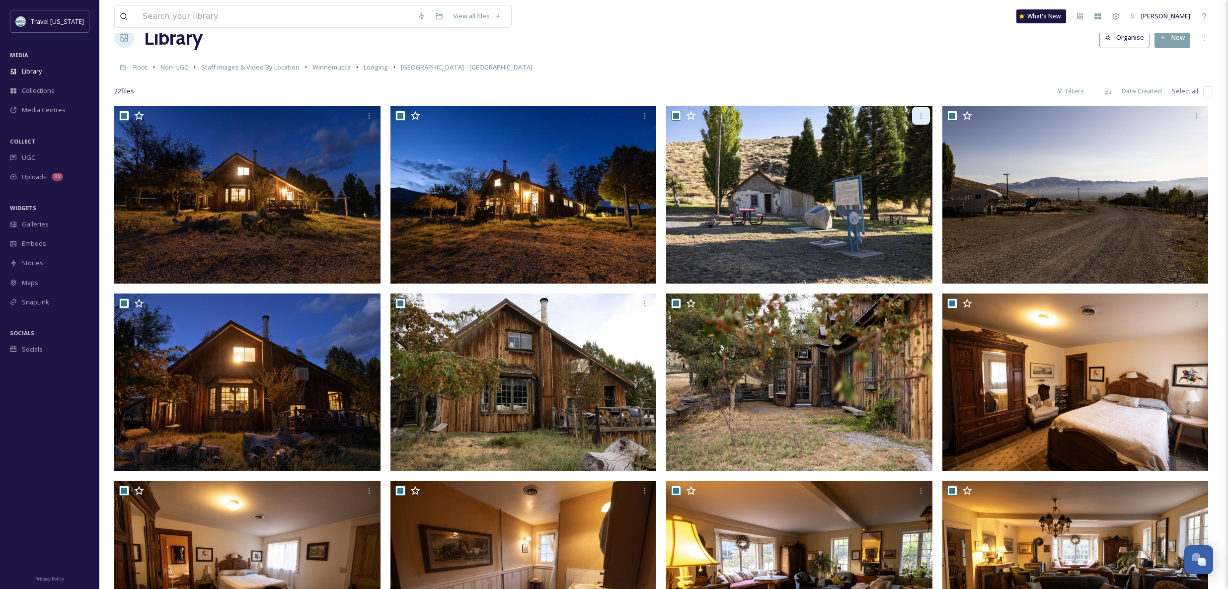
checkbox input "true"
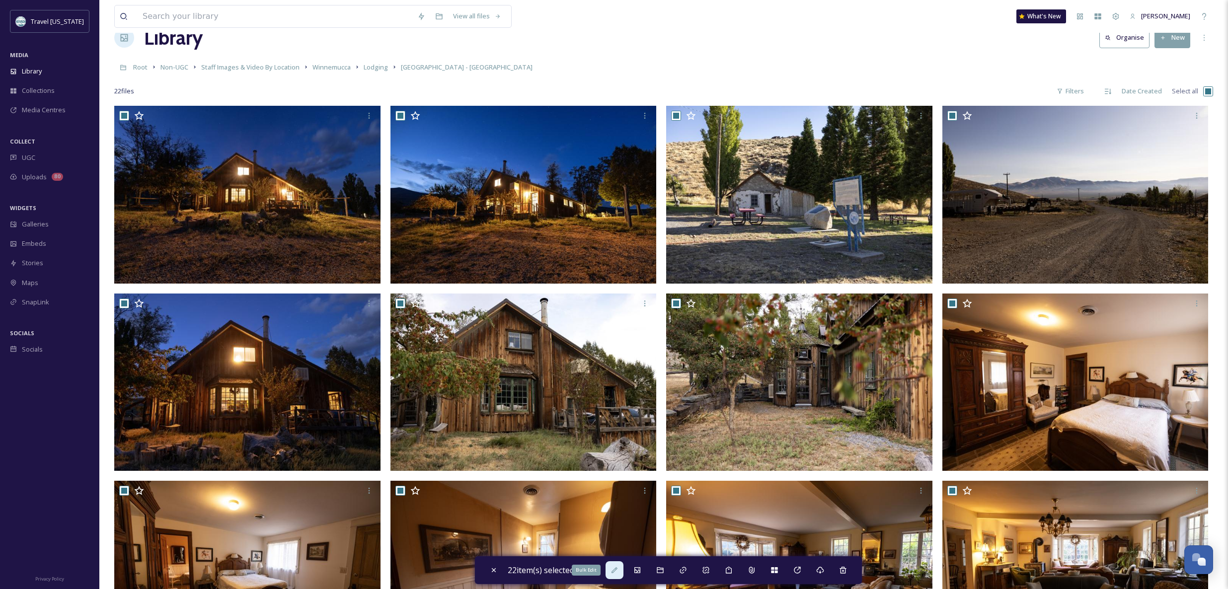
click at [610, 564] on div "Bulk Edit" at bounding box center [615, 570] width 18 height 18
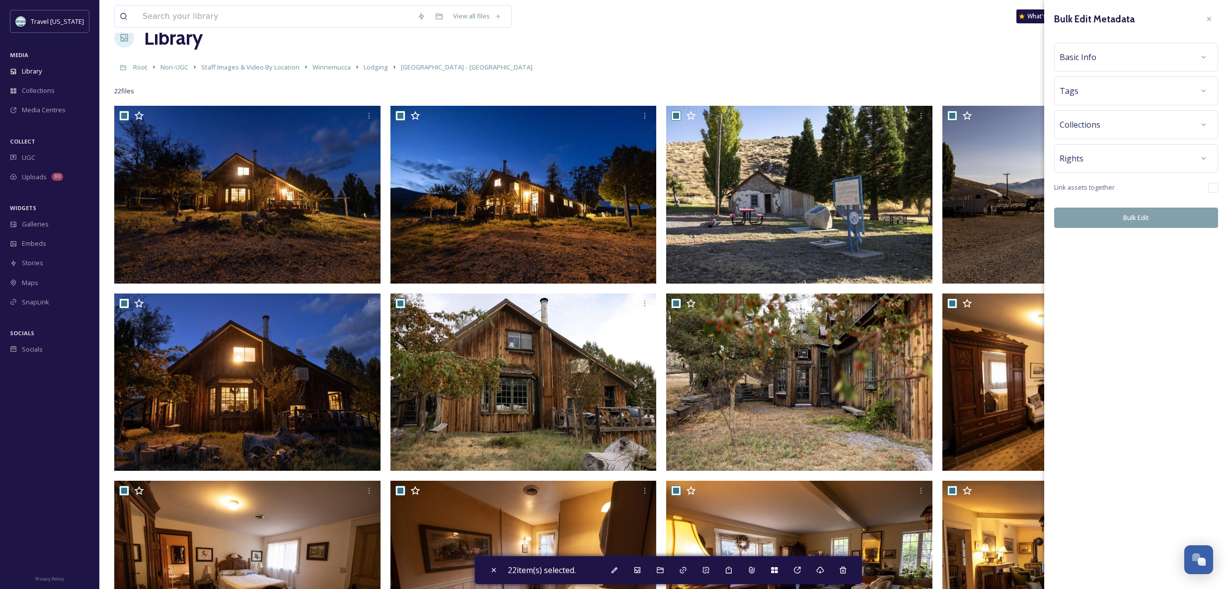
click at [1088, 64] on div "Basic Info" at bounding box center [1136, 57] width 153 height 18
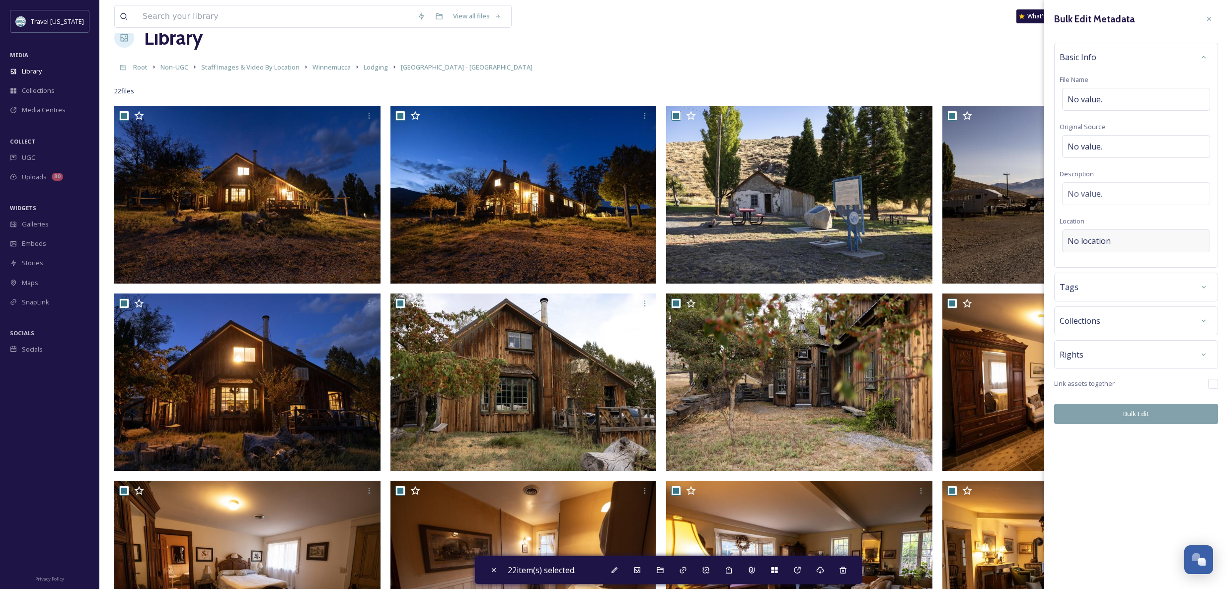
click at [1101, 235] on span "No location" at bounding box center [1089, 241] width 43 height 12
click at [1114, 242] on input at bounding box center [1136, 241] width 147 height 22
type input "i"
type input "union"
click at [1104, 286] on div "[GEOGRAPHIC_DATA]" at bounding box center [1136, 280] width 146 height 22
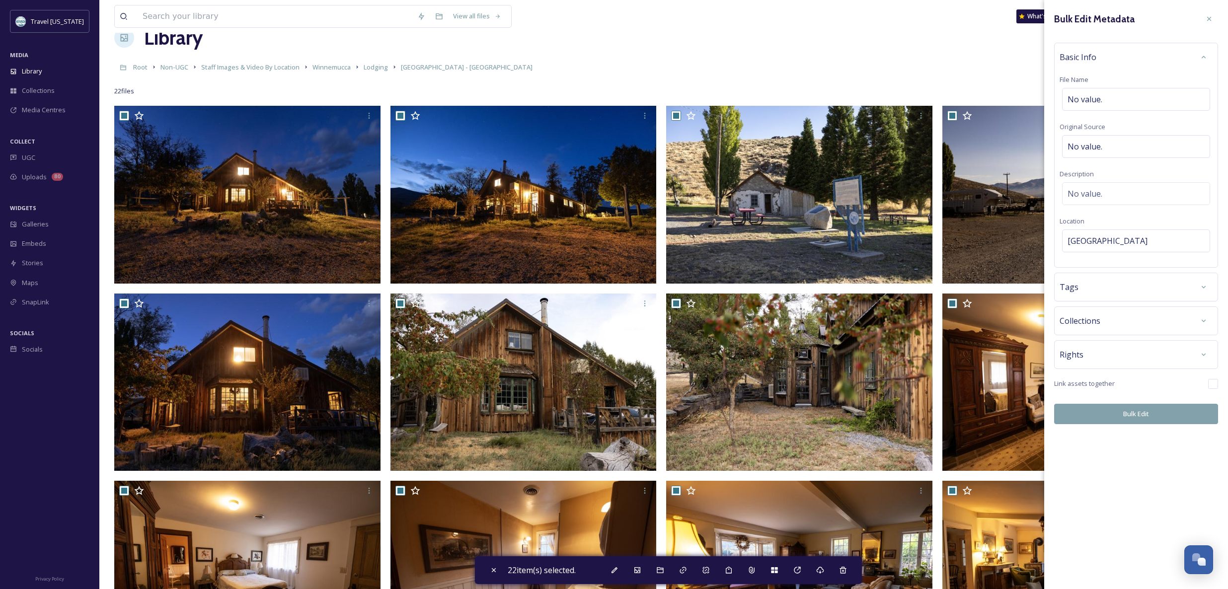
click at [1119, 414] on button "Bulk Edit" at bounding box center [1136, 414] width 164 height 20
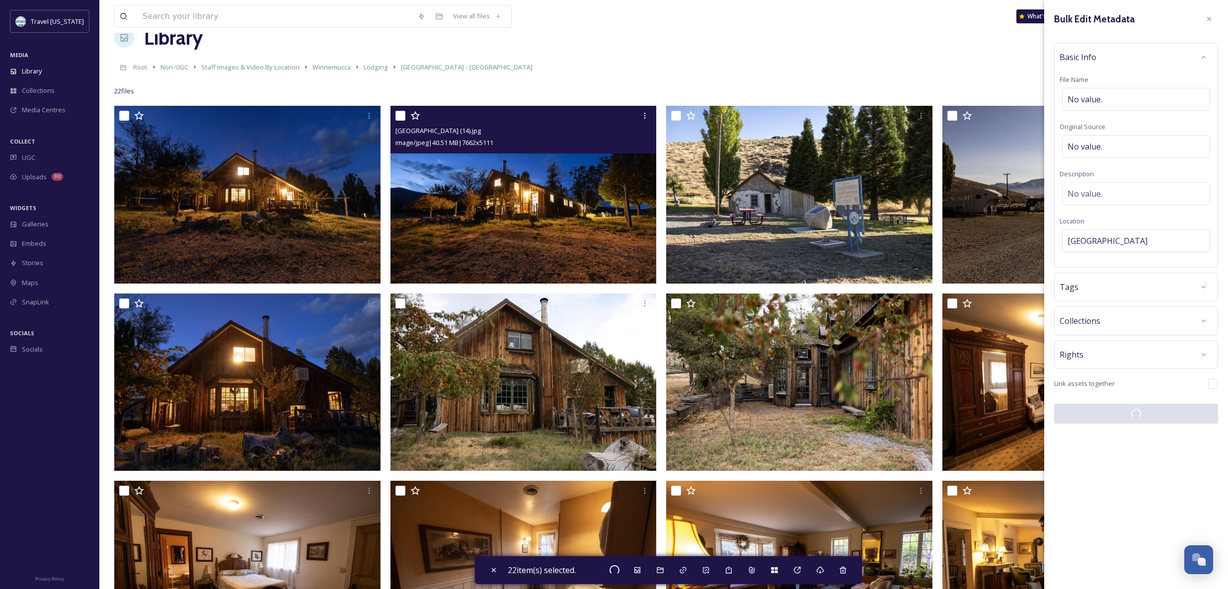
checkbox input "false"
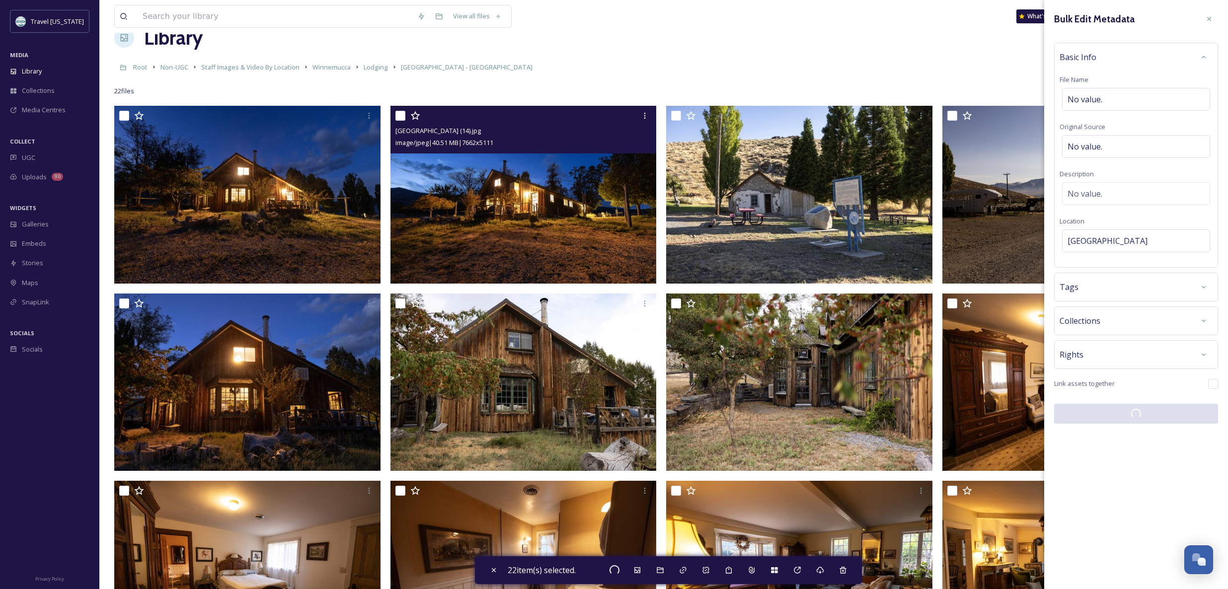
checkbox input "false"
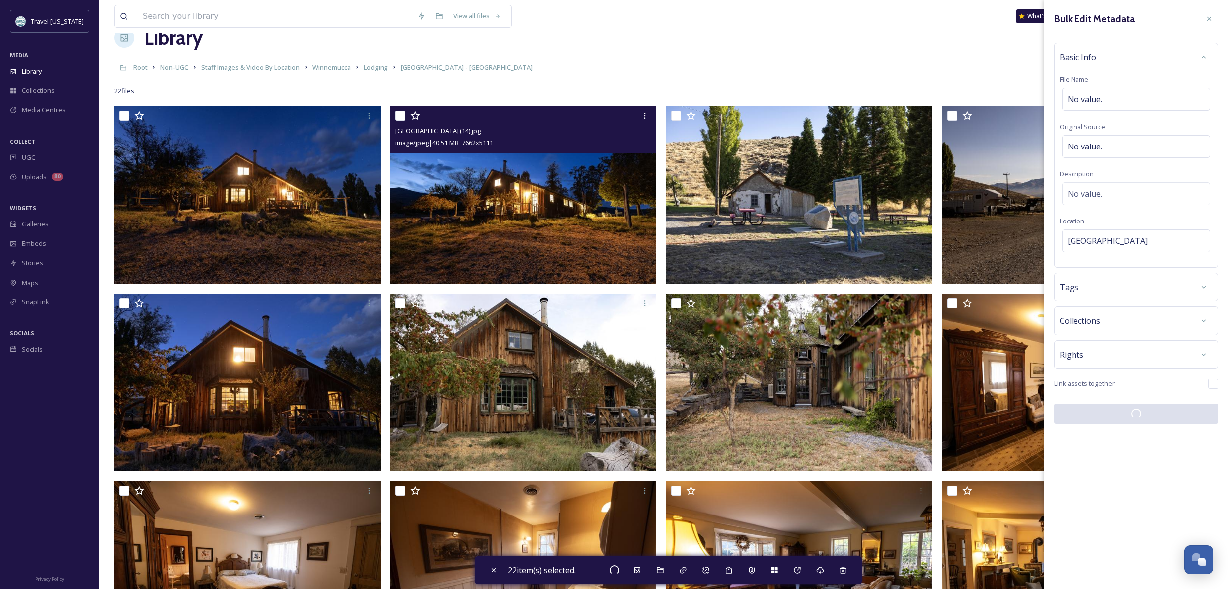
checkbox input "false"
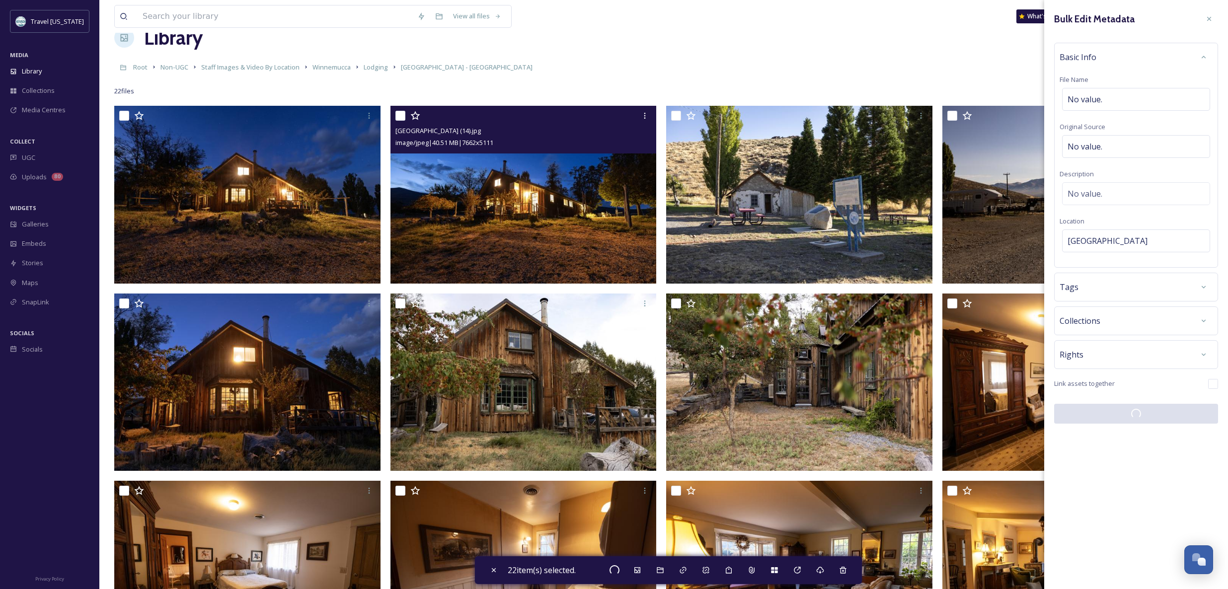
checkbox input "false"
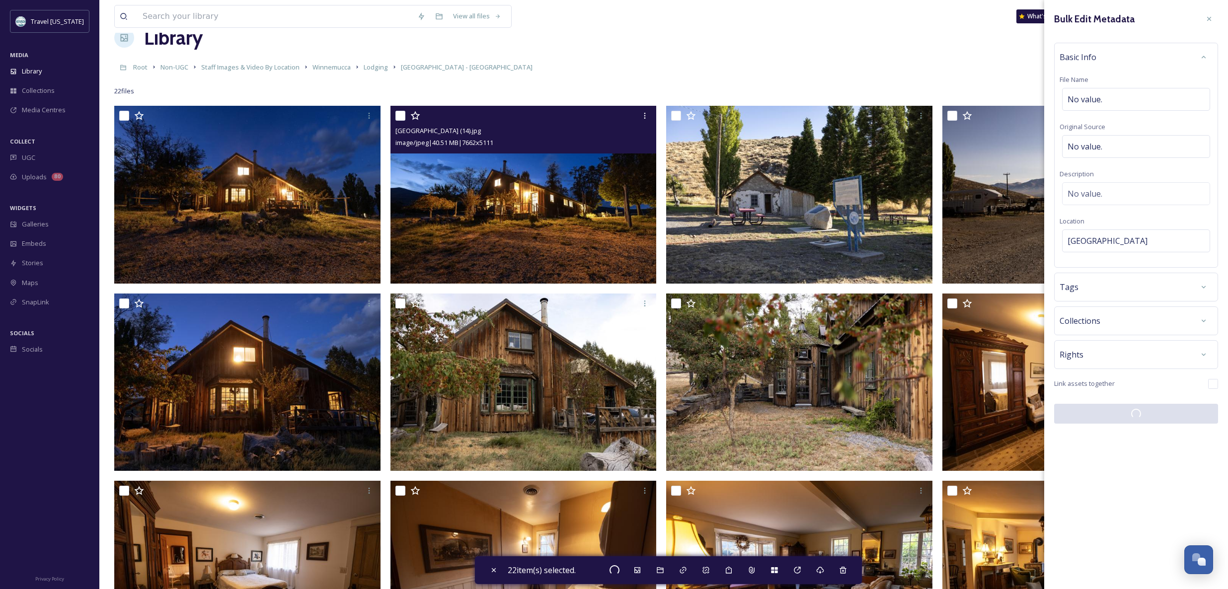
checkbox input "false"
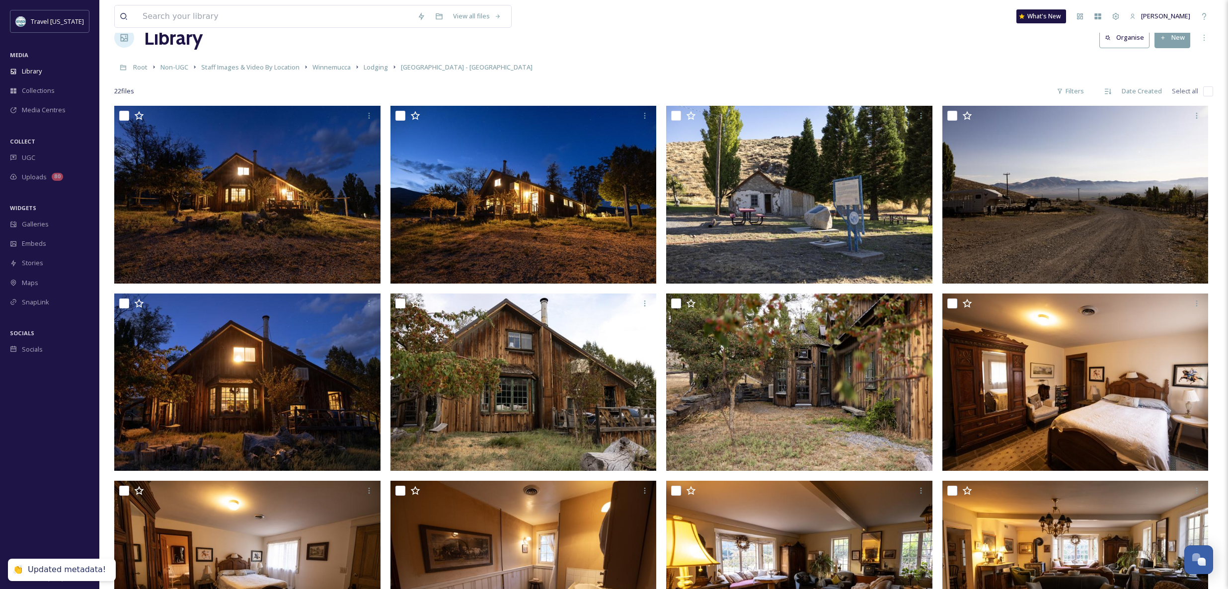
click at [572, 69] on div "Root Non-UGC Staff Images & Video By Location [GEOGRAPHIC_DATA] Lodging [GEOGRA…" at bounding box center [663, 67] width 1099 height 19
click at [347, 68] on span "Winnemucca" at bounding box center [331, 67] width 38 height 9
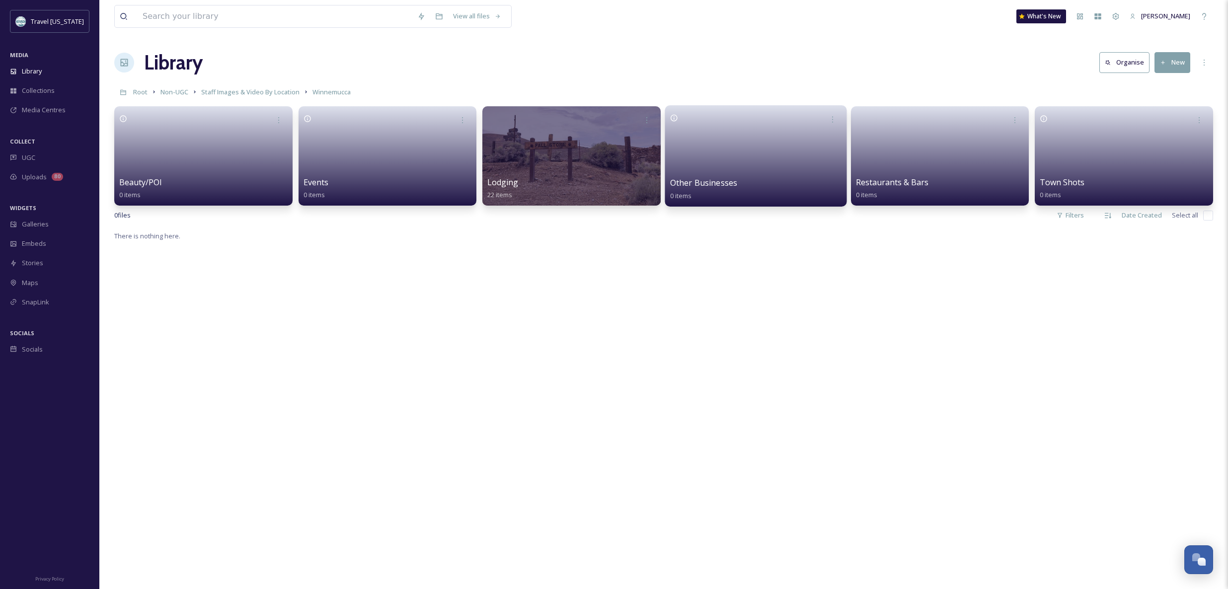
click at [750, 152] on link at bounding box center [755, 153] width 171 height 48
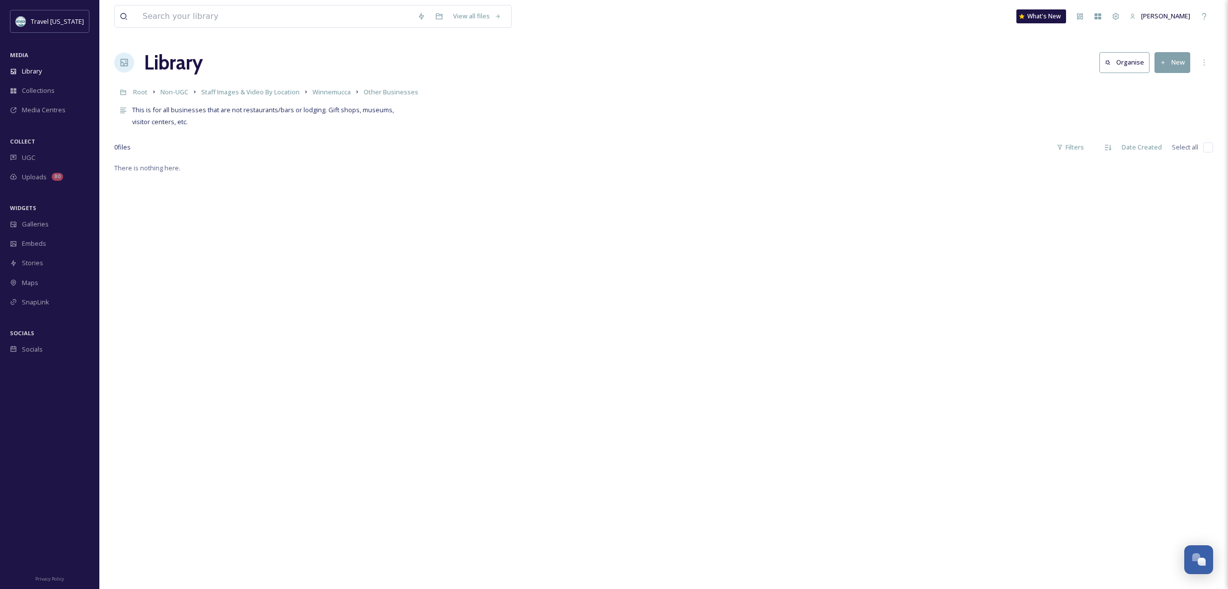
click at [1178, 65] on button "New" at bounding box center [1173, 62] width 36 height 20
click at [1173, 120] on div "Folder" at bounding box center [1162, 124] width 56 height 19
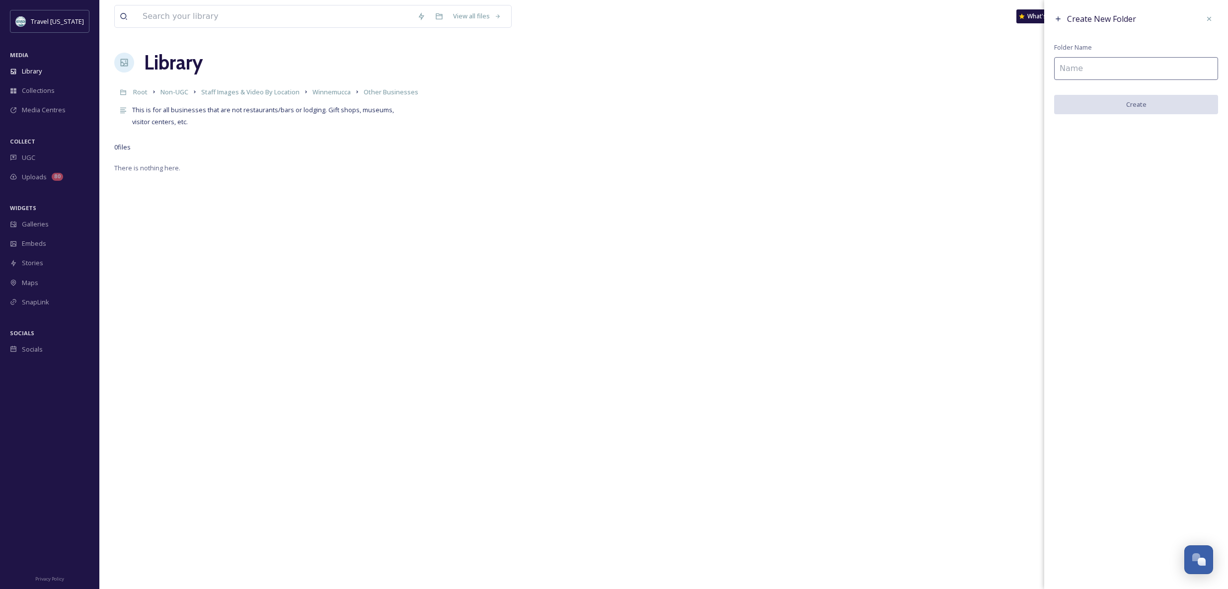
click at [1104, 68] on input at bounding box center [1136, 68] width 164 height 23
type input "Winnemucca Courthouse"
click at [1080, 104] on button "Create" at bounding box center [1136, 105] width 164 height 20
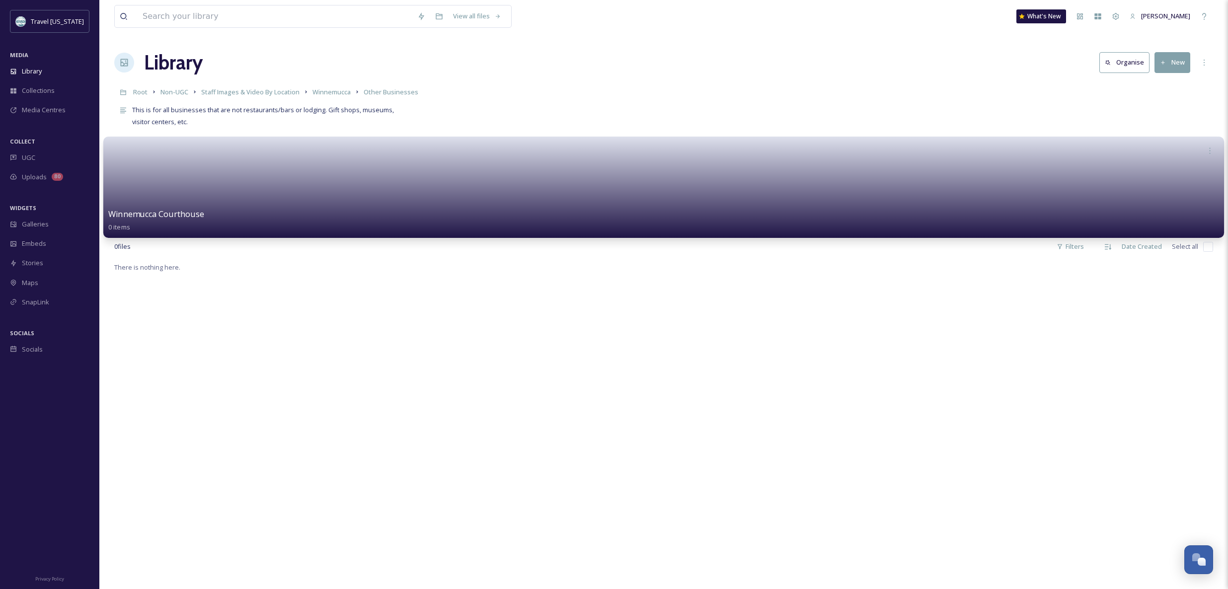
click at [542, 193] on link at bounding box center [663, 184] width 1111 height 48
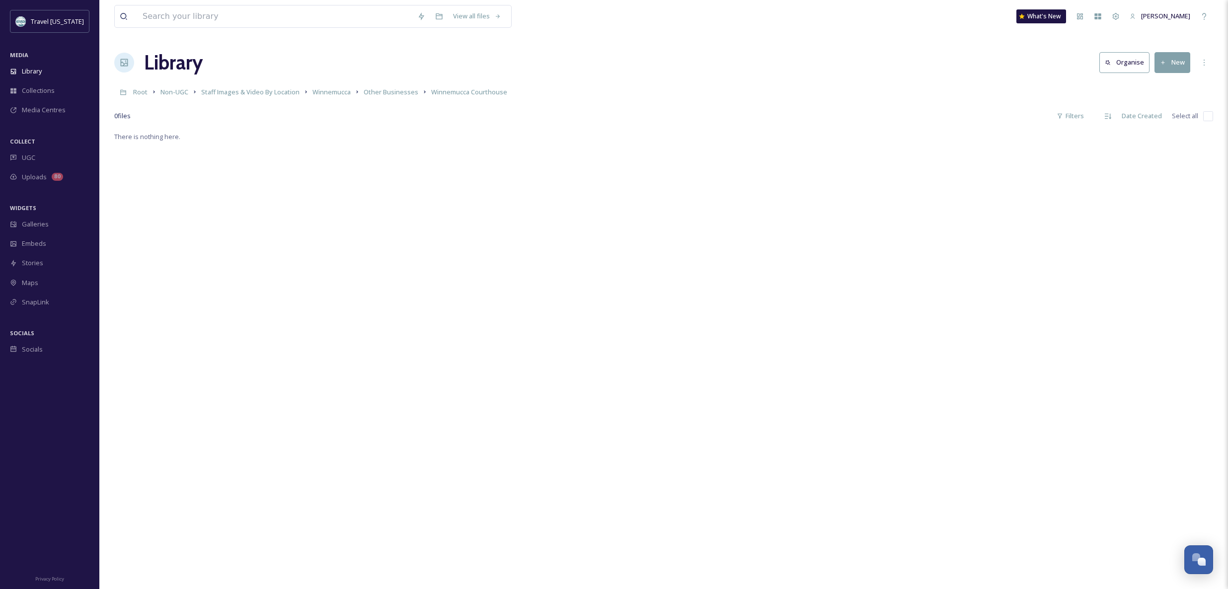
click at [1159, 67] on button "New" at bounding box center [1173, 62] width 36 height 20
click at [1160, 81] on span "File Upload" at bounding box center [1168, 85] width 33 height 9
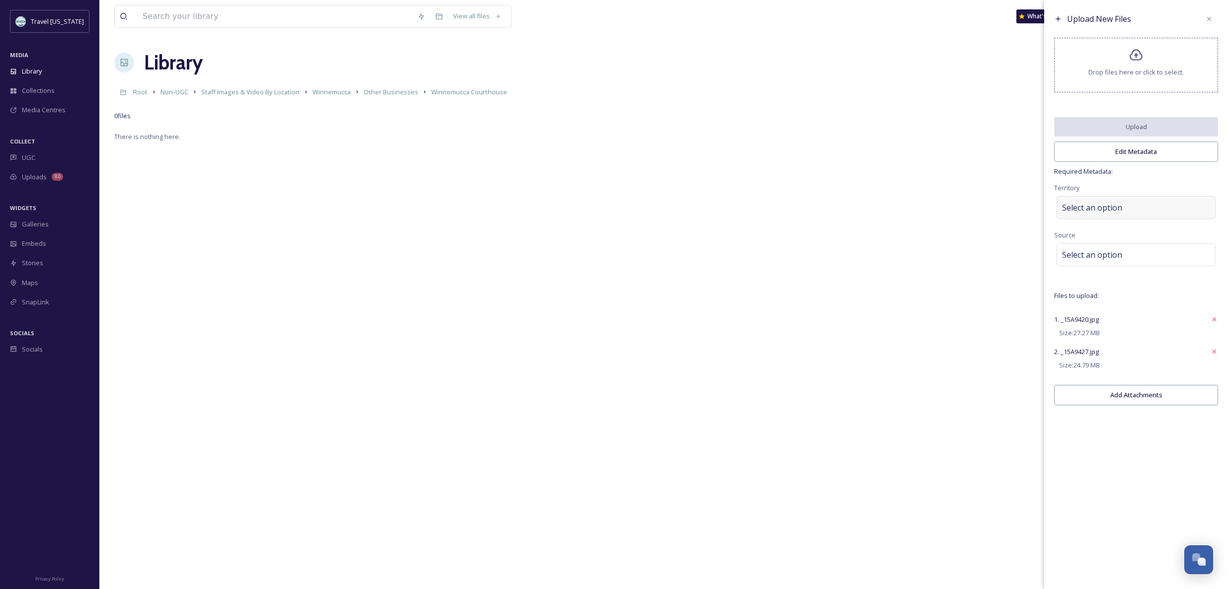
click at [1114, 209] on span "Select an option" at bounding box center [1092, 208] width 60 height 12
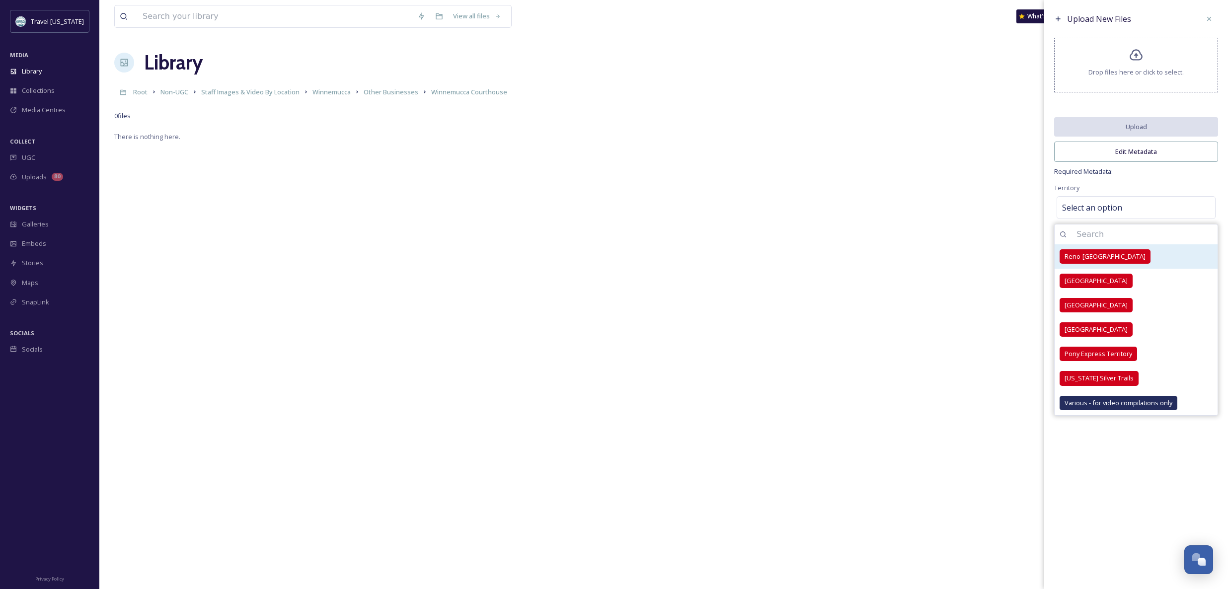
click at [1107, 256] on span "Reno-[GEOGRAPHIC_DATA]" at bounding box center [1105, 256] width 81 height 9
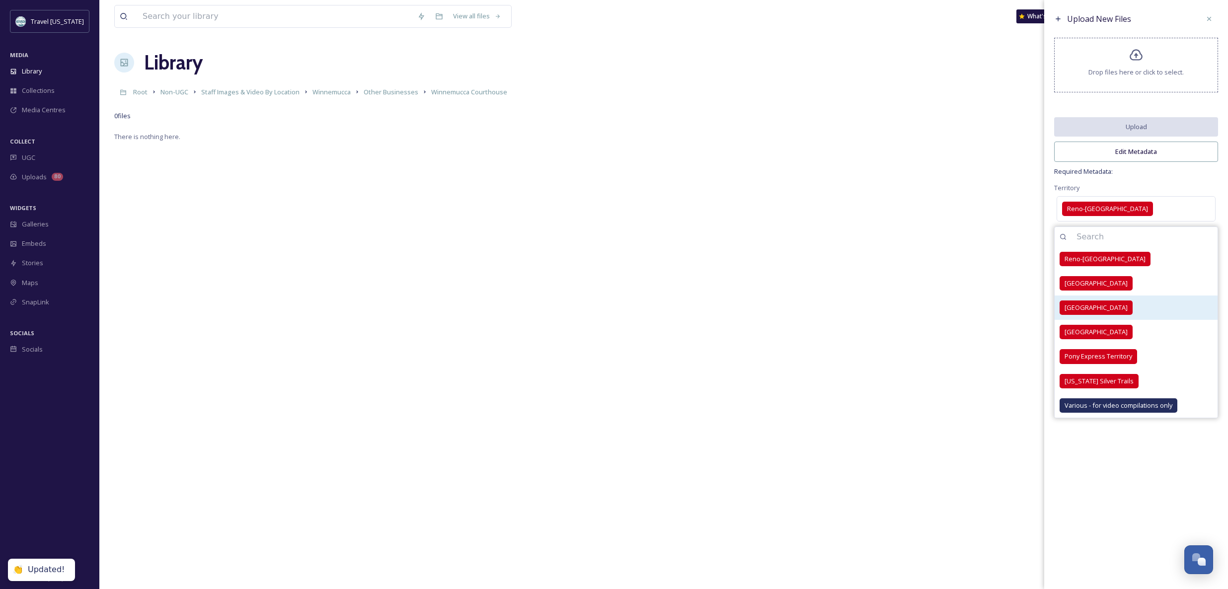
click at [1096, 298] on div "[GEOGRAPHIC_DATA]" at bounding box center [1136, 308] width 163 height 24
click at [1117, 185] on div "Territory [GEOGRAPHIC_DATA] [GEOGRAPHIC_DATA]-[GEOGRAPHIC_DATA] [GEOGRAPHIC_DAT…" at bounding box center [1136, 203] width 164 height 42
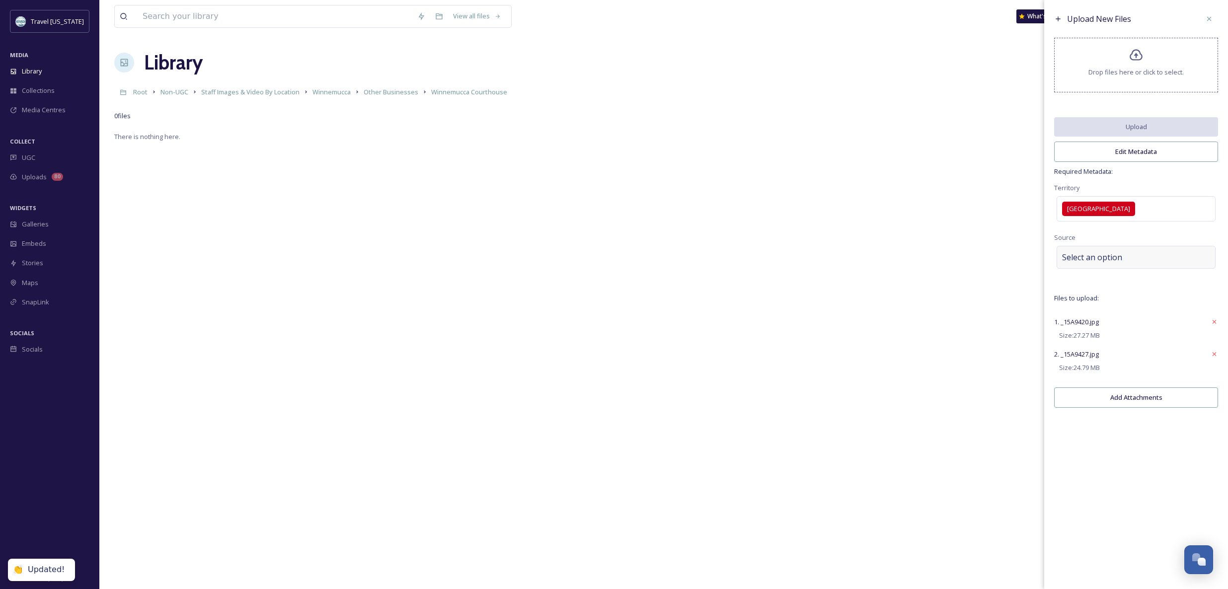
click at [1097, 263] on div "Select an option" at bounding box center [1136, 257] width 159 height 23
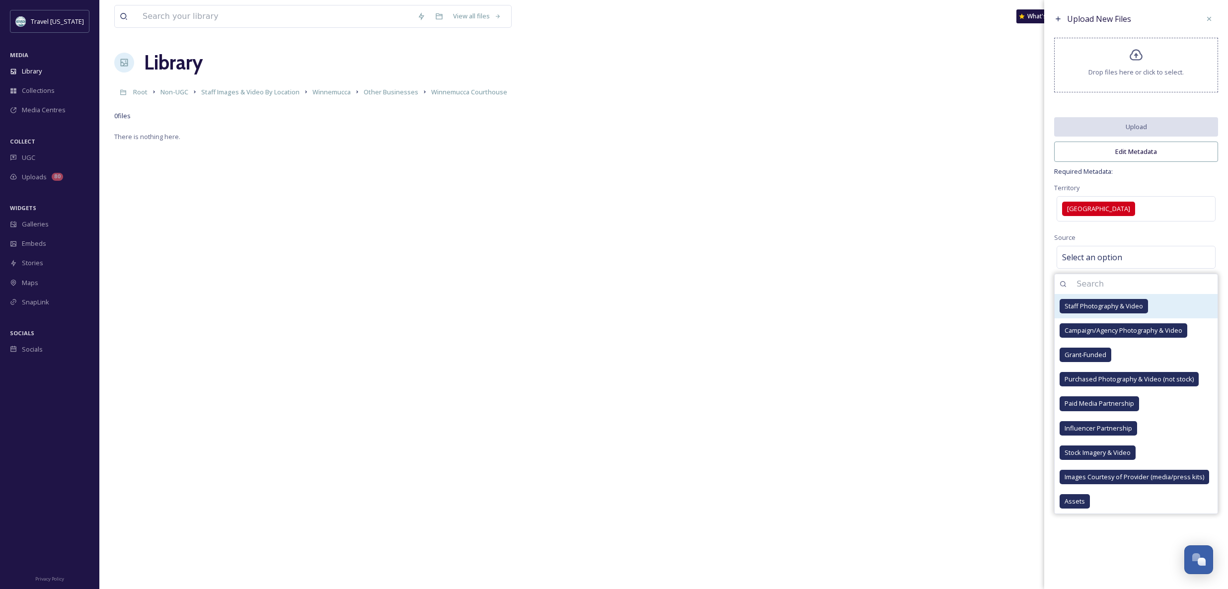
click at [1097, 308] on span "Staff Photography & Video" at bounding box center [1104, 306] width 78 height 9
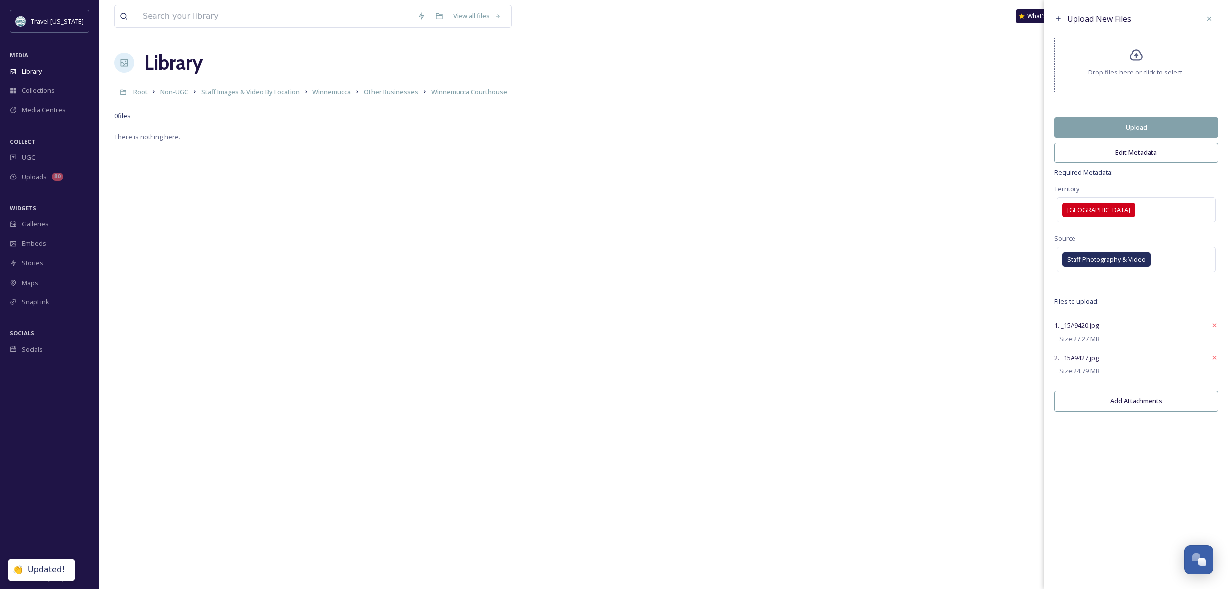
drag, startPoint x: 1126, startPoint y: 567, endPoint x: 1125, endPoint y: 542, distance: 25.3
click at [1126, 566] on div "Upload New Files Drop files here or click to select. Upload Edit Metadata Requi…" at bounding box center [1136, 294] width 184 height 589
click at [1138, 123] on button "Upload" at bounding box center [1136, 127] width 164 height 20
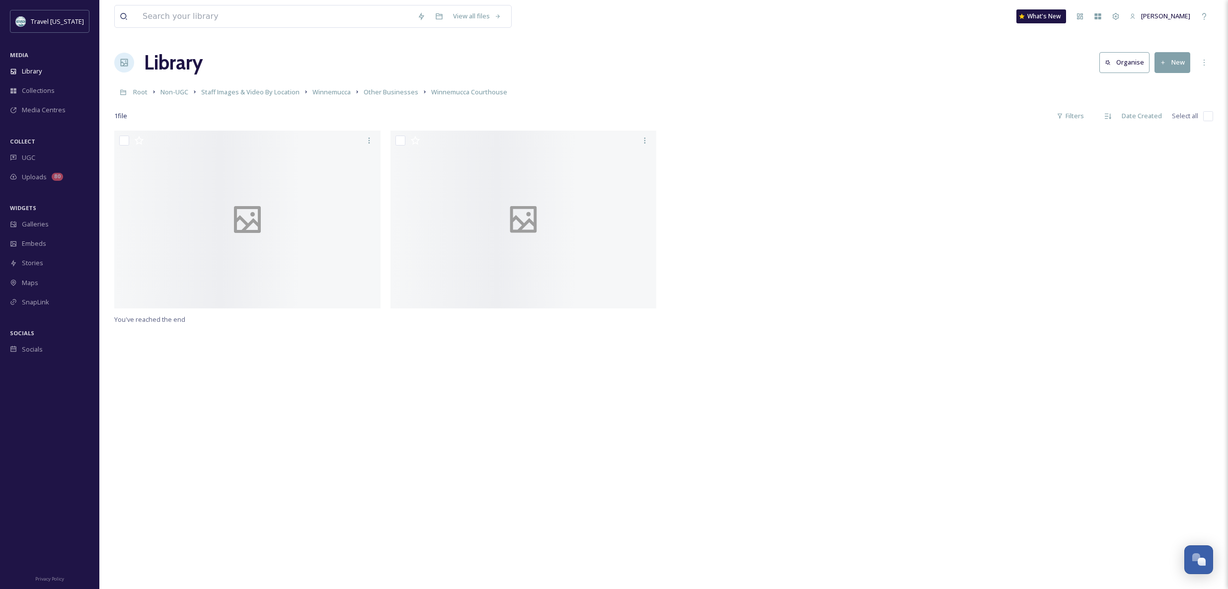
click at [792, 77] on div "Library Organise New" at bounding box center [663, 63] width 1099 height 30
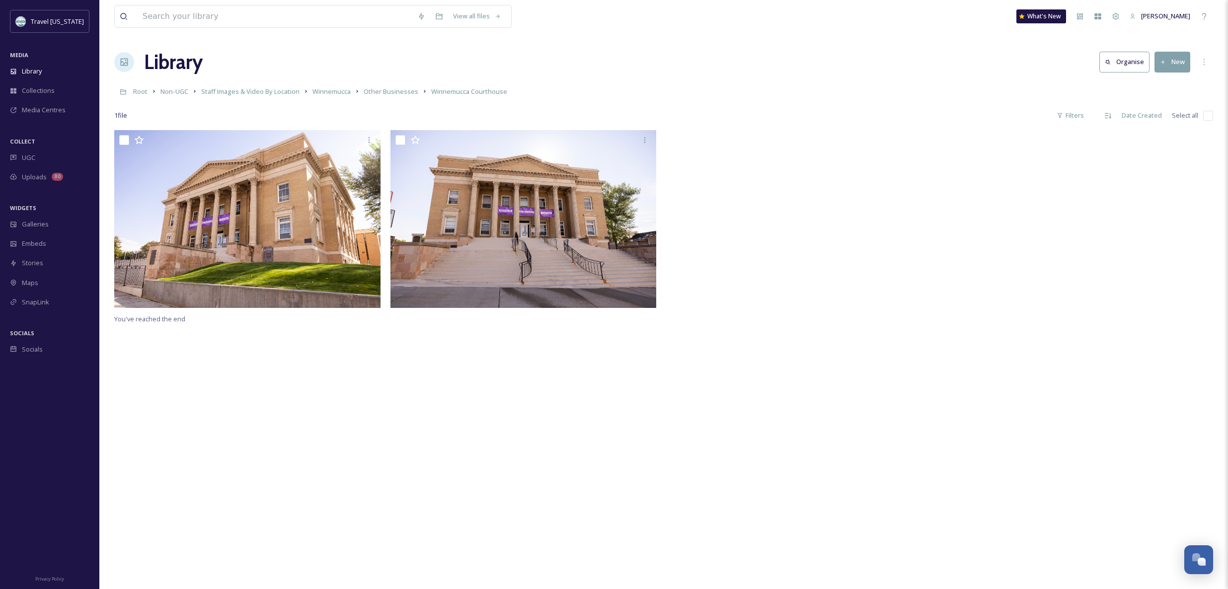
drag, startPoint x: 1205, startPoint y: 115, endPoint x: 1160, endPoint y: 176, distance: 75.6
click at [1205, 115] on input "checkbox" at bounding box center [1208, 116] width 10 height 10
checkbox input "true"
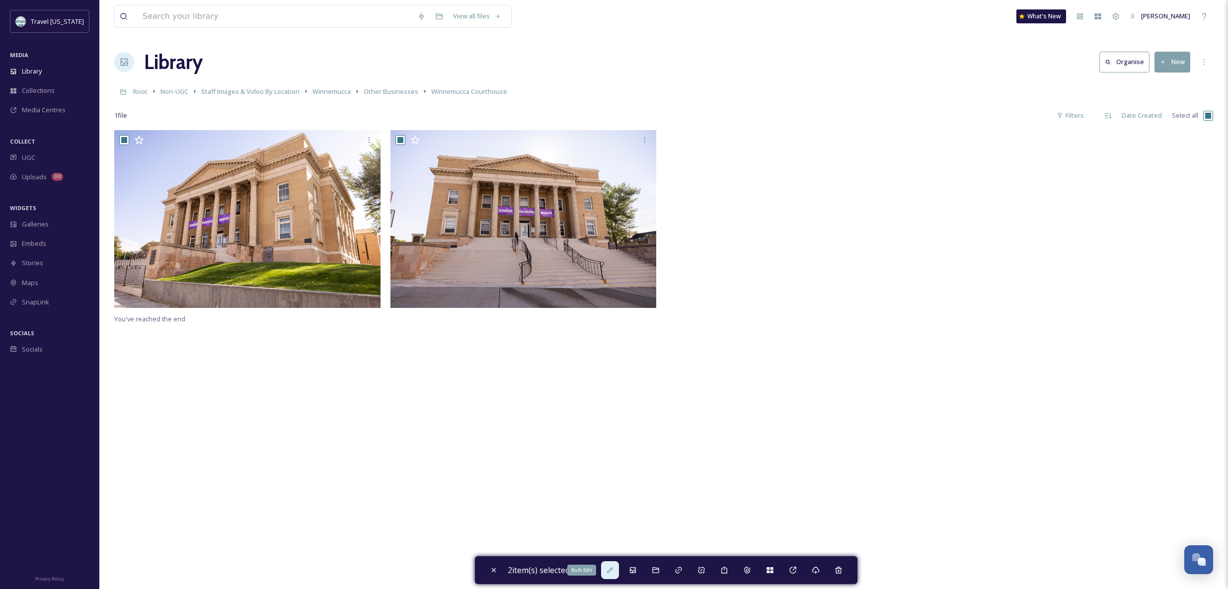
click at [611, 567] on icon at bounding box center [610, 570] width 8 height 8
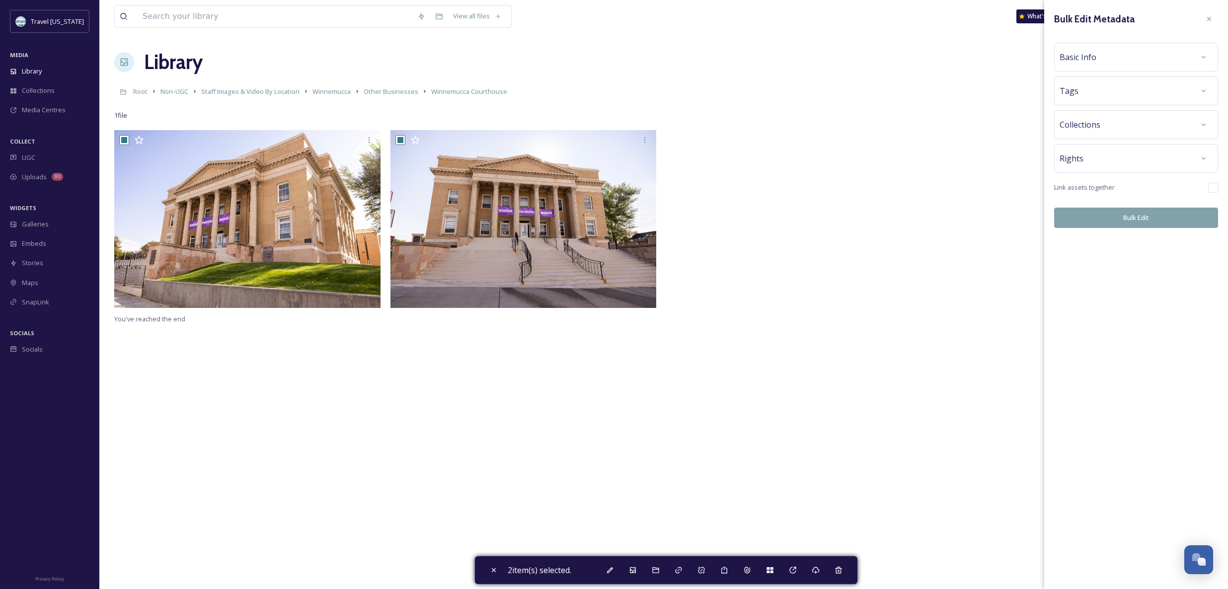
click at [1126, 63] on div "Basic Info" at bounding box center [1136, 57] width 153 height 18
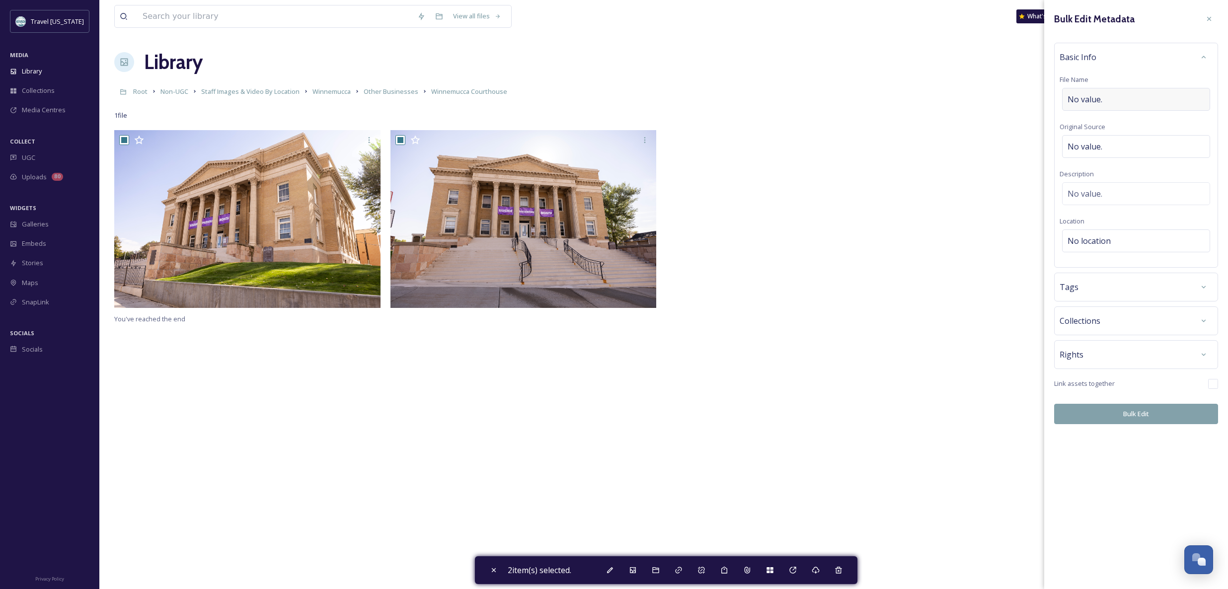
click at [1116, 88] on div "No value." at bounding box center [1136, 99] width 148 height 23
type input "Winnemucca Courthouse"
click at [1146, 240] on div "No location" at bounding box center [1136, 241] width 148 height 23
click at [1152, 241] on input at bounding box center [1136, 241] width 147 height 22
type input "Winnemucca"
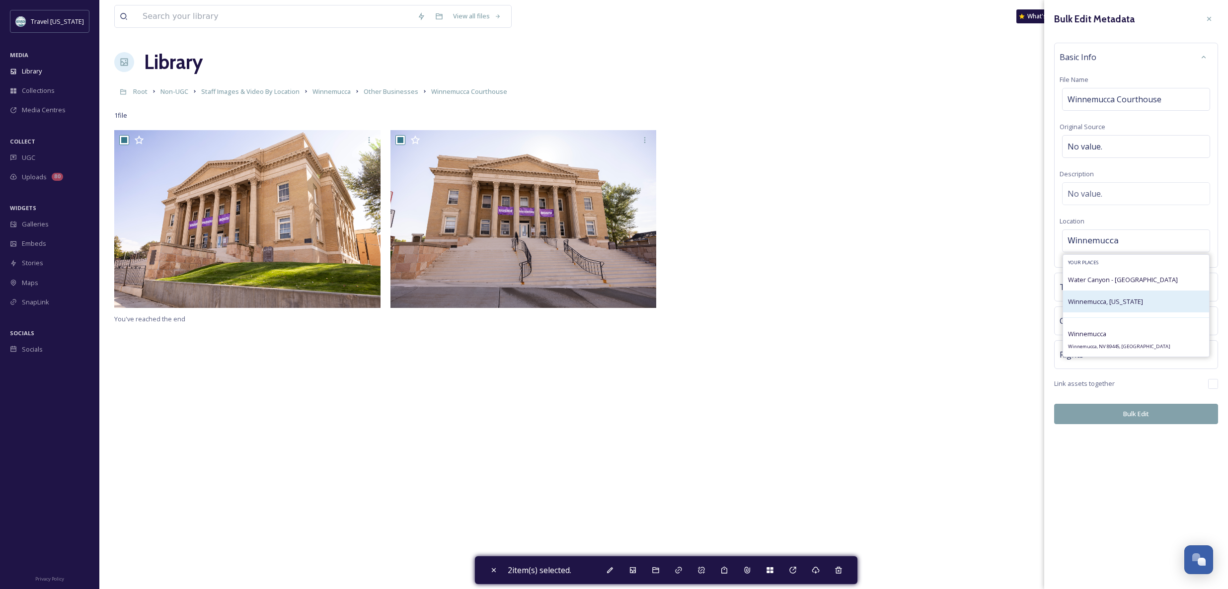
drag, startPoint x: 1144, startPoint y: 293, endPoint x: 1140, endPoint y: 286, distance: 8.0
click at [1144, 293] on div "Winnemucca, [US_STATE]" at bounding box center [1136, 302] width 146 height 22
click at [1107, 357] on div "Rights" at bounding box center [1136, 355] width 153 height 18
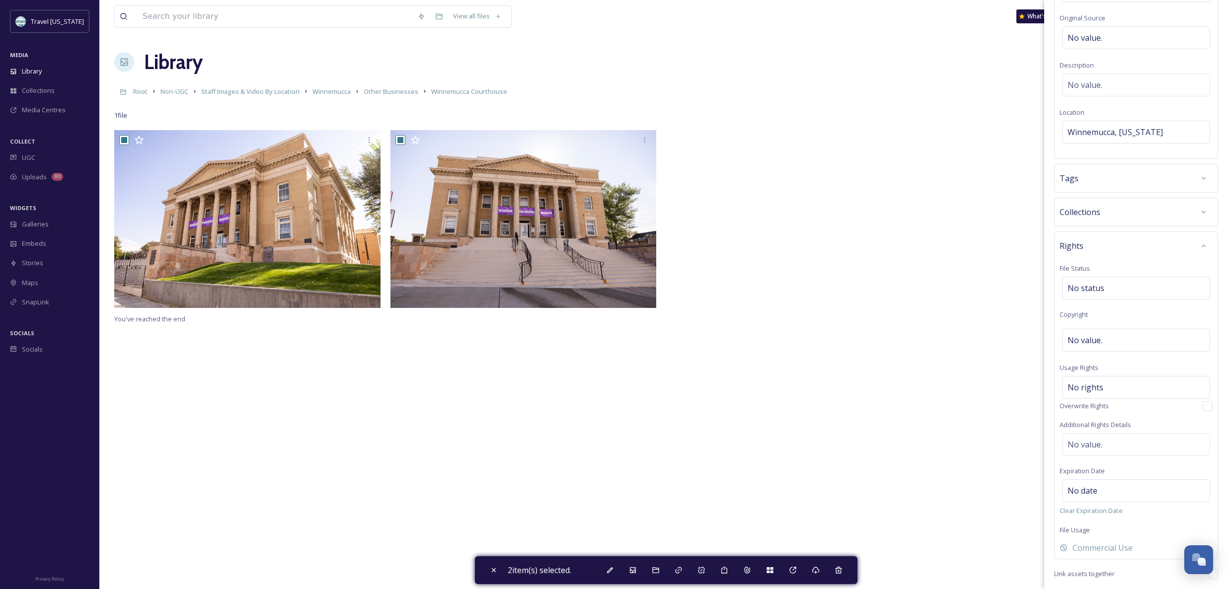
scroll to position [144, 0]
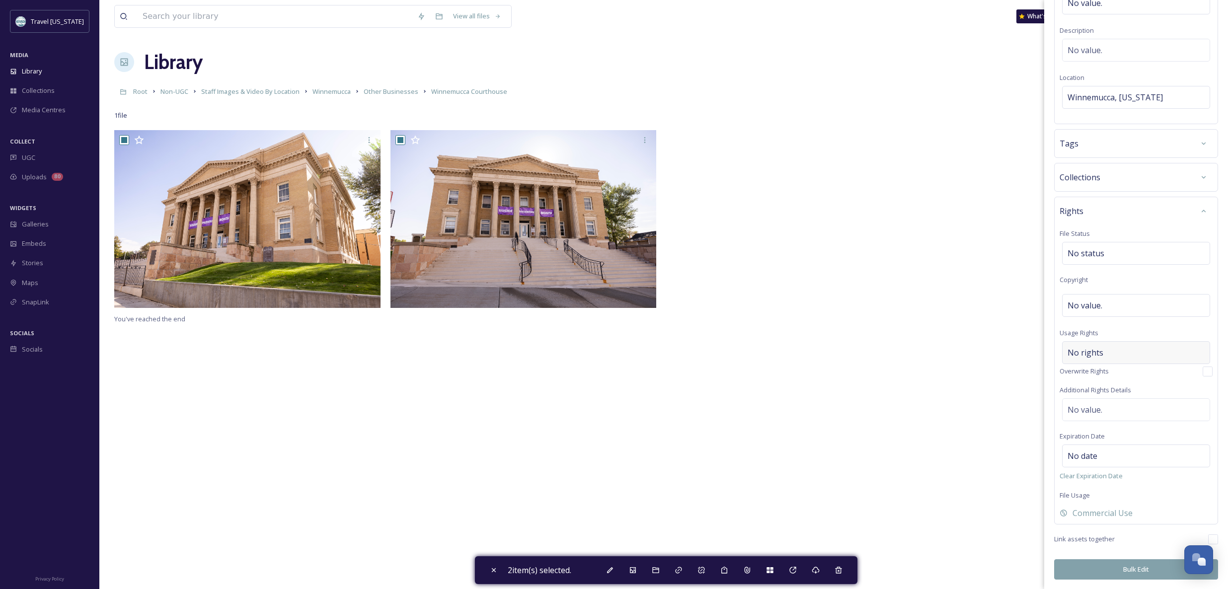
click at [1108, 355] on div "No rights" at bounding box center [1136, 352] width 148 height 23
click at [1107, 354] on input at bounding box center [1119, 355] width 109 height 22
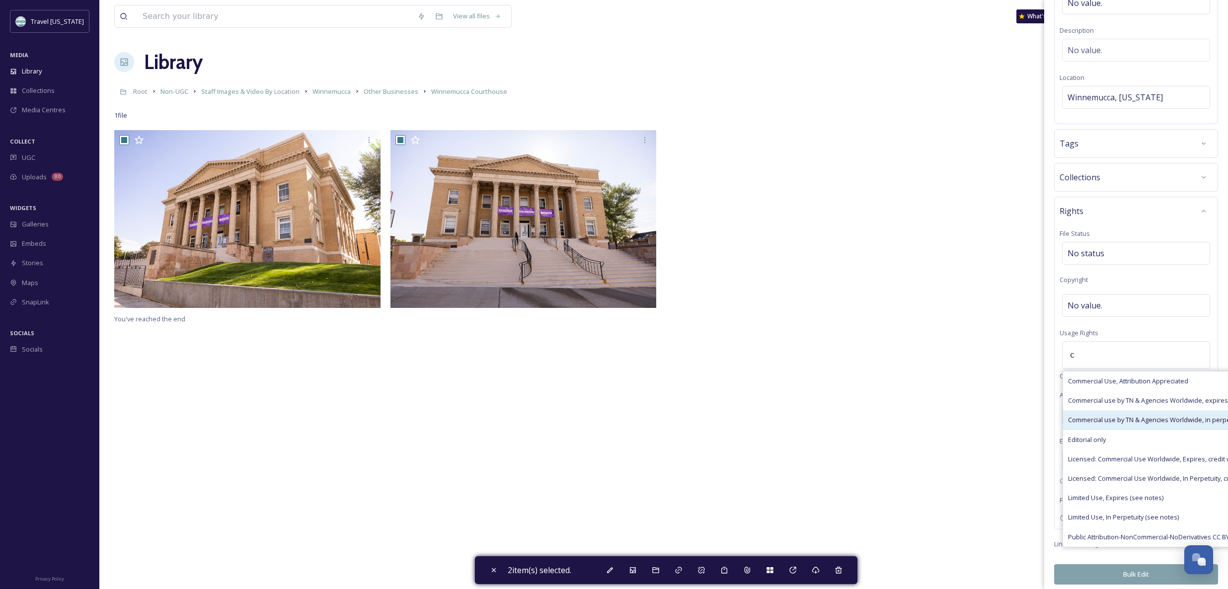
type input "c"
click at [1129, 416] on span "Commercial use by TN & Agencies Worldwide, in perpetuity" at bounding box center [1155, 419] width 175 height 9
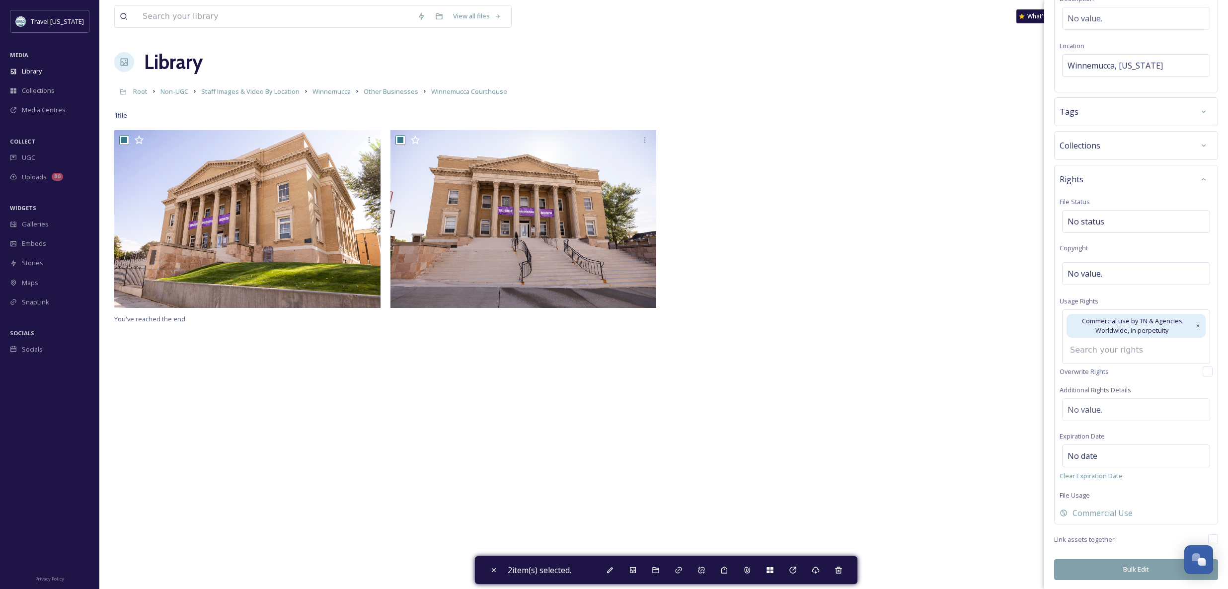
scroll to position [159, 0]
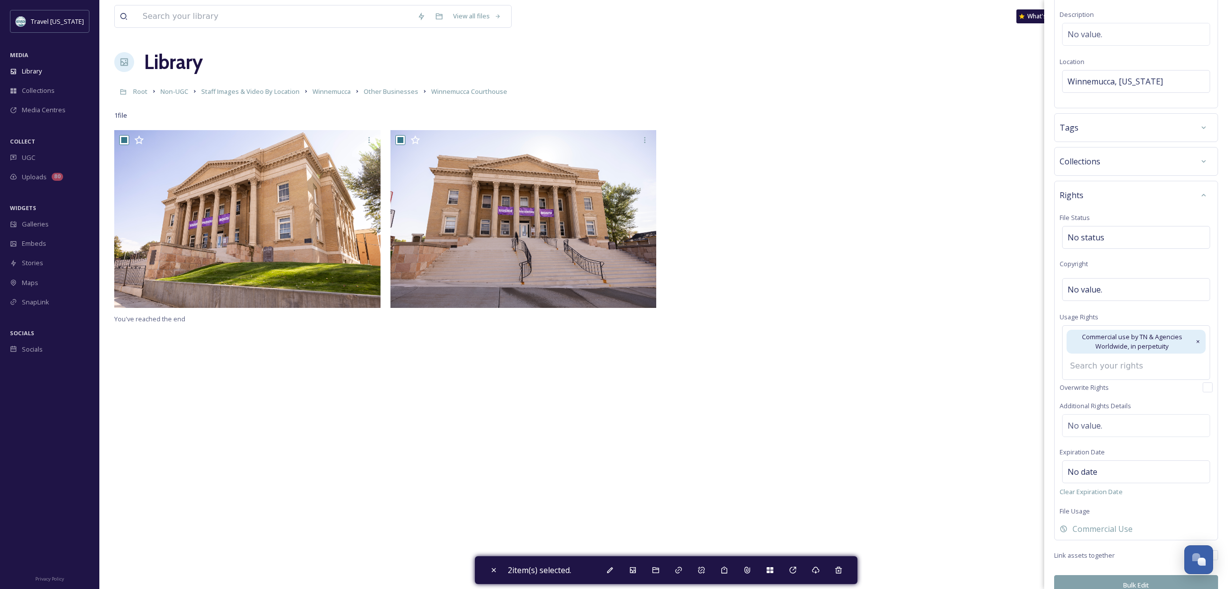
click at [1135, 575] on button "Bulk Edit" at bounding box center [1136, 585] width 164 height 20
checkbox input "false"
